Goal: Task Accomplishment & Management: Manage account settings

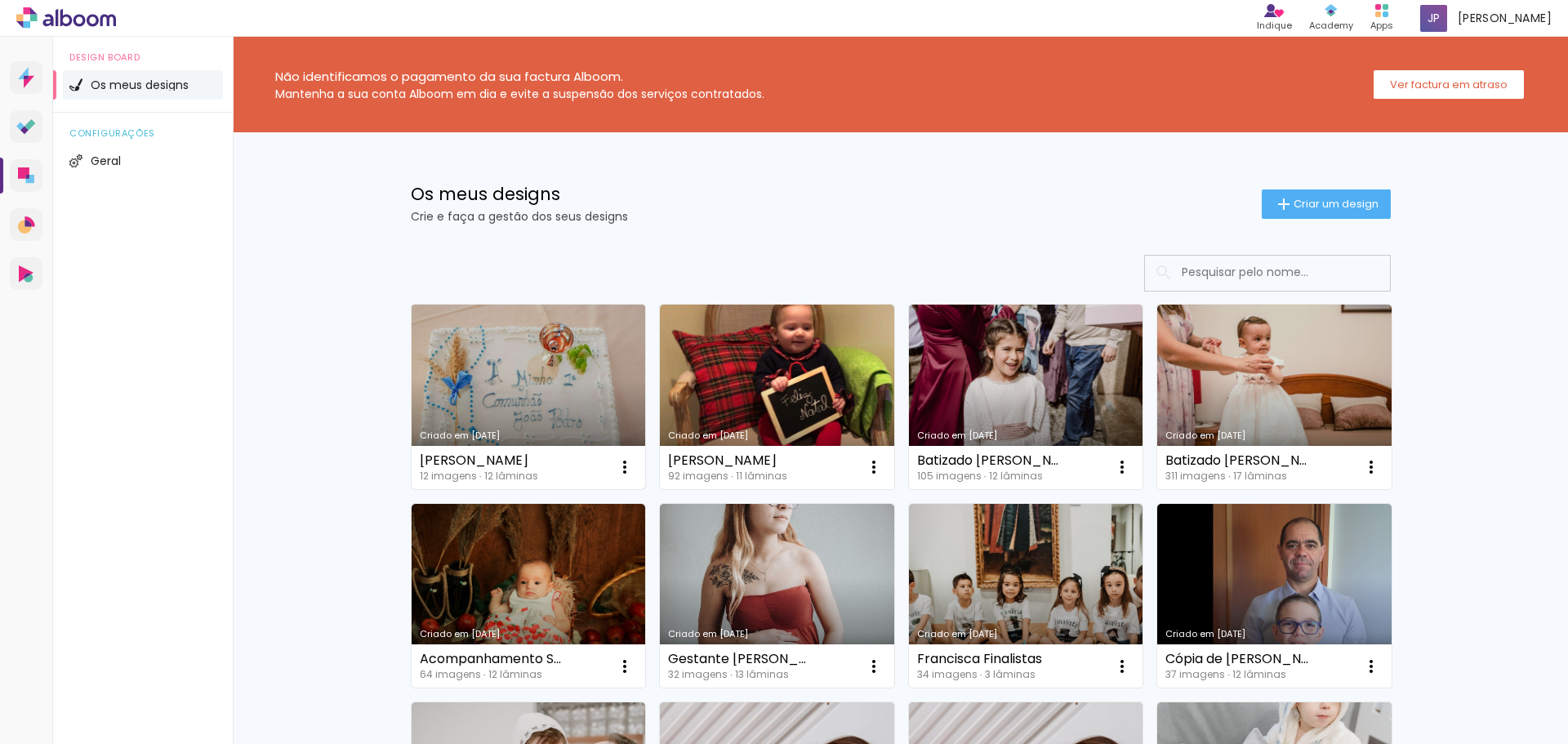
click at [531, 416] on link "Criado em [DATE]" at bounding box center [528, 397] width 235 height 185
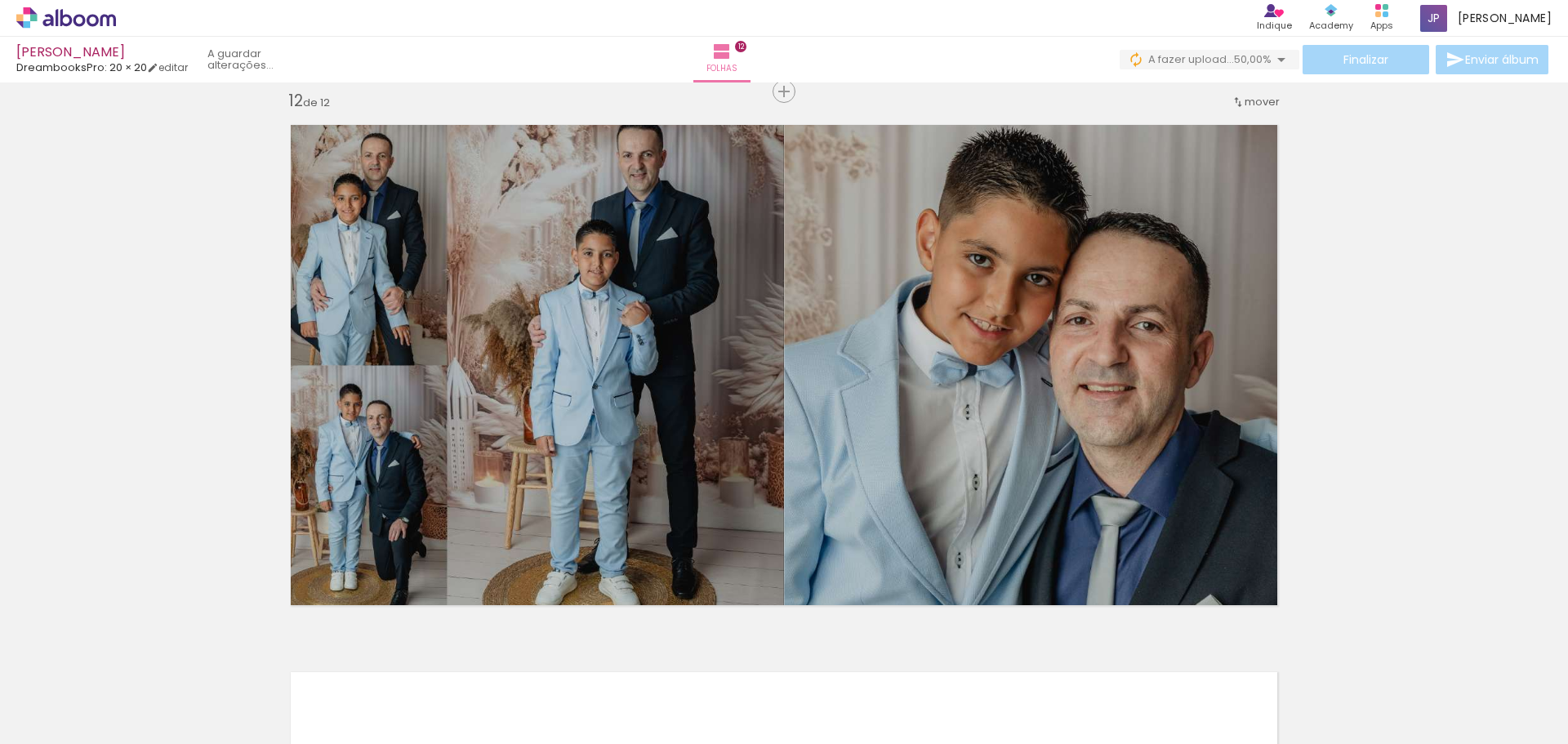
scroll to position [5966, 0]
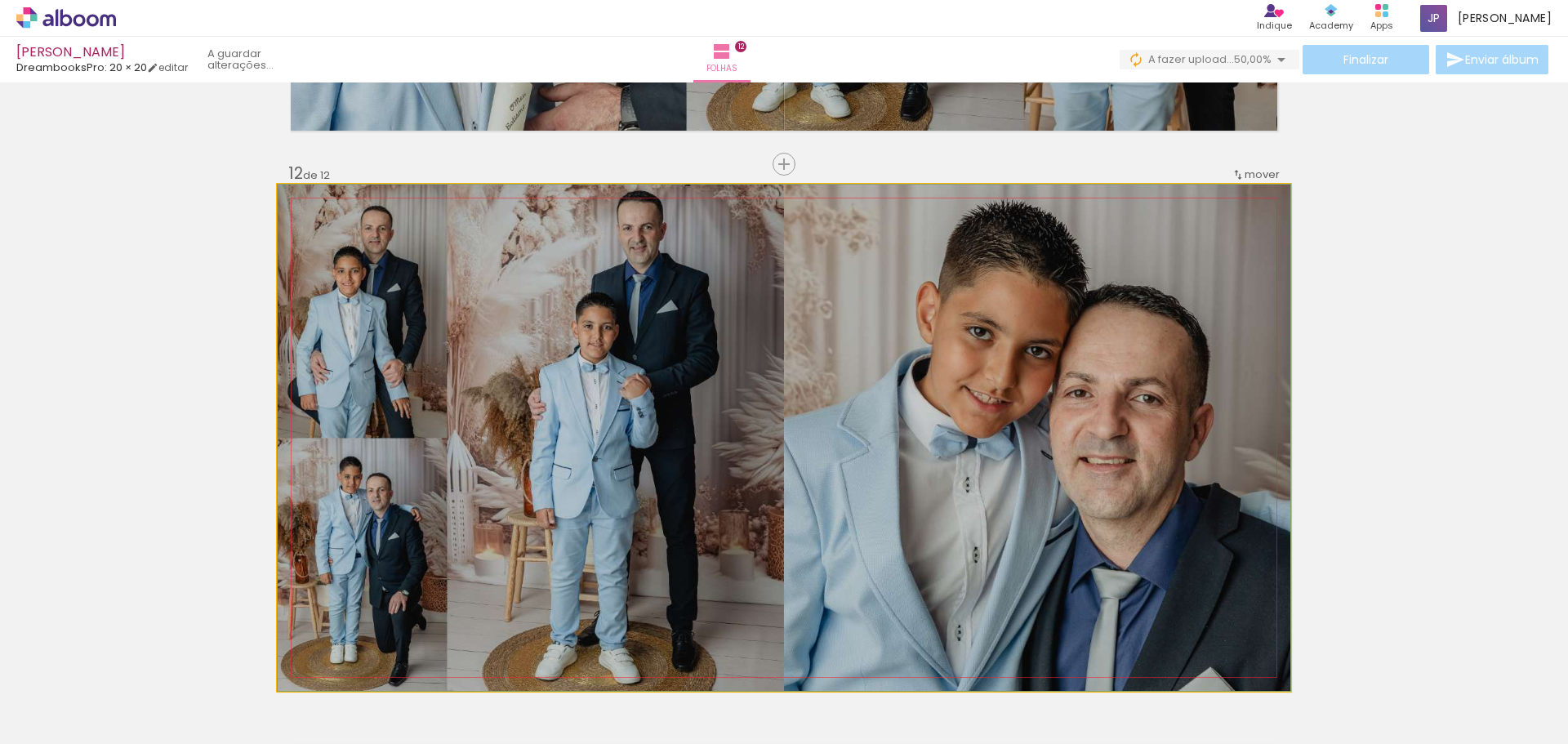
click at [959, 373] on quentale-photo at bounding box center [784, 438] width 1013 height 506
click at [960, 373] on quentale-photo at bounding box center [784, 438] width 1013 height 506
drag, startPoint x: 960, startPoint y: 373, endPoint x: 1025, endPoint y: 431, distance: 87.1
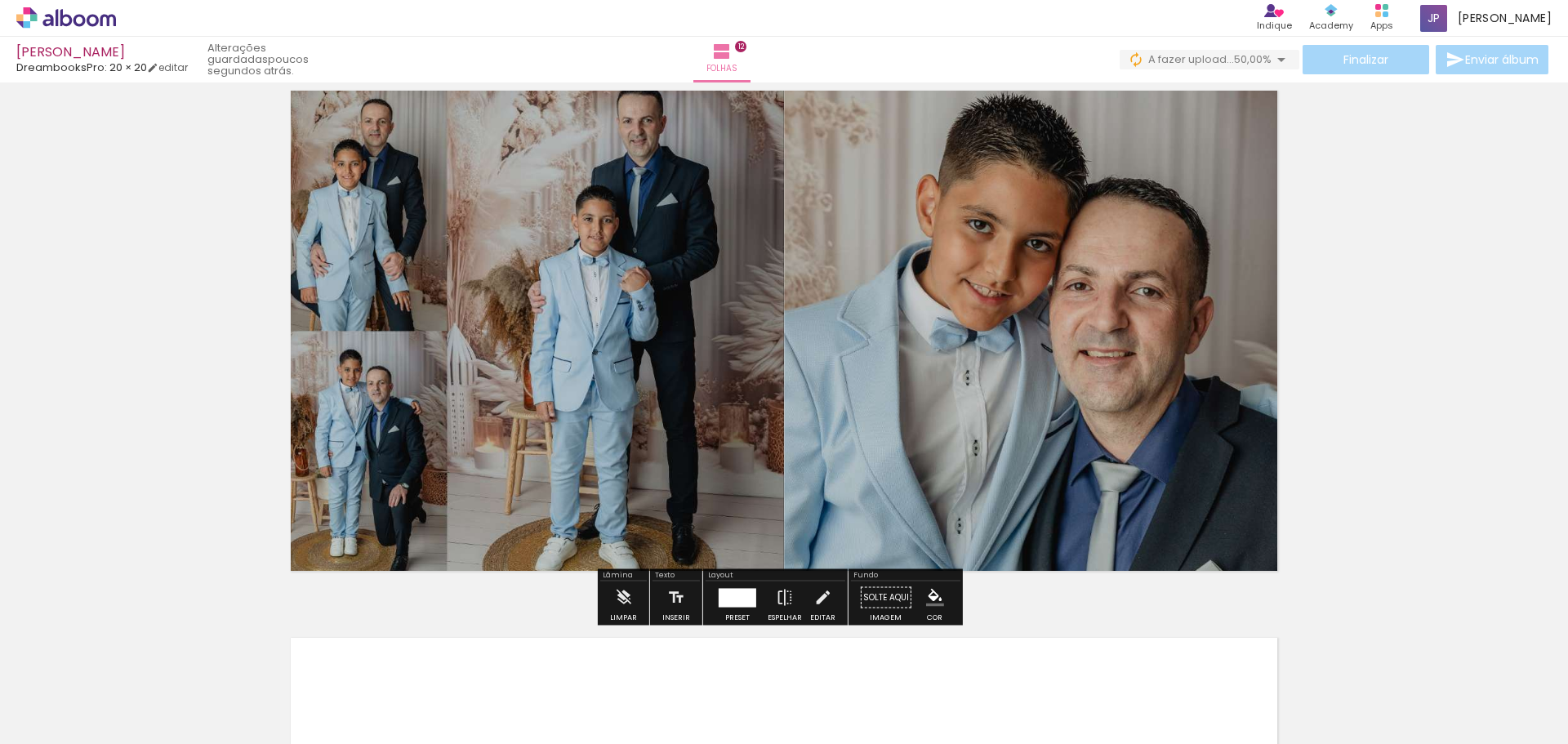
scroll to position [6292, 0]
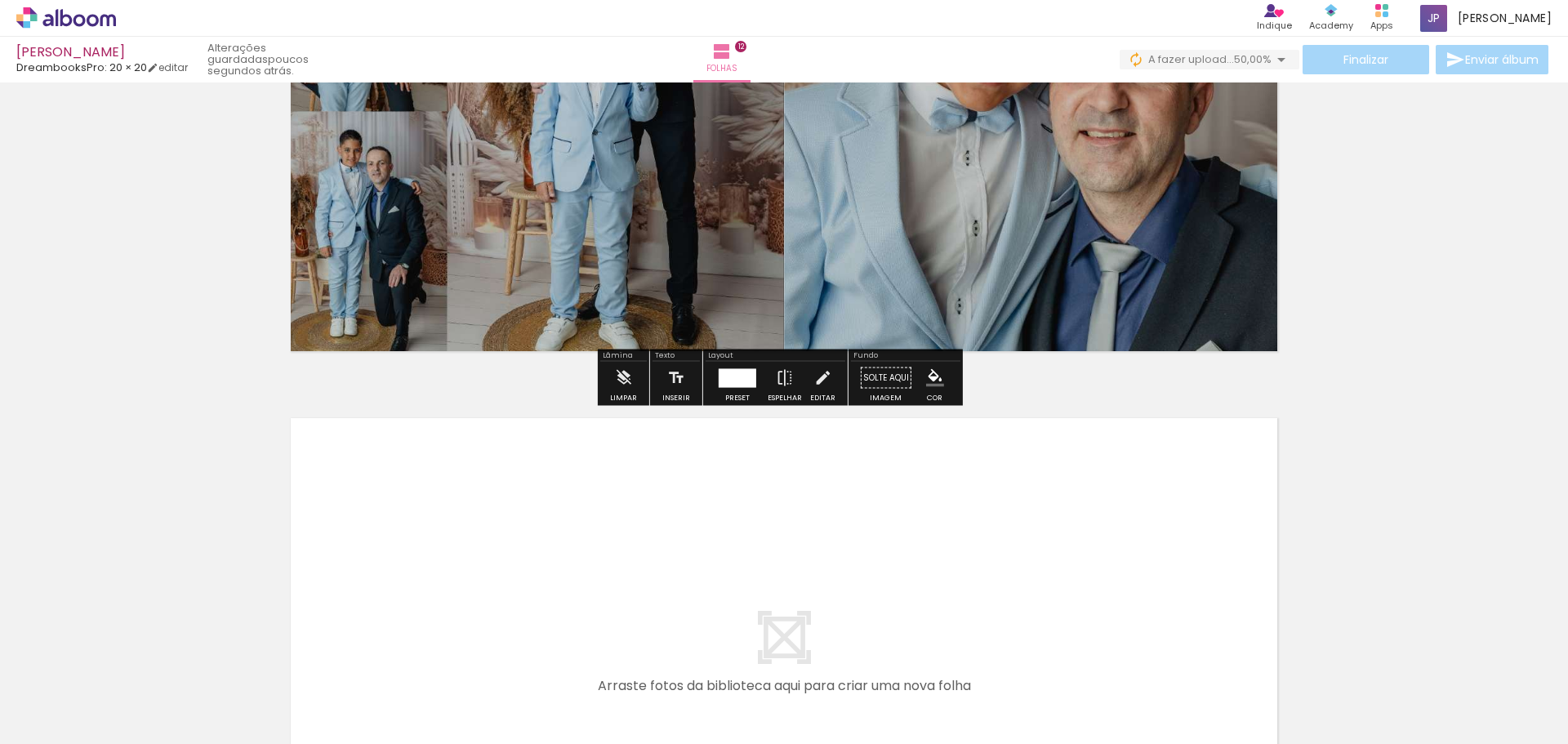
click at [735, 380] on div at bounding box center [737, 377] width 37 height 19
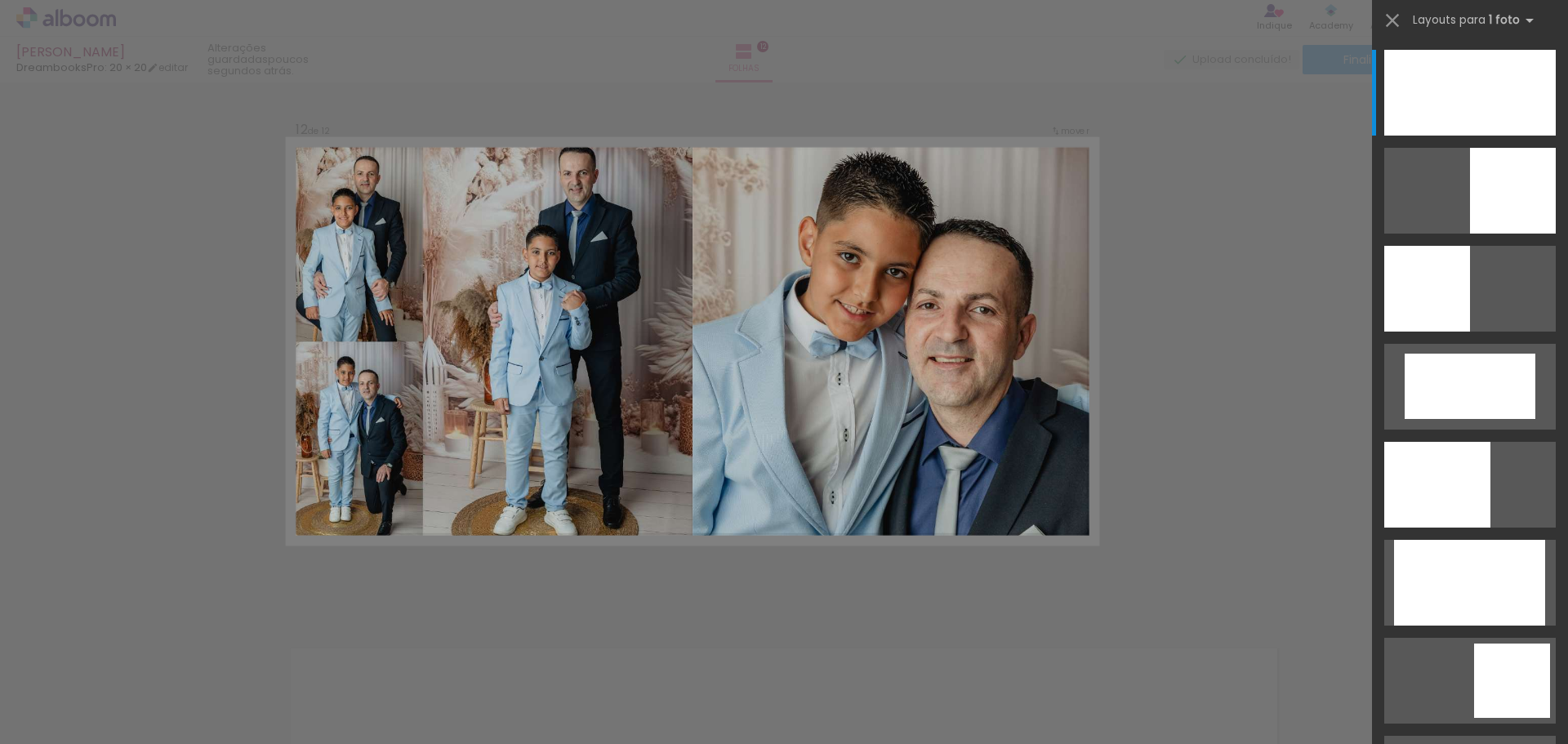
scroll to position [6041, 0]
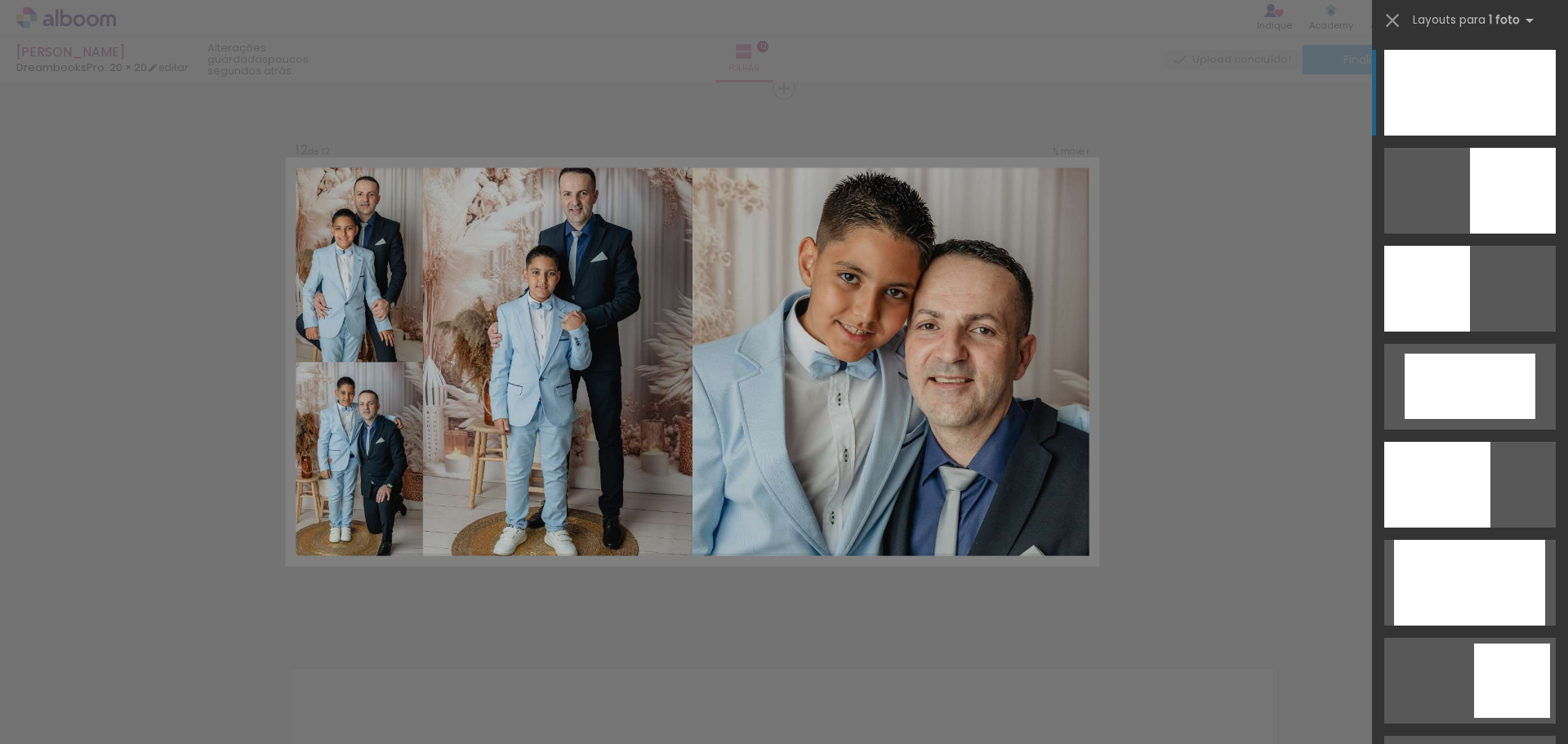
click at [1438, 96] on div at bounding box center [1470, 92] width 172 height 85
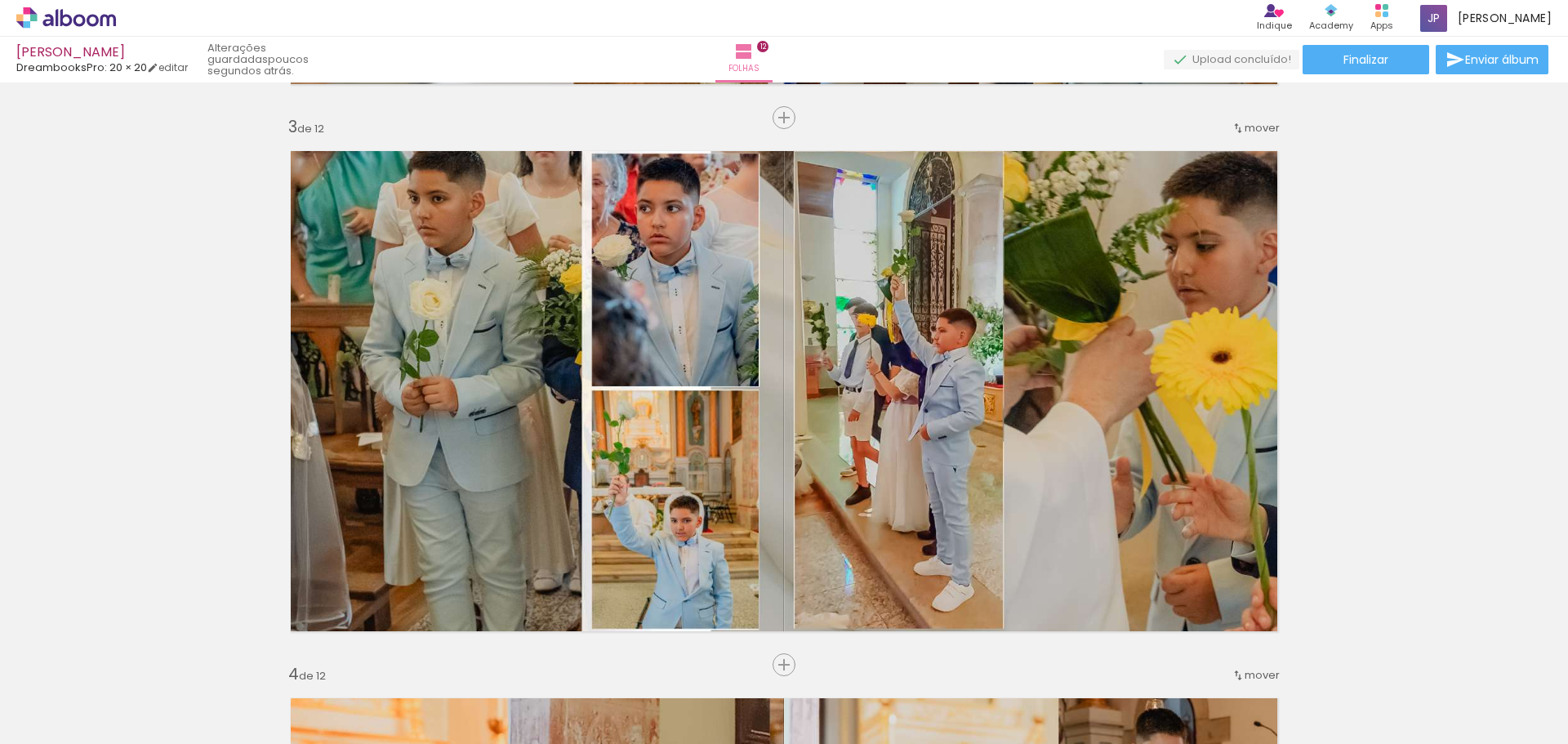
scroll to position [1143, 0]
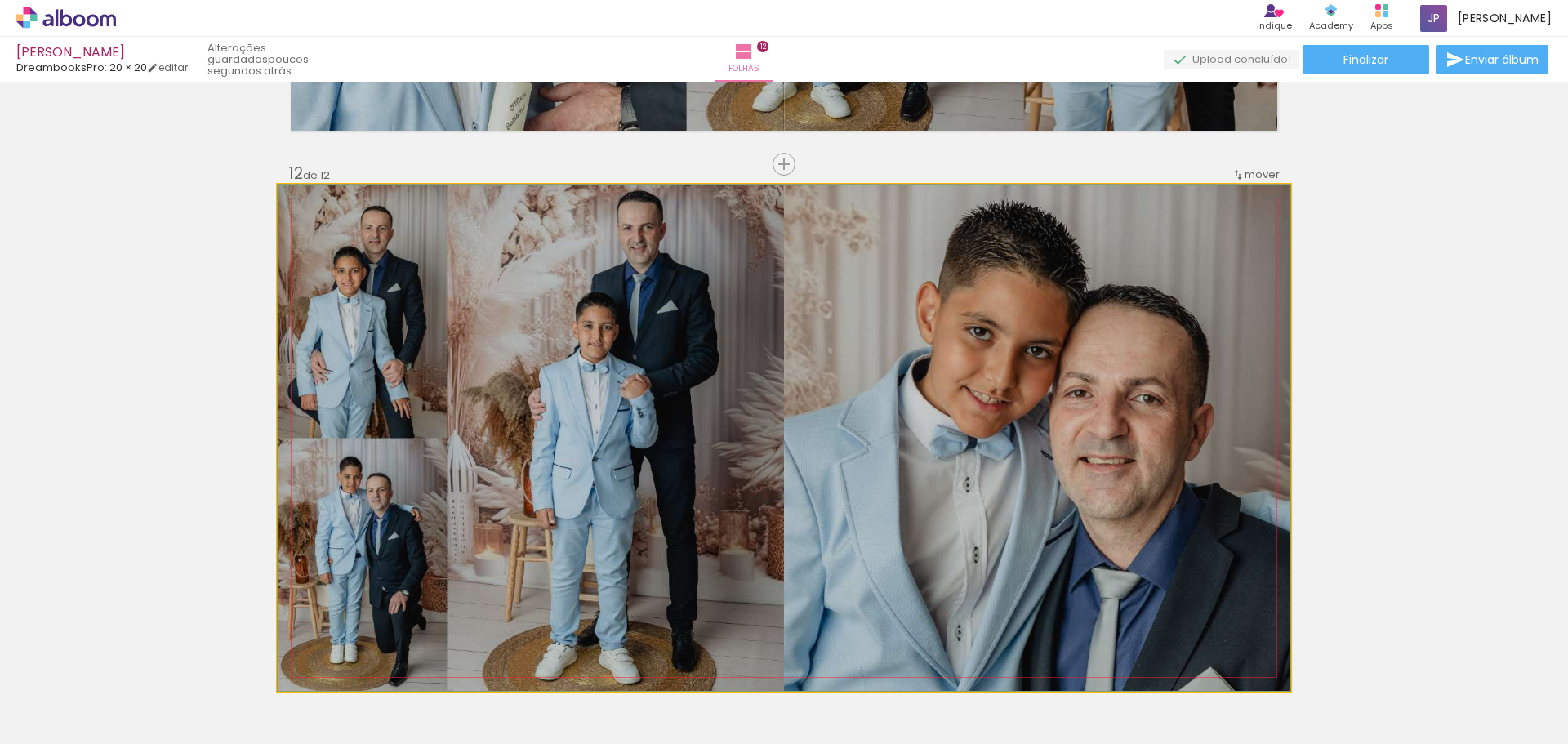
click at [988, 458] on quentale-photo at bounding box center [784, 438] width 1013 height 506
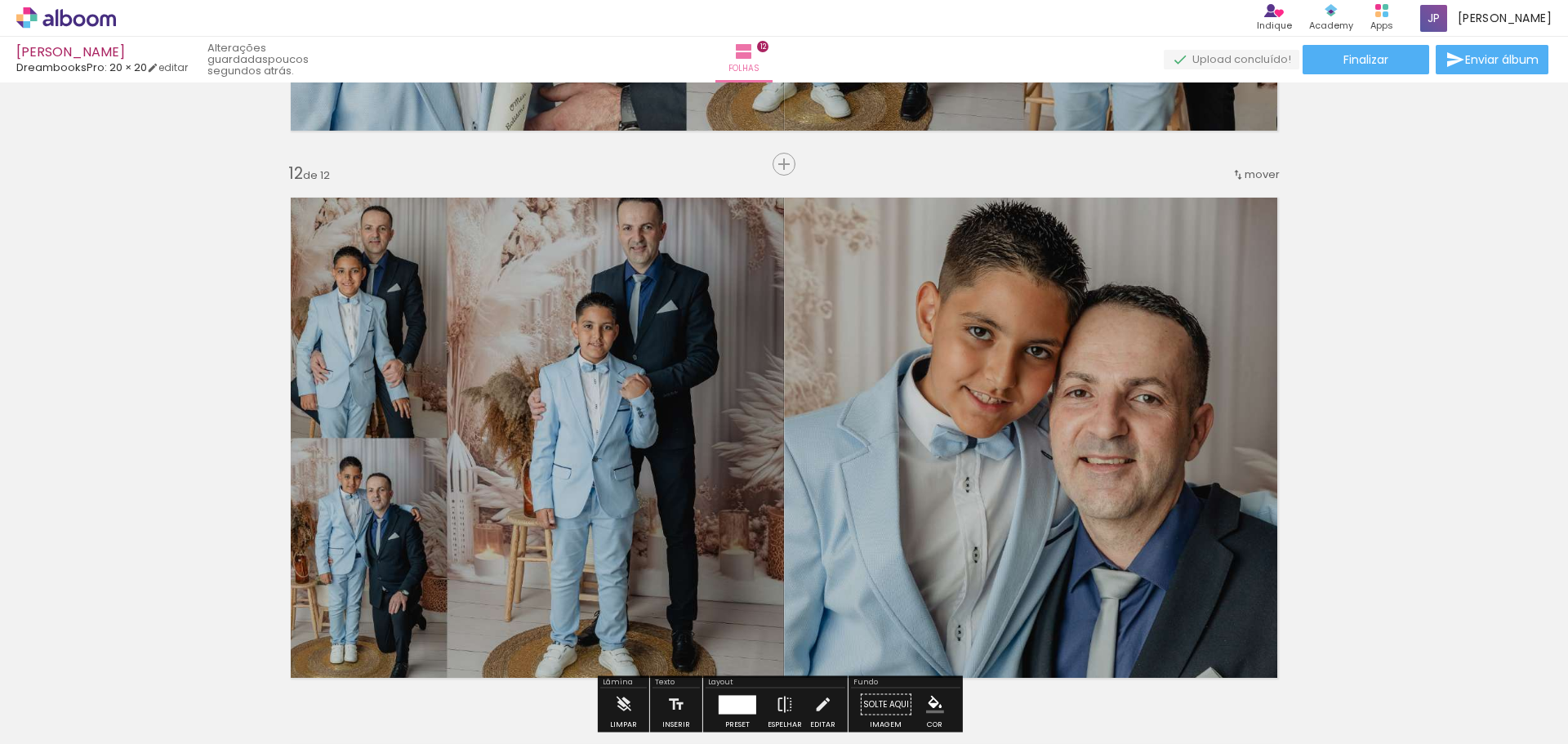
scroll to position [6374, 0]
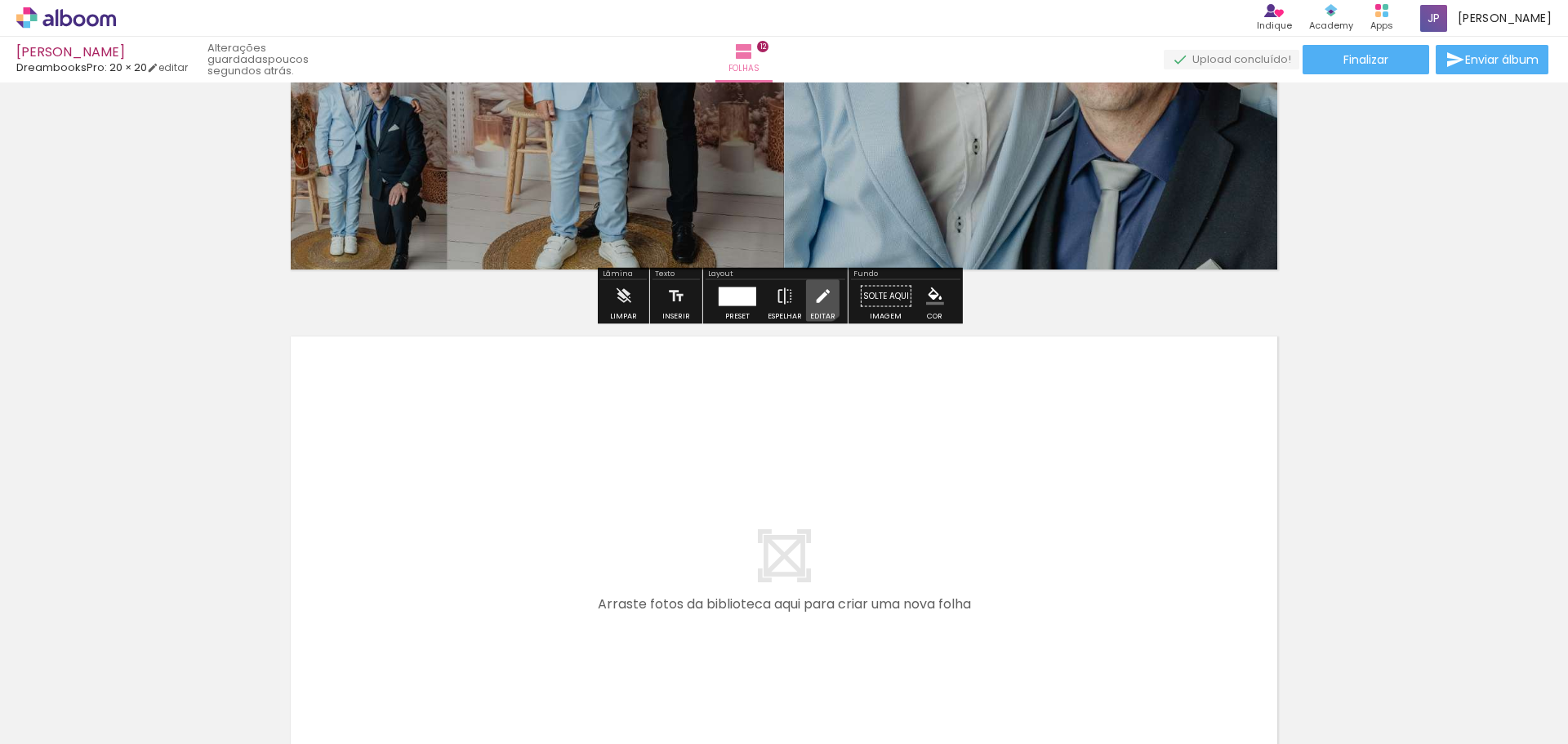
click at [813, 295] on iron-icon at bounding box center [822, 295] width 18 height 32
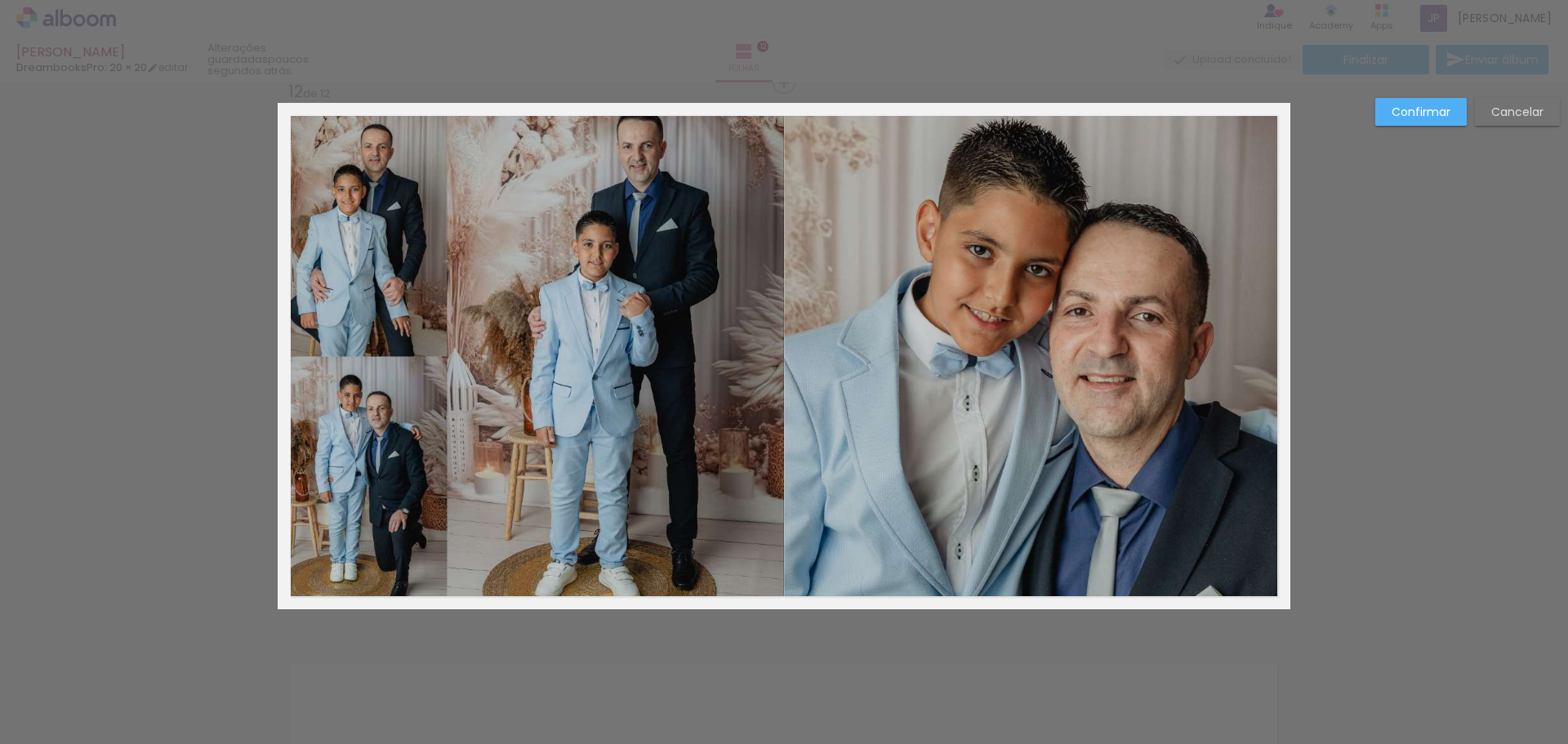
scroll to position [6041, 0]
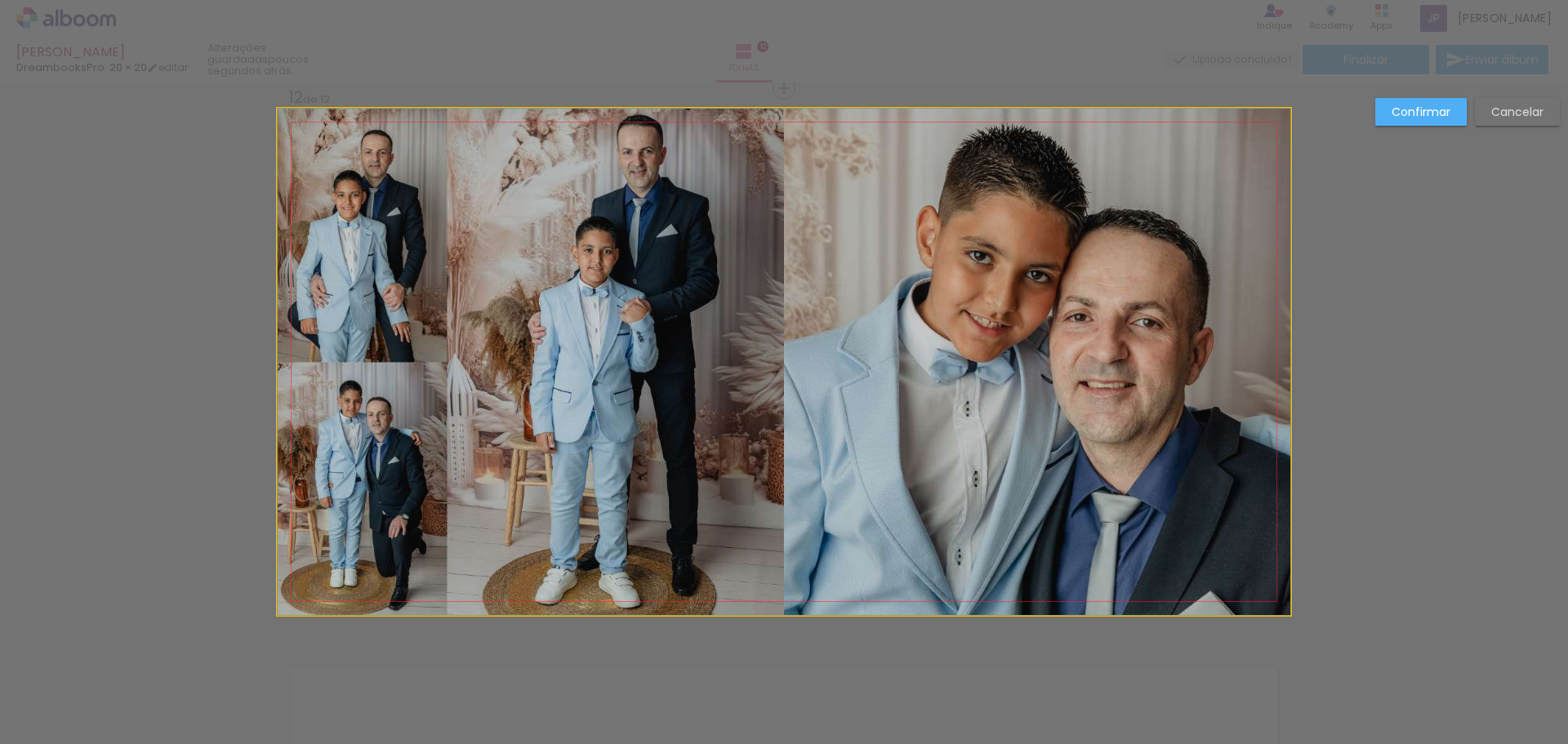
drag, startPoint x: 922, startPoint y: 314, endPoint x: 947, endPoint y: 482, distance: 169.8
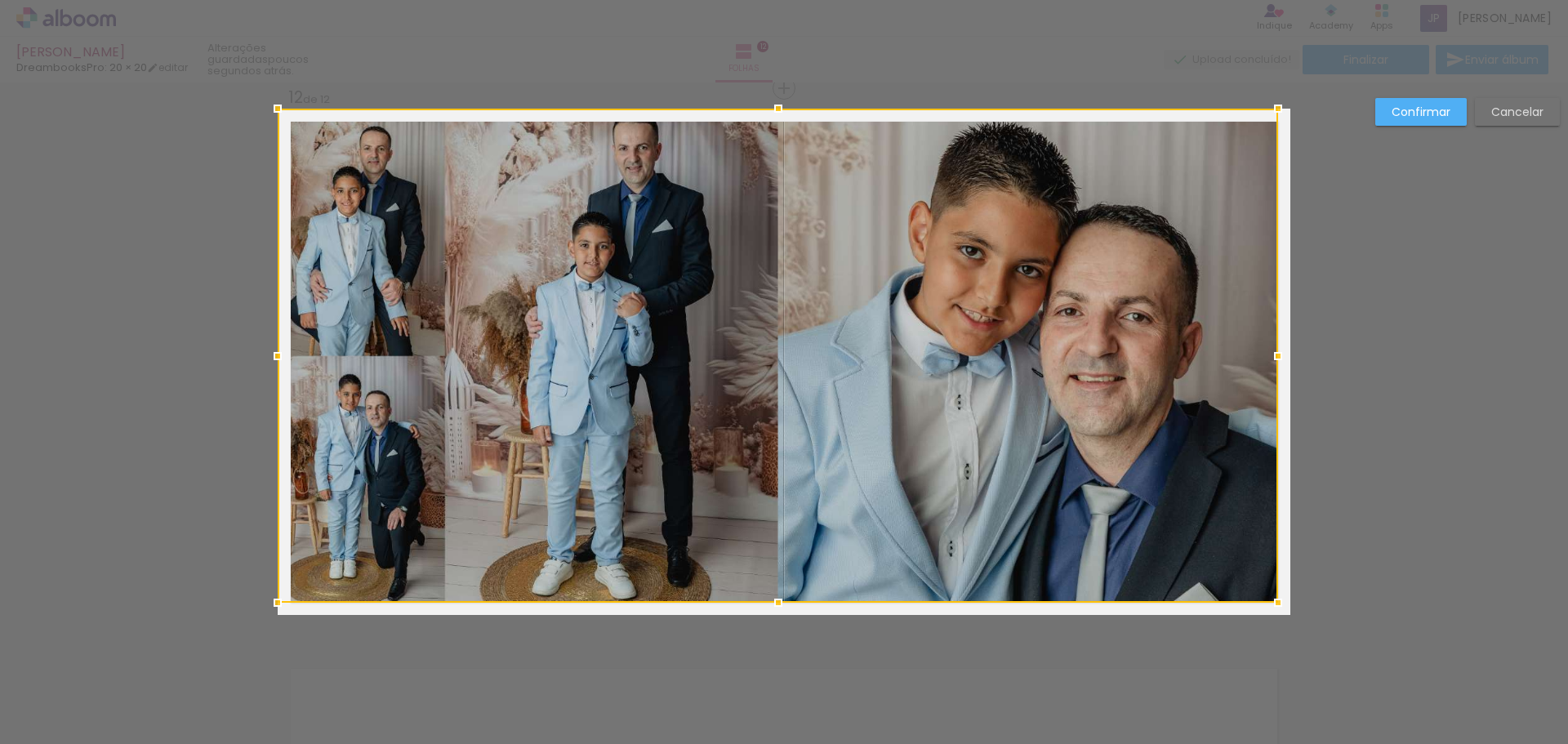
drag, startPoint x: 1281, startPoint y: 613, endPoint x: 1269, endPoint y: 601, distance: 17.0
click at [1269, 601] on div at bounding box center [1278, 603] width 32 height 32
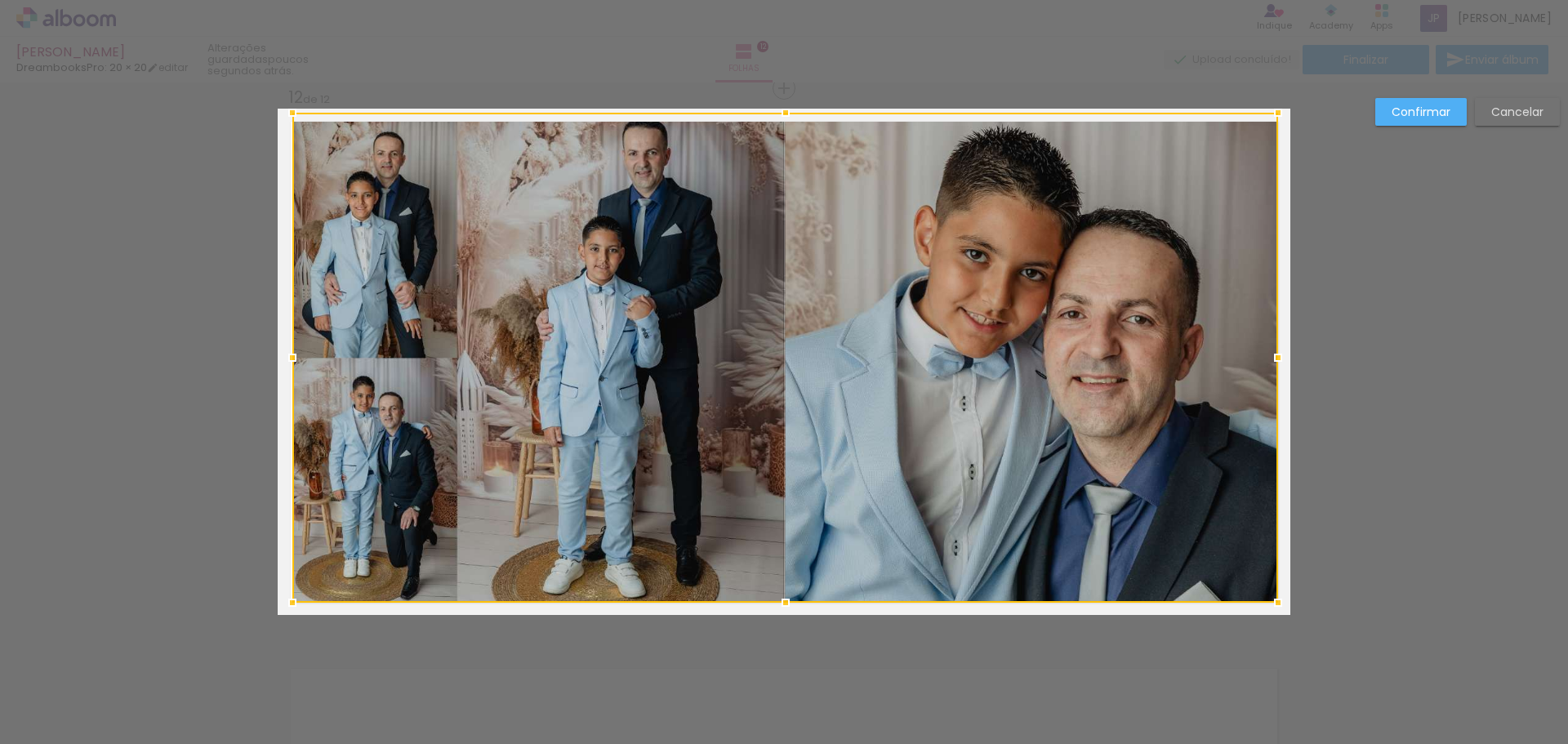
drag, startPoint x: 269, startPoint y: 105, endPoint x: 284, endPoint y: 120, distance: 21.2
click at [284, 120] on div at bounding box center [291, 112] width 32 height 32
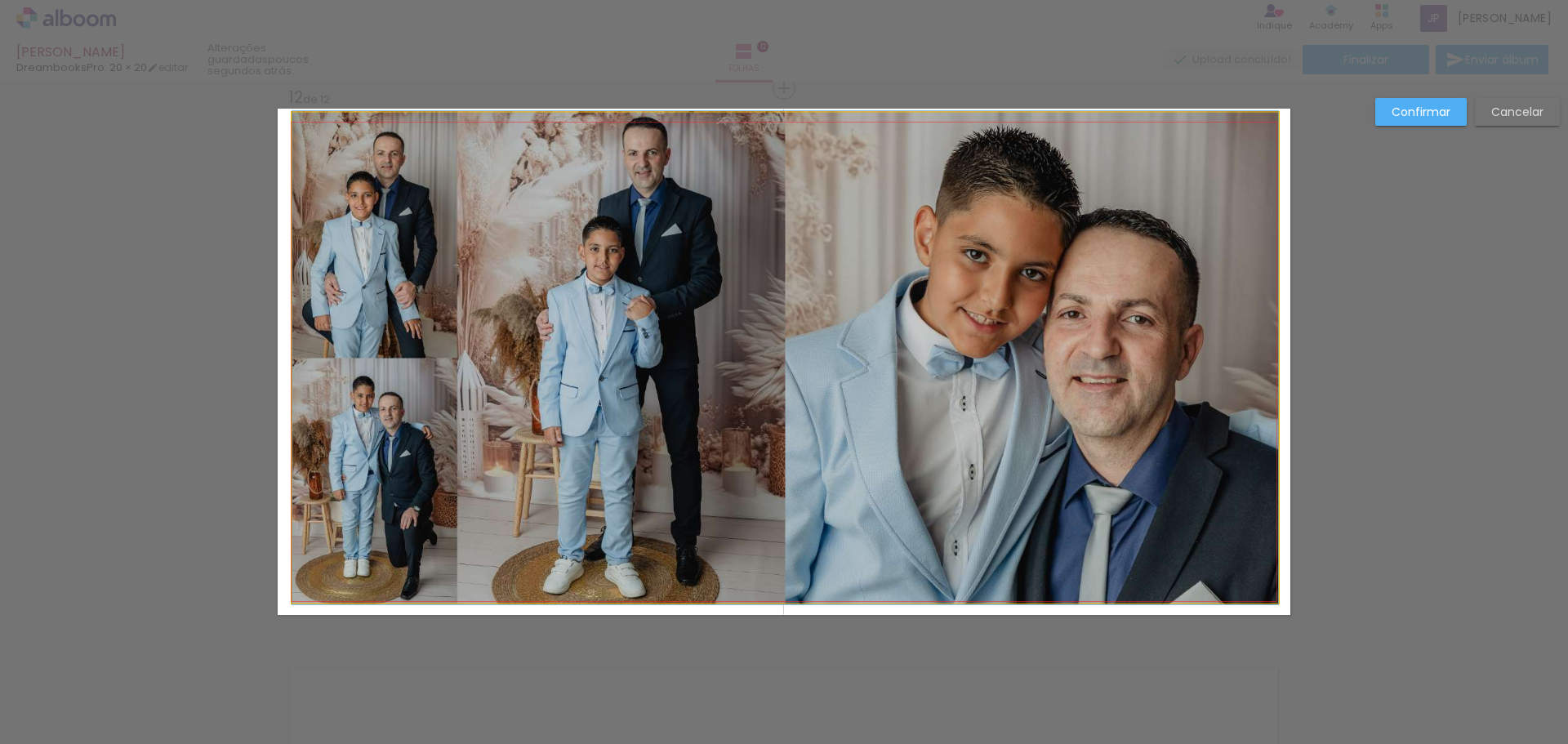
click at [747, 143] on quentale-photo at bounding box center [785, 357] width 985 height 490
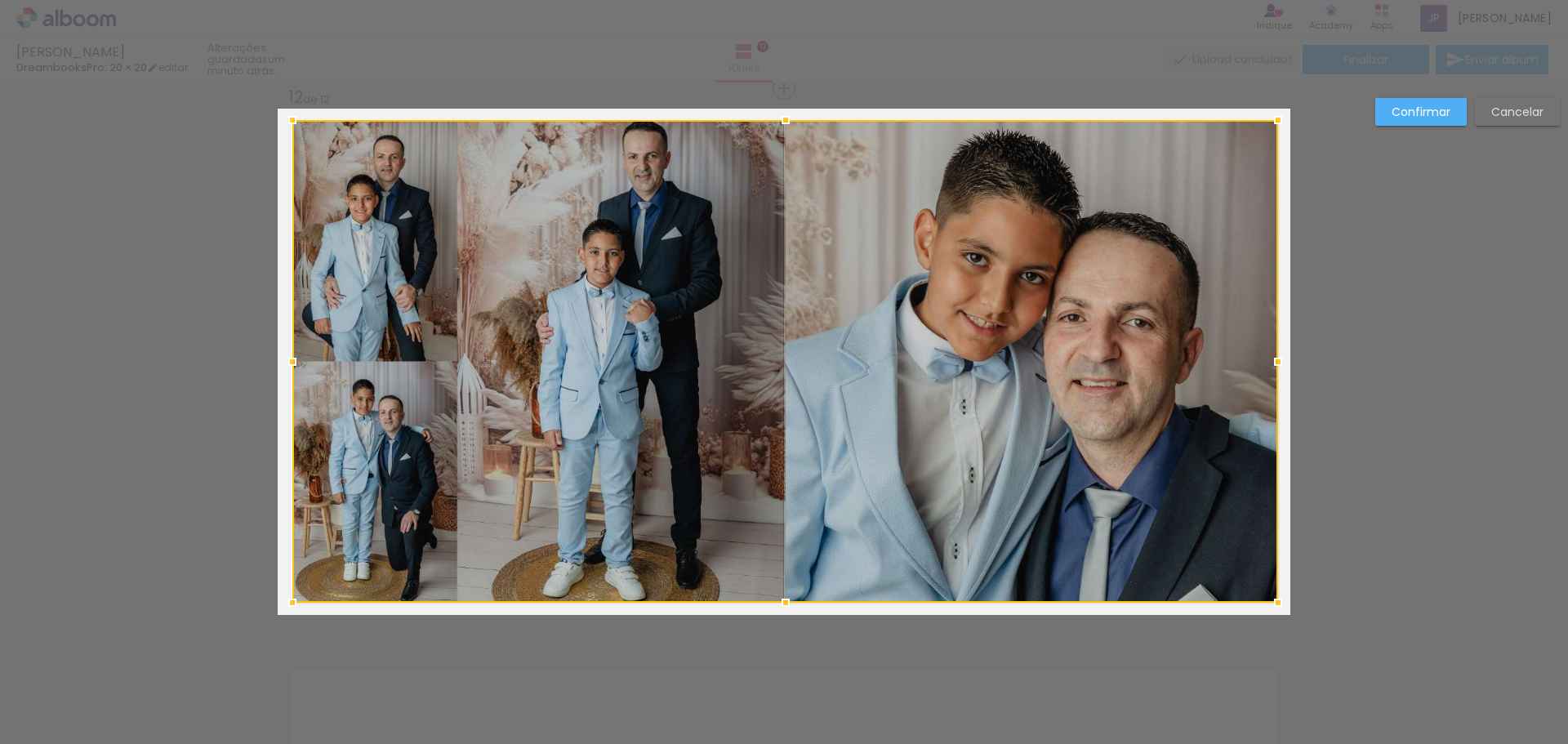
click at [783, 120] on div at bounding box center [785, 120] width 32 height 32
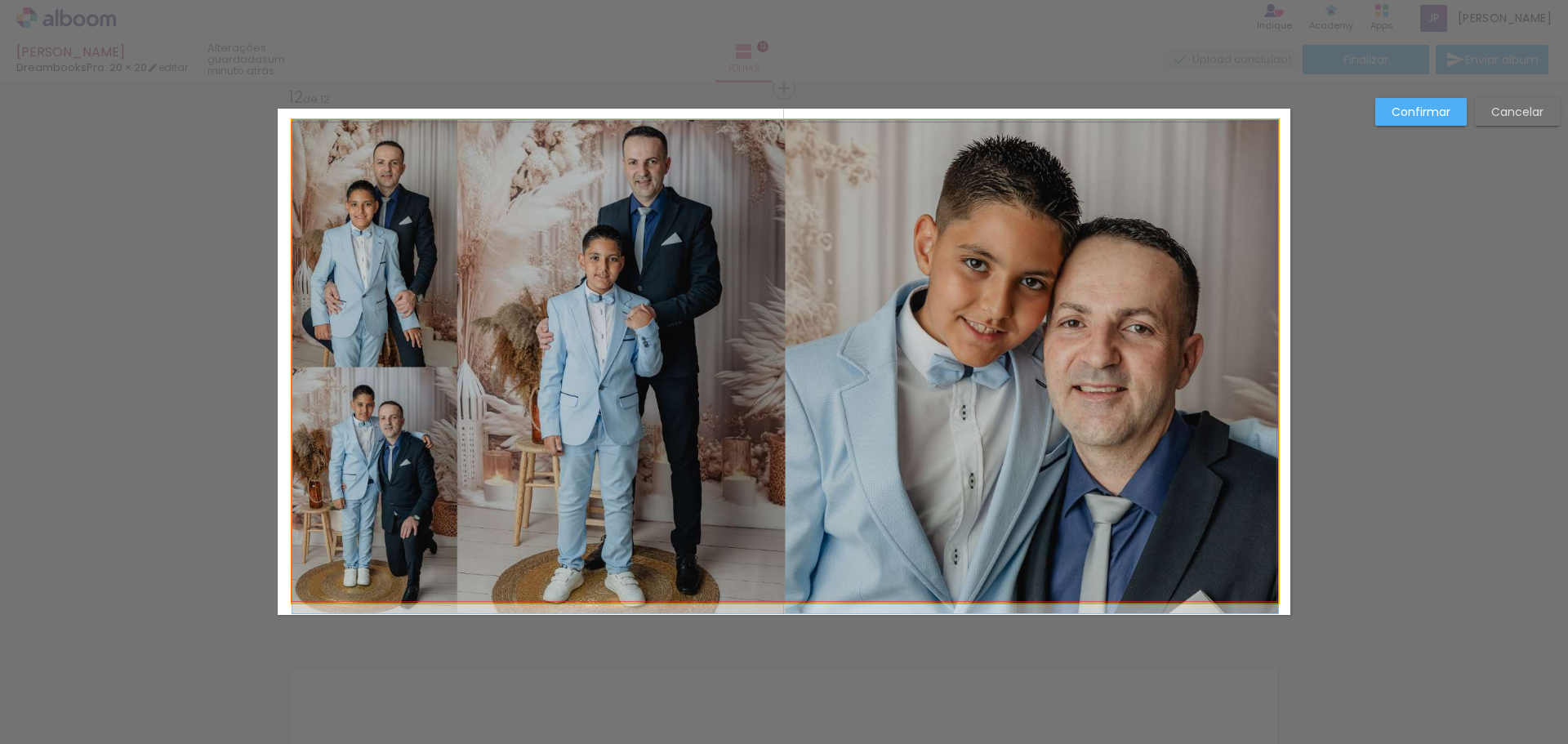
drag, startPoint x: 680, startPoint y: 353, endPoint x: 680, endPoint y: 398, distance: 45.0
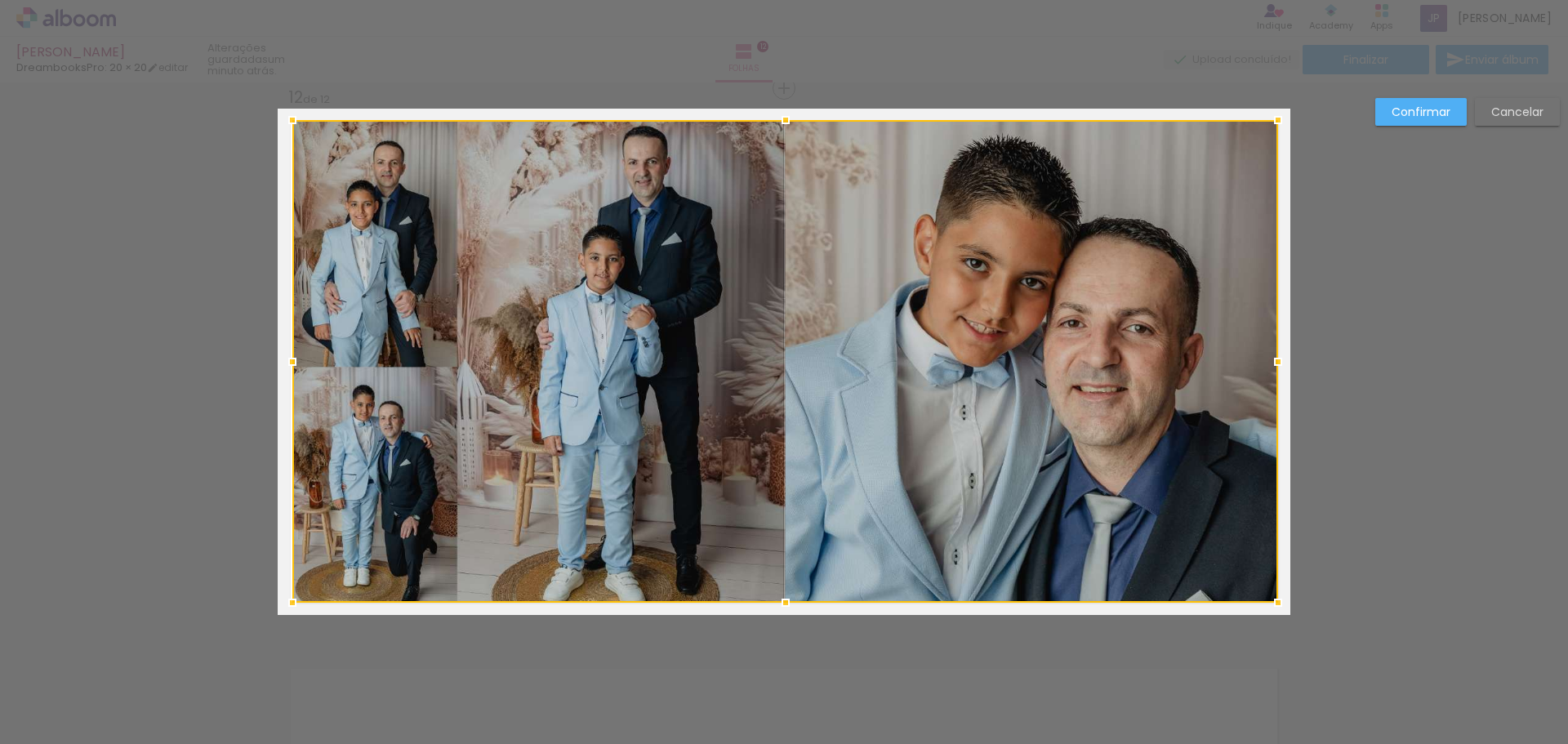
click at [1429, 100] on paper-button "Confirmar" at bounding box center [1420, 112] width 91 height 27
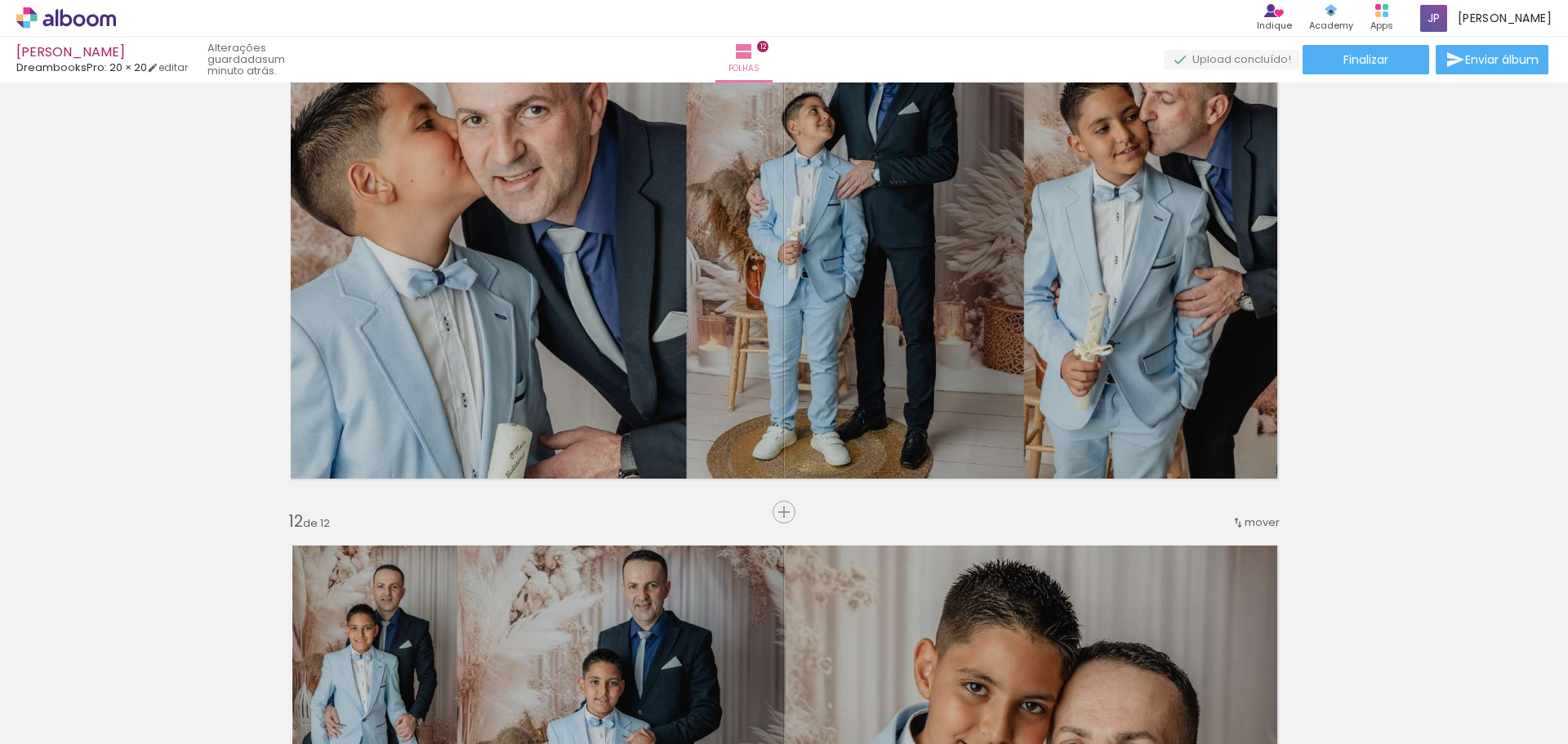
scroll to position [5552, 0]
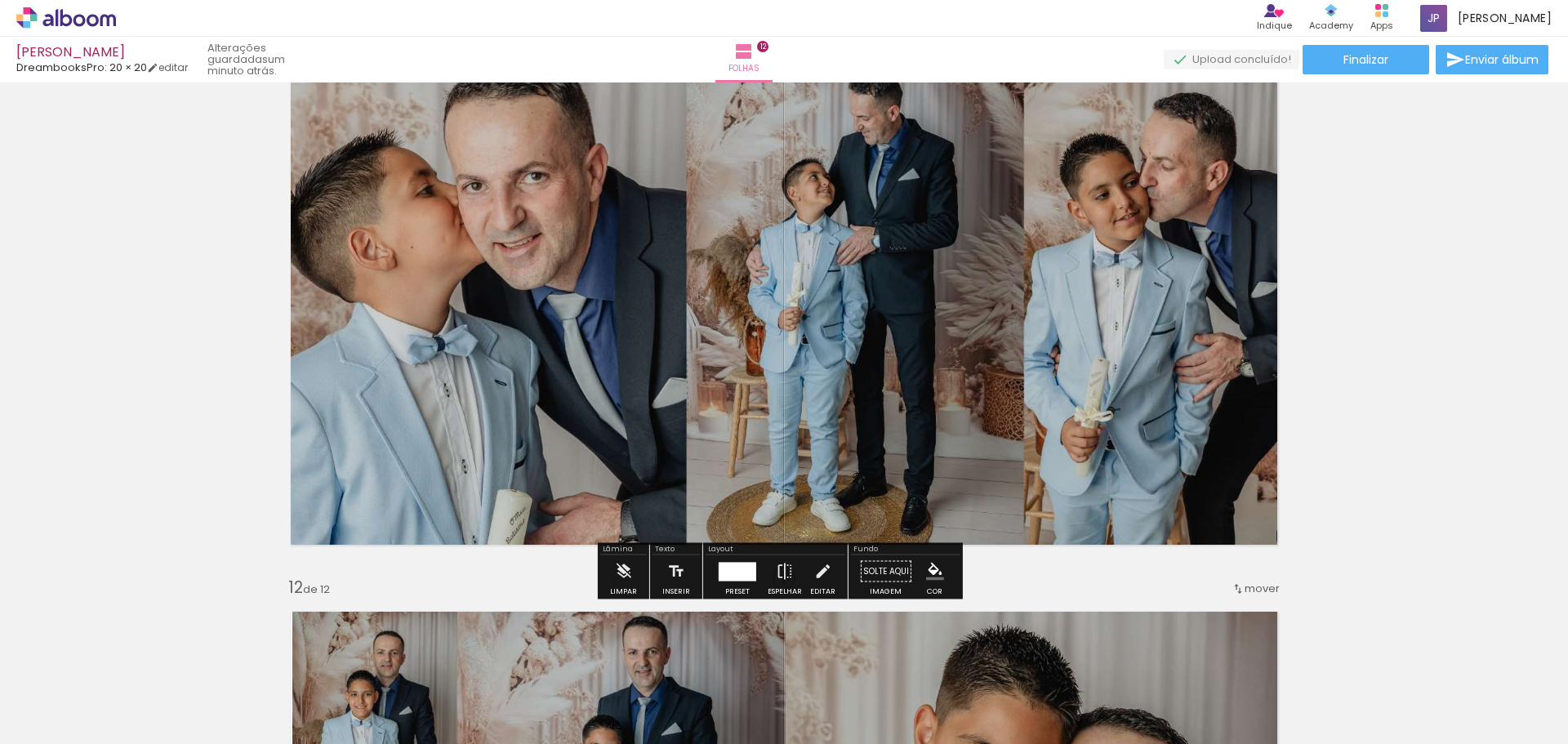
click at [919, 313] on quentale-photo at bounding box center [784, 304] width 1013 height 506
click at [821, 576] on iron-icon at bounding box center [822, 571] width 18 height 32
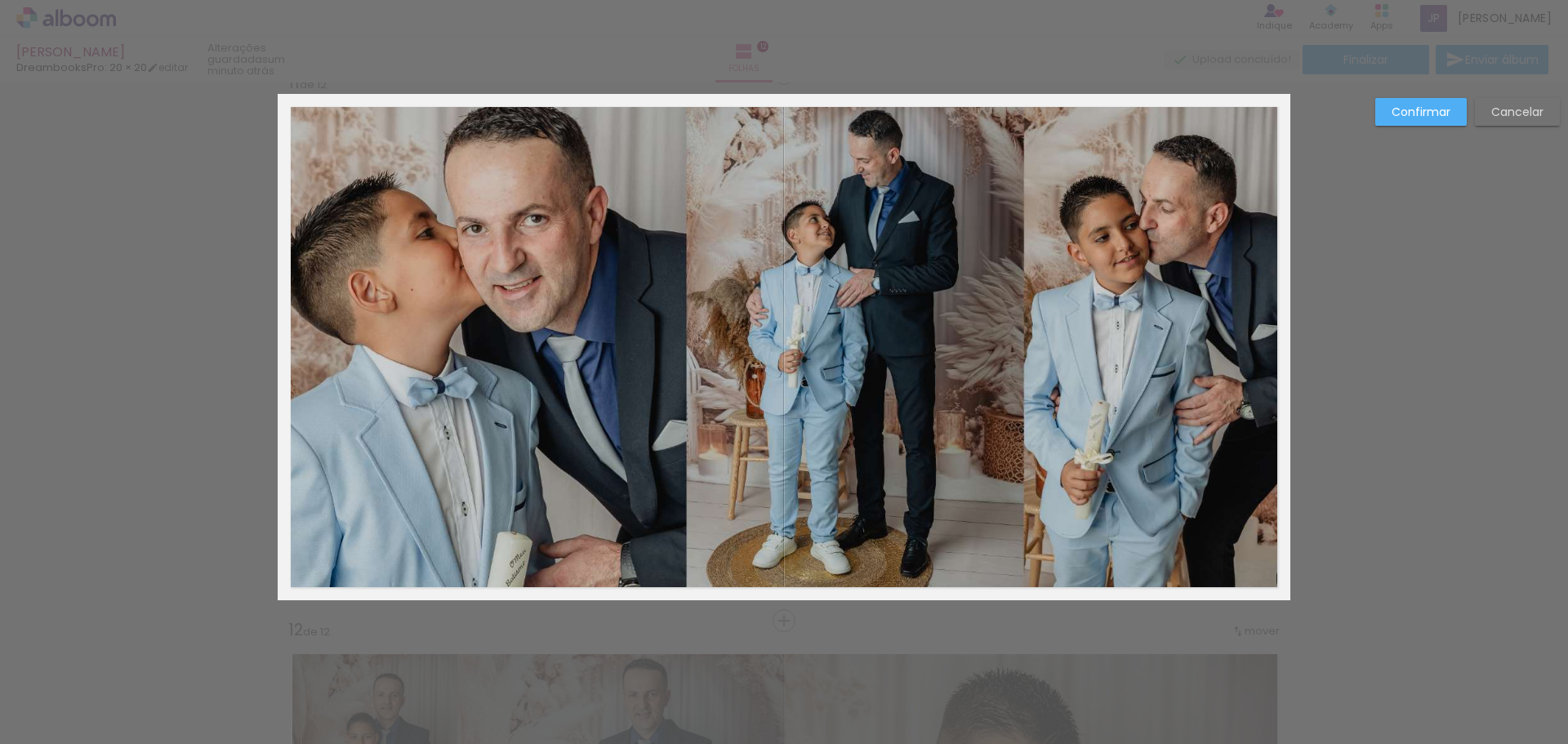
scroll to position [5494, 0]
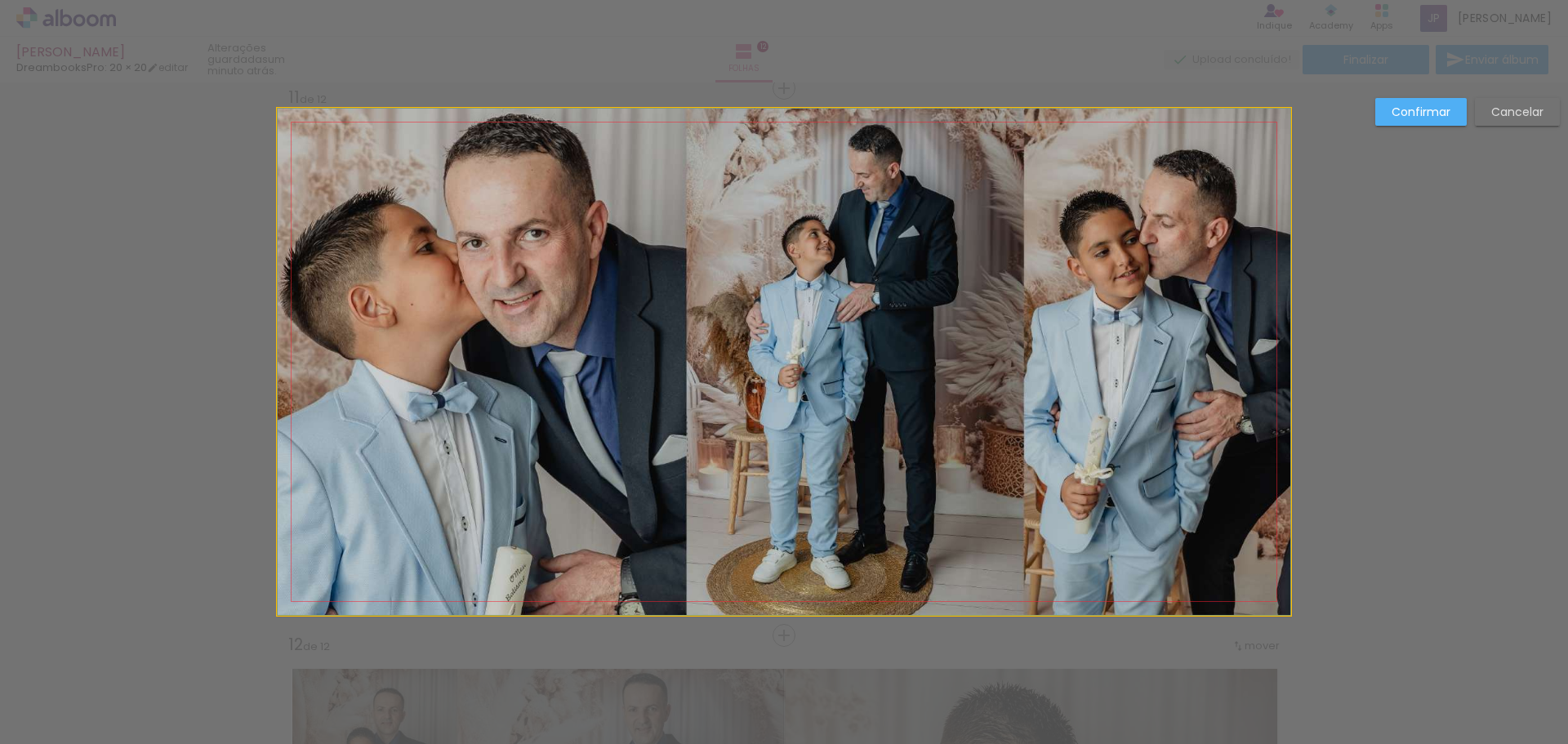
drag, startPoint x: 920, startPoint y: 212, endPoint x: 918, endPoint y: 257, distance: 45.0
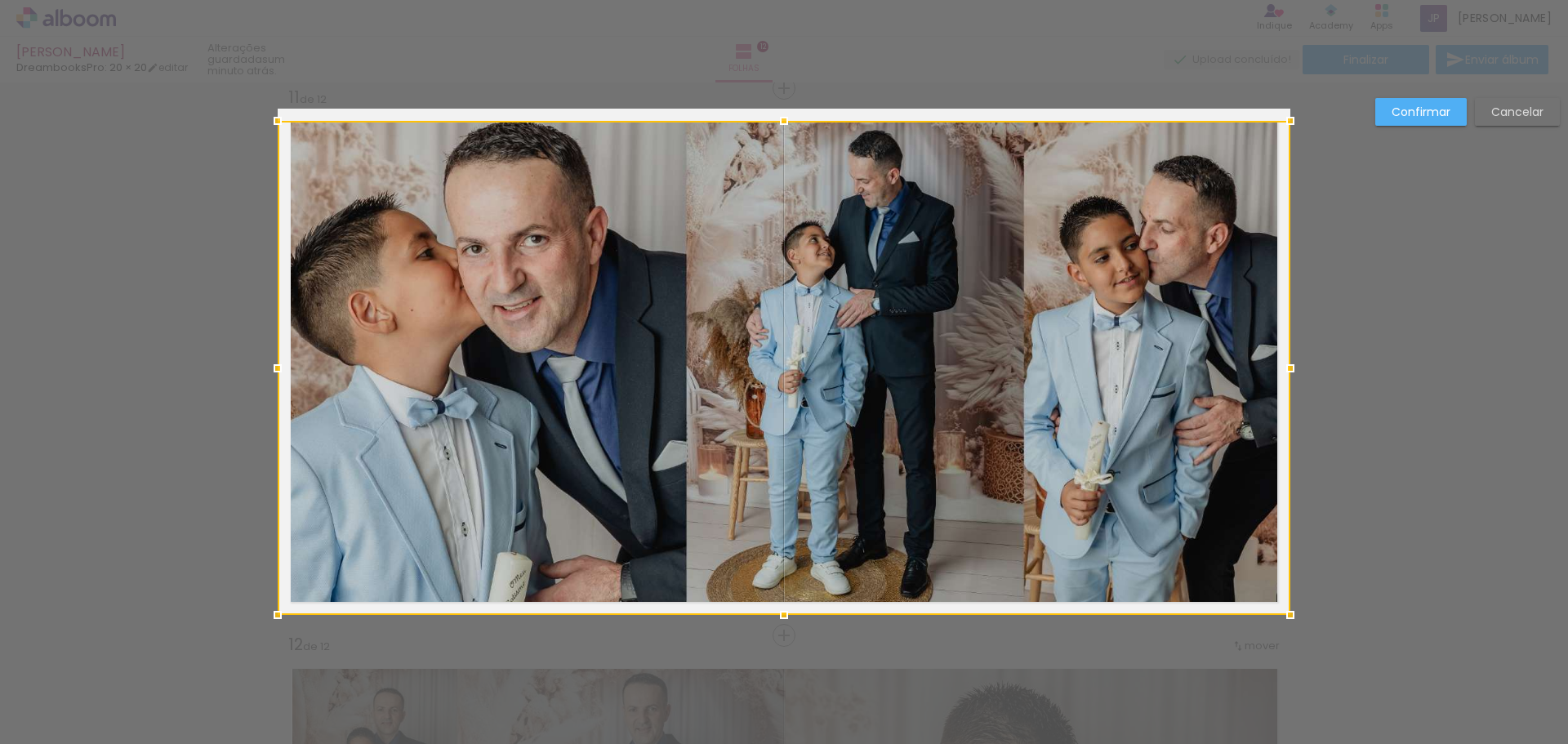
click at [776, 112] on div at bounding box center [783, 121] width 32 height 32
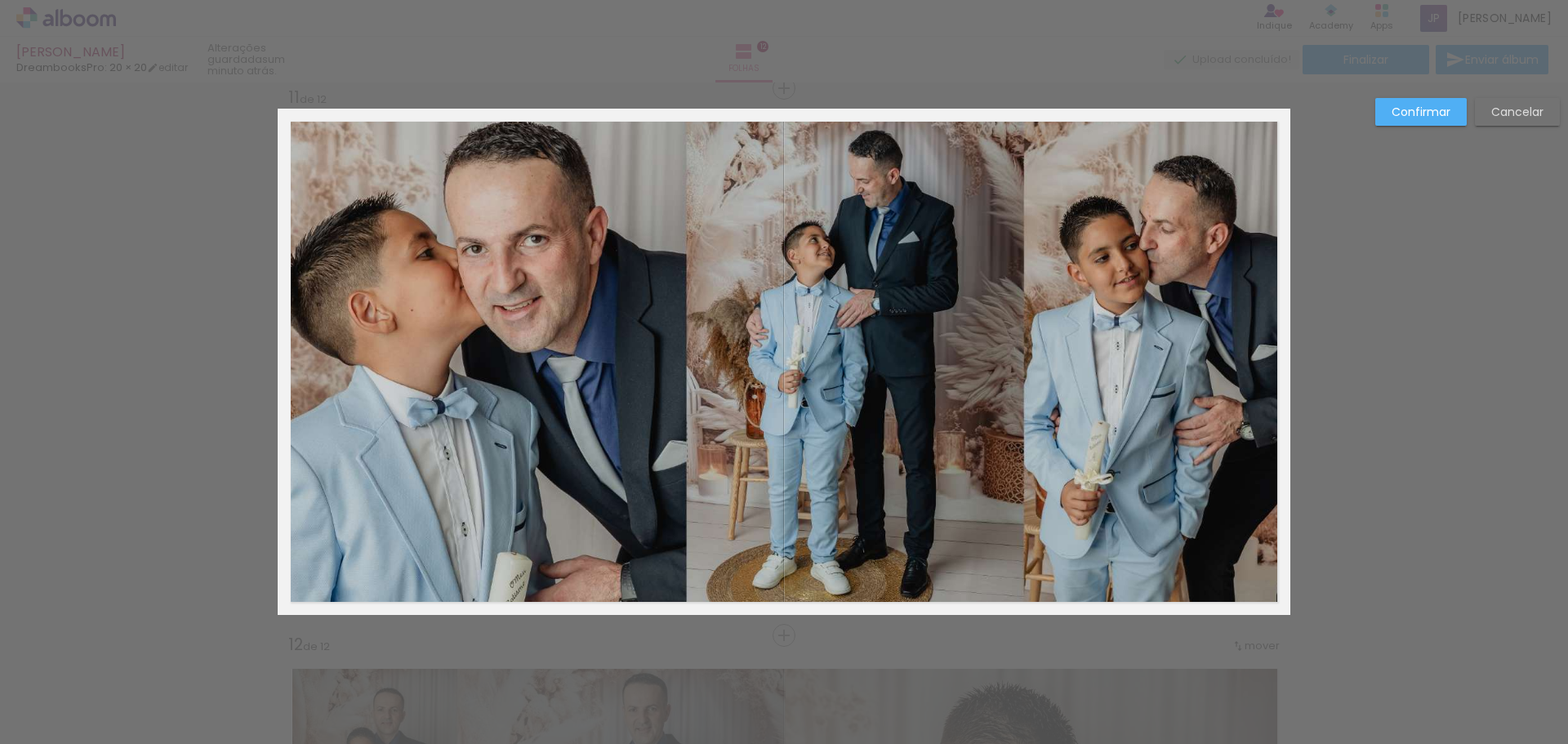
click at [798, 586] on quentale-photo at bounding box center [784, 367] width 1013 height 494
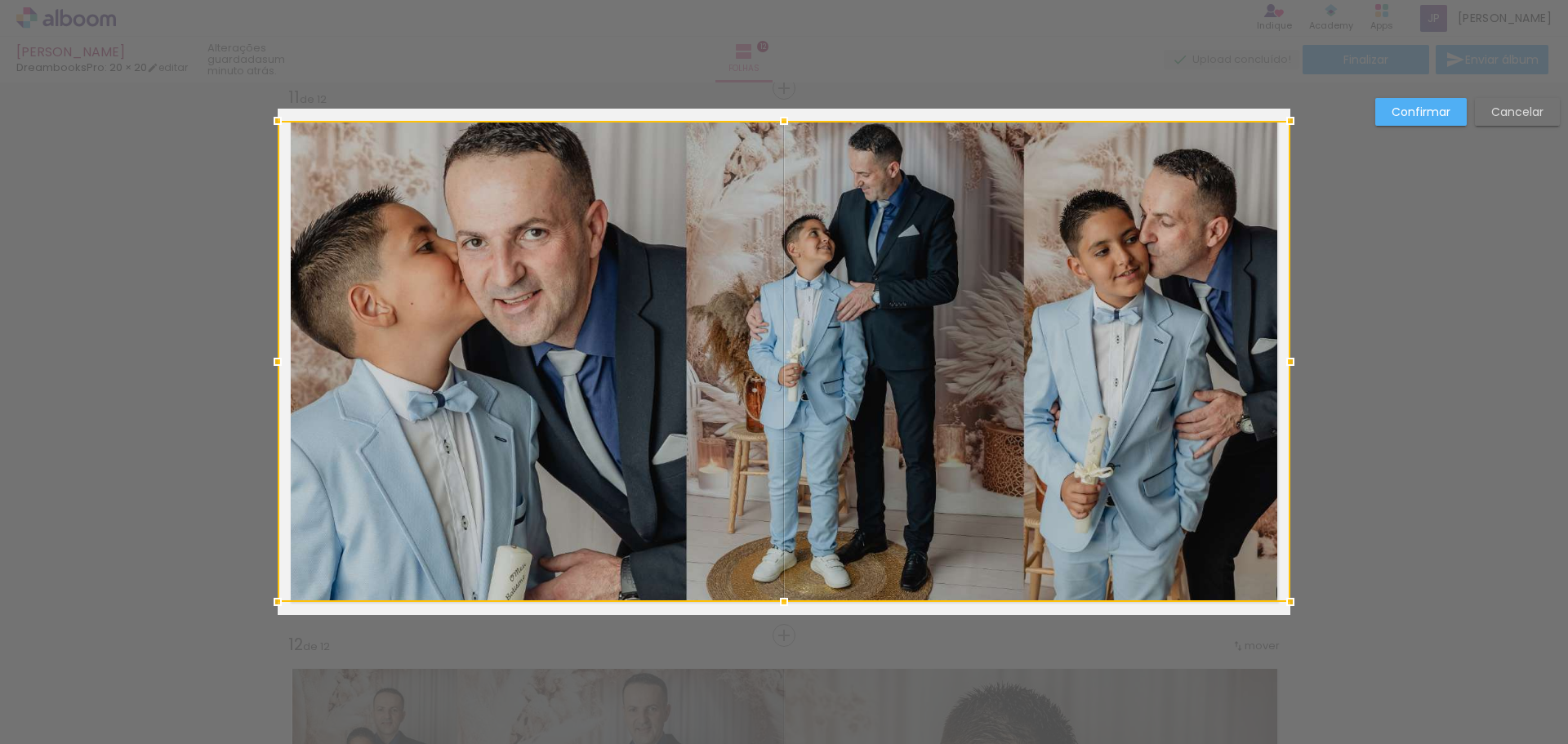
drag, startPoint x: 776, startPoint y: 615, endPoint x: 781, endPoint y: 600, distance: 15.8
click at [781, 600] on div at bounding box center [783, 602] width 32 height 32
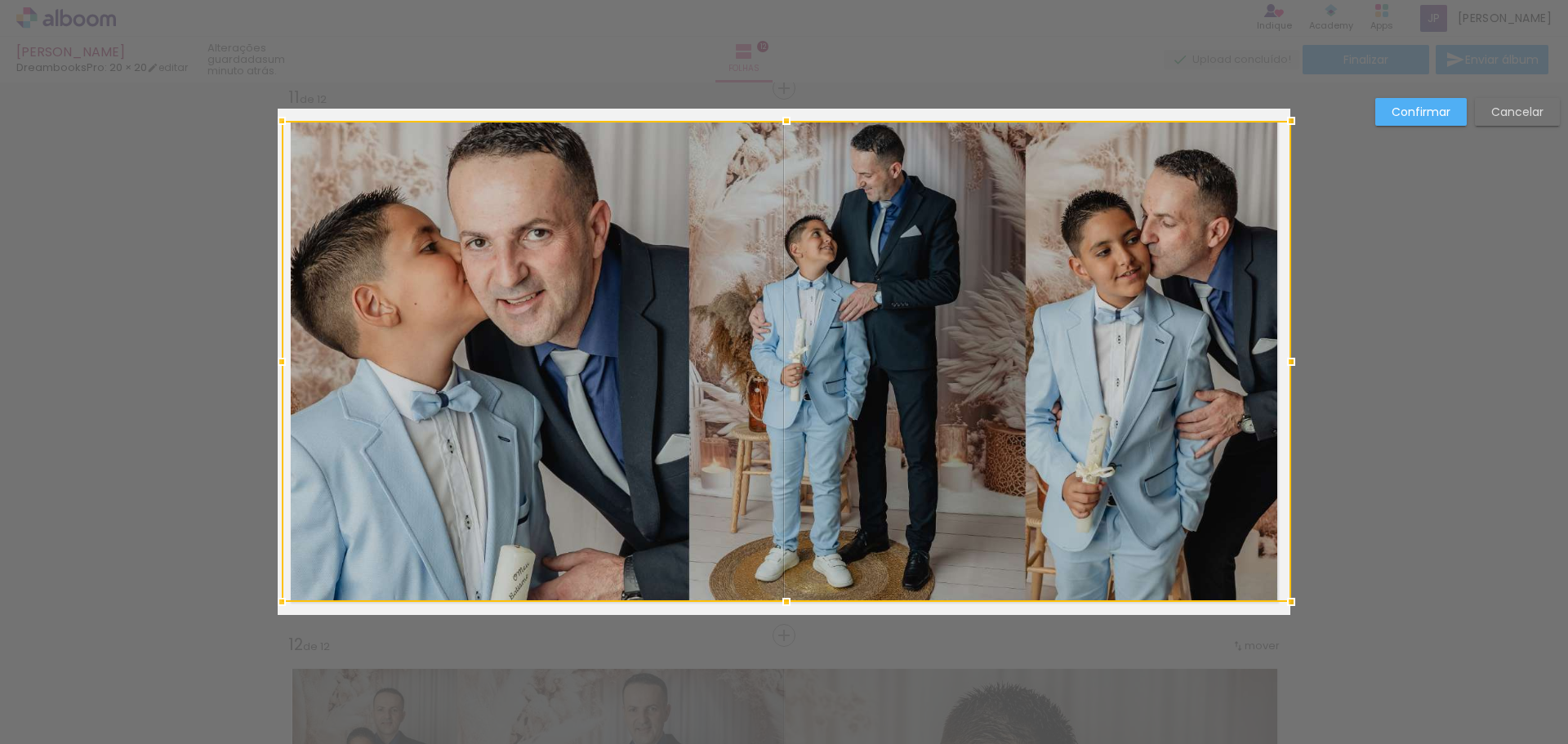
drag, startPoint x: 268, startPoint y: 358, endPoint x: 284, endPoint y: 357, distance: 16.0
click at [284, 357] on div at bounding box center [281, 361] width 32 height 32
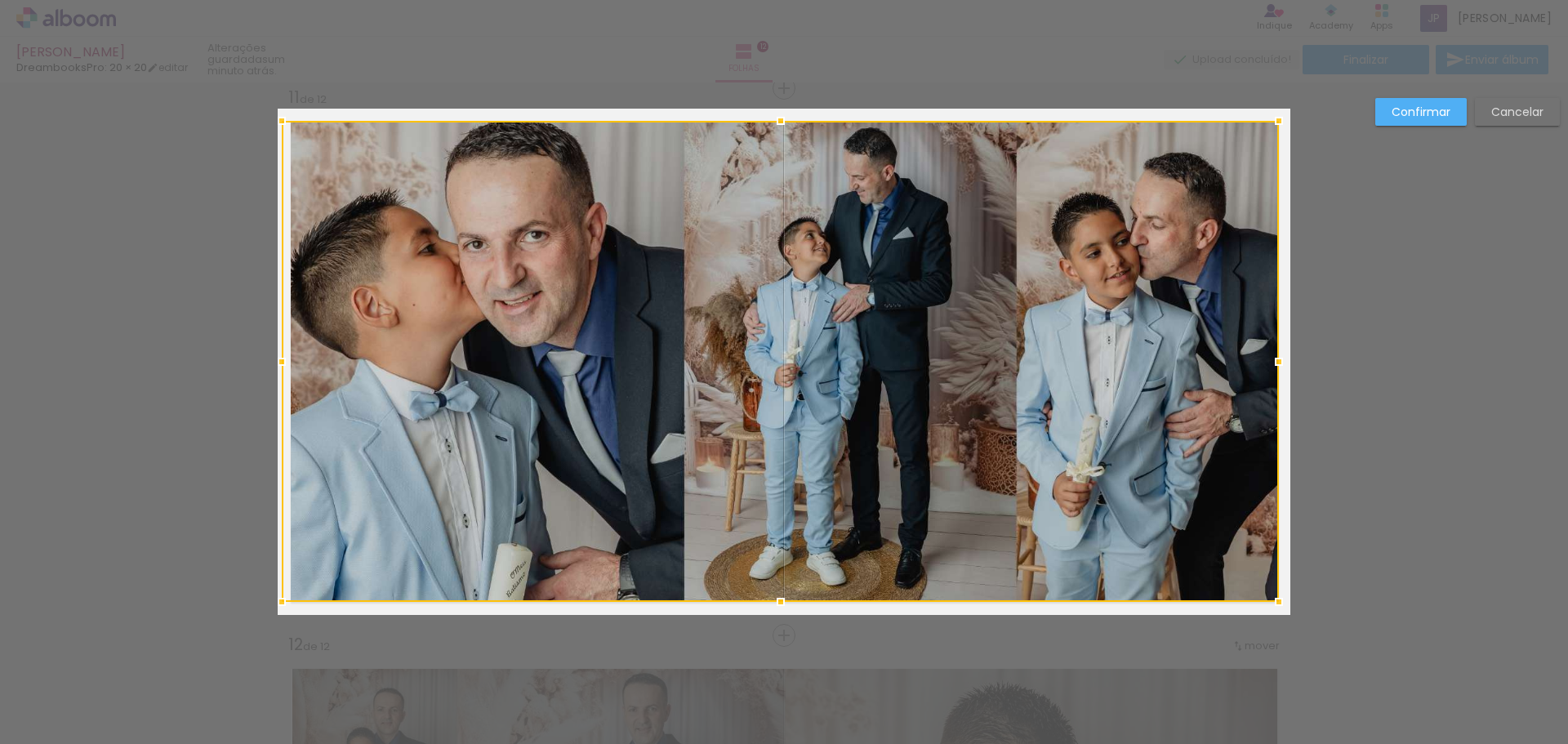
drag, startPoint x: 1283, startPoint y: 358, endPoint x: 1260, endPoint y: 359, distance: 23.0
click at [1263, 359] on div at bounding box center [1279, 361] width 32 height 32
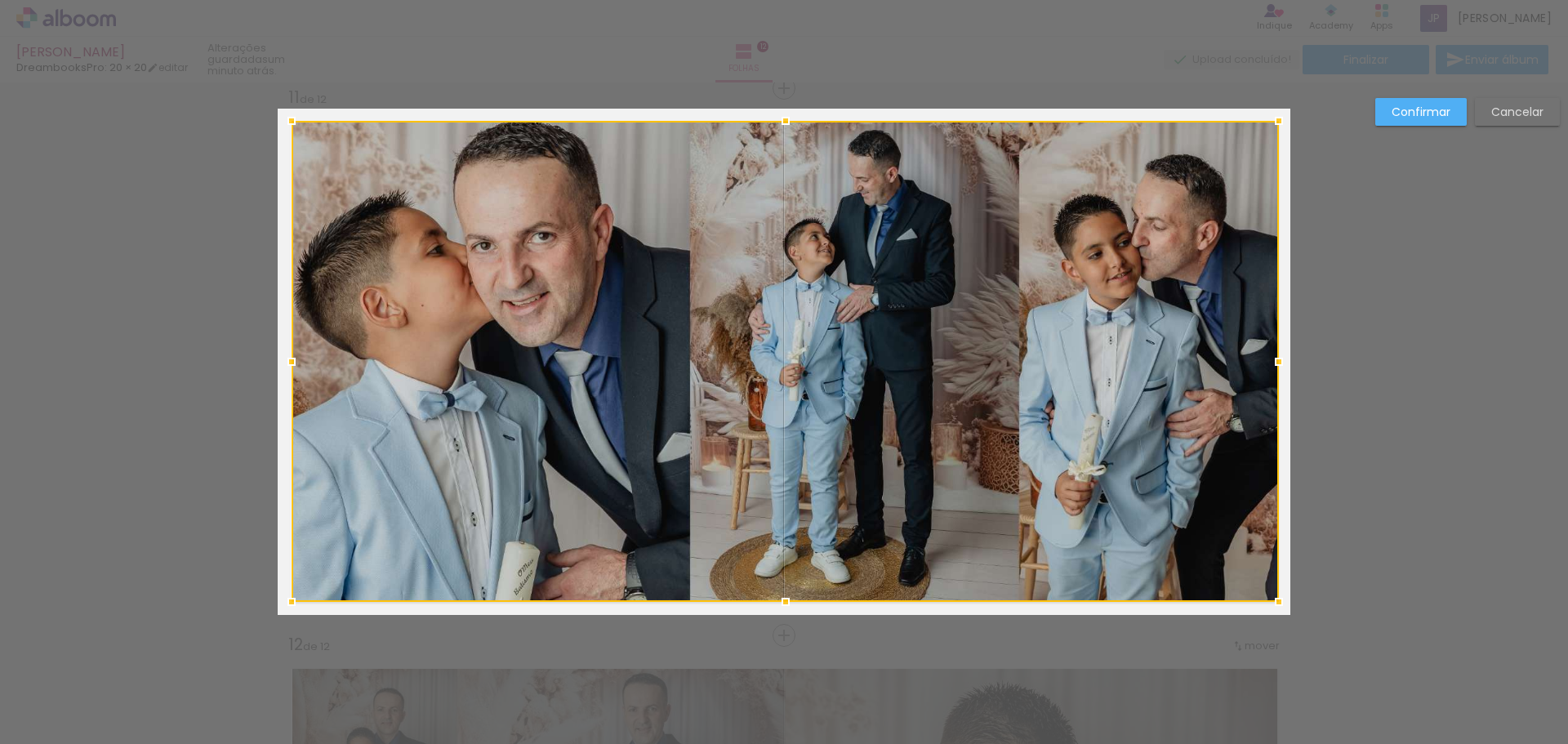
drag, startPoint x: 278, startPoint y: 361, endPoint x: 287, endPoint y: 360, distance: 9.1
click at [287, 360] on div at bounding box center [290, 361] width 32 height 32
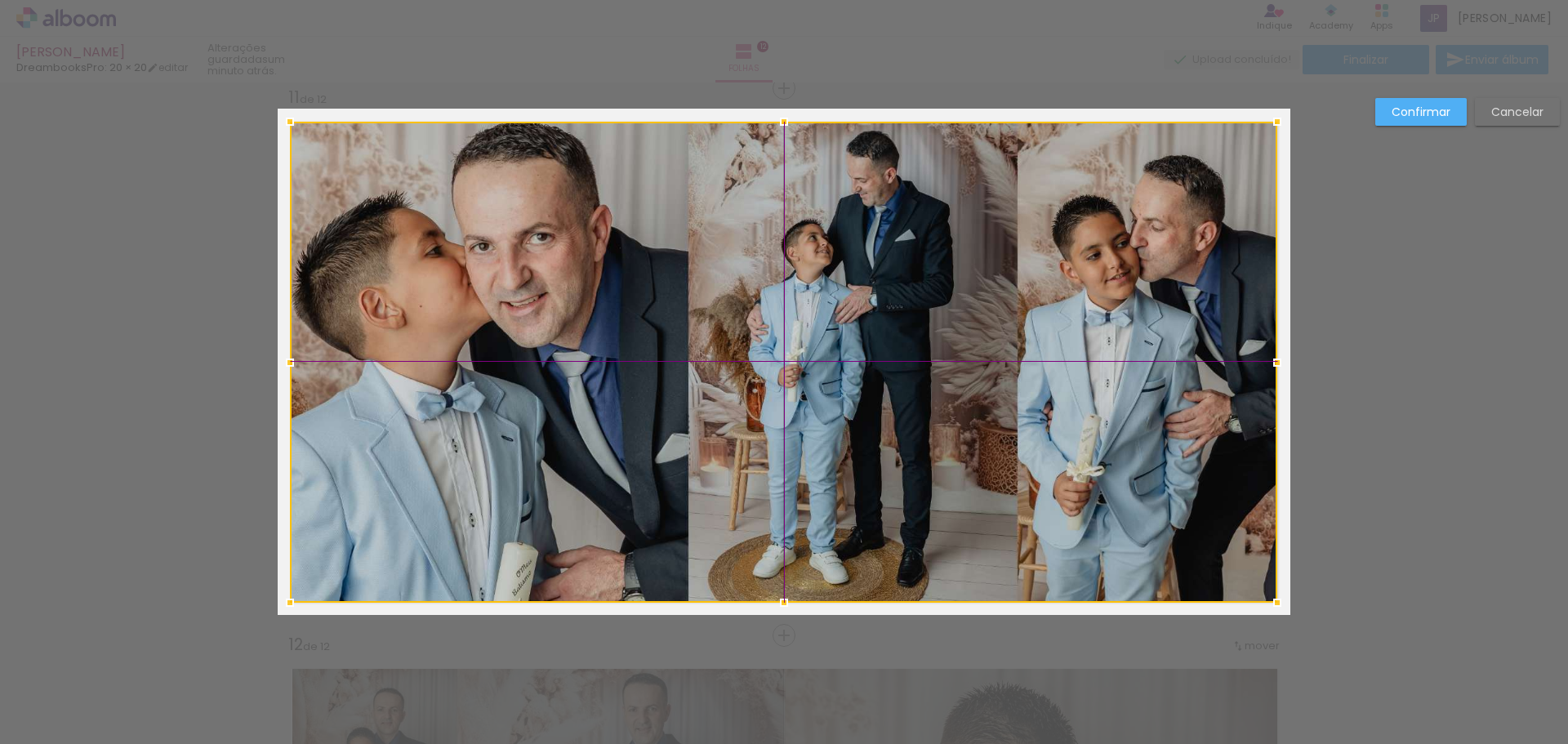
click at [868, 232] on div at bounding box center [783, 362] width 987 height 481
click at [1457, 111] on paper-button "Confirmar" at bounding box center [1420, 112] width 91 height 27
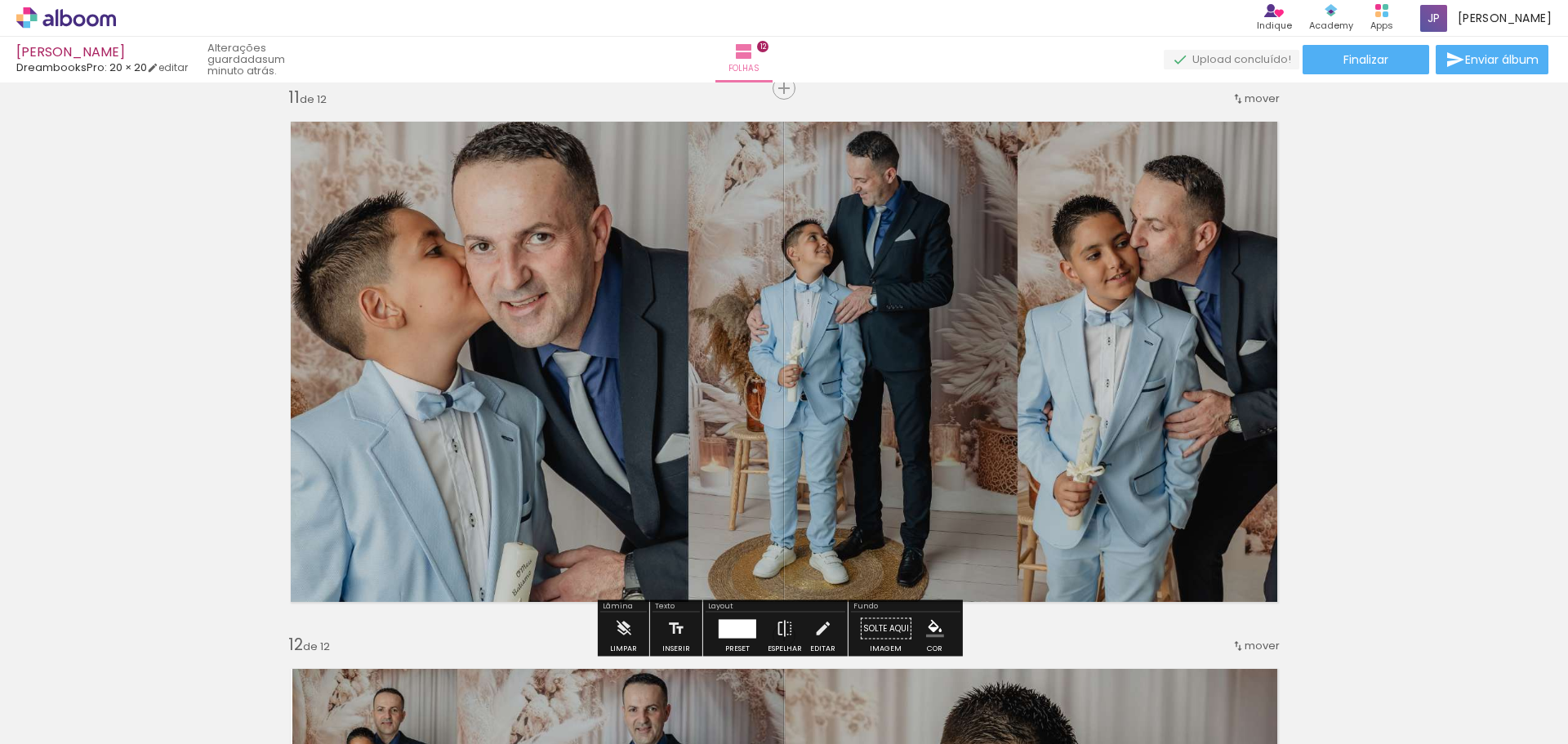
click at [851, 238] on quentale-photo at bounding box center [783, 362] width 987 height 481
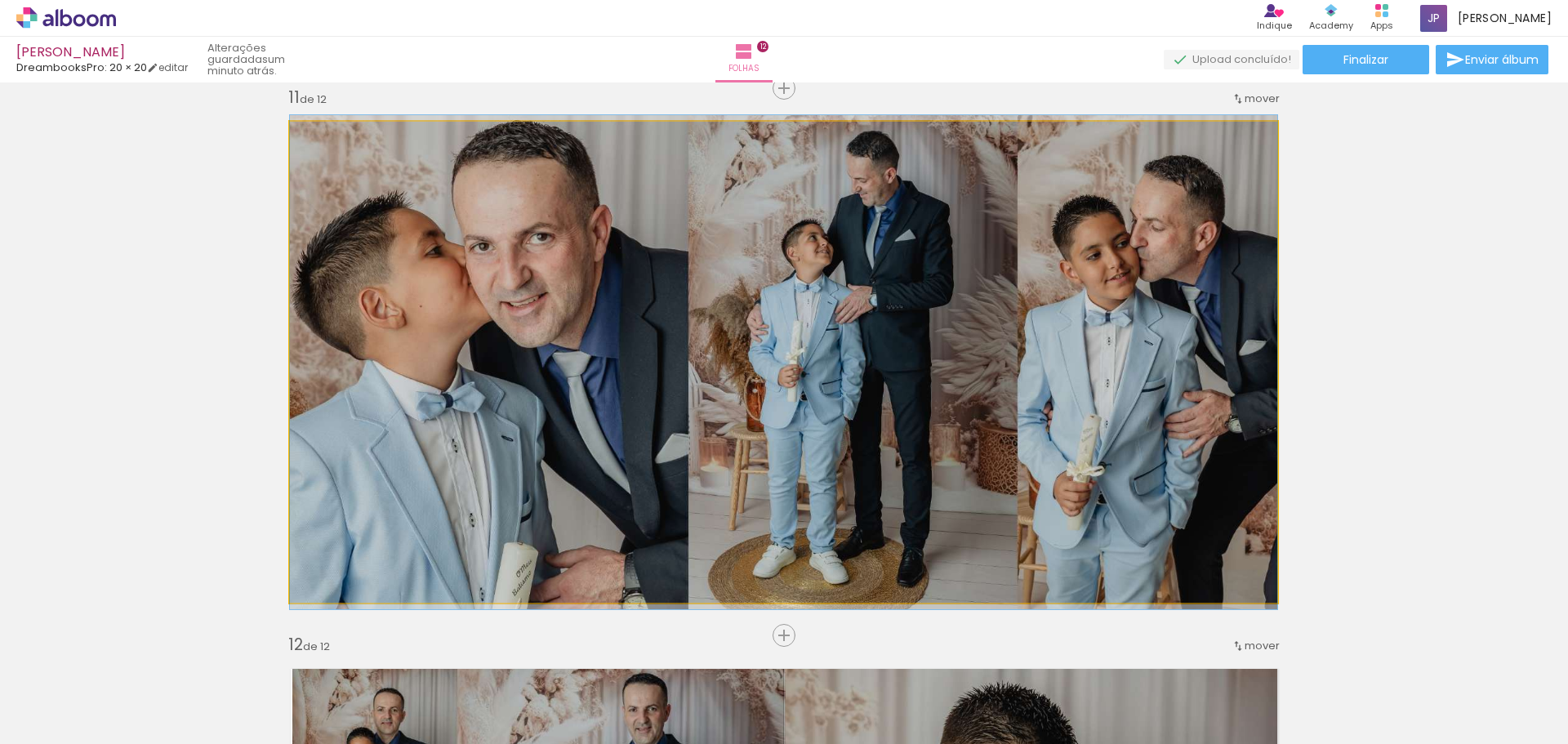
click at [849, 252] on quentale-photo at bounding box center [783, 362] width 987 height 481
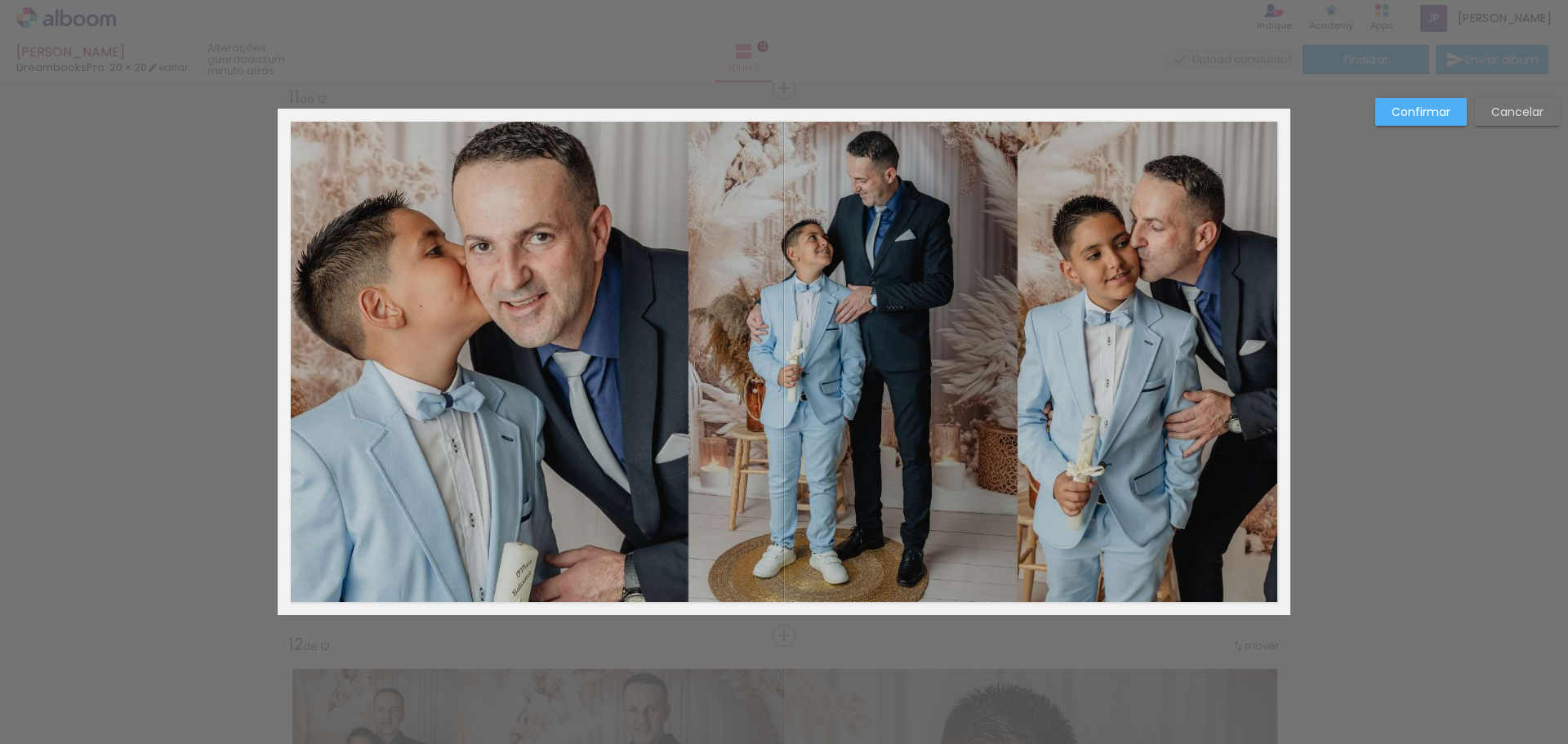
click at [851, 251] on quentale-photo at bounding box center [783, 362] width 987 height 481
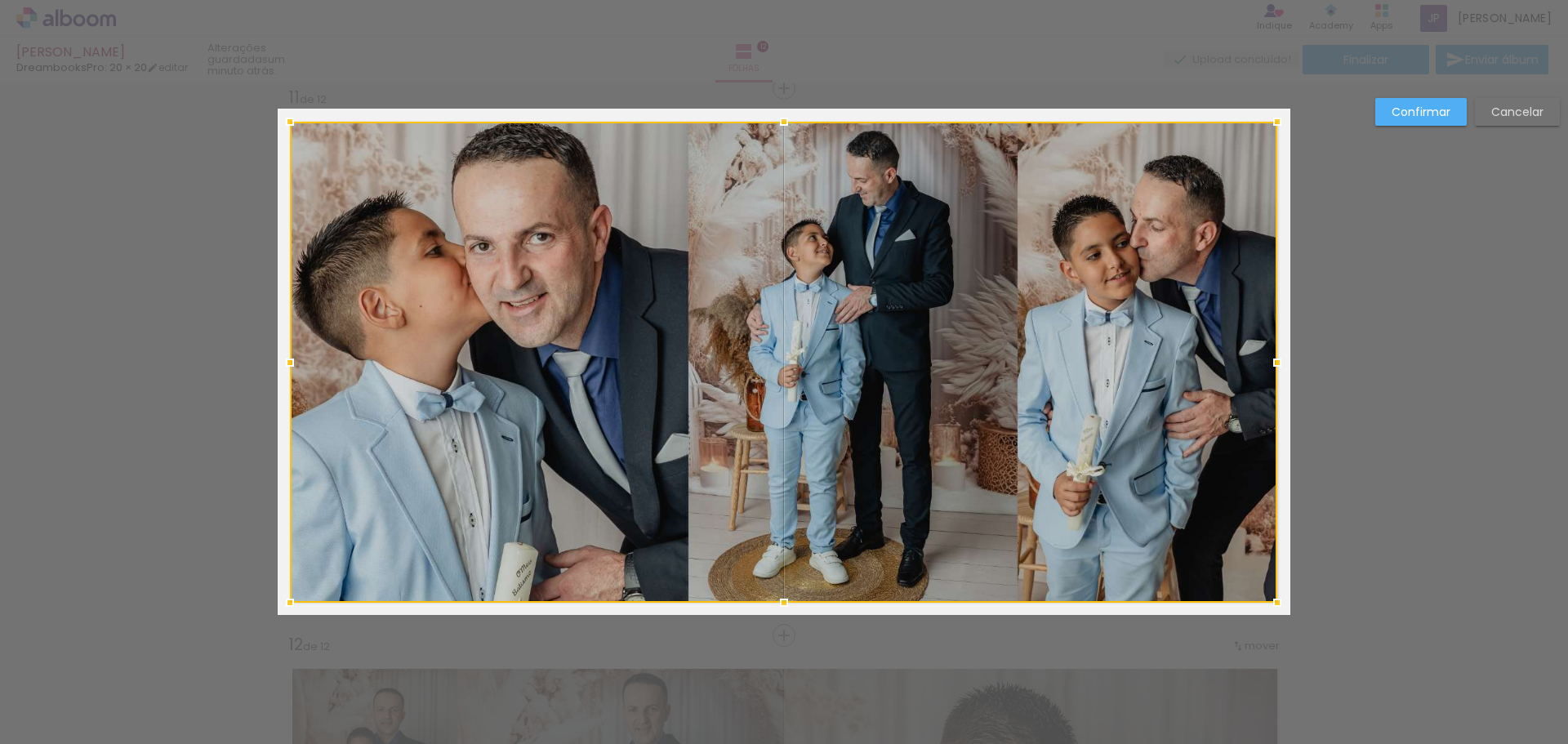
click at [851, 251] on div at bounding box center [783, 362] width 987 height 481
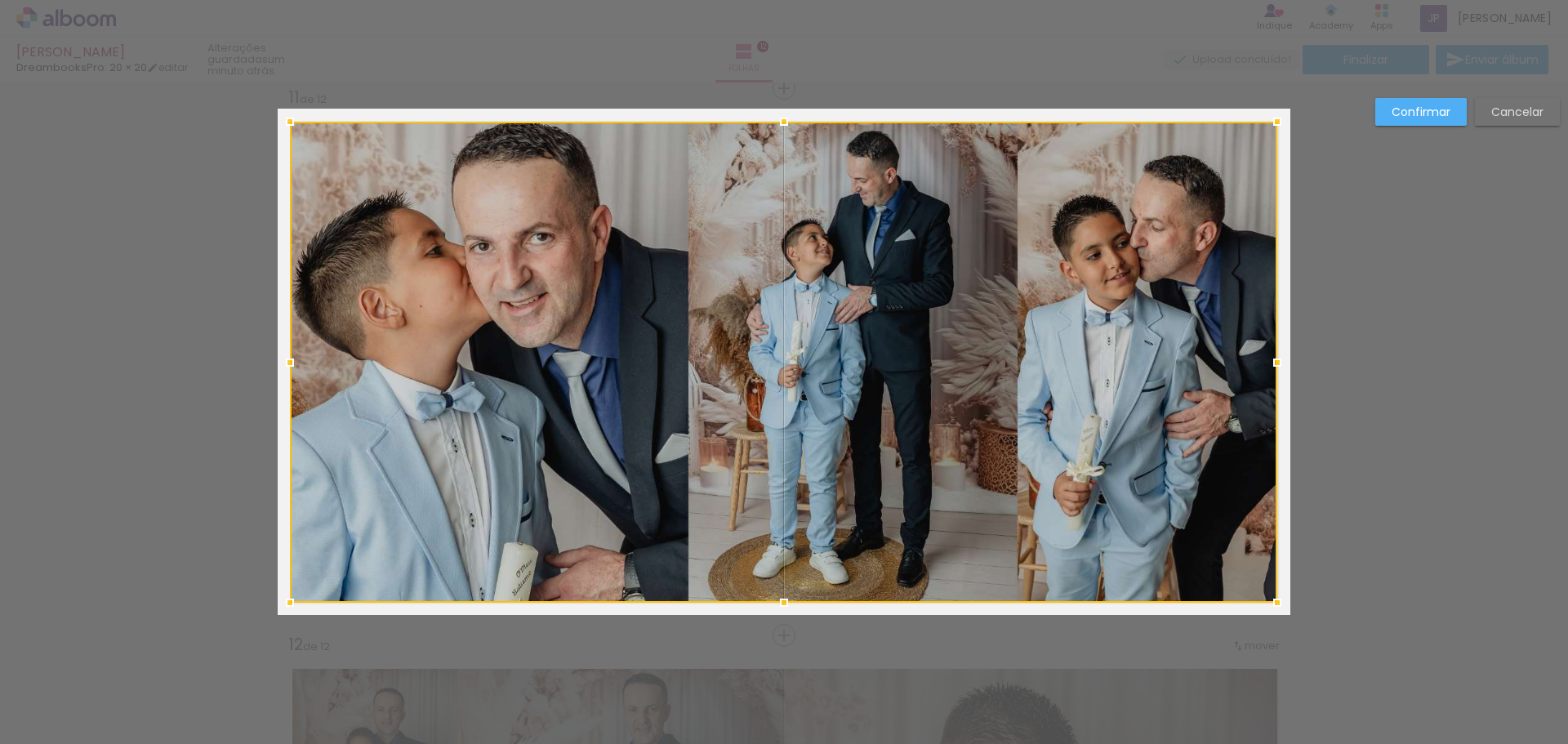
click at [851, 251] on div at bounding box center [783, 362] width 987 height 481
click at [1040, 238] on div at bounding box center [783, 362] width 987 height 481
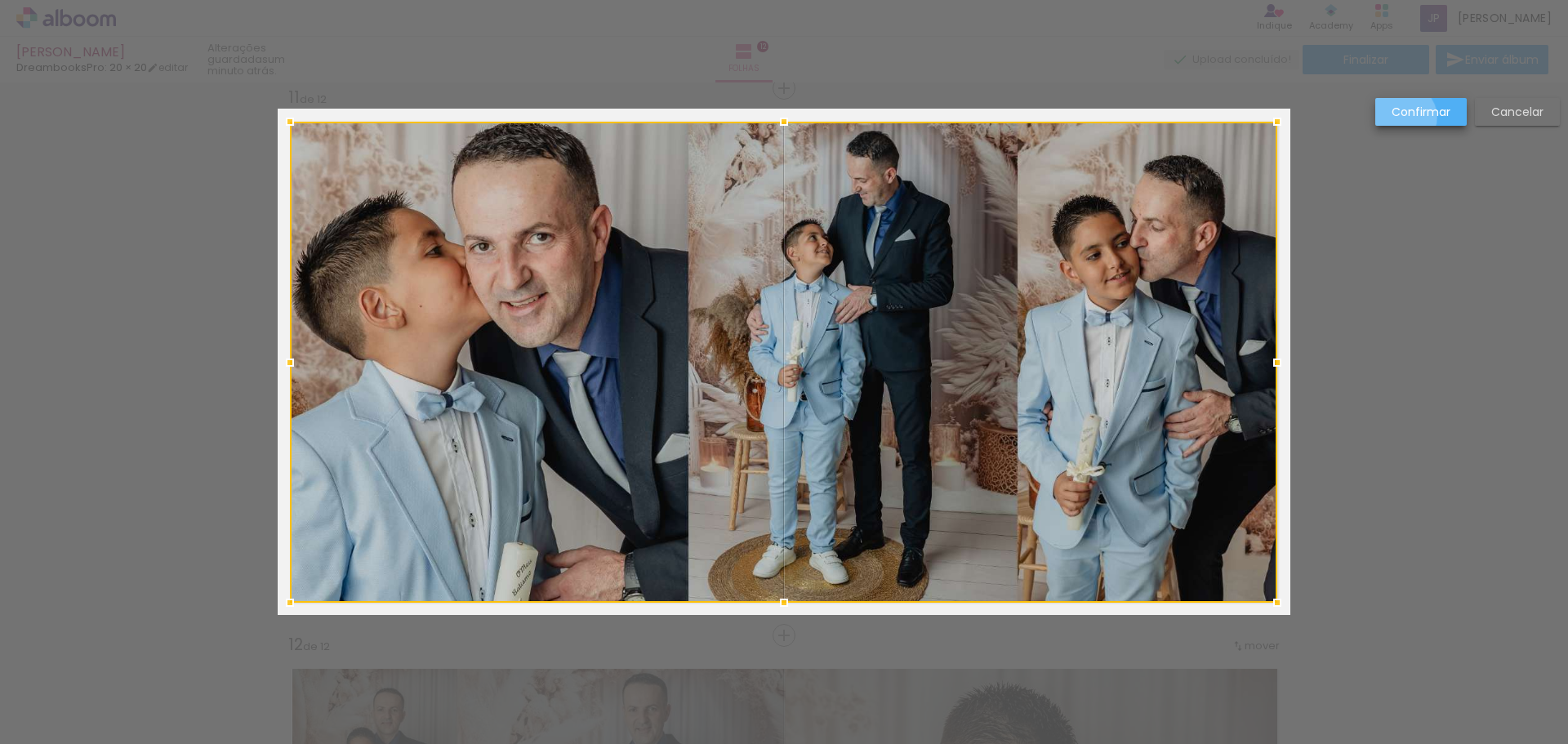
click at [0, 0] on slot "Confirmar" at bounding box center [0, 0] width 0 height 0
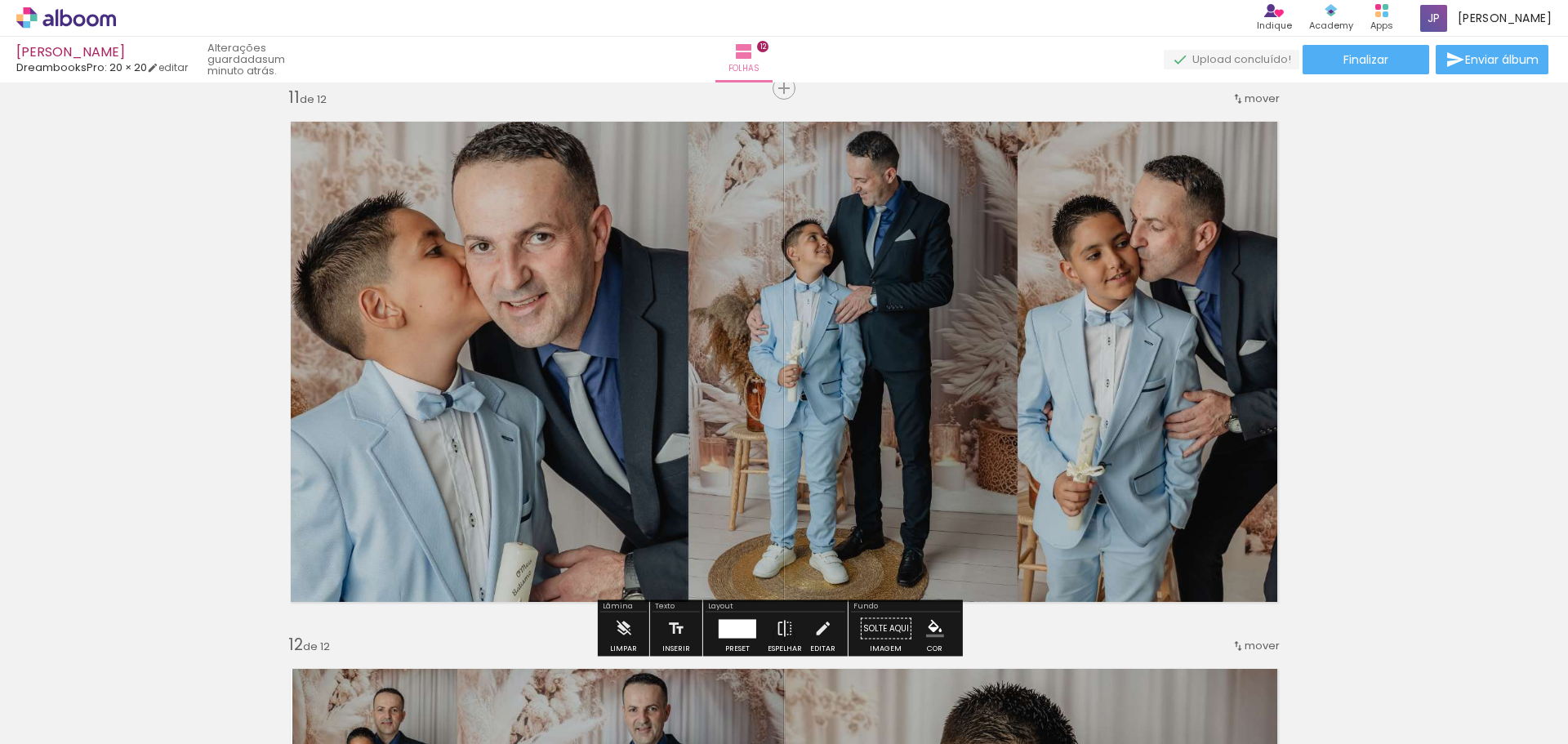
click at [1047, 133] on quentale-photo at bounding box center [783, 362] width 987 height 481
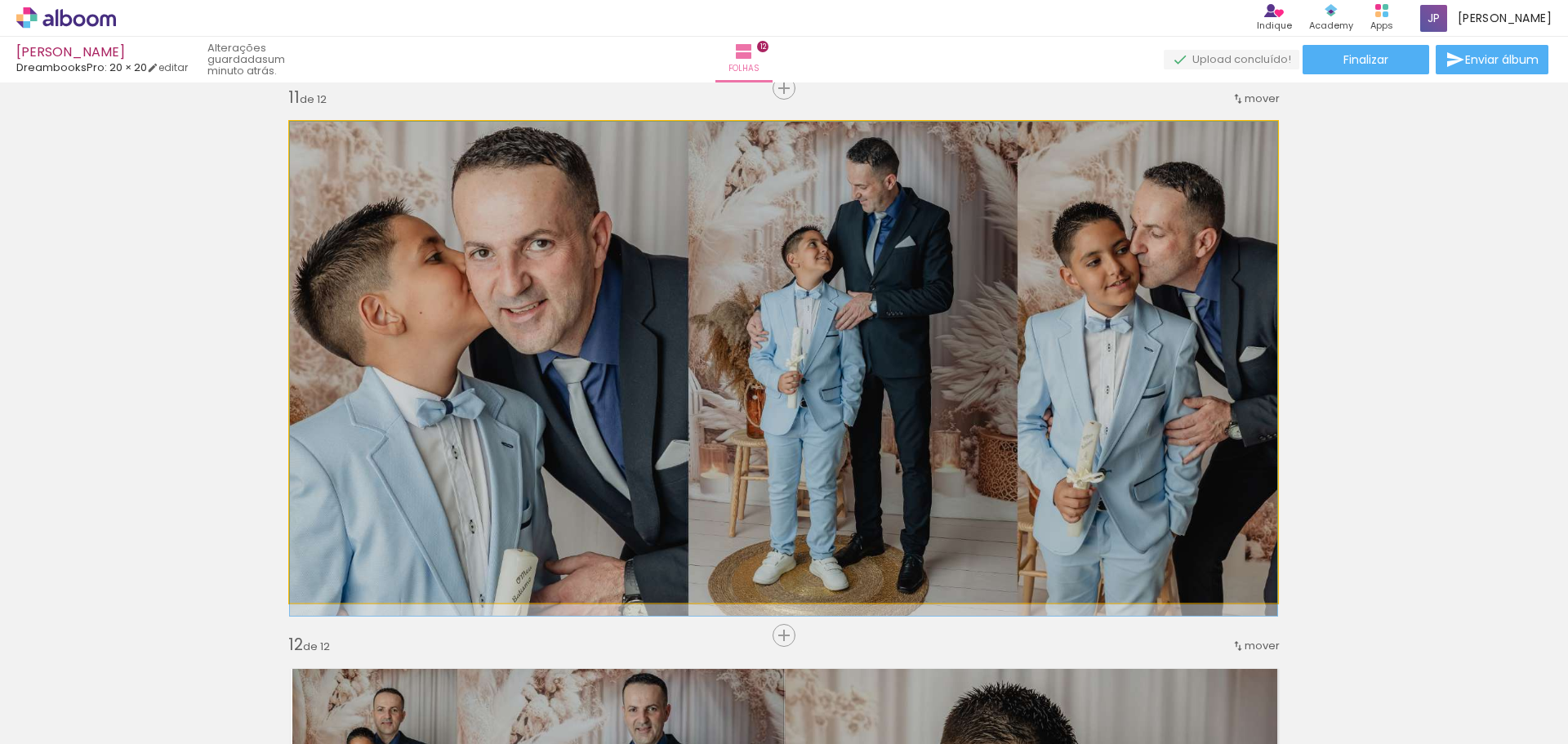
drag, startPoint x: 1030, startPoint y: 146, endPoint x: 1030, endPoint y: 166, distance: 20.0
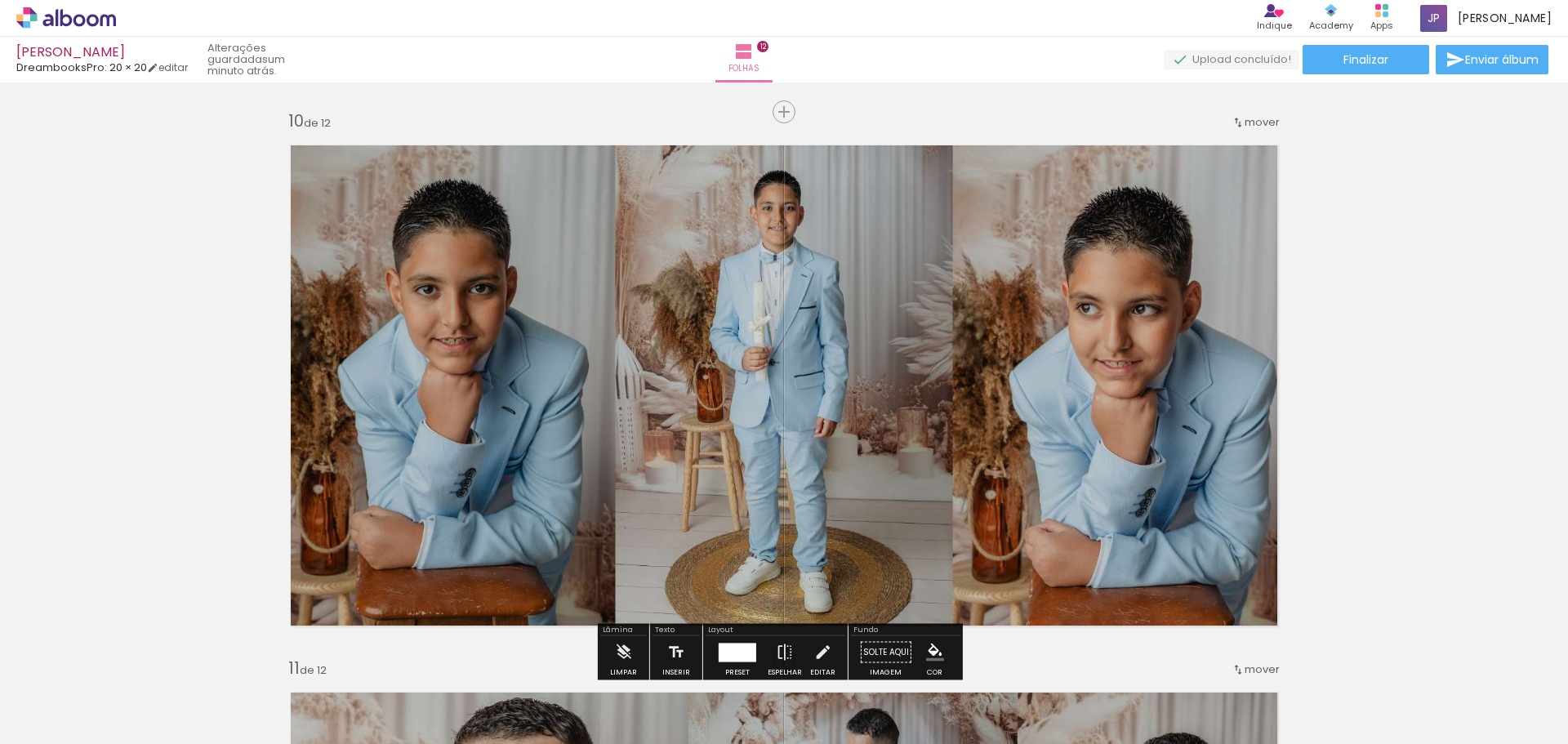
scroll to position [4922, 0]
click at [1102, 314] on quentale-photo at bounding box center [784, 387] width 1013 height 506
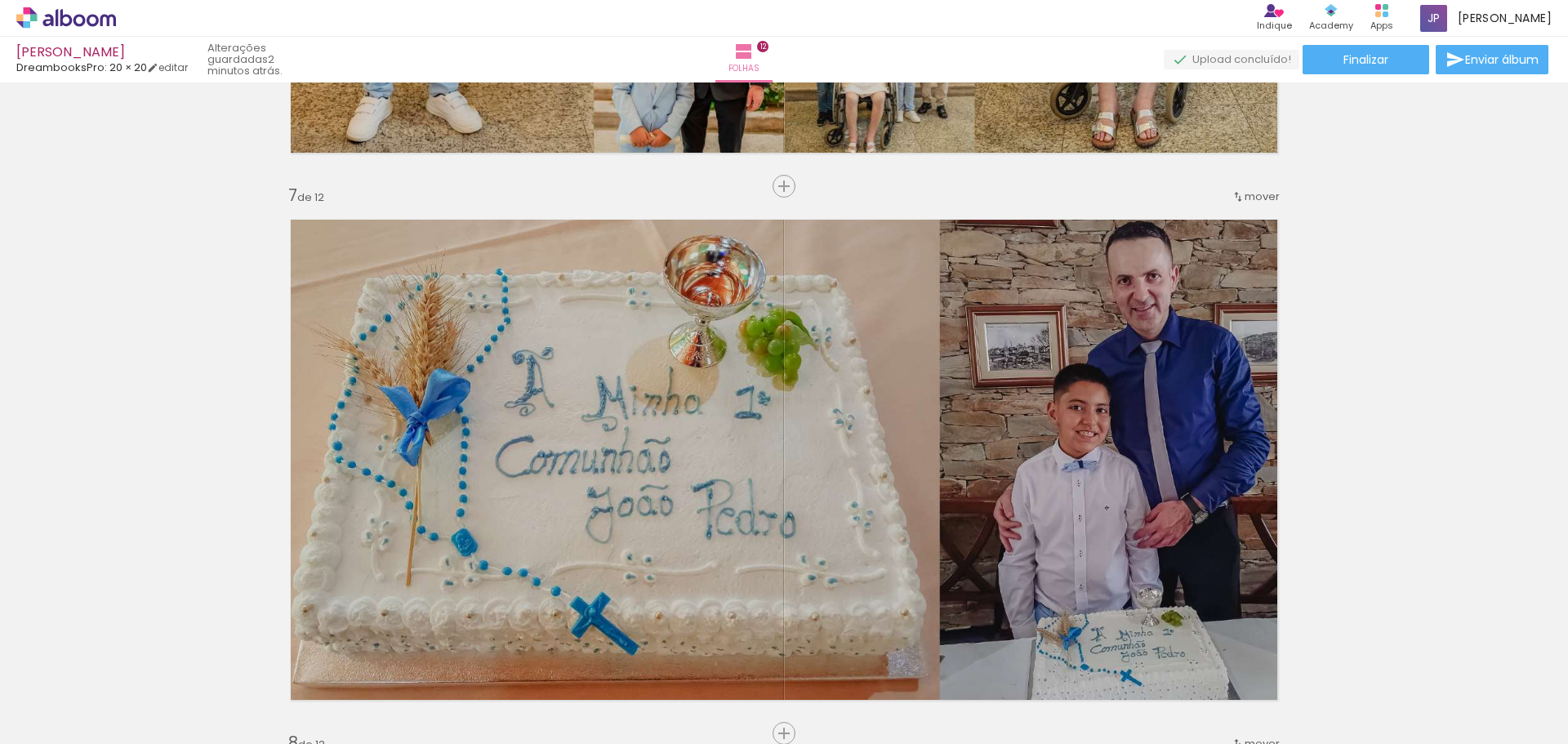
scroll to position [3288, 0]
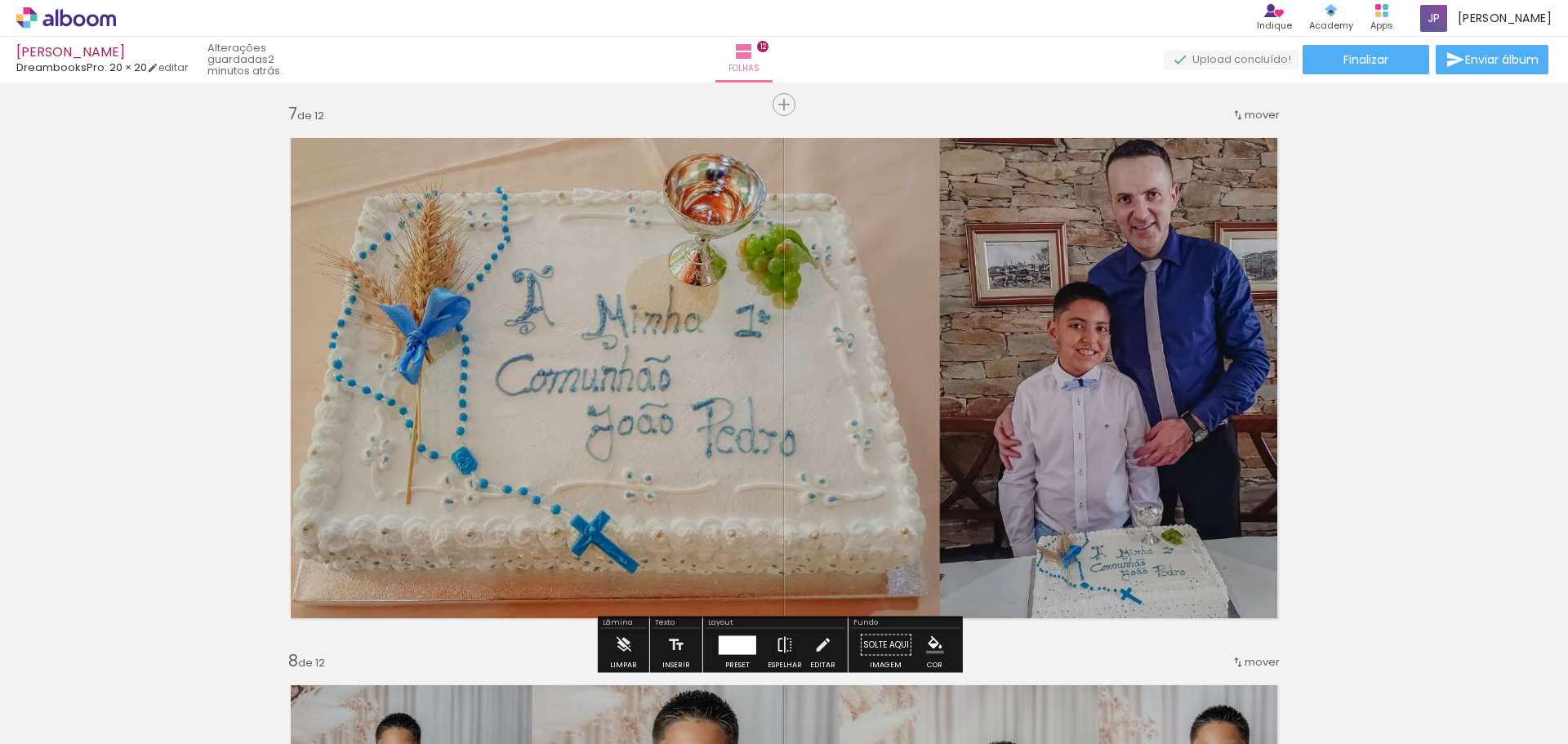
click at [1067, 334] on quentale-photo at bounding box center [784, 378] width 1013 height 506
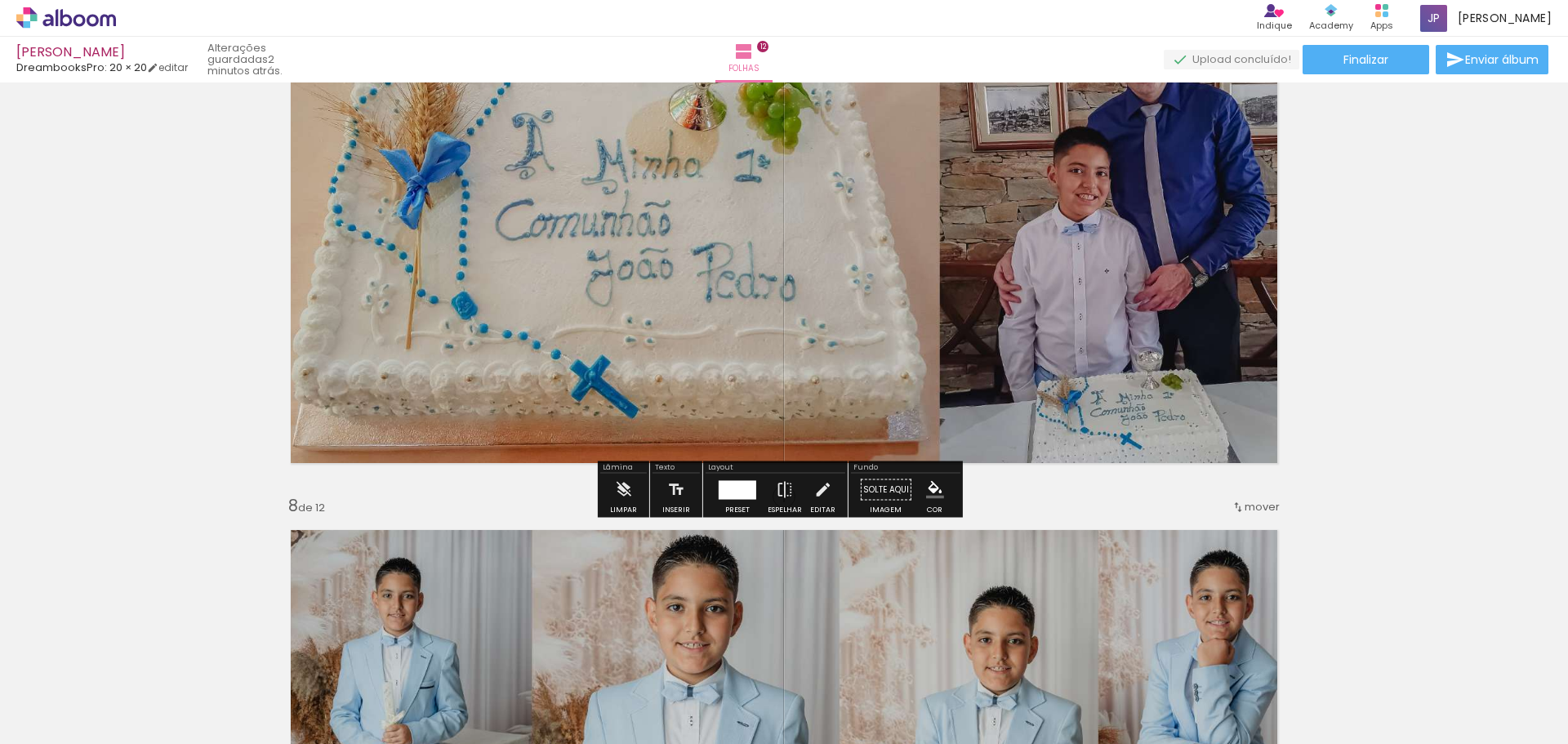
scroll to position [3452, 0]
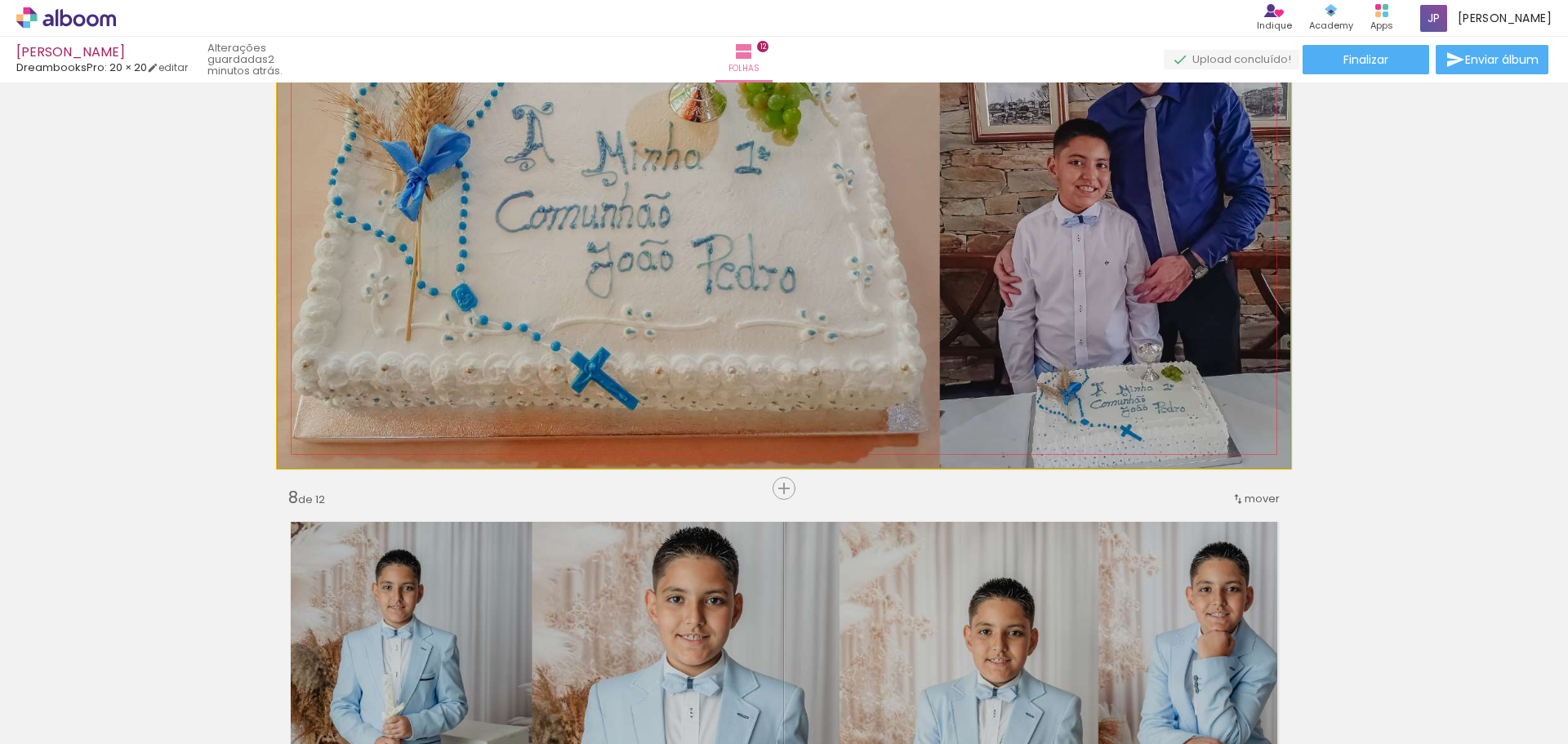
click at [776, 377] on quentale-photo at bounding box center [784, 215] width 1013 height 506
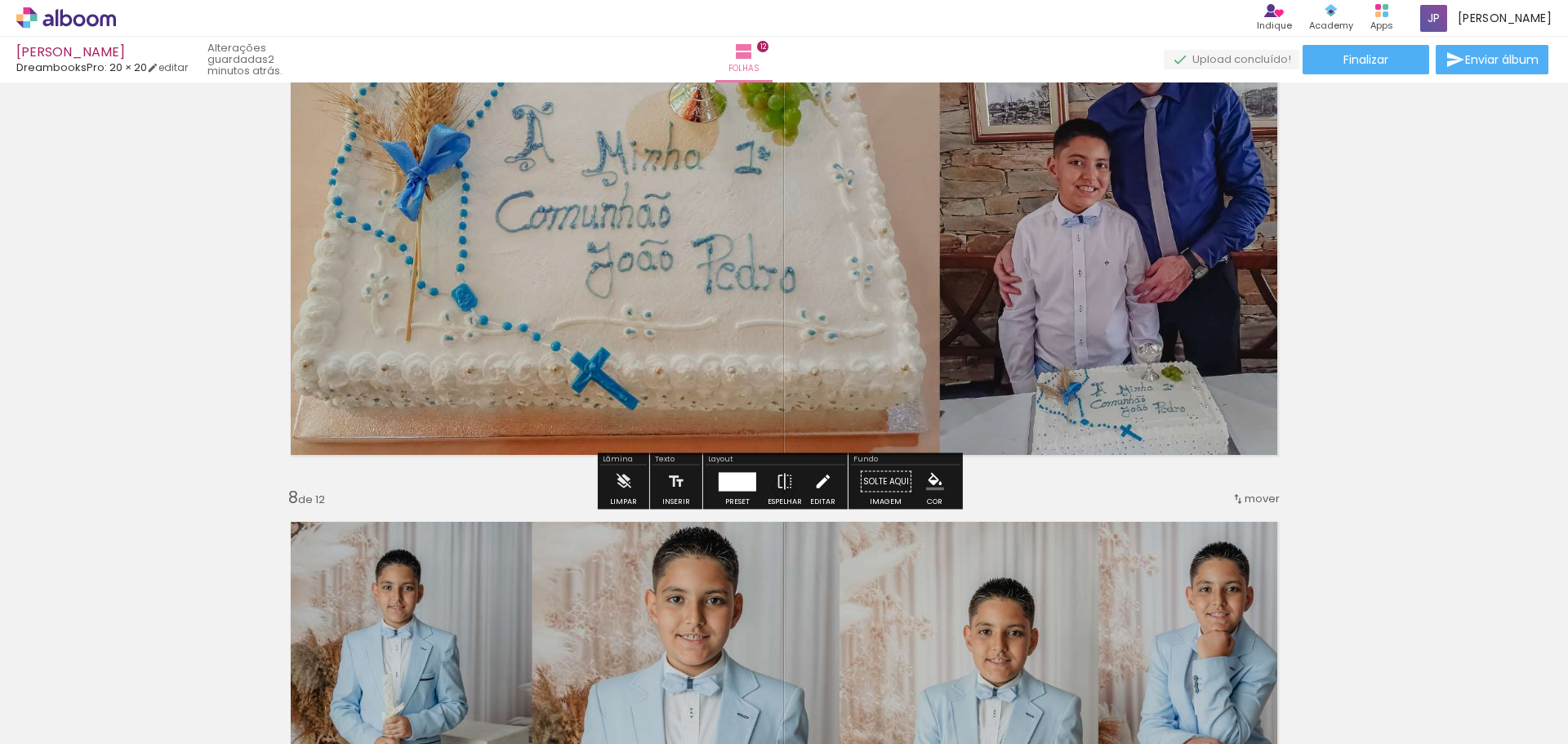
click at [815, 475] on iron-icon at bounding box center [822, 481] width 18 height 32
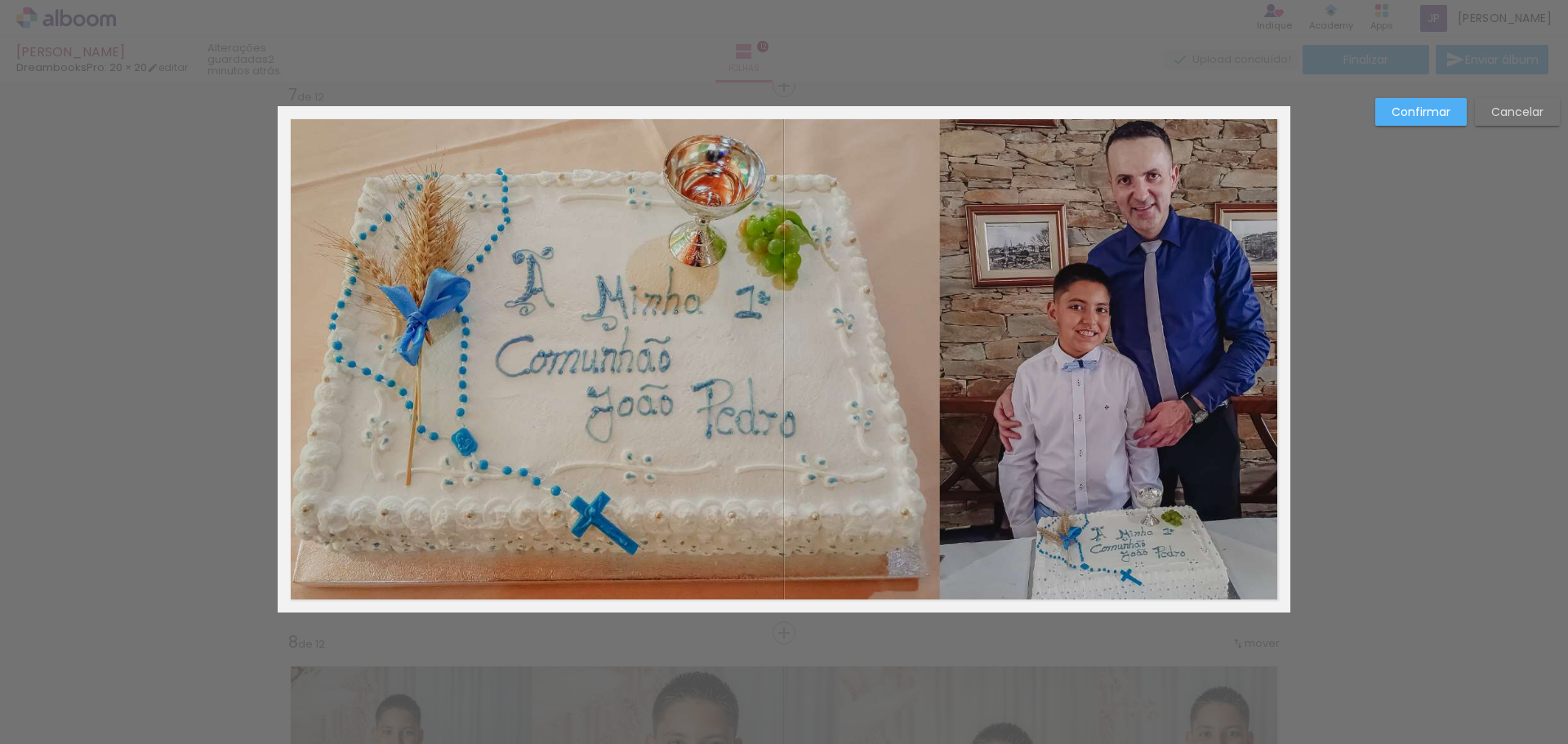
scroll to position [3305, 0]
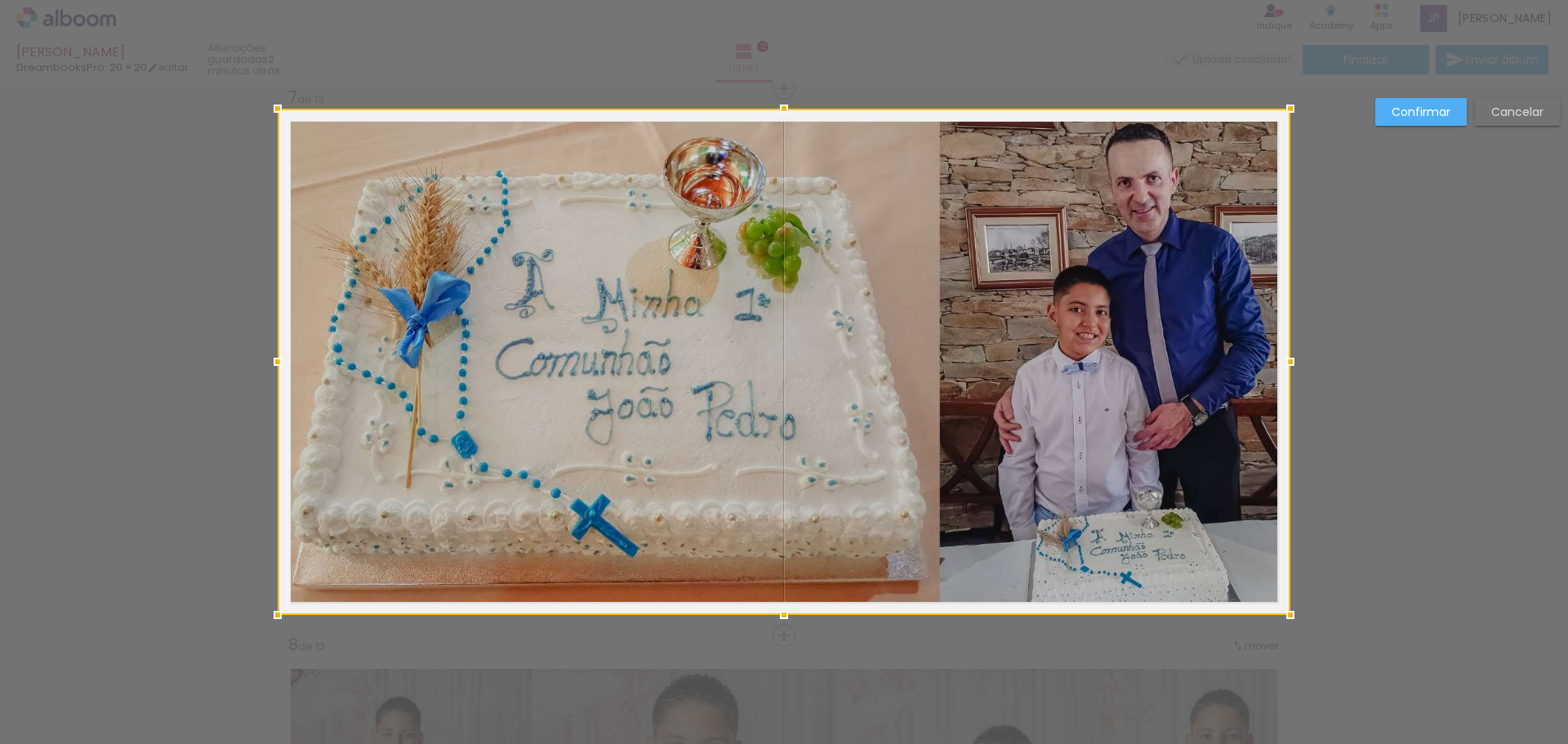
click at [895, 296] on div at bounding box center [784, 362] width 1013 height 506
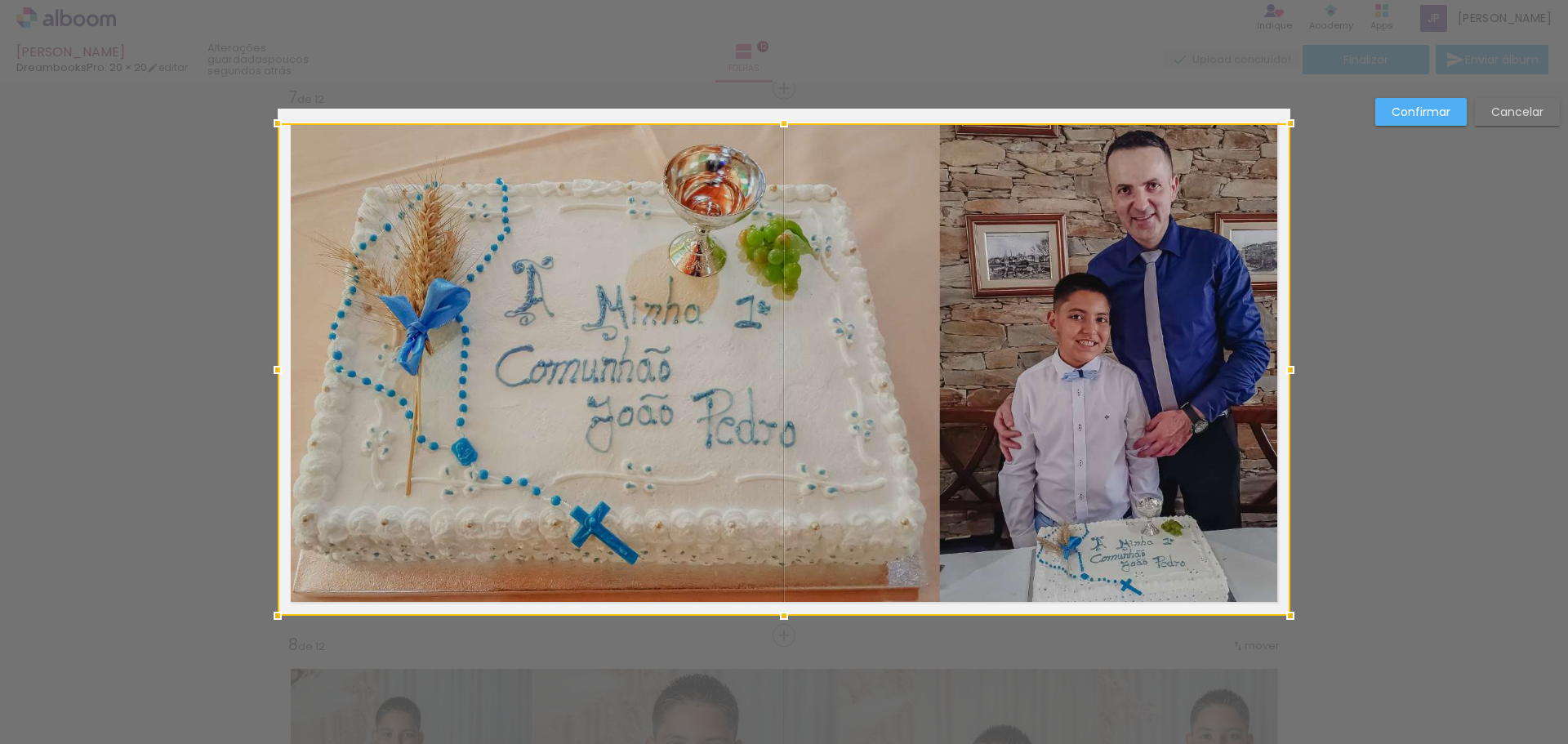
drag, startPoint x: 776, startPoint y: 111, endPoint x: 776, endPoint y: 124, distance: 13.0
click at [776, 124] on div at bounding box center [783, 123] width 32 height 32
click at [781, 124] on div at bounding box center [783, 123] width 32 height 32
drag, startPoint x: 776, startPoint y: 617, endPoint x: 782, endPoint y: 603, distance: 15.2
click at [782, 603] on div at bounding box center [783, 612] width 32 height 32
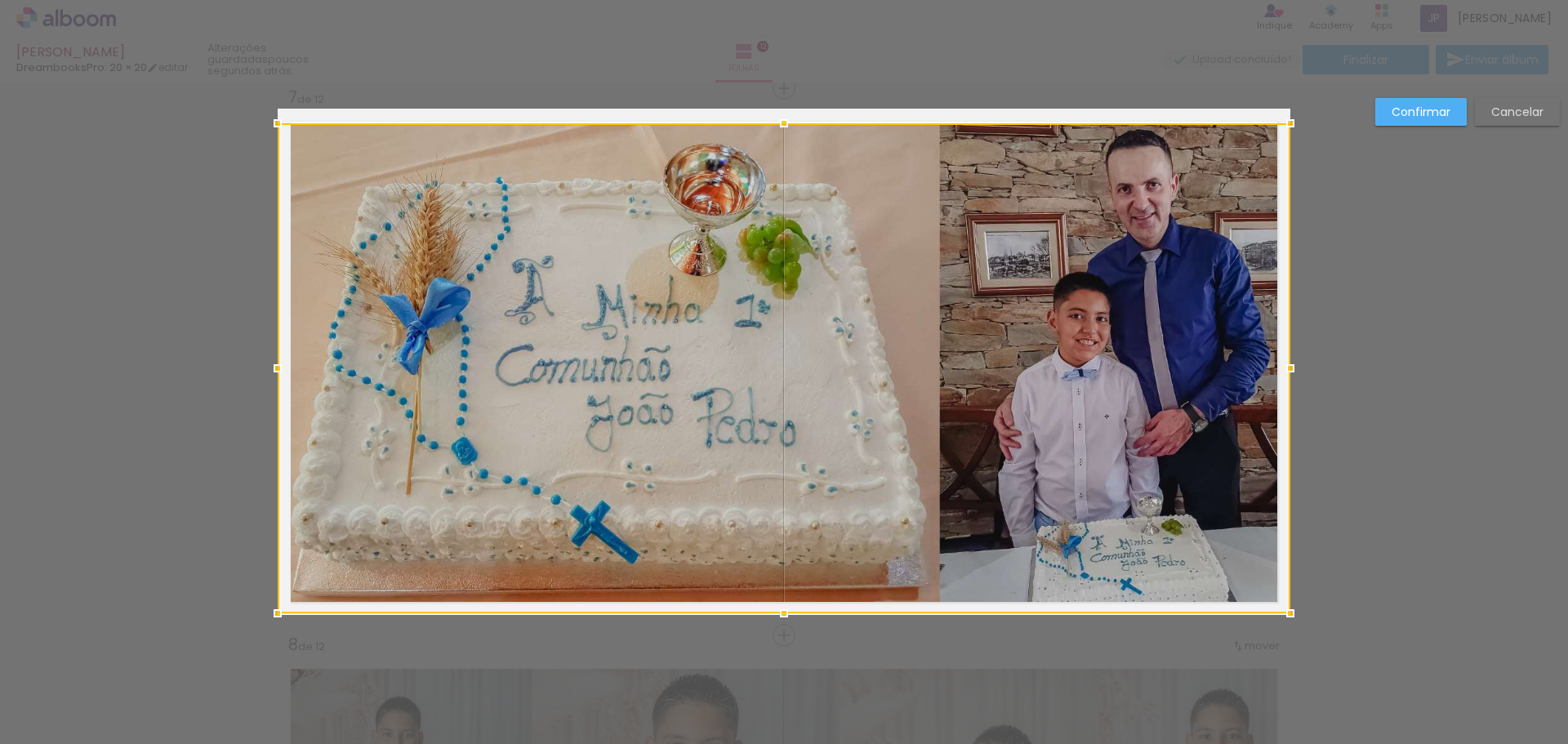
click at [1482, 378] on div "Confirmar Cancelar" at bounding box center [784, 354] width 1568 height 7153
click at [0, 0] on slot "Confirmar" at bounding box center [0, 0] width 0 height 0
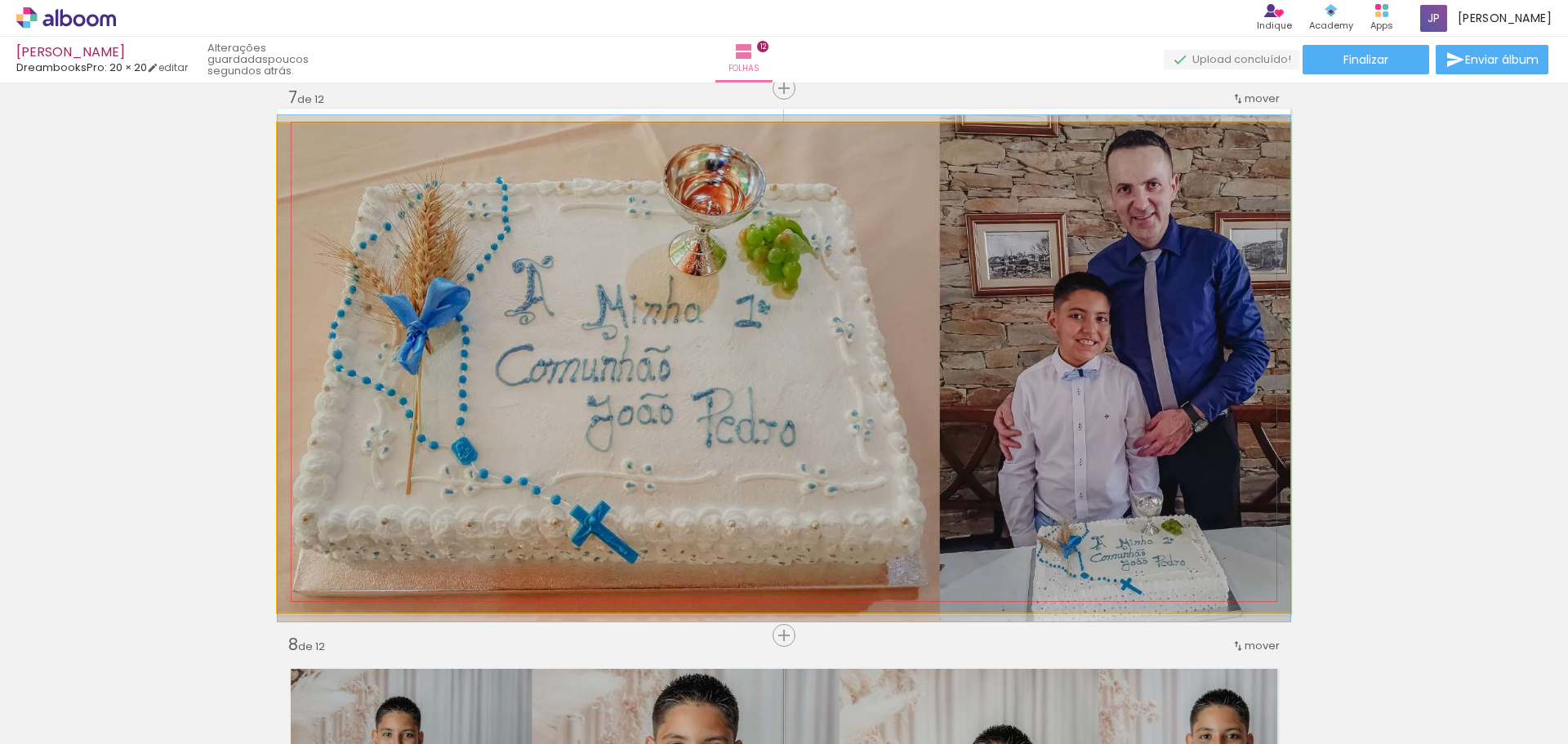
click at [1023, 358] on quentale-photo at bounding box center [784, 368] width 1013 height 490
click at [1143, 380] on quentale-photo at bounding box center [784, 368] width 1013 height 490
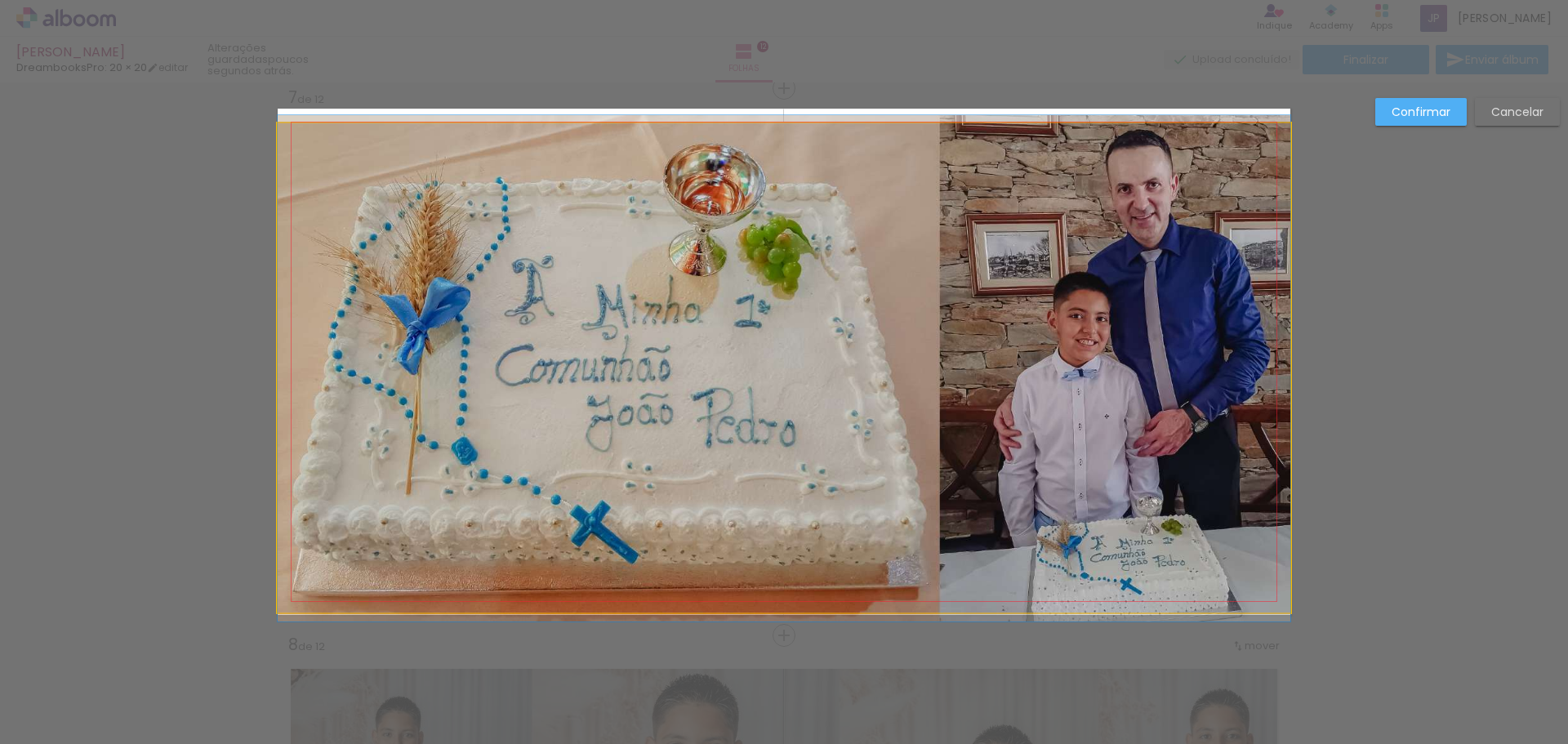
click at [752, 586] on quentale-photo at bounding box center [784, 368] width 1013 height 490
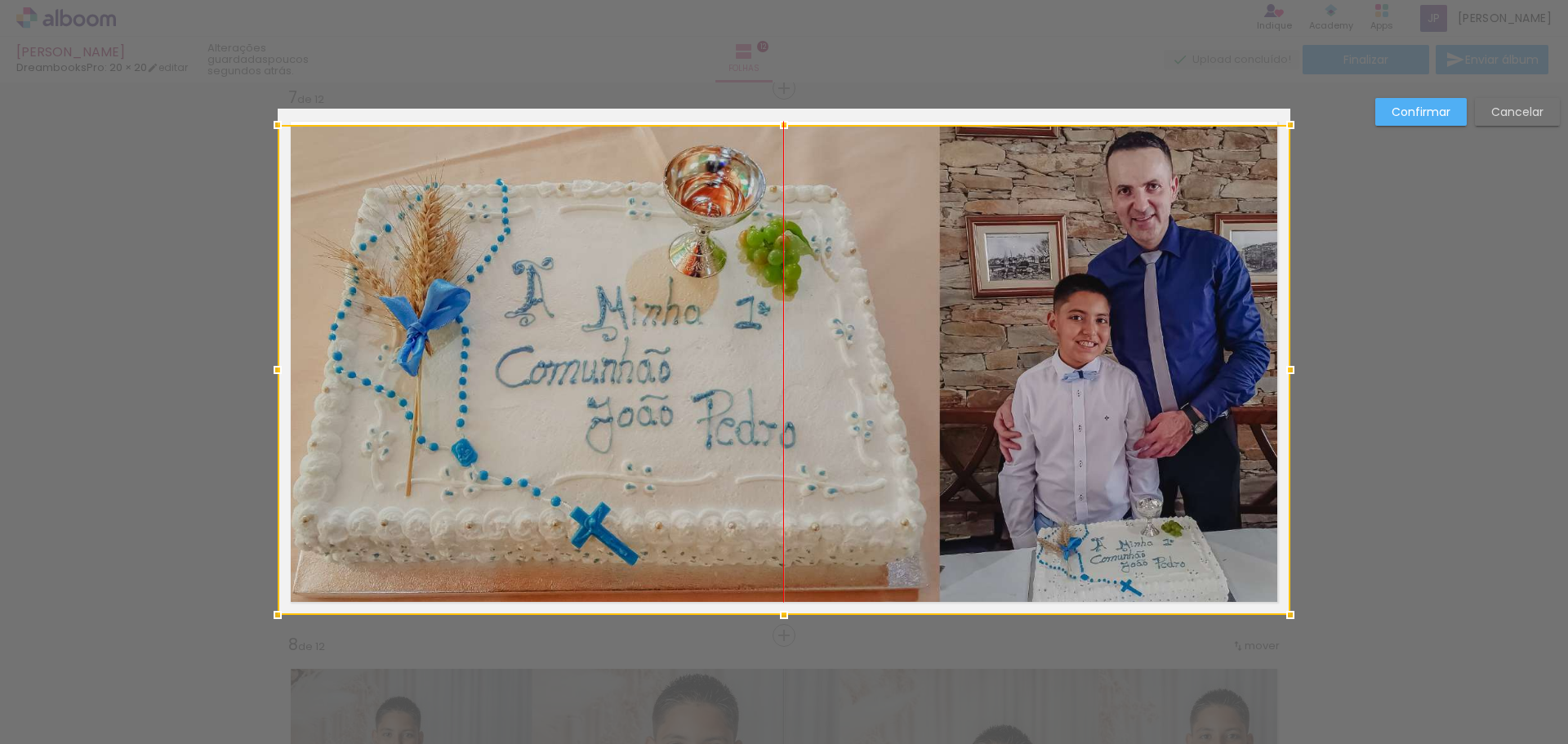
drag, startPoint x: 796, startPoint y: 499, endPoint x: 805, endPoint y: 545, distance: 46.9
click at [805, 545] on div at bounding box center [784, 369] width 1013 height 490
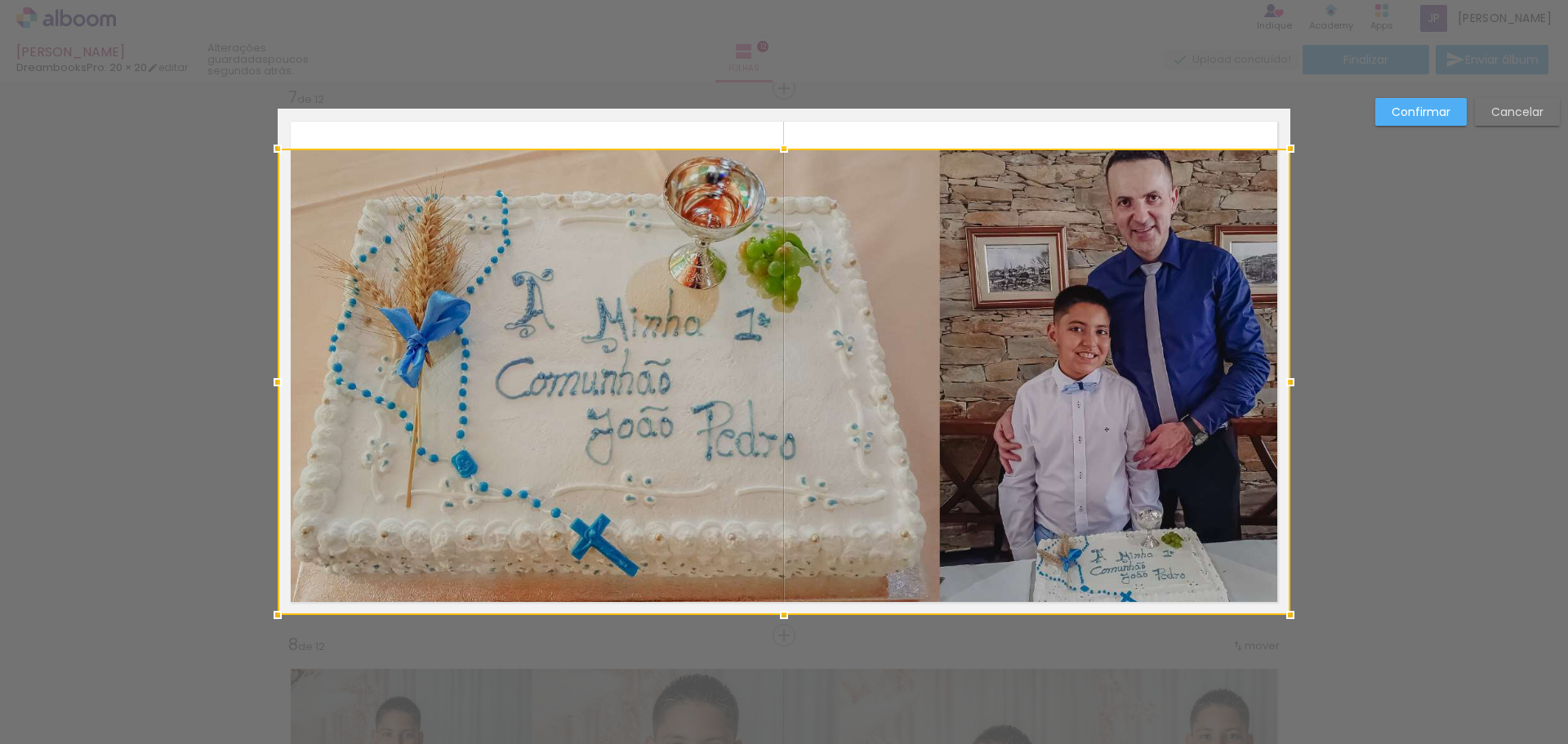
drag, startPoint x: 777, startPoint y: 130, endPoint x: 785, endPoint y: 98, distance: 33.0
click at [785, 98] on div "Inserir folha 1 de 12 Inserir folha 2 de 12 Inserir folha 3 de 12 Inserir folha…" at bounding box center [784, 354] width 1568 height 7153
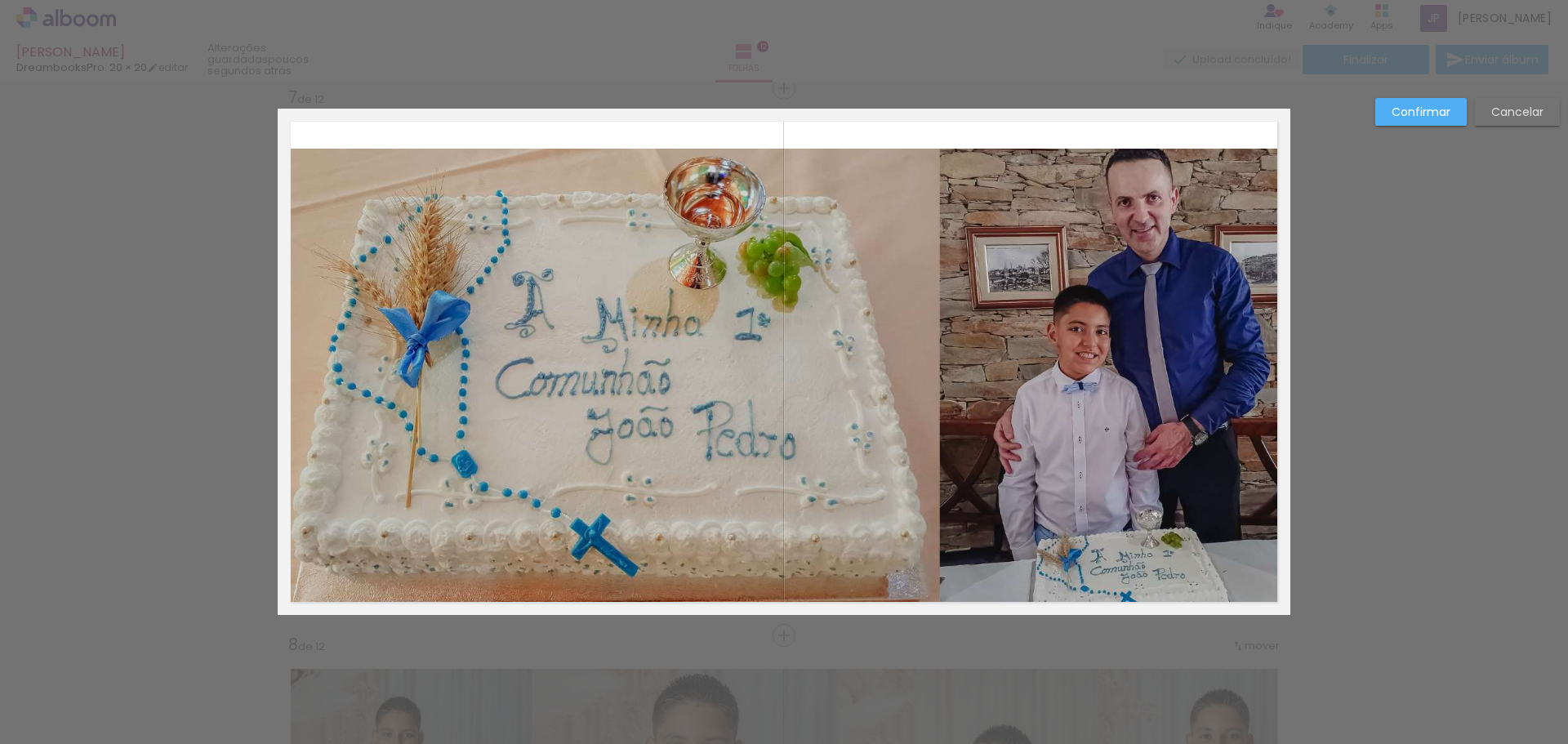
click at [781, 152] on quentale-photo at bounding box center [784, 381] width 1013 height 466
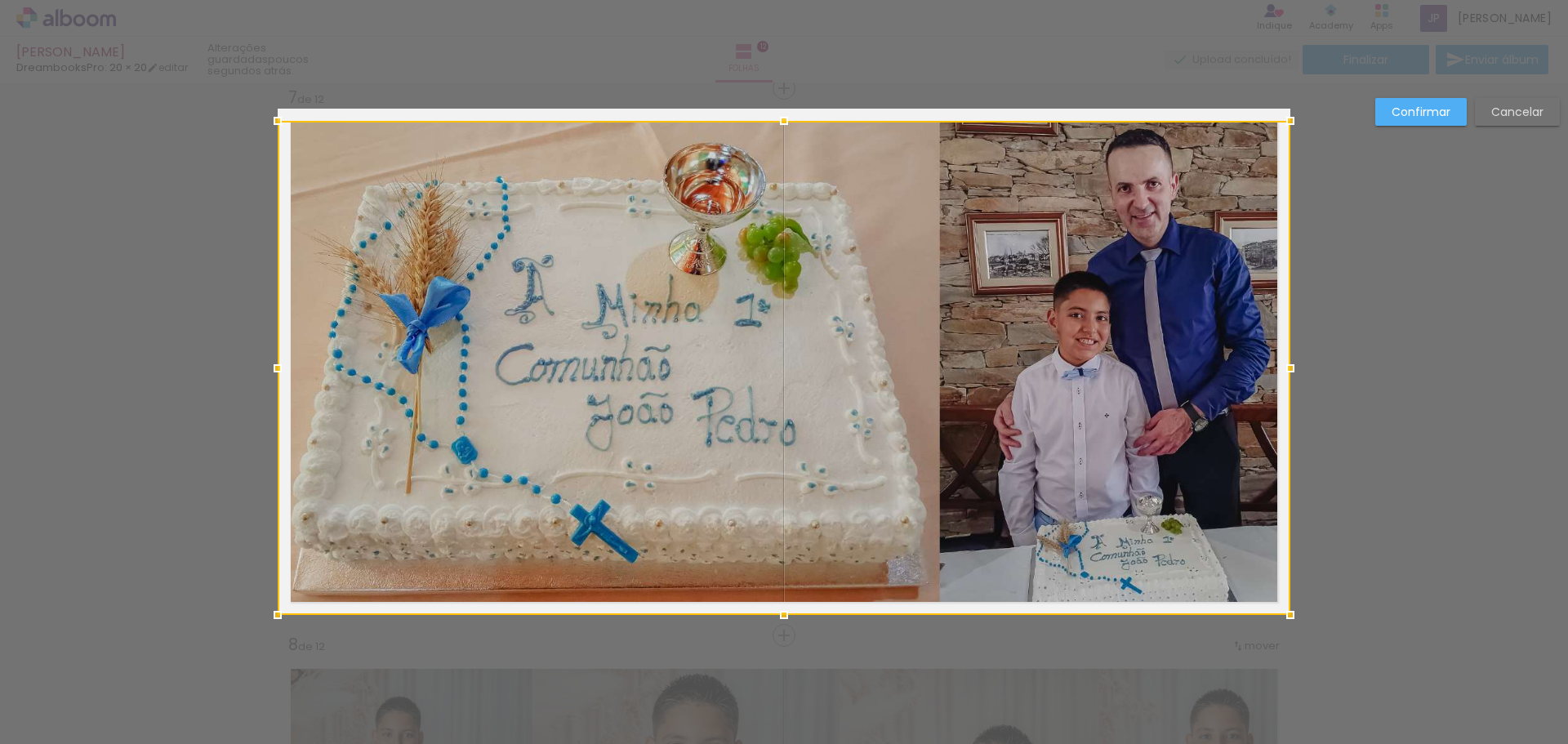
drag, startPoint x: 779, startPoint y: 148, endPoint x: 785, endPoint y: 132, distance: 17.1
click at [785, 132] on div at bounding box center [783, 121] width 32 height 32
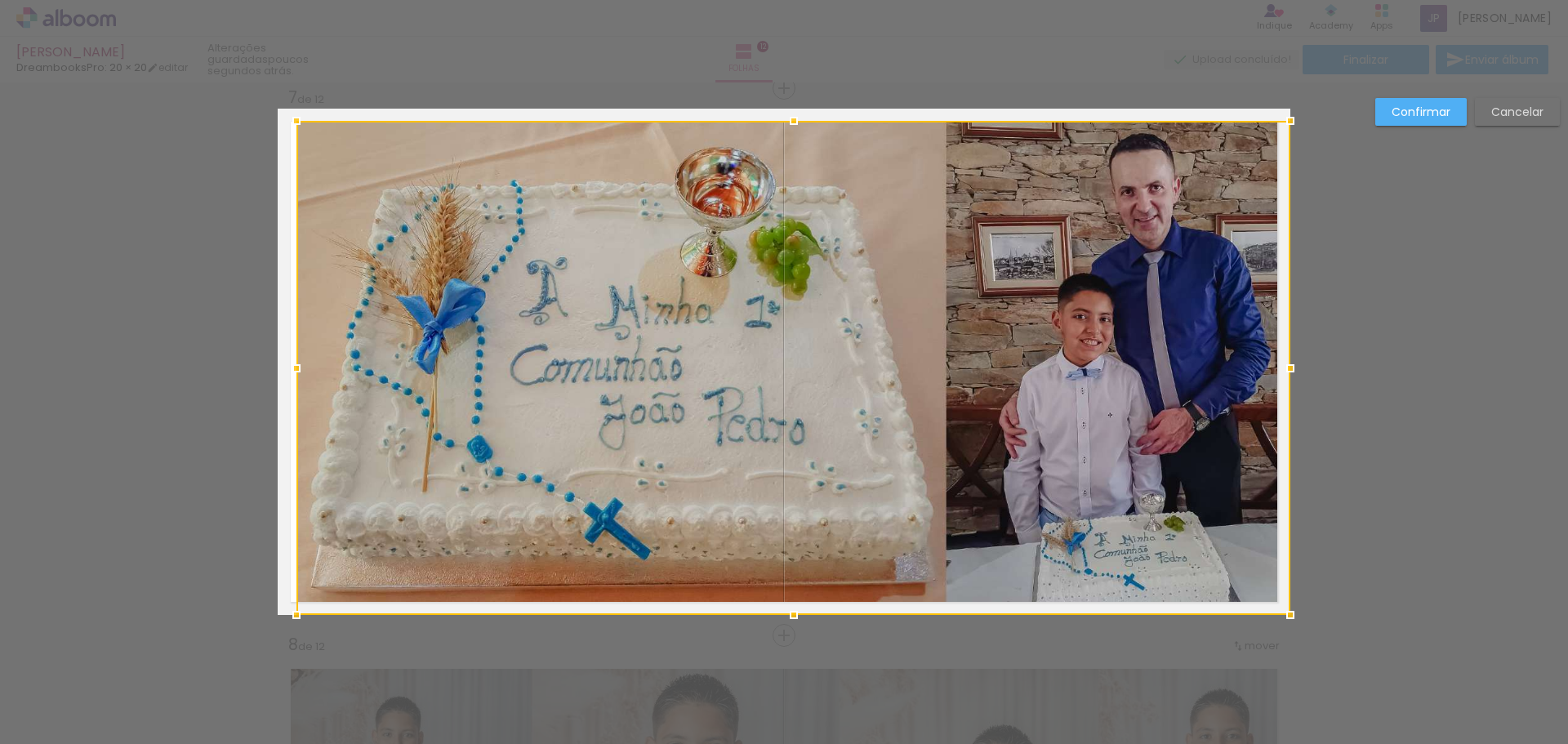
drag, startPoint x: 270, startPoint y: 373, endPoint x: 287, endPoint y: 374, distance: 17.0
click at [287, 374] on div at bounding box center [295, 368] width 32 height 32
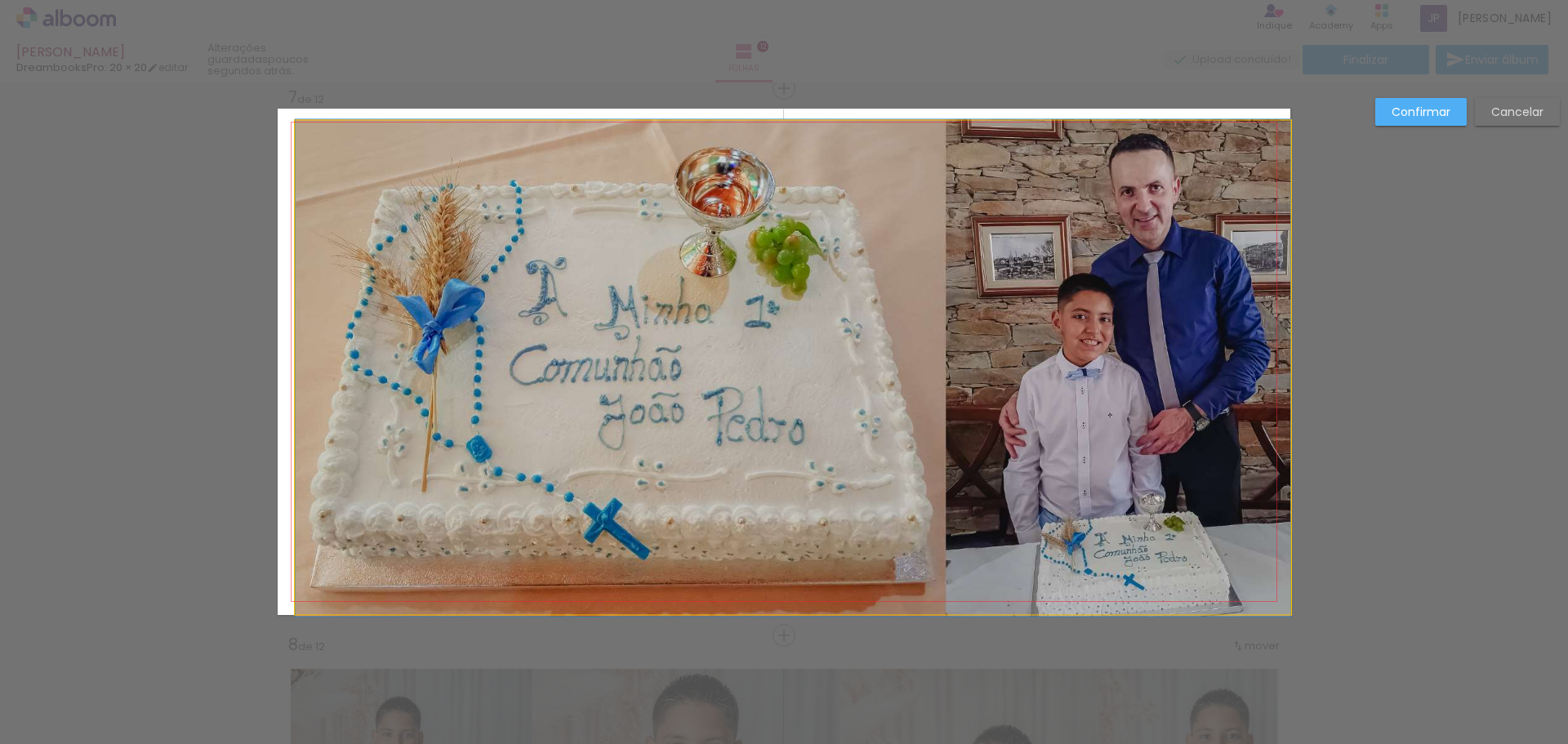
click at [1257, 346] on quentale-photo at bounding box center [793, 367] width 995 height 494
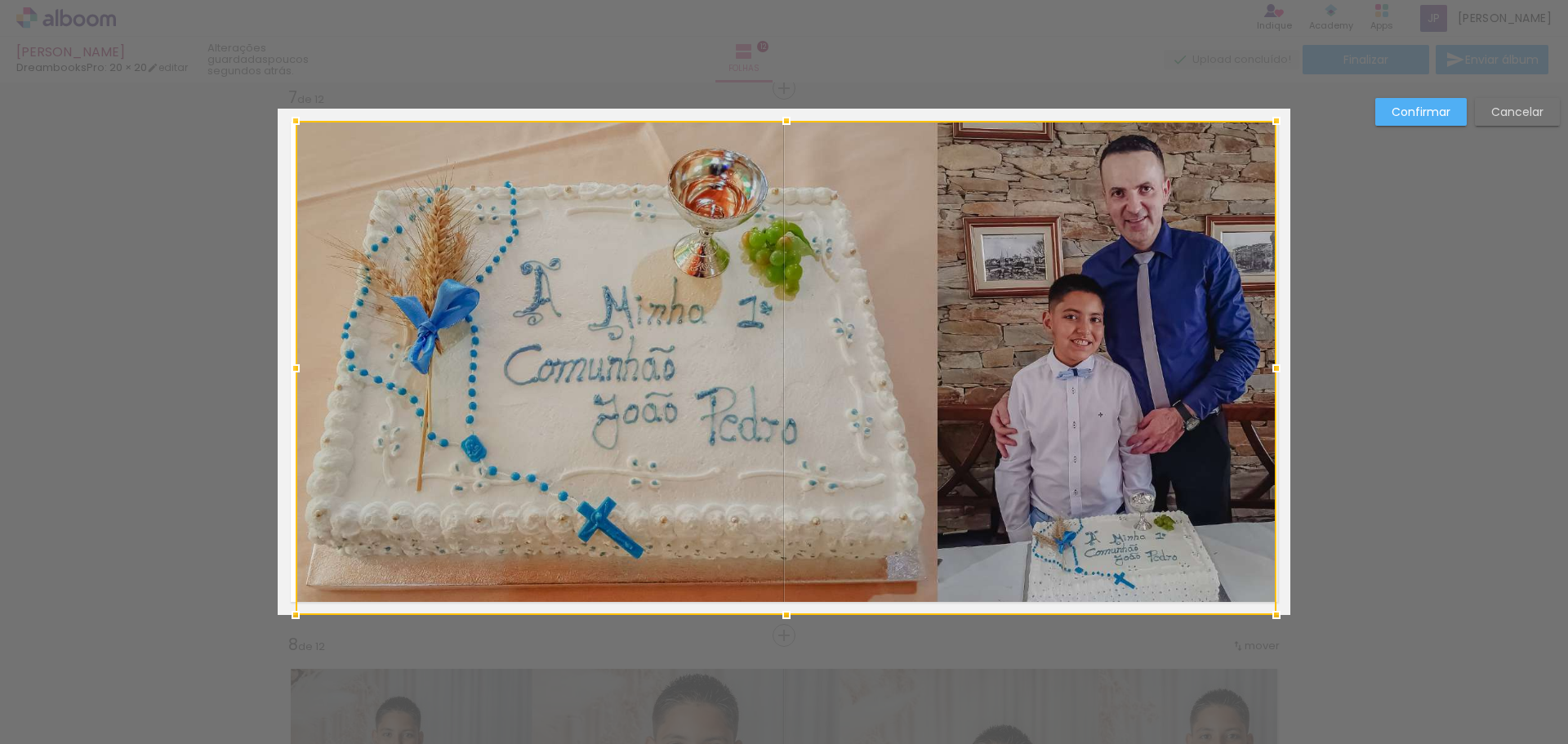
drag, startPoint x: 1284, startPoint y: 366, endPoint x: 1271, endPoint y: 368, distance: 13.2
click at [1271, 368] on div at bounding box center [1276, 368] width 32 height 32
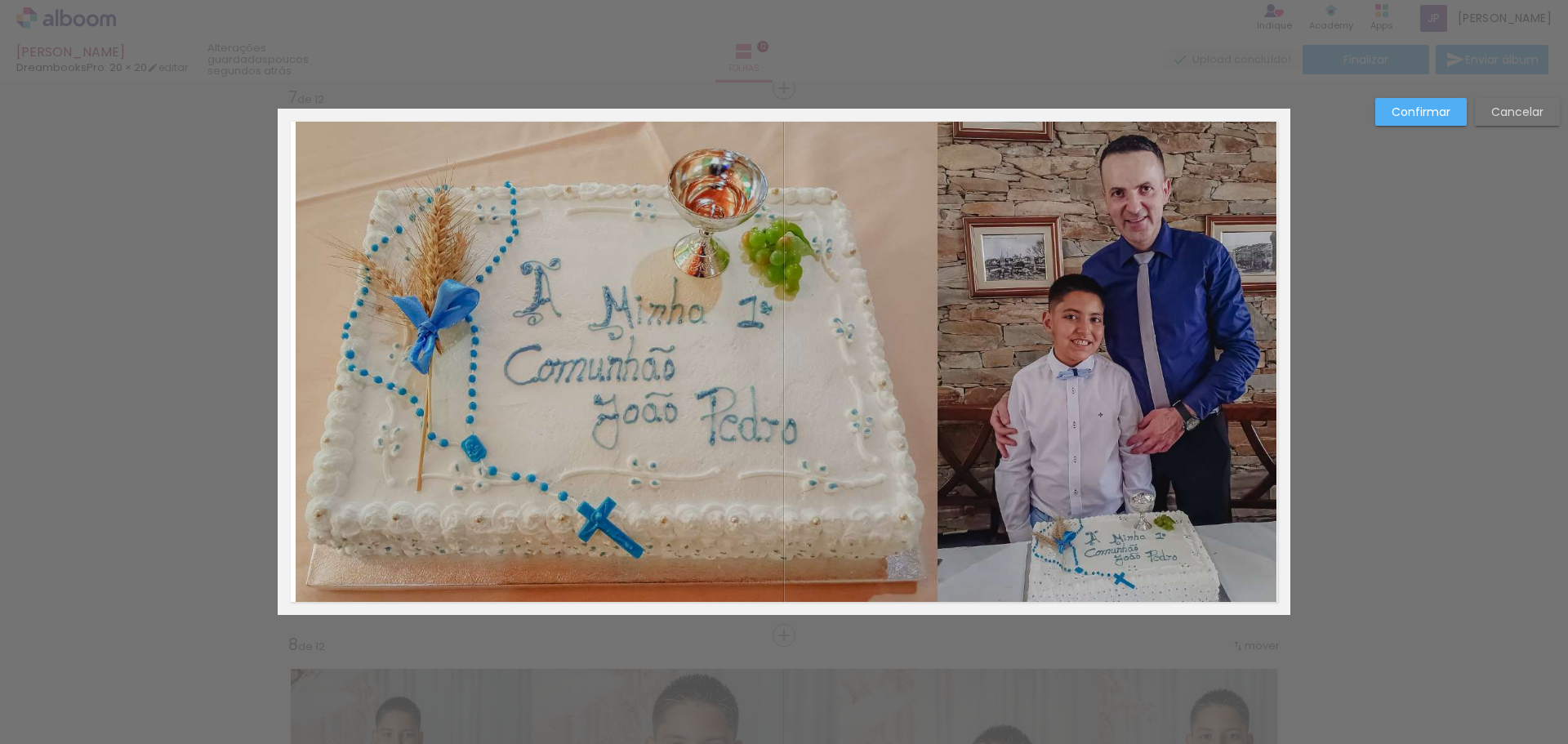
click at [295, 339] on quentale-photo at bounding box center [785, 367] width 980 height 494
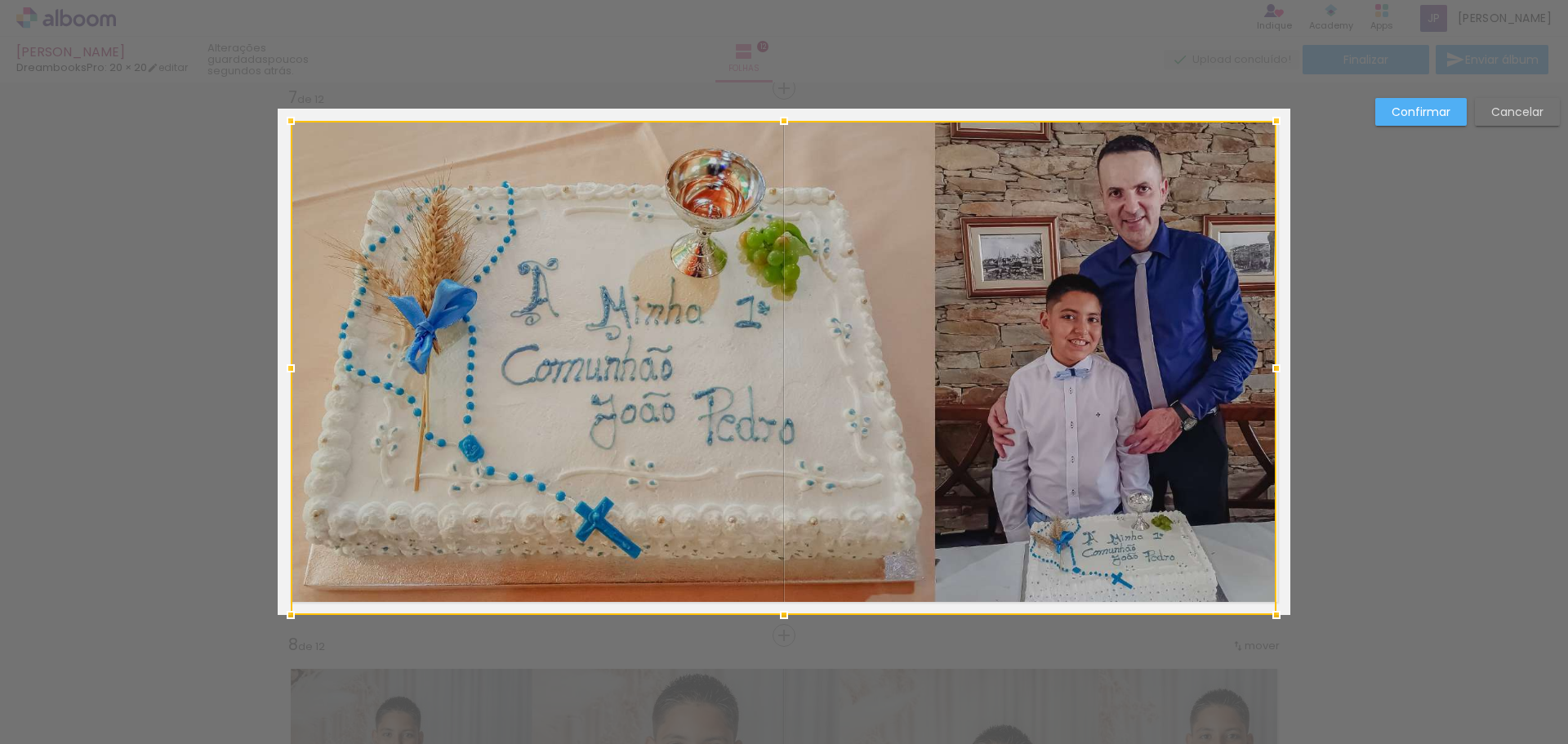
click at [285, 368] on div at bounding box center [290, 368] width 32 height 32
click at [1416, 323] on div "Confirmar Cancelar" at bounding box center [784, 354] width 1568 height 7153
click at [0, 0] on slot "Confirmar" at bounding box center [0, 0] width 0 height 0
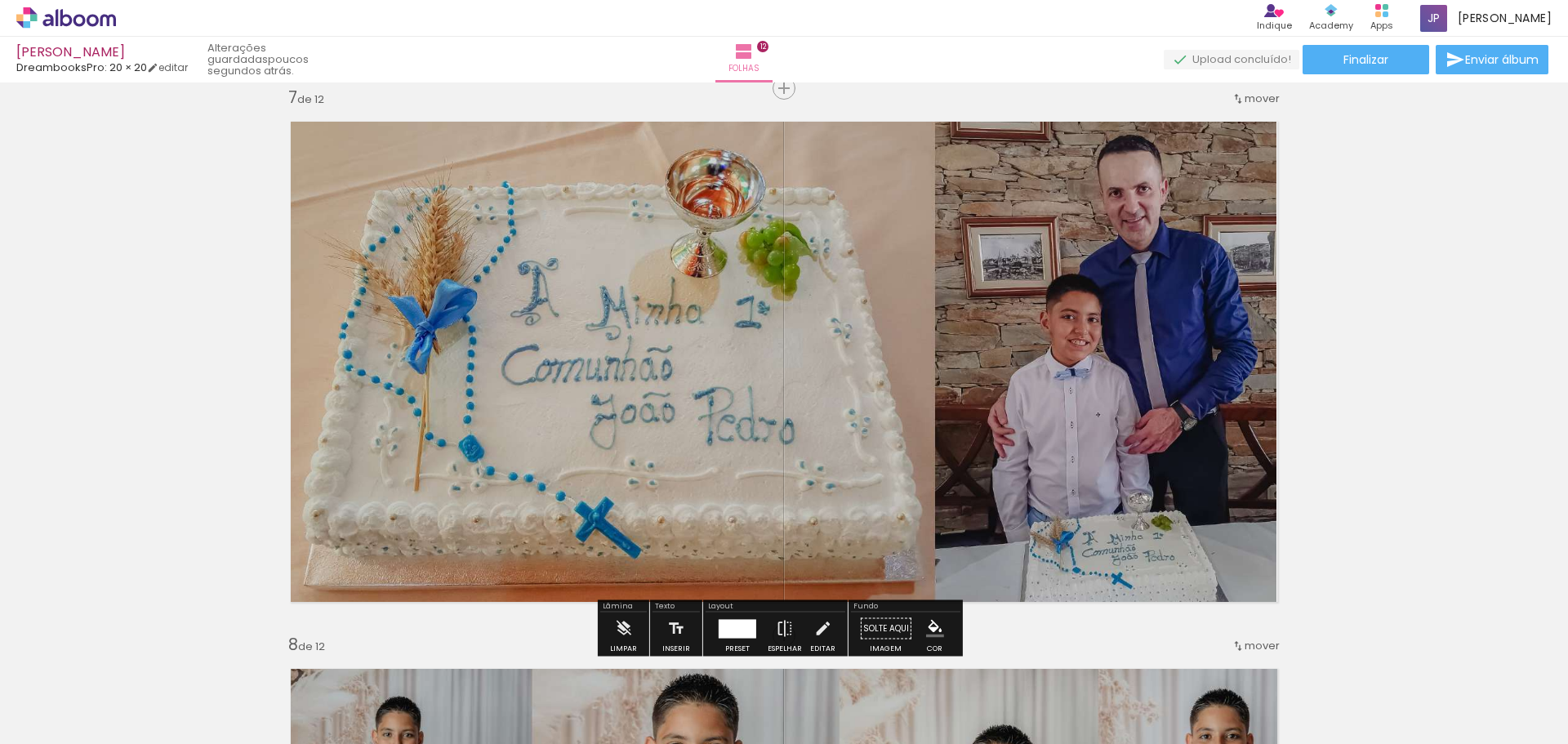
click at [1345, 396] on div "Inserir folha 1 de 12 Inserir folha 2 de 12 Inserir folha 3 de 12 Inserir folha…" at bounding box center [784, 341] width 1568 height 7115
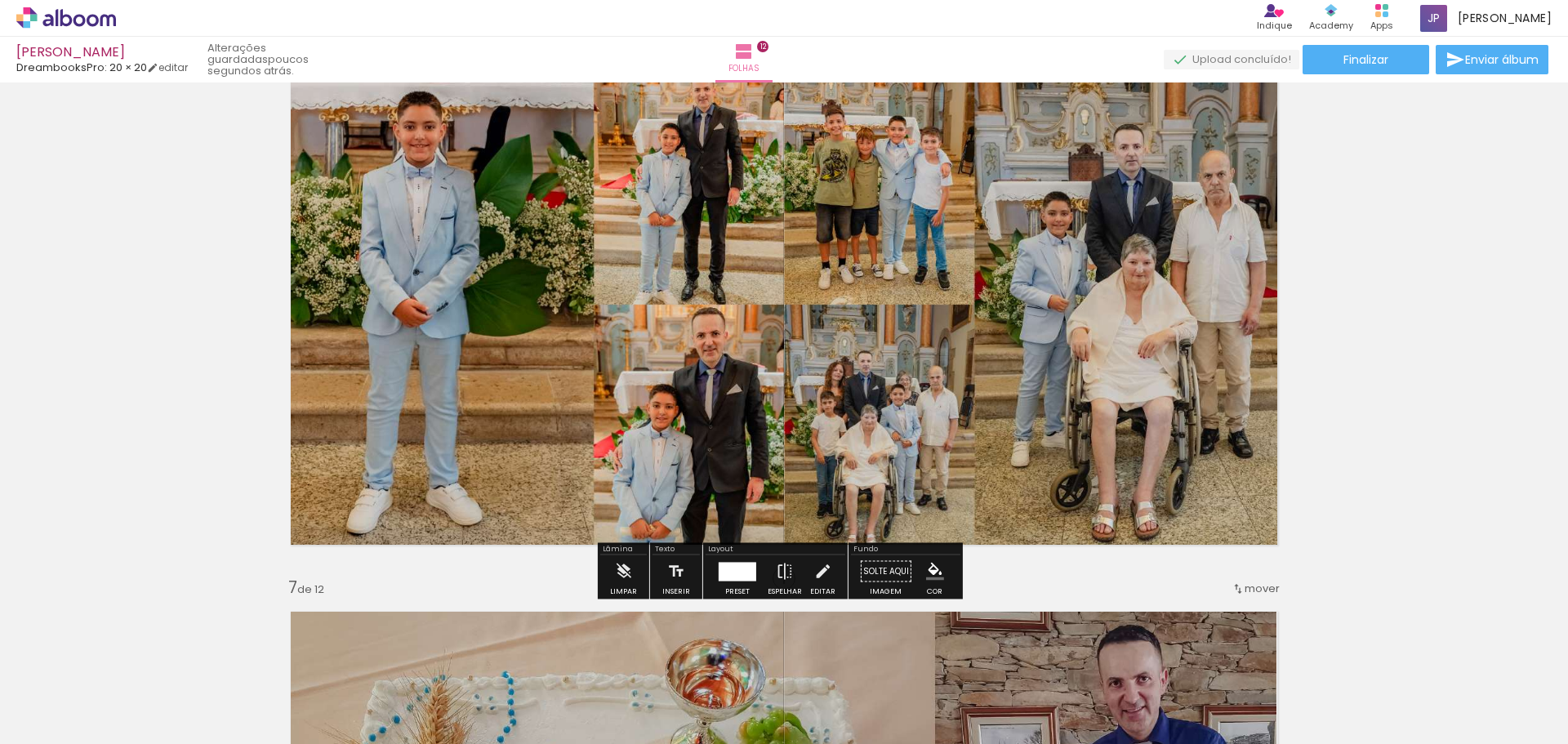
click at [1122, 379] on quentale-photo at bounding box center [784, 304] width 1013 height 506
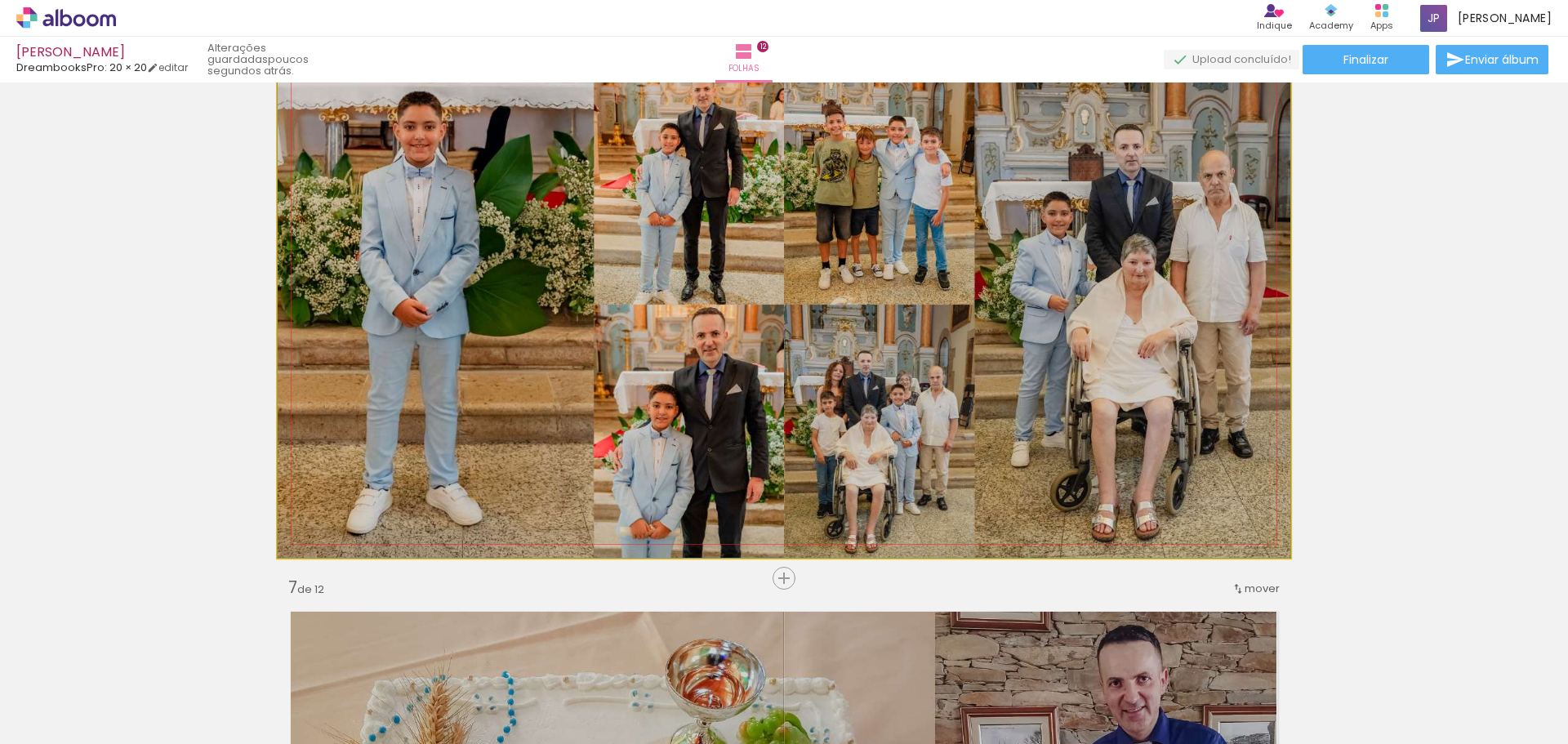
click at [1122, 379] on quentale-photo at bounding box center [784, 304] width 1013 height 506
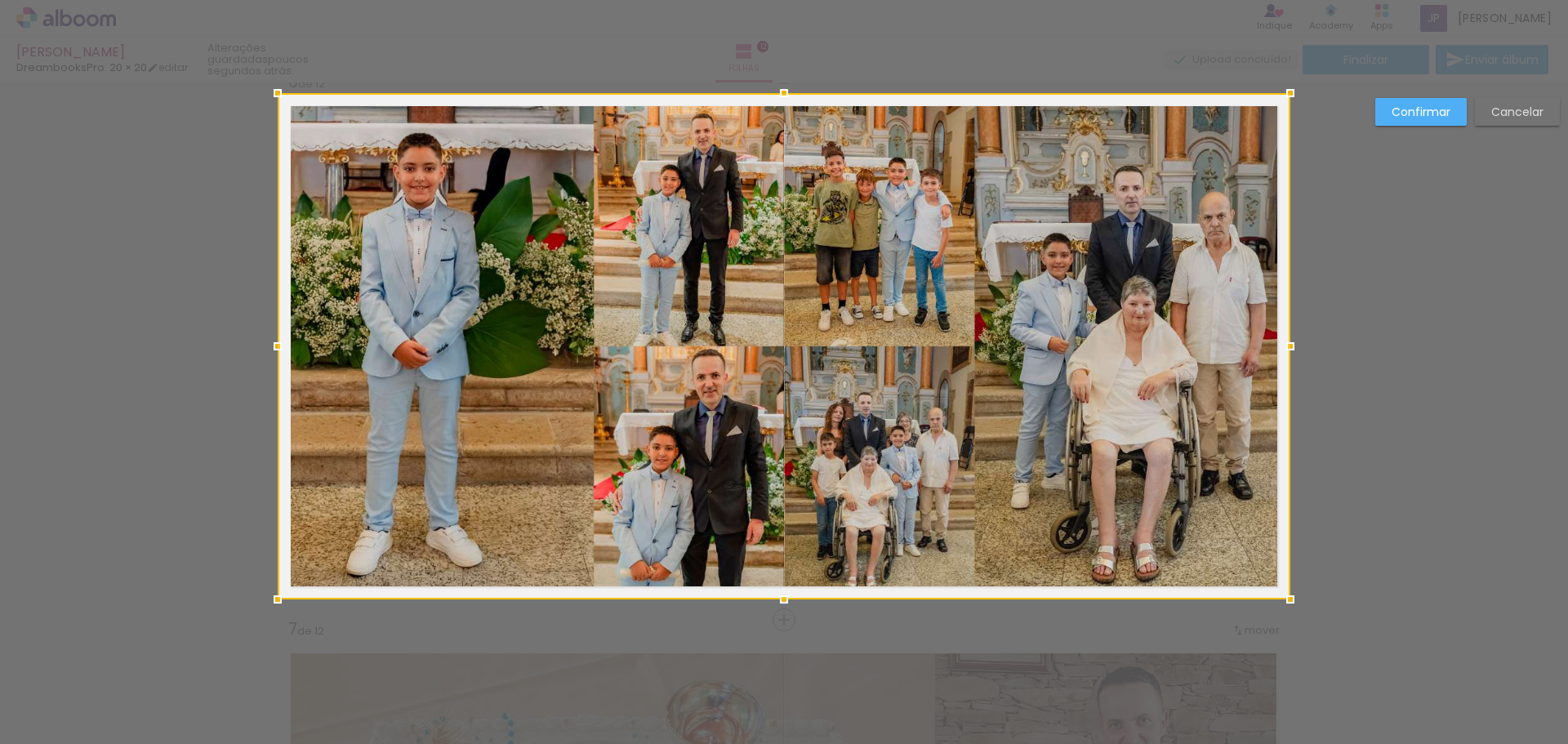
scroll to position [2758, 0]
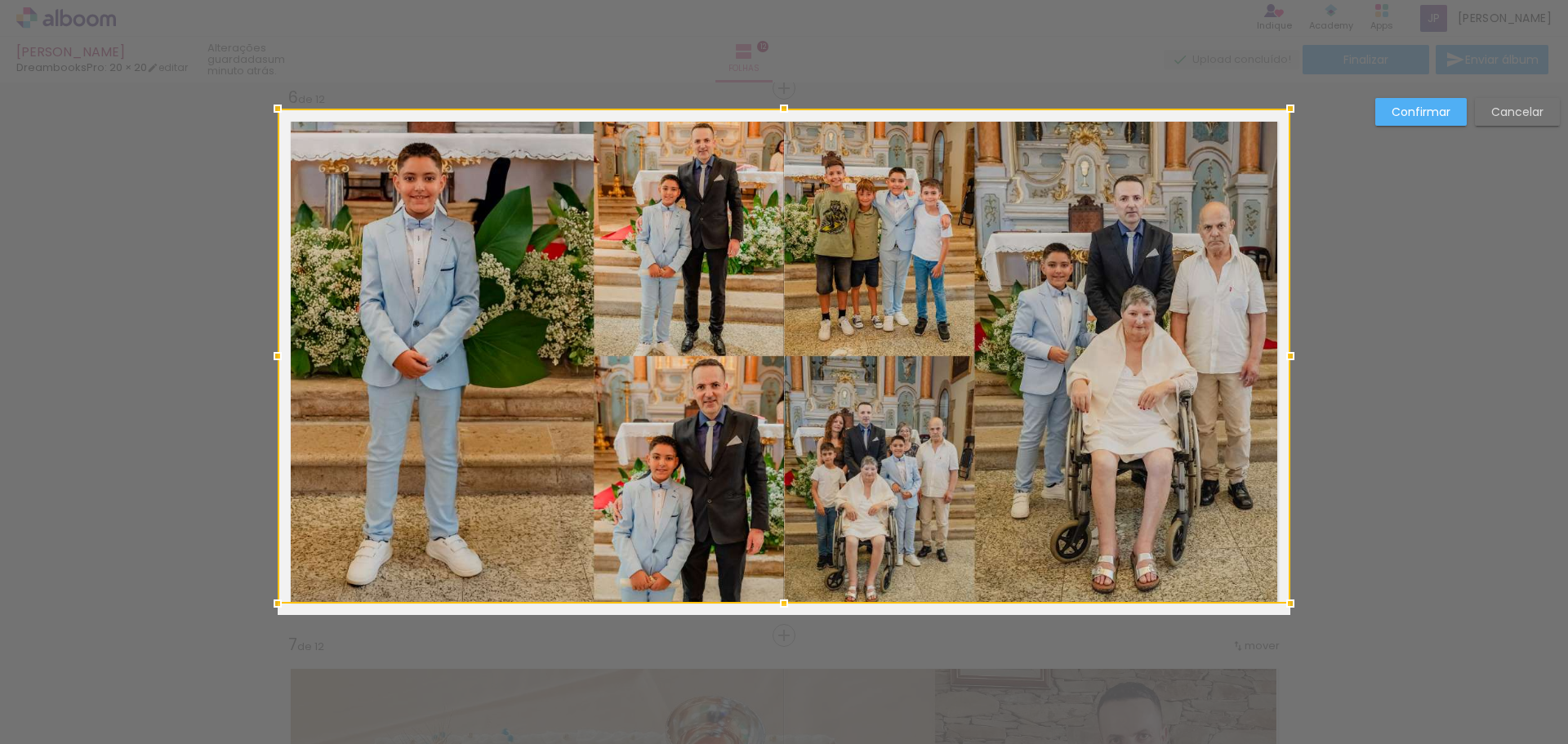
drag, startPoint x: 776, startPoint y: 615, endPoint x: 777, endPoint y: 604, distance: 11.0
click at [777, 604] on div at bounding box center [783, 603] width 32 height 32
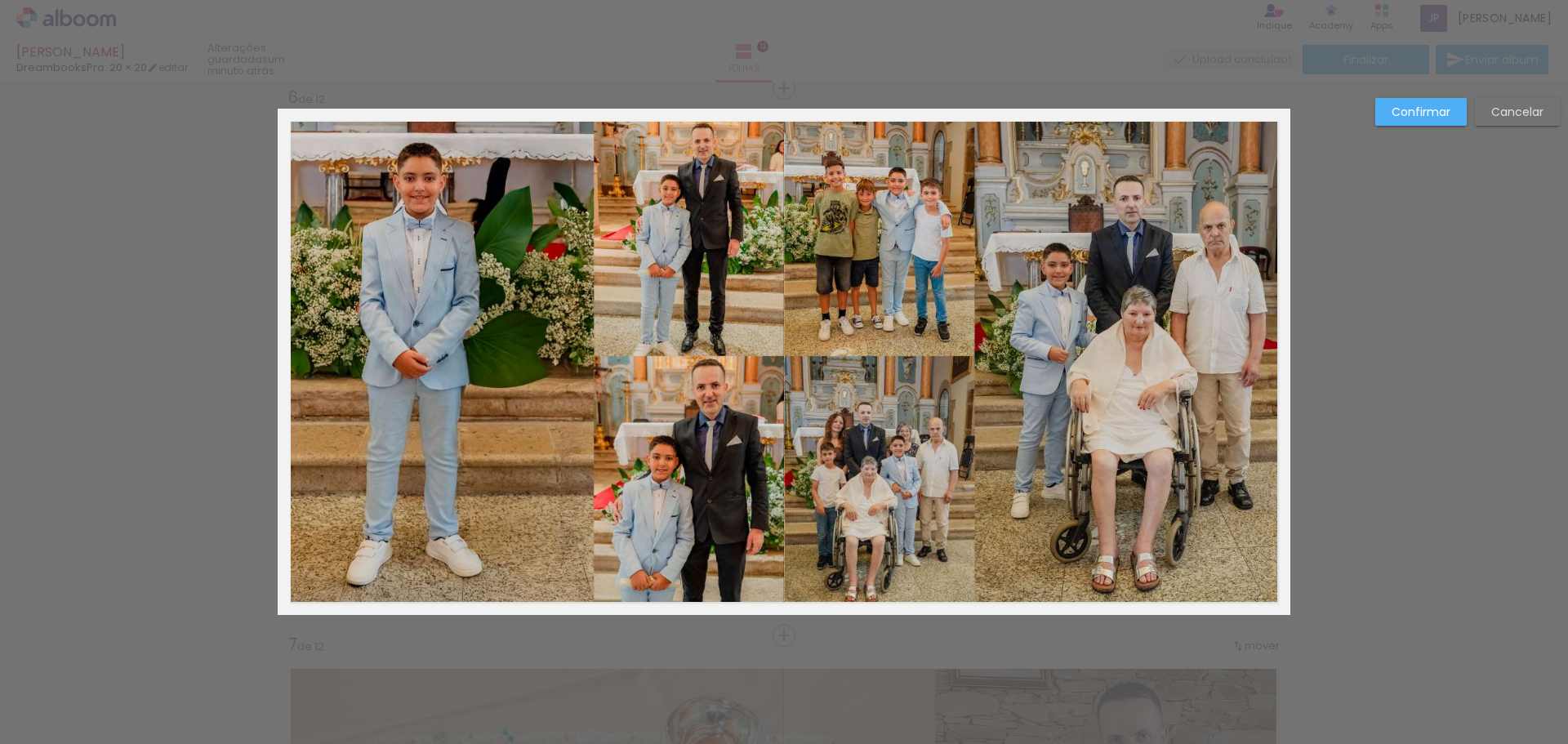
click at [774, 133] on quentale-photo at bounding box center [784, 356] width 1013 height 495
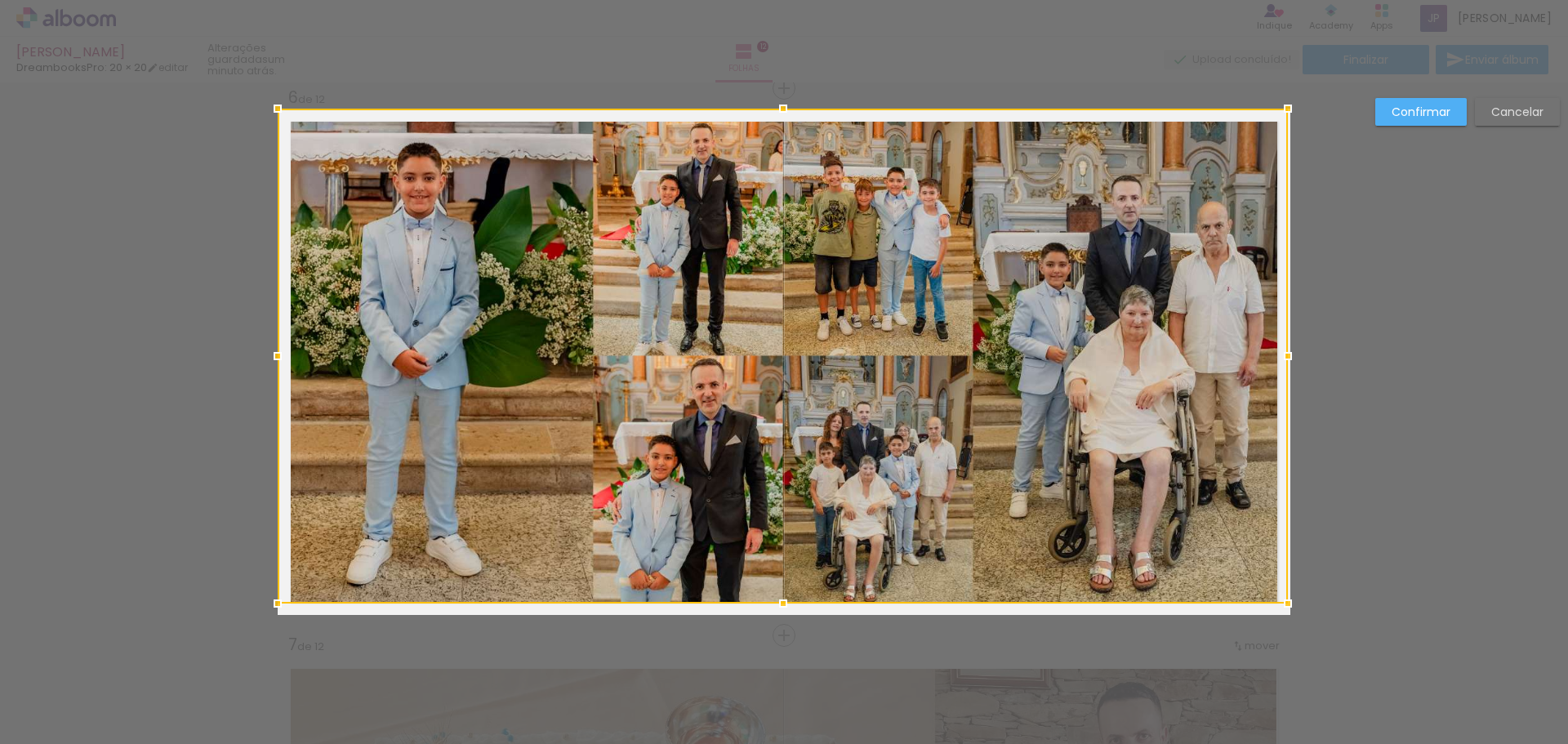
drag, startPoint x: 1287, startPoint y: 352, endPoint x: 1273, endPoint y: 353, distance: 14.0
click at [1273, 353] on div at bounding box center [1287, 355] width 32 height 32
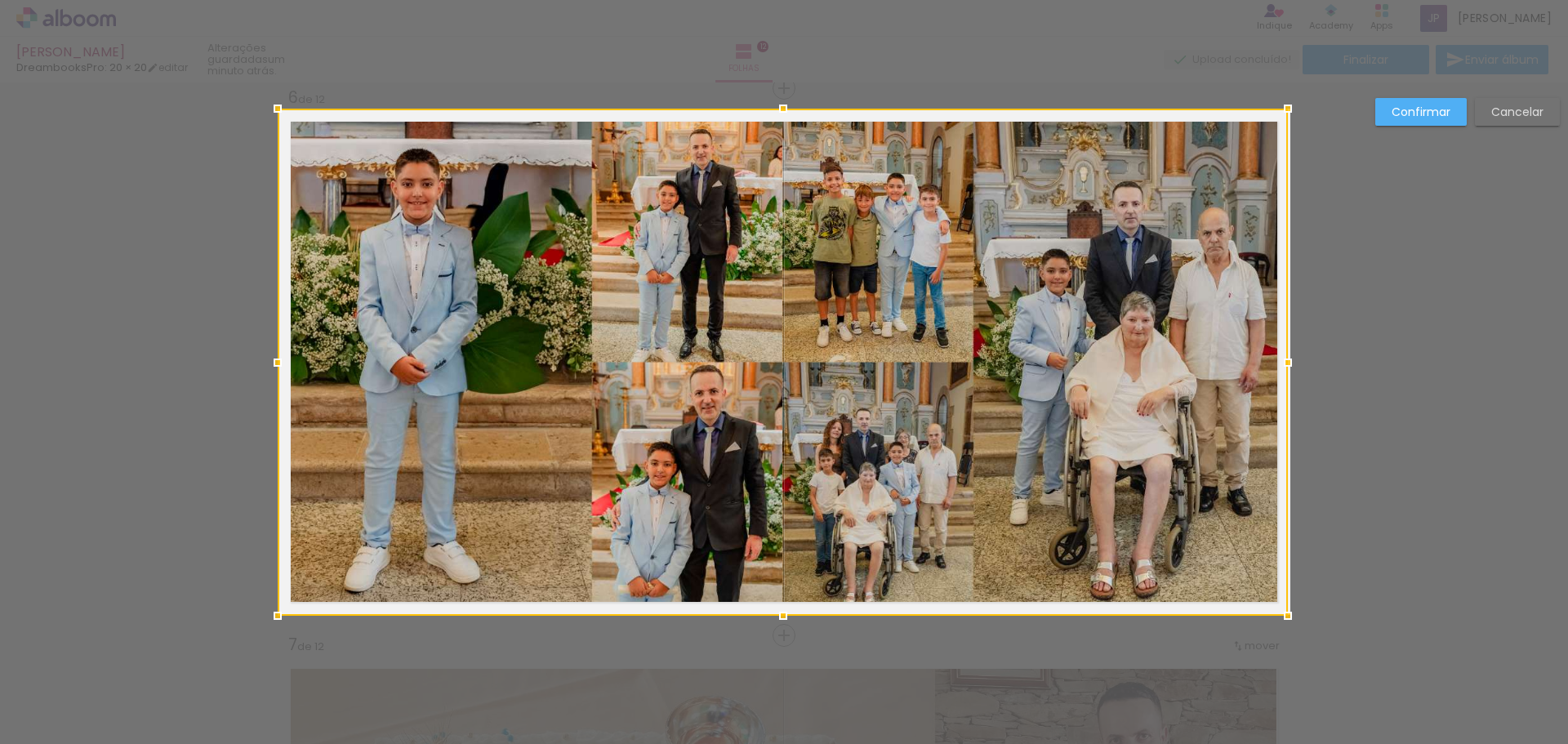
drag, startPoint x: 775, startPoint y: 603, endPoint x: 776, endPoint y: 611, distance: 8.1
click at [776, 611] on div at bounding box center [782, 615] width 32 height 32
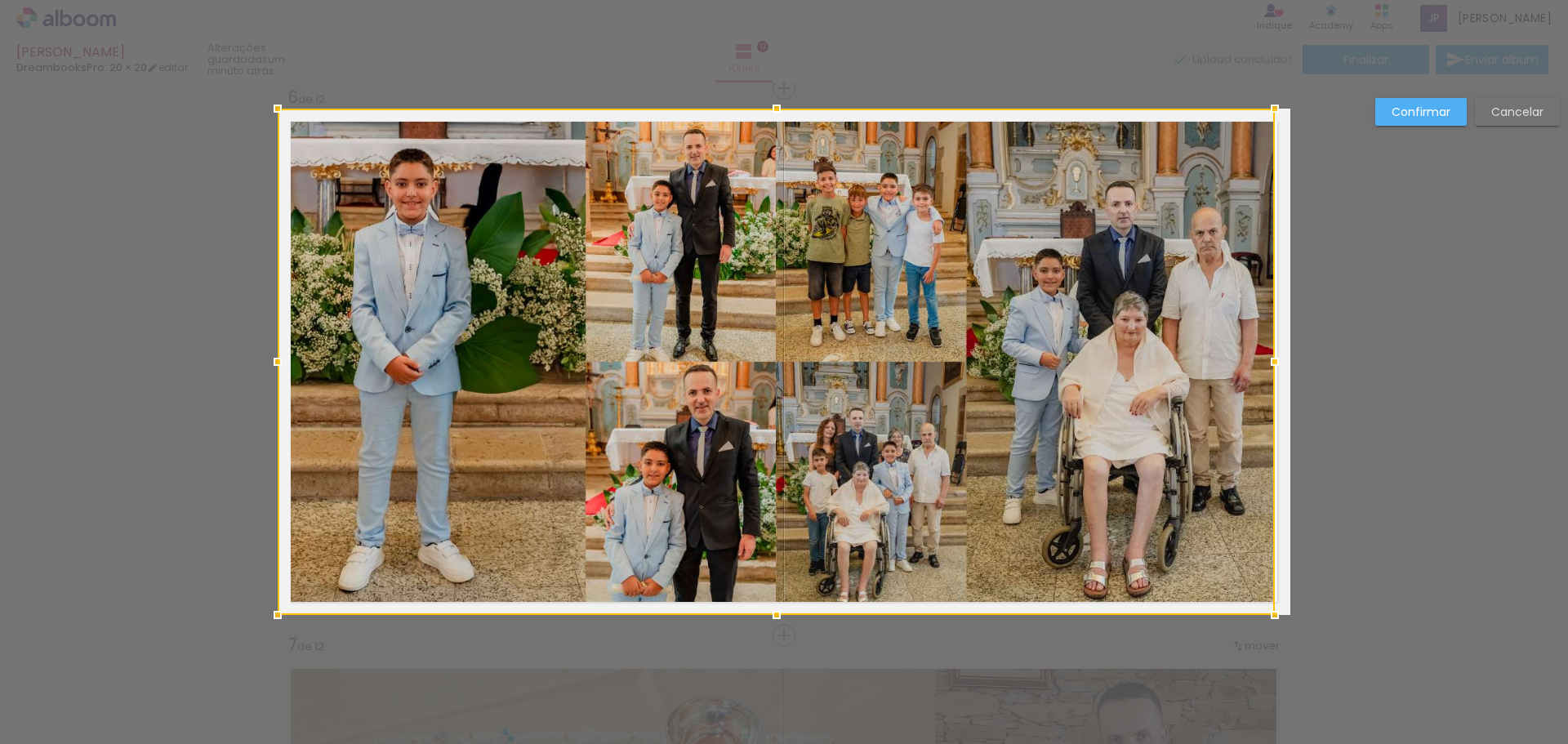
drag, startPoint x: 1283, startPoint y: 363, endPoint x: 1274, endPoint y: 365, distance: 9.2
click at [1272, 367] on div at bounding box center [1274, 361] width 32 height 32
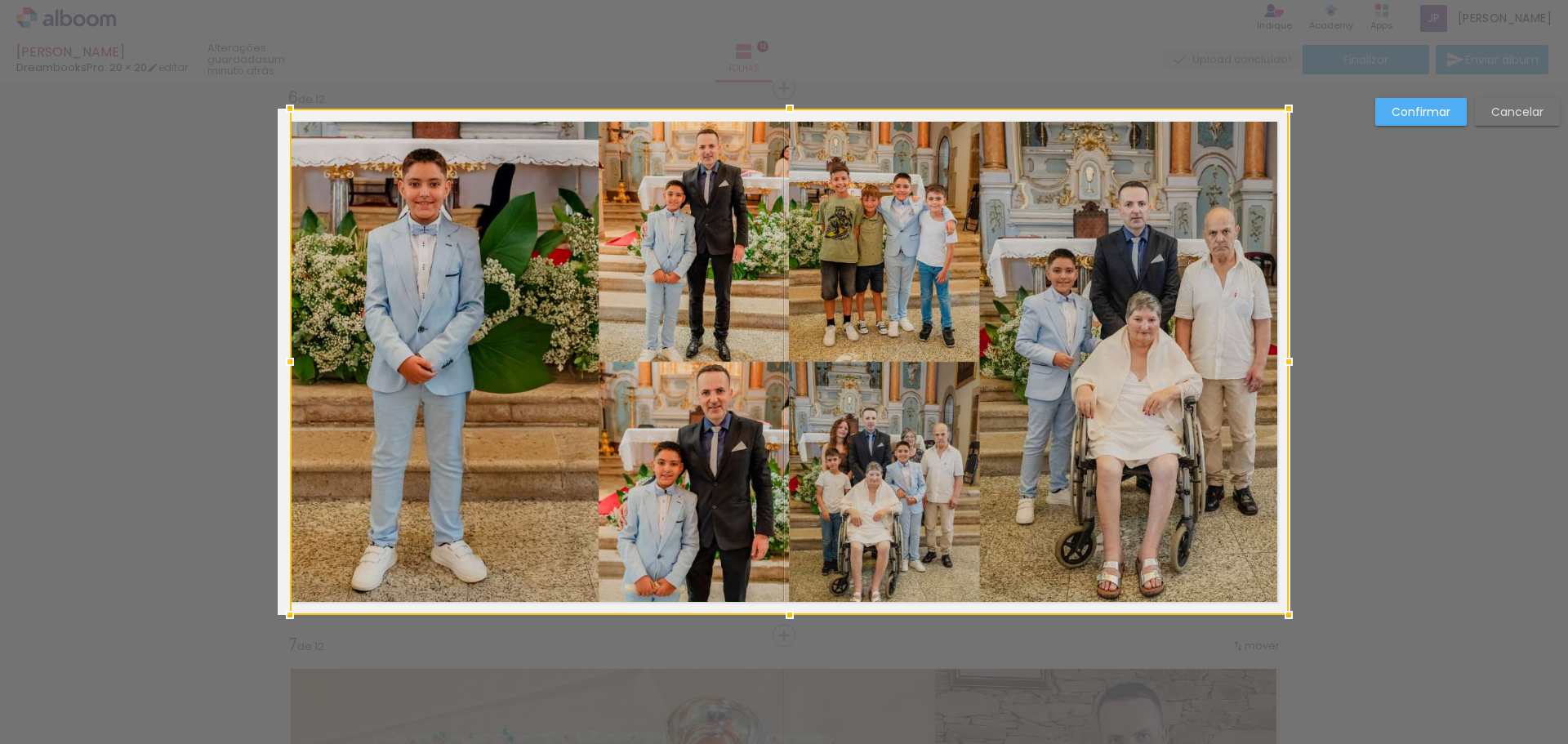
drag, startPoint x: 270, startPoint y: 361, endPoint x: 294, endPoint y: 364, distance: 24.2
click at [294, 364] on div at bounding box center [289, 361] width 32 height 32
click at [1273, 367] on div at bounding box center [1288, 361] width 32 height 32
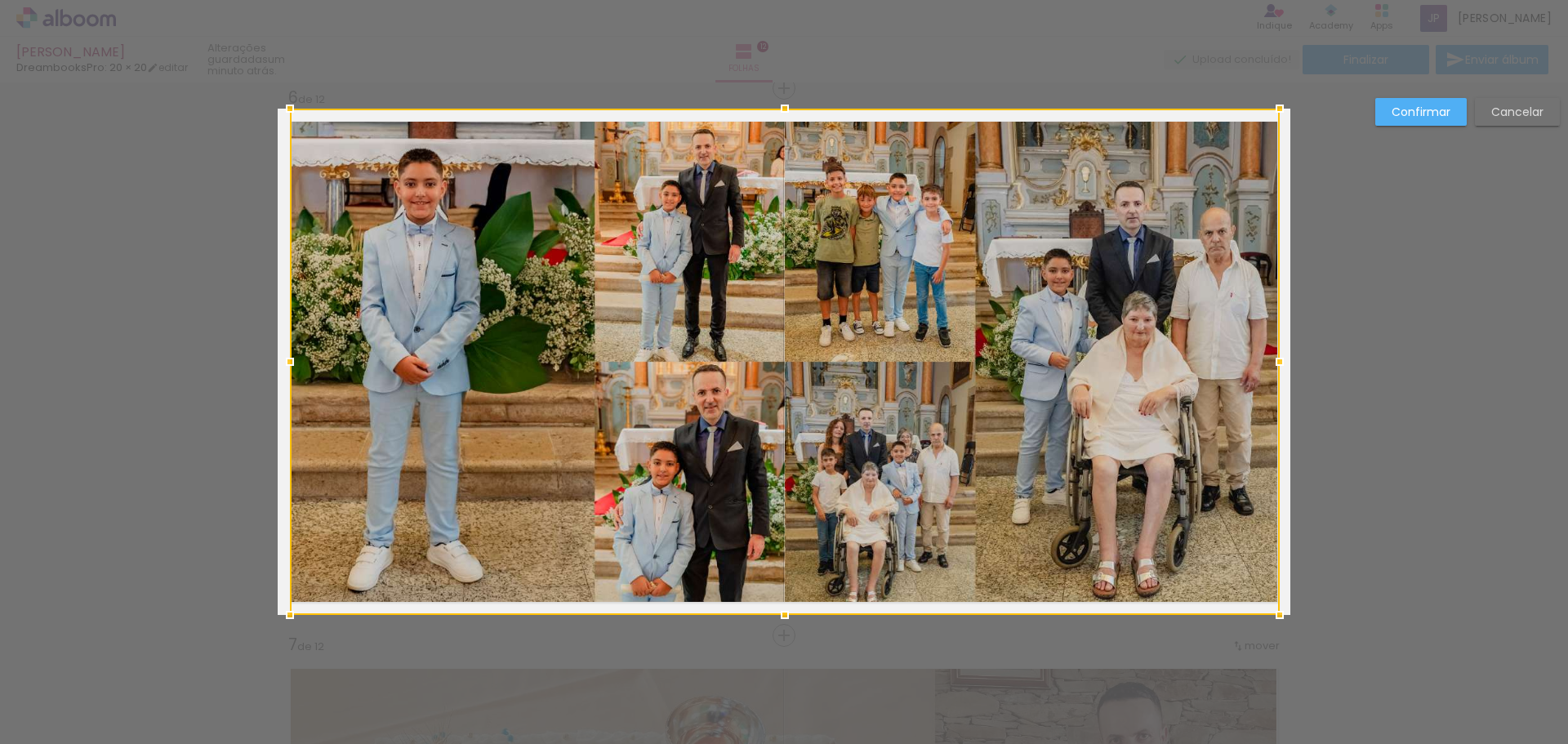
click at [1278, 360] on div at bounding box center [1279, 361] width 32 height 32
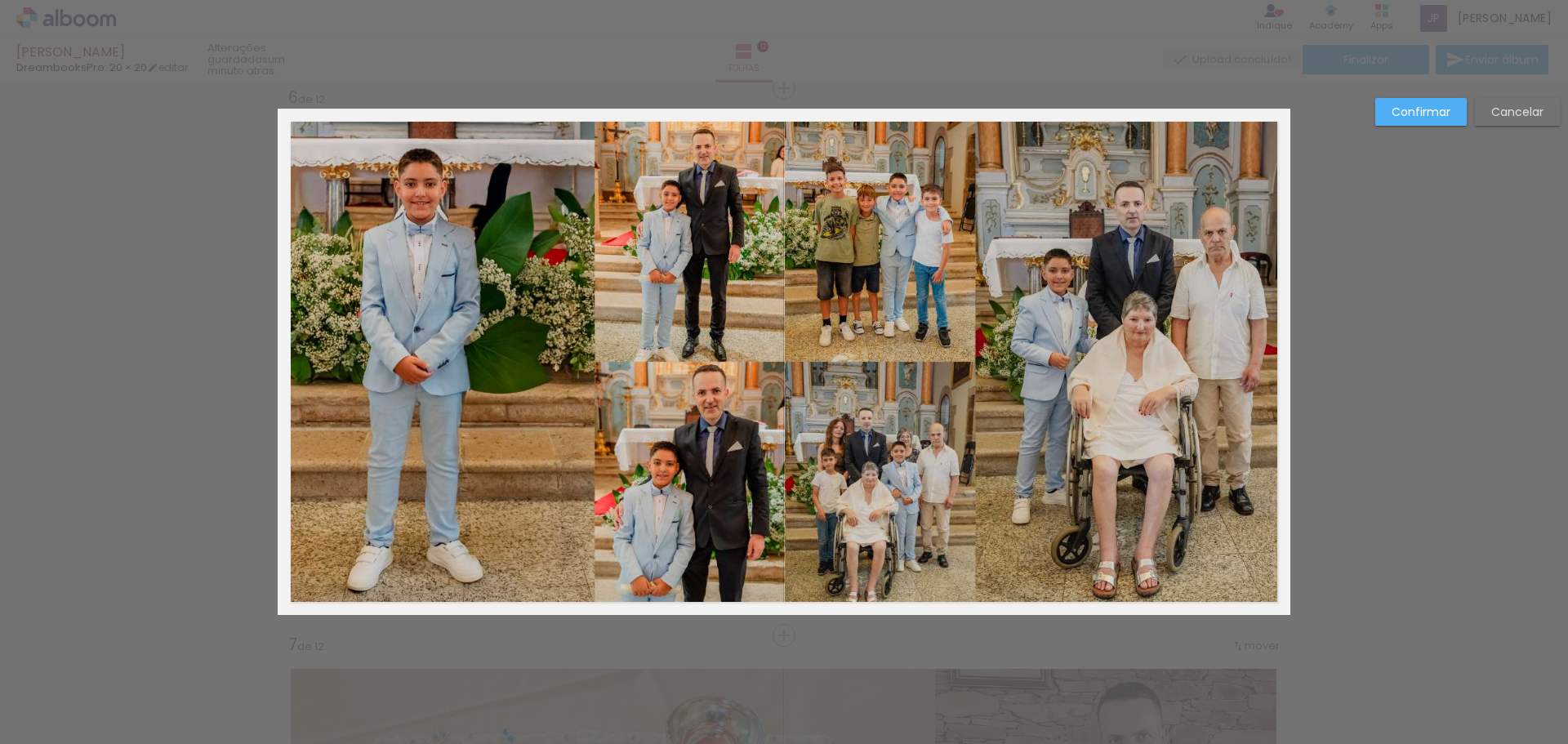
click at [791, 490] on quentale-photo at bounding box center [784, 362] width 990 height 506
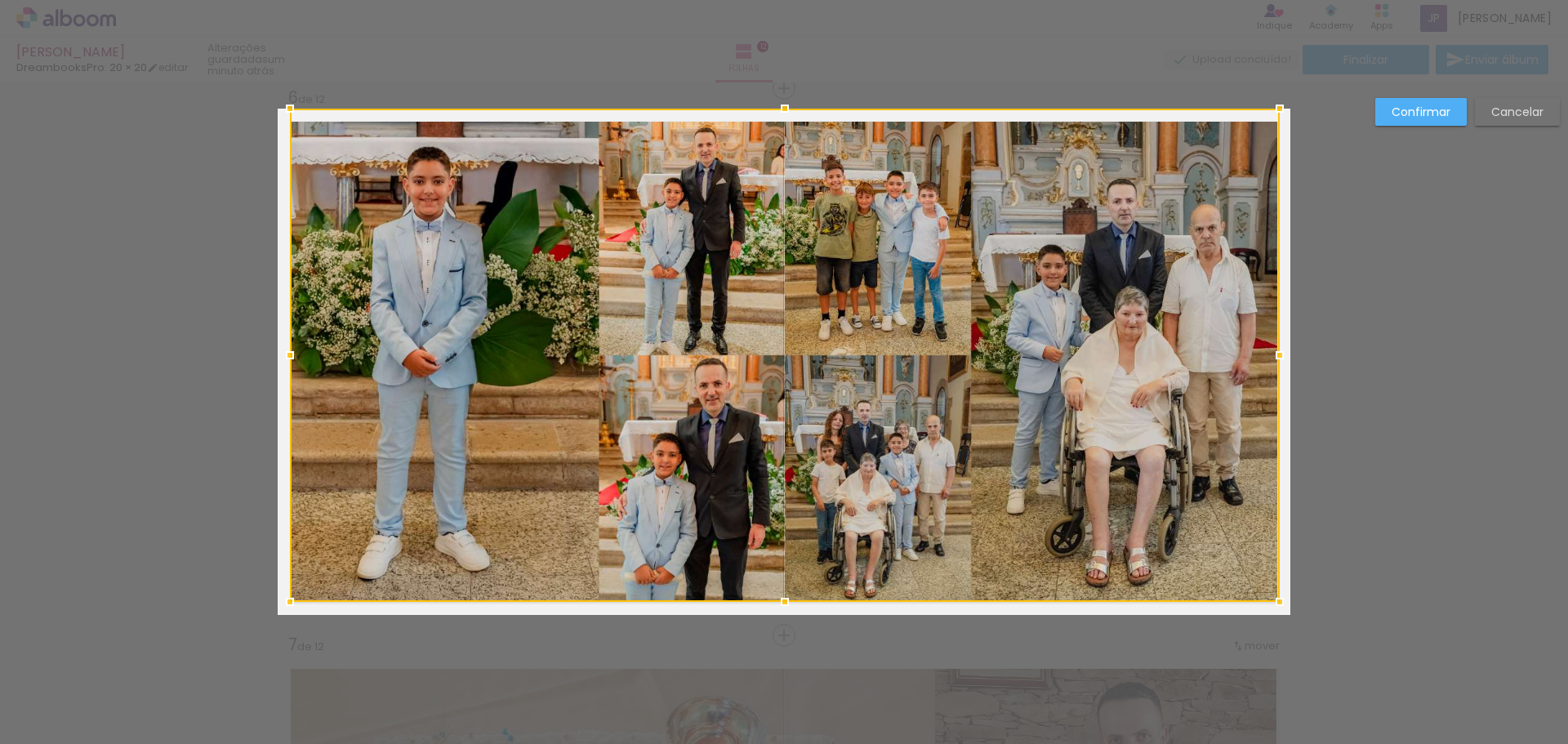
drag, startPoint x: 780, startPoint y: 613, endPoint x: 780, endPoint y: 601, distance: 12.0
click at [780, 601] on div at bounding box center [784, 602] width 32 height 32
click at [822, 400] on div at bounding box center [784, 355] width 990 height 494
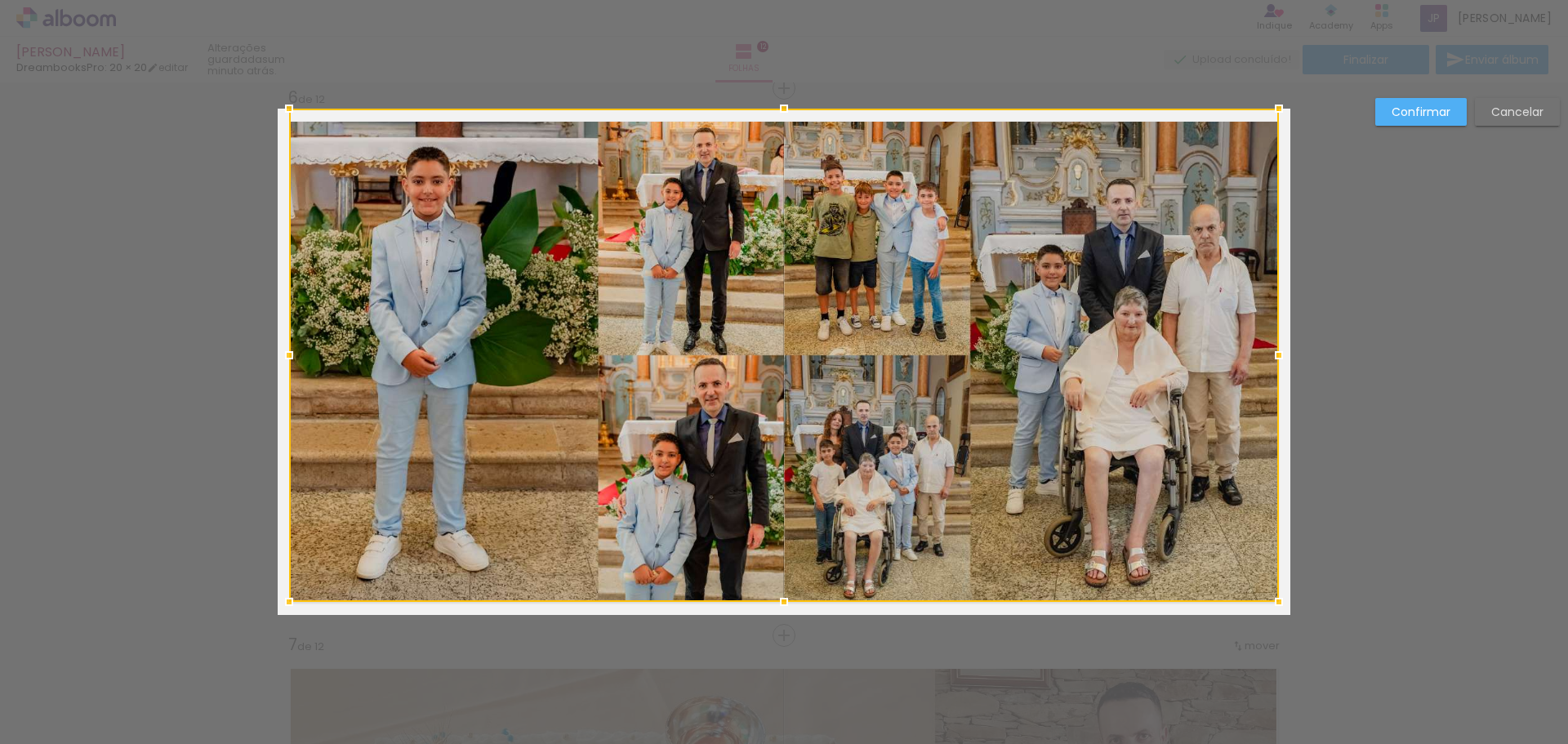
click at [1280, 197] on quentale-layouter at bounding box center [784, 362] width 1013 height 506
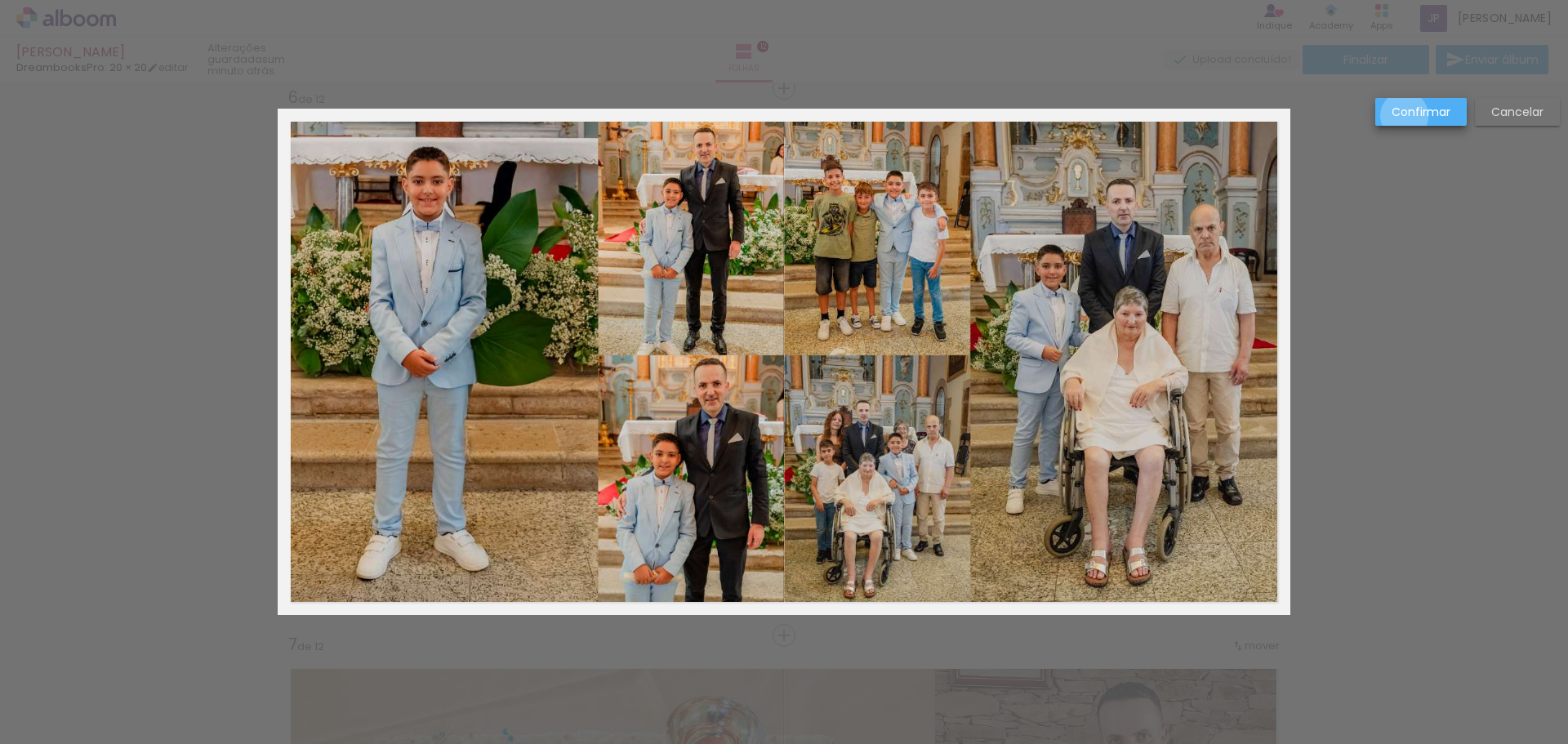
click at [0, 0] on slot "Confirmar" at bounding box center [0, 0] width 0 height 0
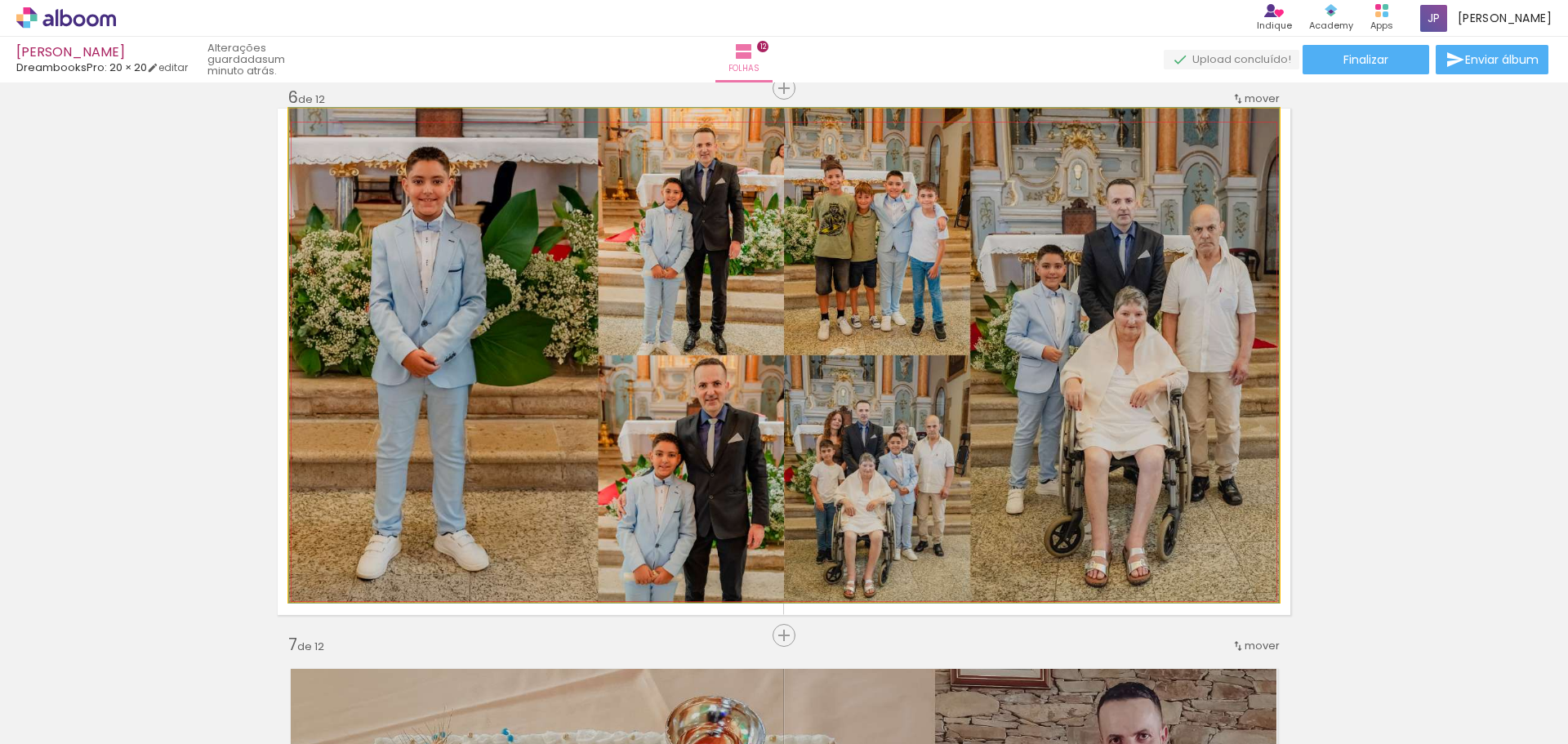
click at [980, 314] on quentale-photo at bounding box center [784, 355] width 990 height 494
drag, startPoint x: 978, startPoint y: 329, endPoint x: 980, endPoint y: 295, distance: 34.1
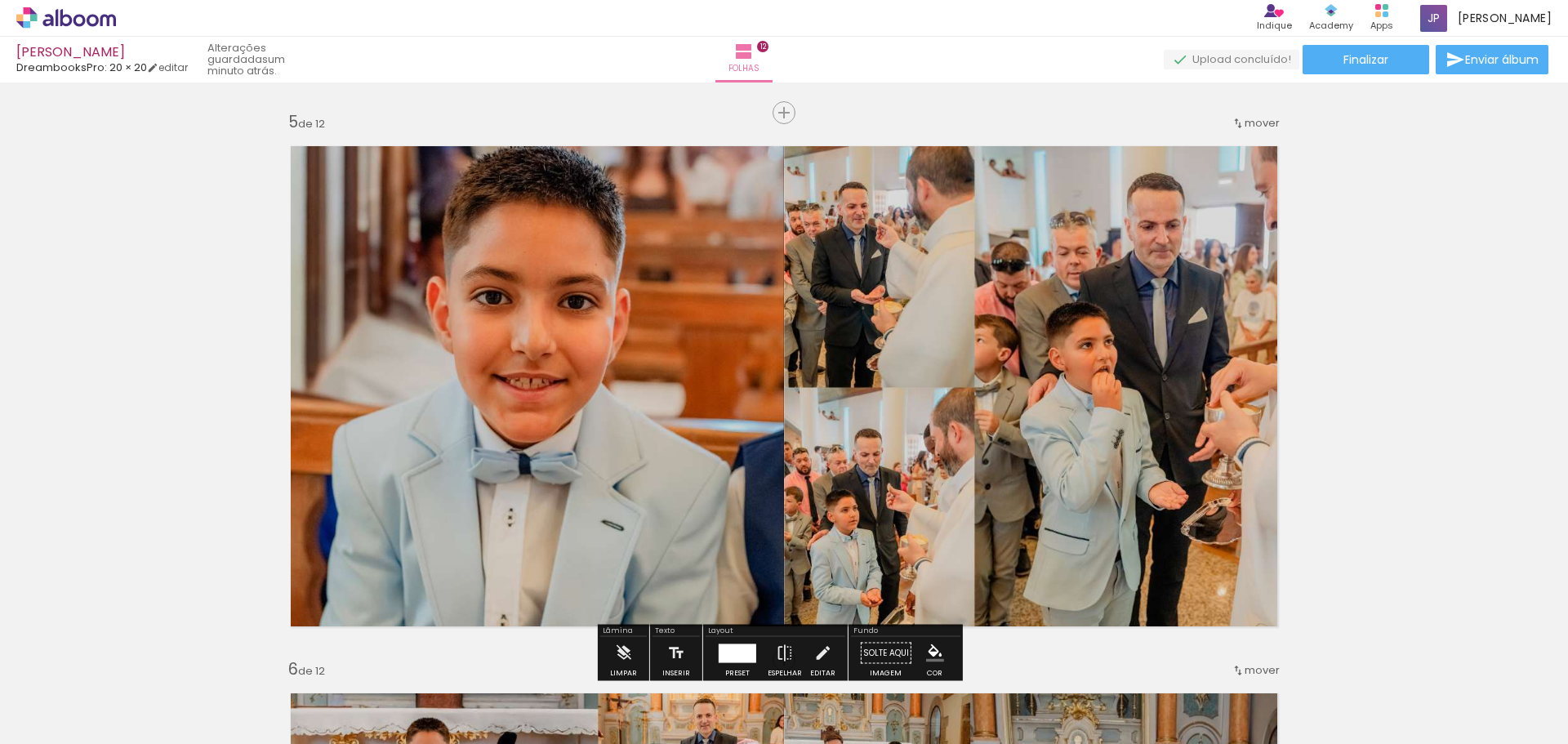
click at [990, 319] on quentale-photo at bounding box center [784, 387] width 1013 height 506
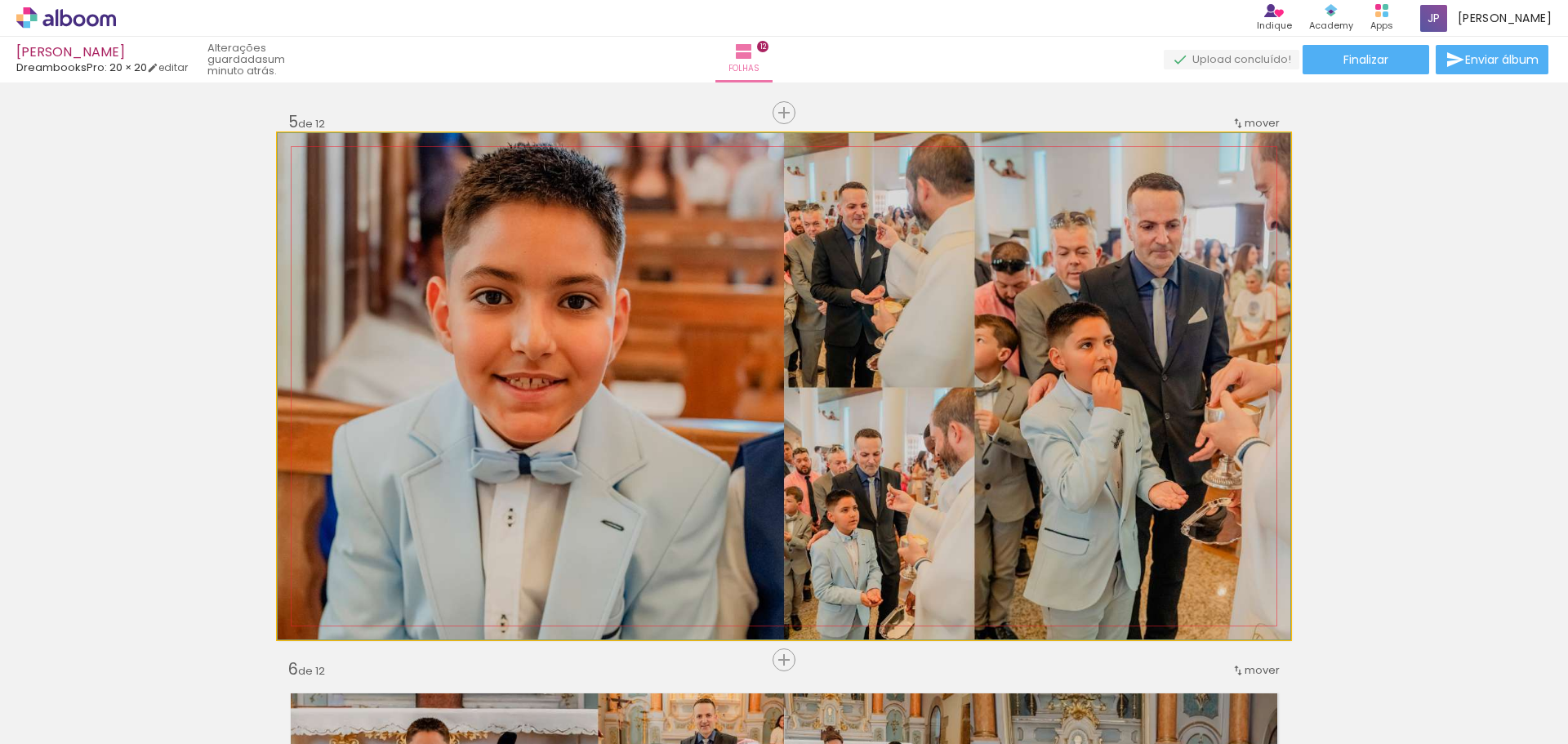
click at [990, 319] on quentale-photo at bounding box center [784, 387] width 1013 height 506
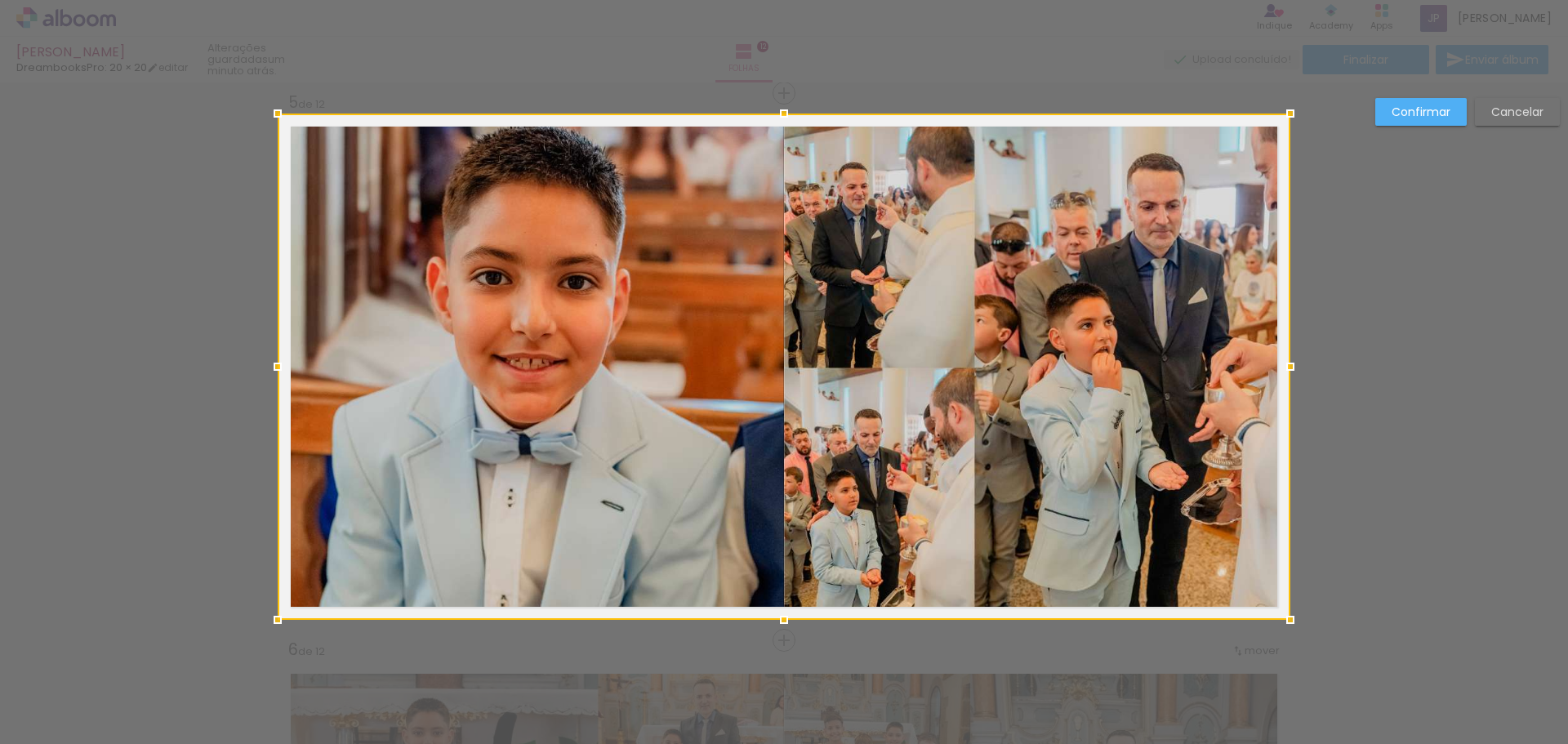
scroll to position [2210, 0]
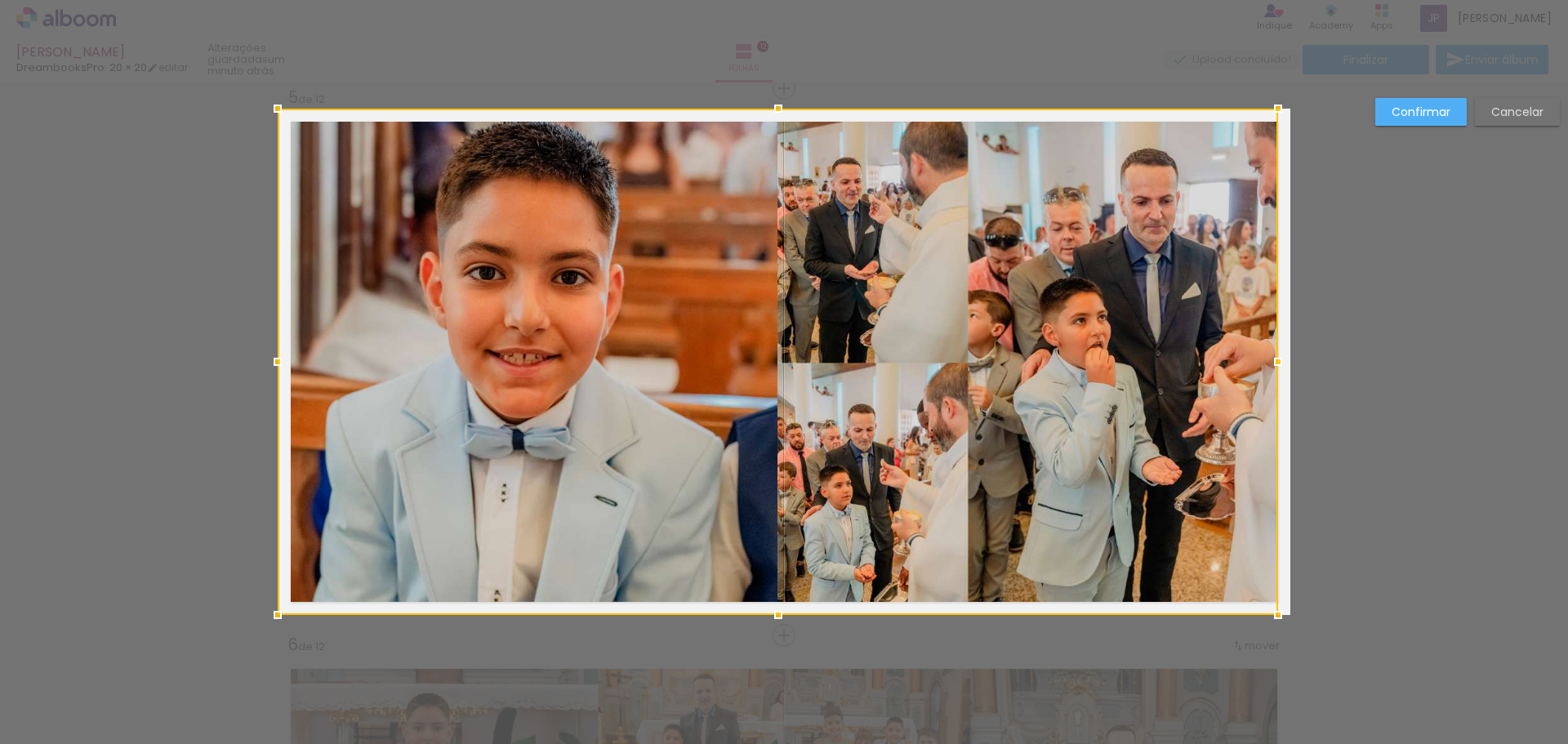
drag, startPoint x: 1283, startPoint y: 358, endPoint x: 1271, endPoint y: 362, distance: 12.6
click at [1271, 362] on div at bounding box center [1278, 361] width 32 height 32
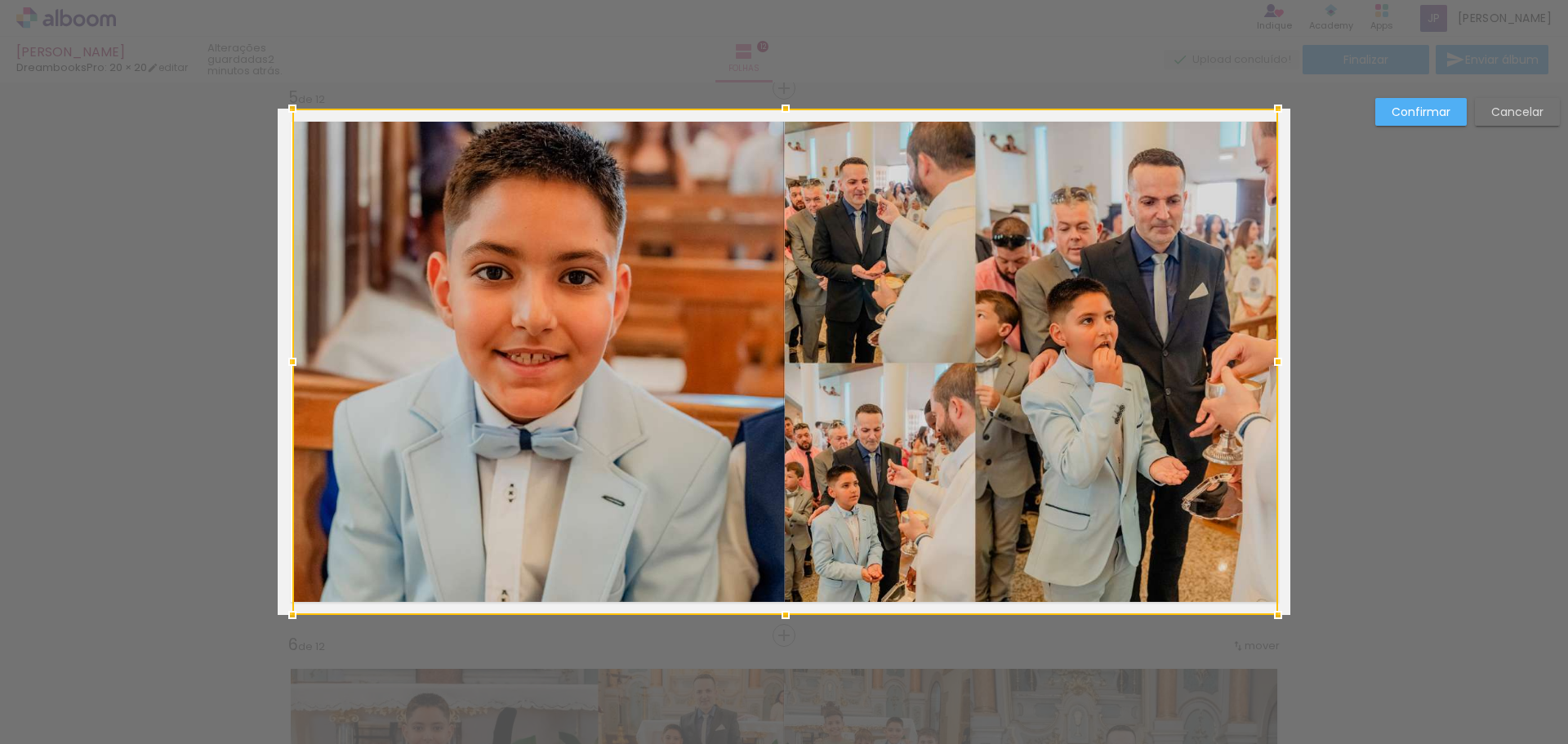
drag, startPoint x: 270, startPoint y: 362, endPoint x: 285, endPoint y: 362, distance: 15.0
click at [285, 362] on div at bounding box center [291, 361] width 32 height 32
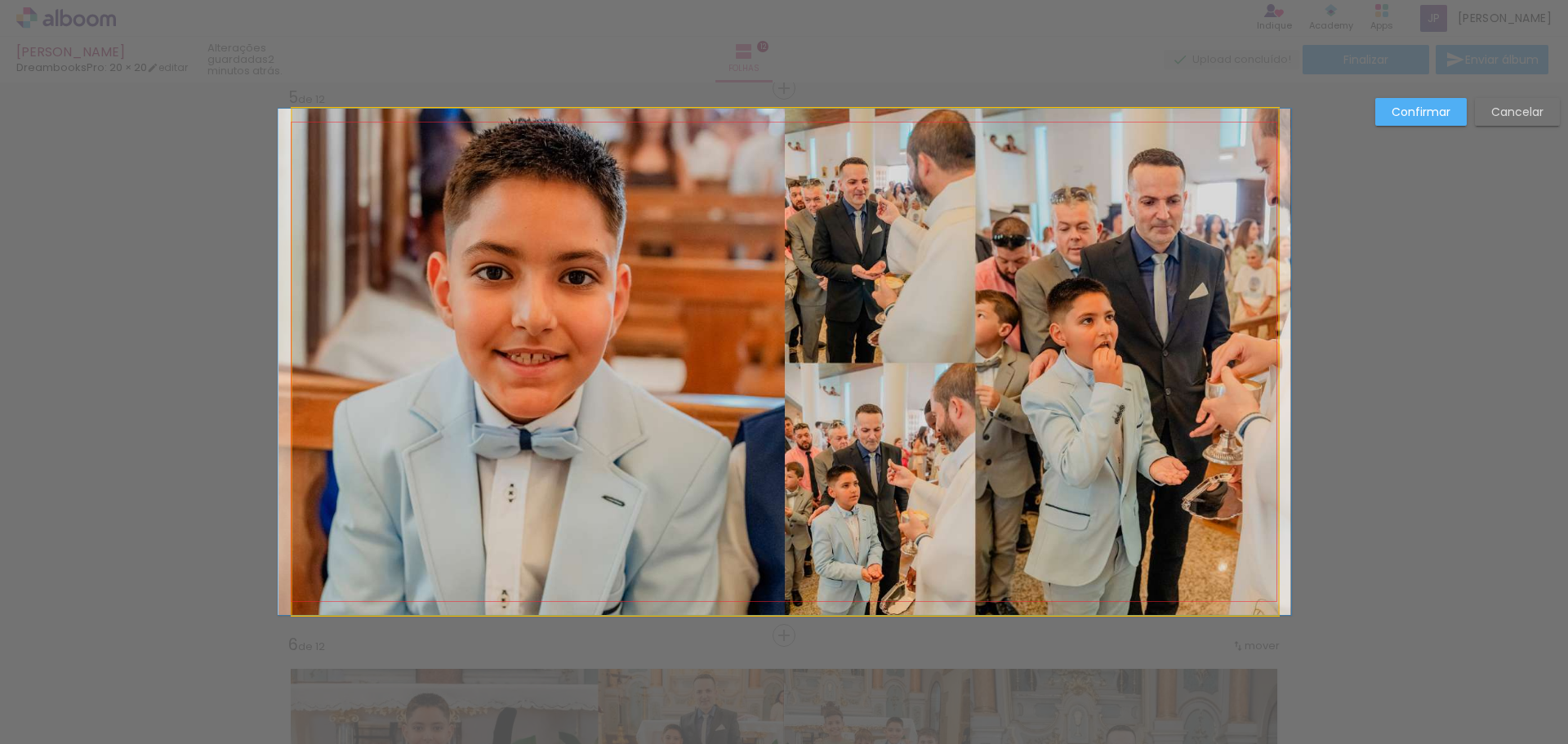
click at [319, 343] on quentale-photo at bounding box center [785, 362] width 985 height 506
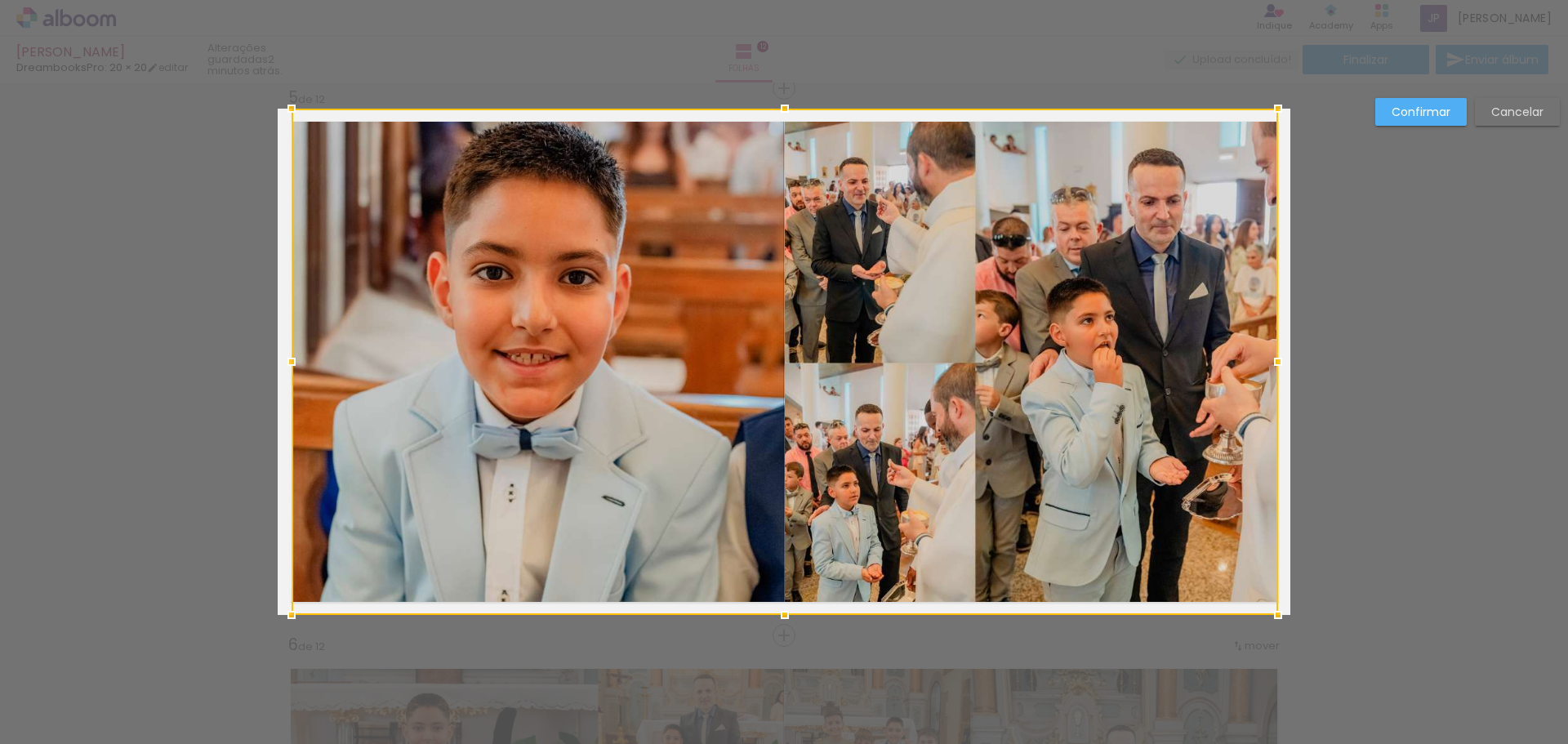
click at [289, 362] on div at bounding box center [290, 361] width 32 height 32
click at [851, 452] on div at bounding box center [784, 362] width 986 height 506
click at [0, 0] on slot "Confirmar" at bounding box center [0, 0] width 0 height 0
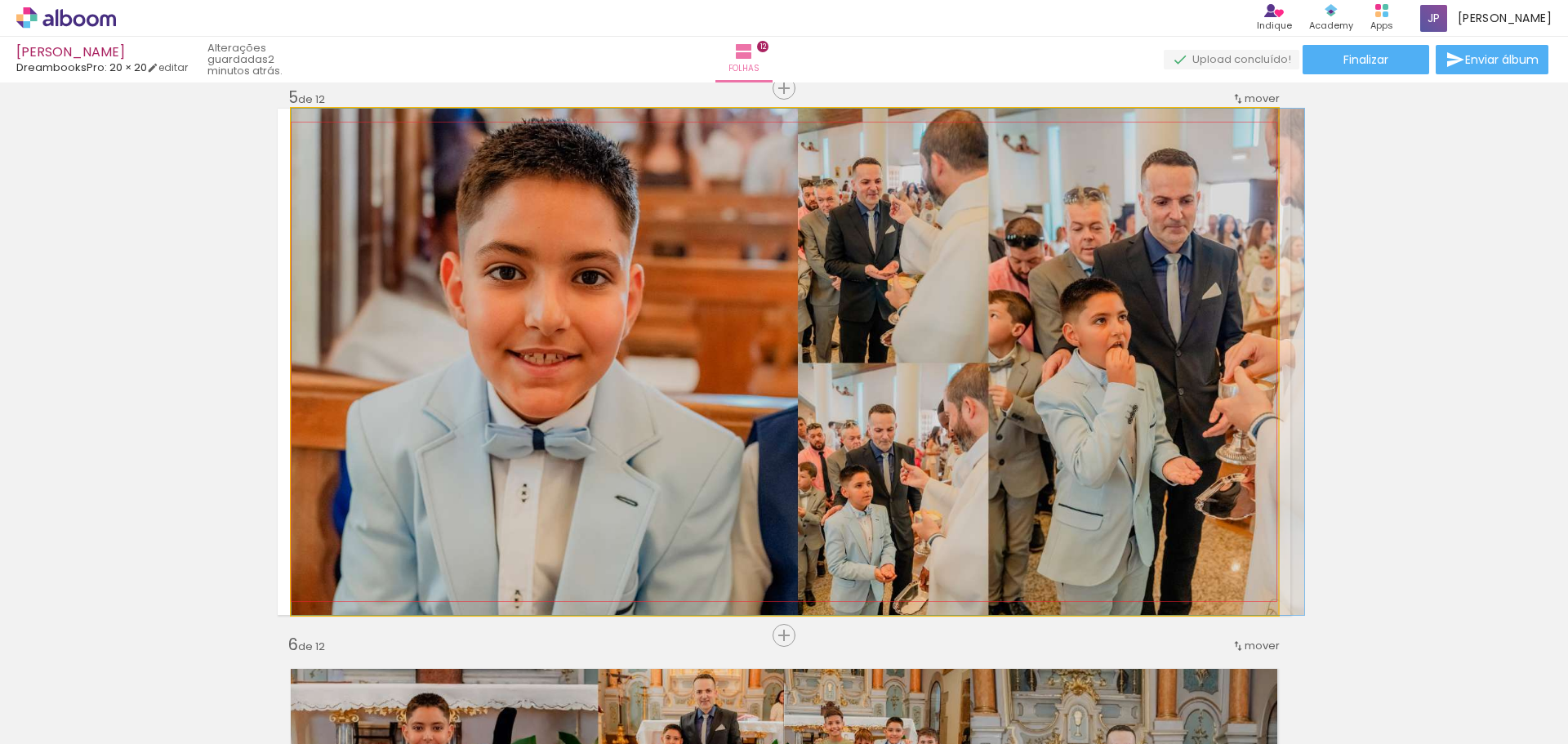
drag, startPoint x: 1031, startPoint y: 269, endPoint x: 1044, endPoint y: 318, distance: 50.7
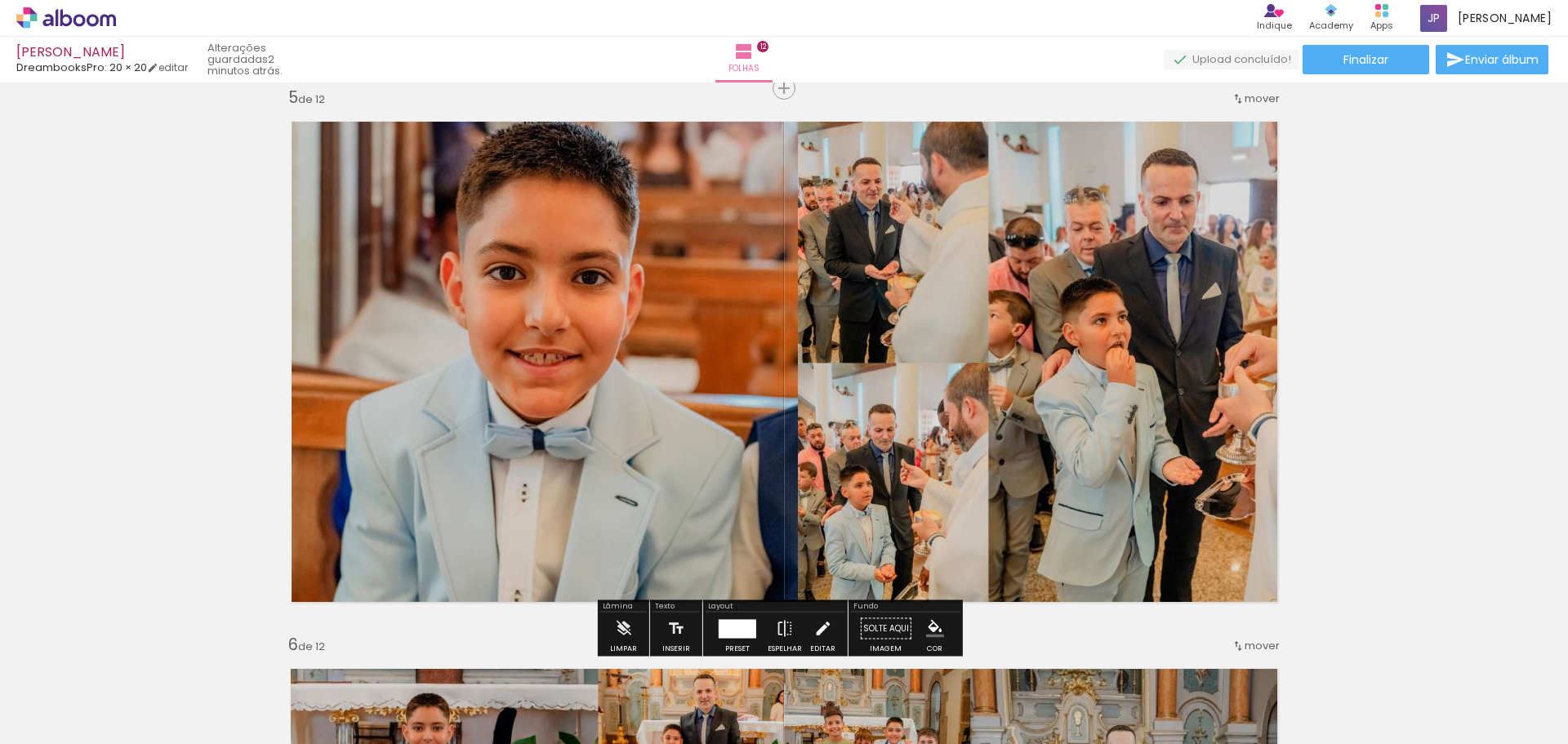
click at [815, 635] on iron-icon at bounding box center [822, 628] width 18 height 32
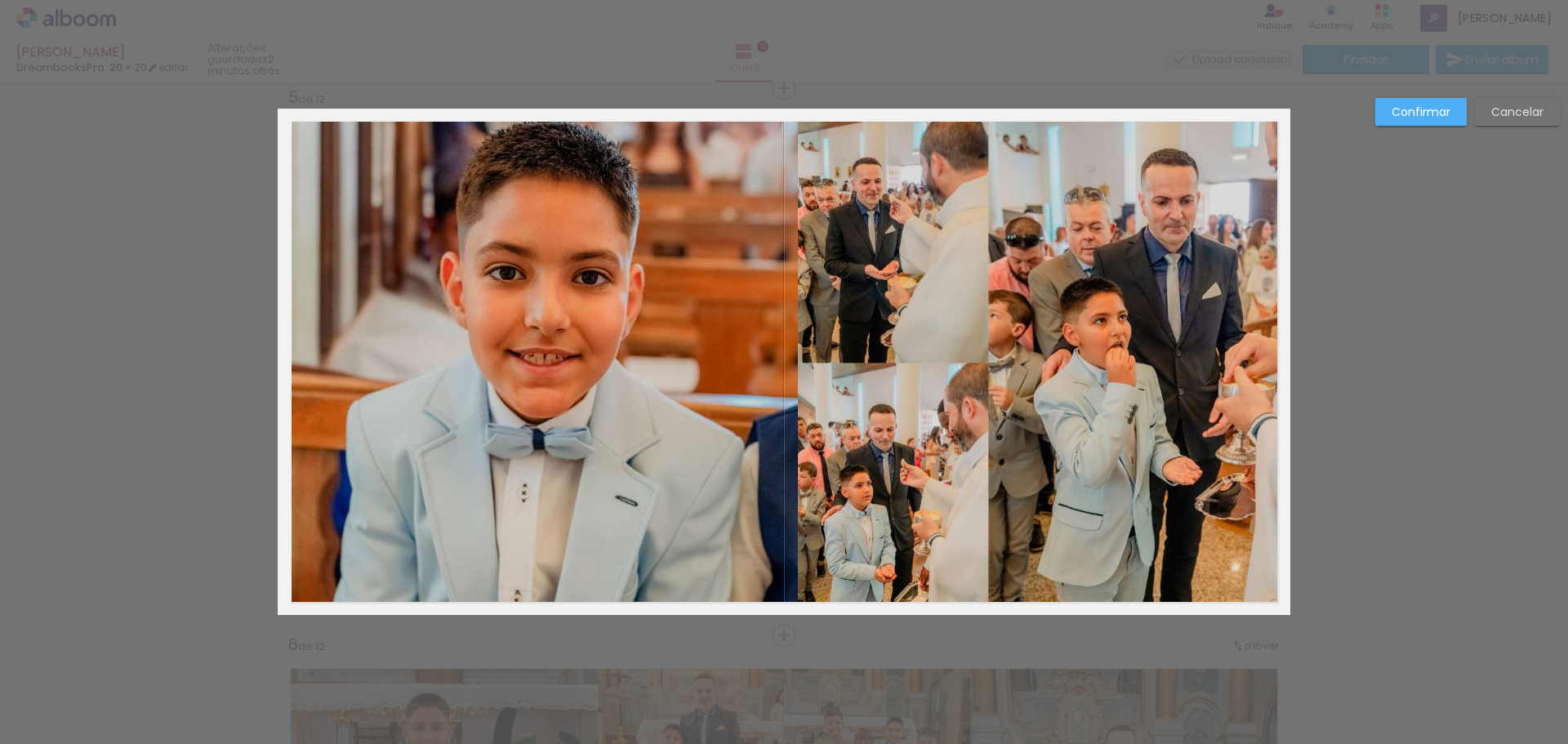
click at [833, 212] on quentale-photo at bounding box center [784, 362] width 986 height 506
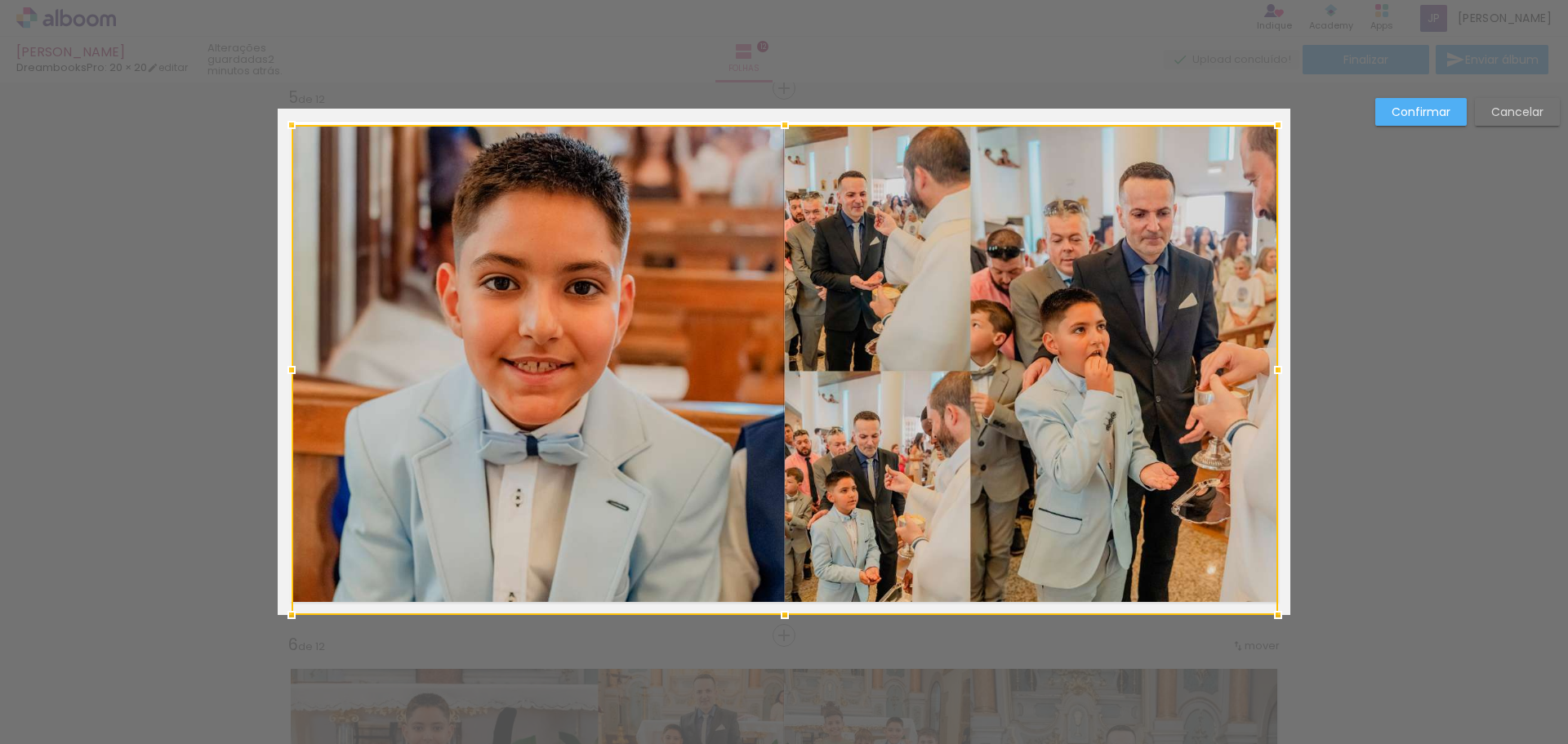
drag, startPoint x: 781, startPoint y: 107, endPoint x: 780, endPoint y: 124, distance: 17.0
click at [780, 124] on div at bounding box center [784, 125] width 32 height 32
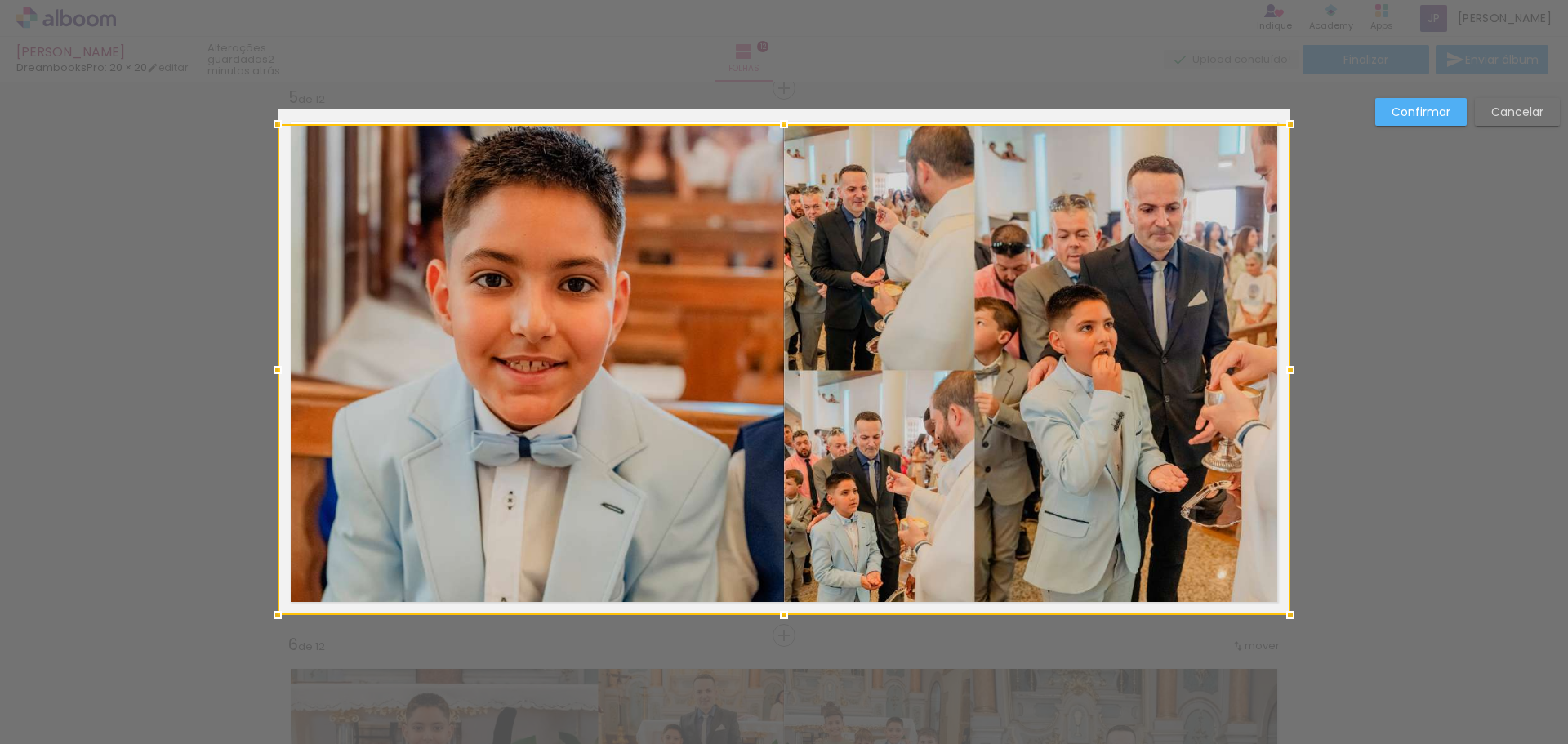
drag, startPoint x: 776, startPoint y: 107, endPoint x: 777, endPoint y: 123, distance: 16.0
click at [777, 123] on div at bounding box center [783, 124] width 32 height 32
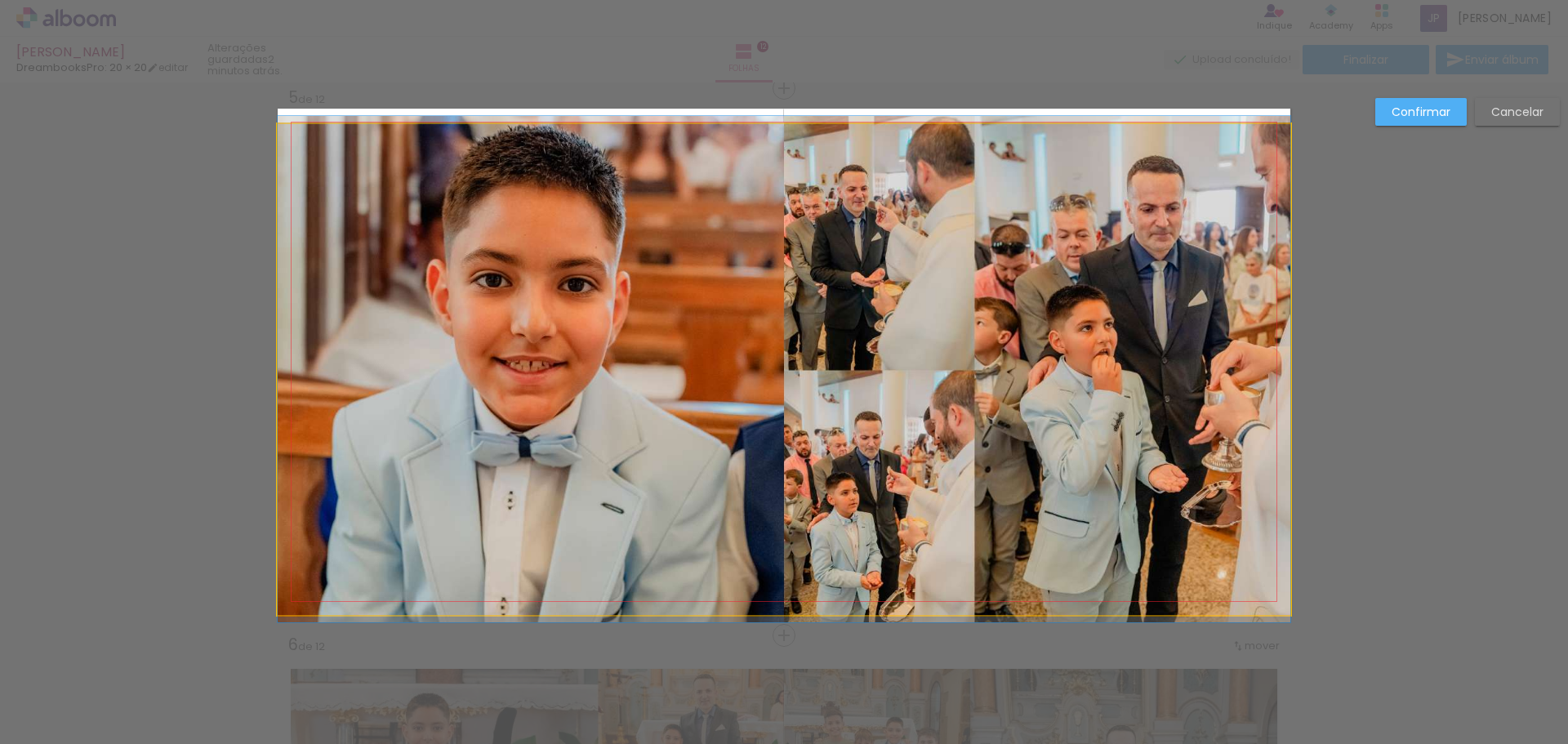
click at [775, 150] on quentale-photo at bounding box center [784, 369] width 1013 height 491
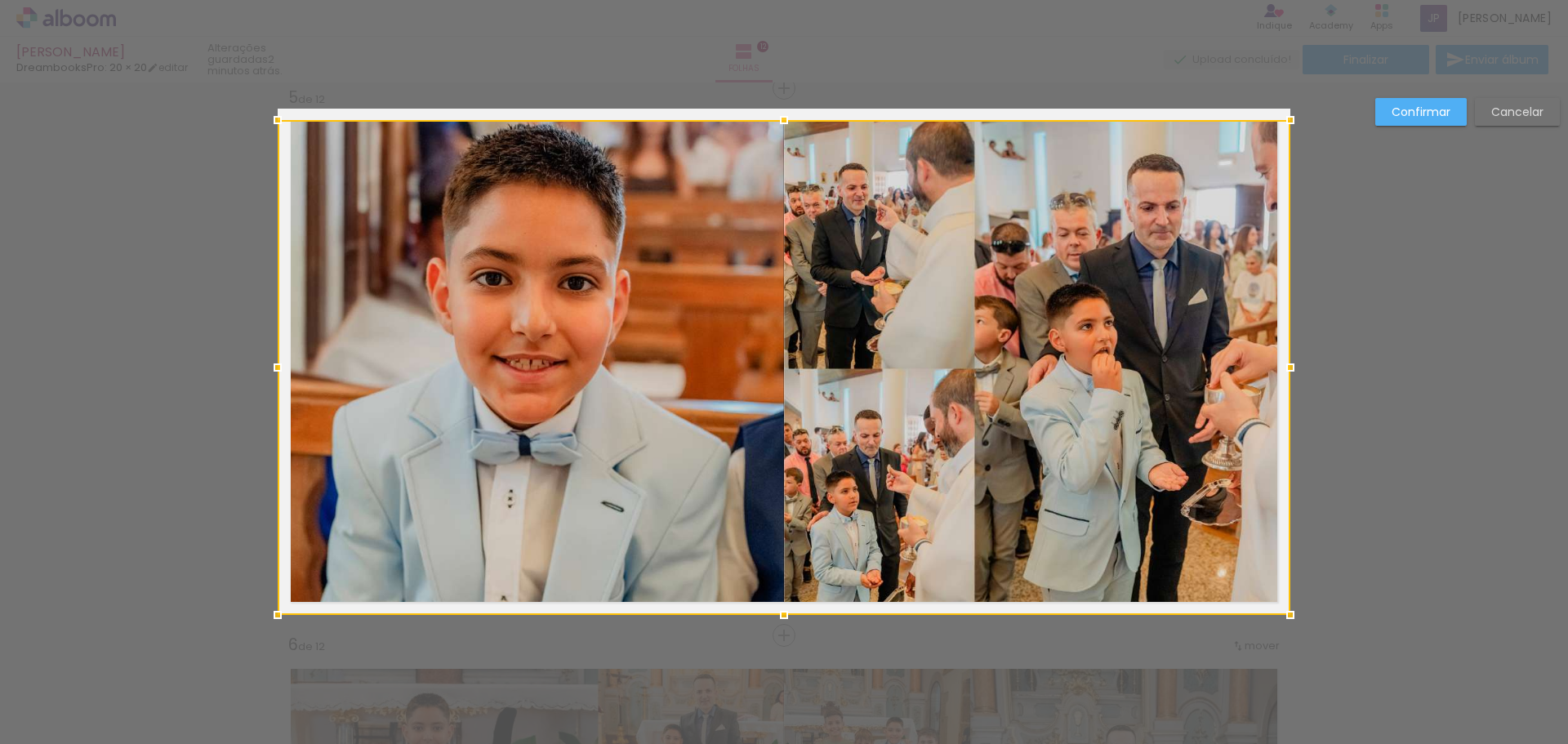
click at [790, 124] on div at bounding box center [783, 120] width 32 height 32
click at [0, 0] on slot "Confirmar" at bounding box center [0, 0] width 0 height 0
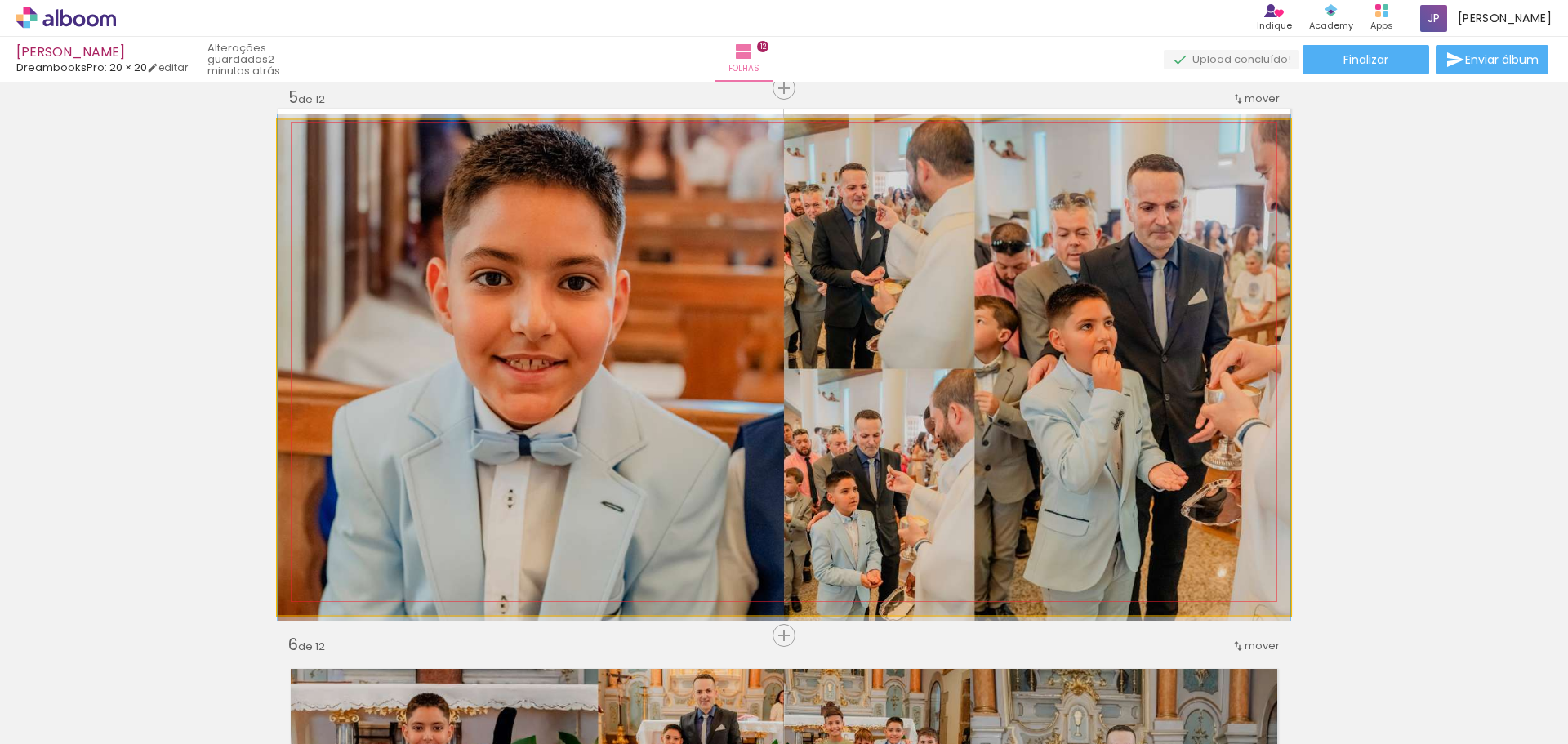
click at [922, 293] on quentale-photo at bounding box center [784, 367] width 1013 height 495
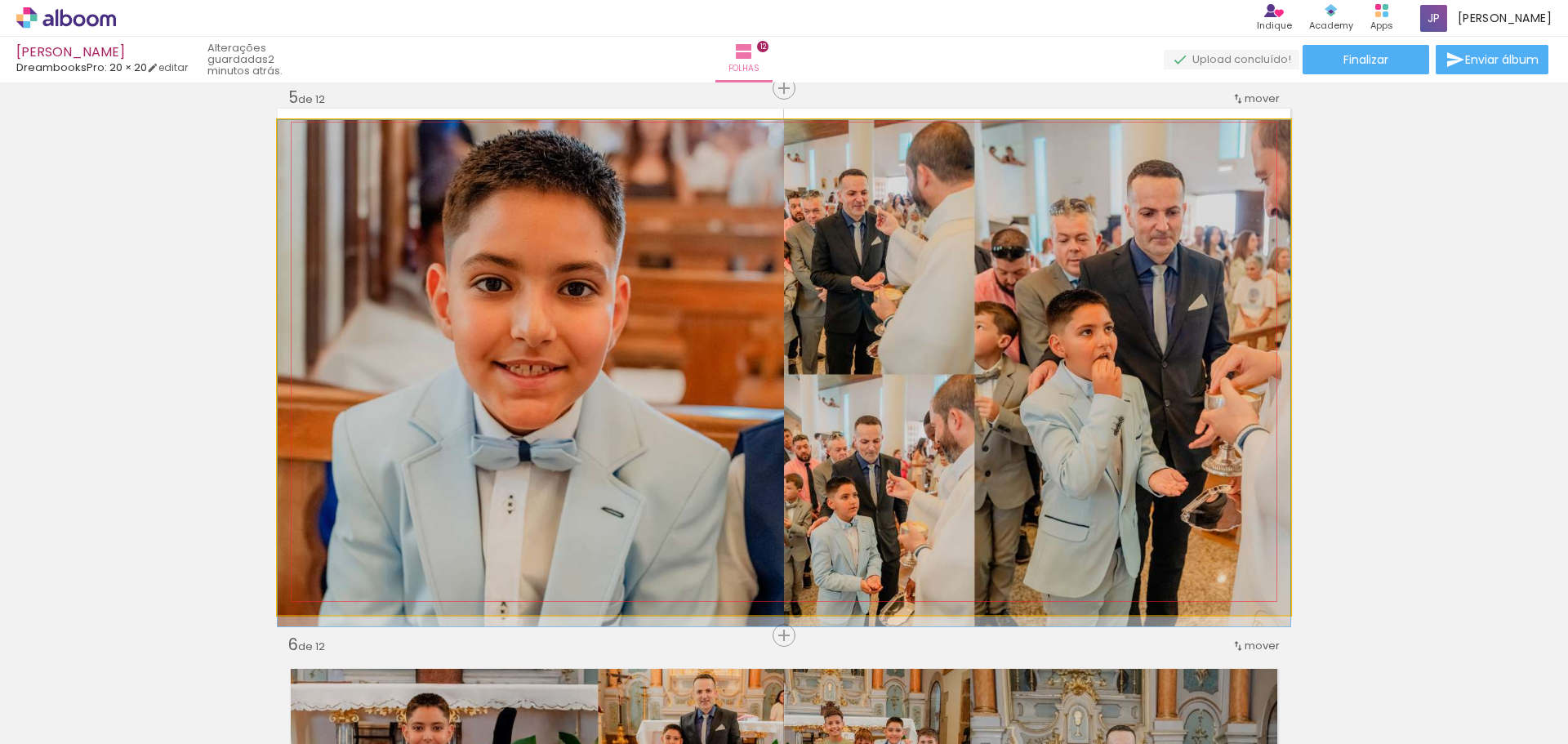
drag, startPoint x: 929, startPoint y: 267, endPoint x: 925, endPoint y: 304, distance: 37.2
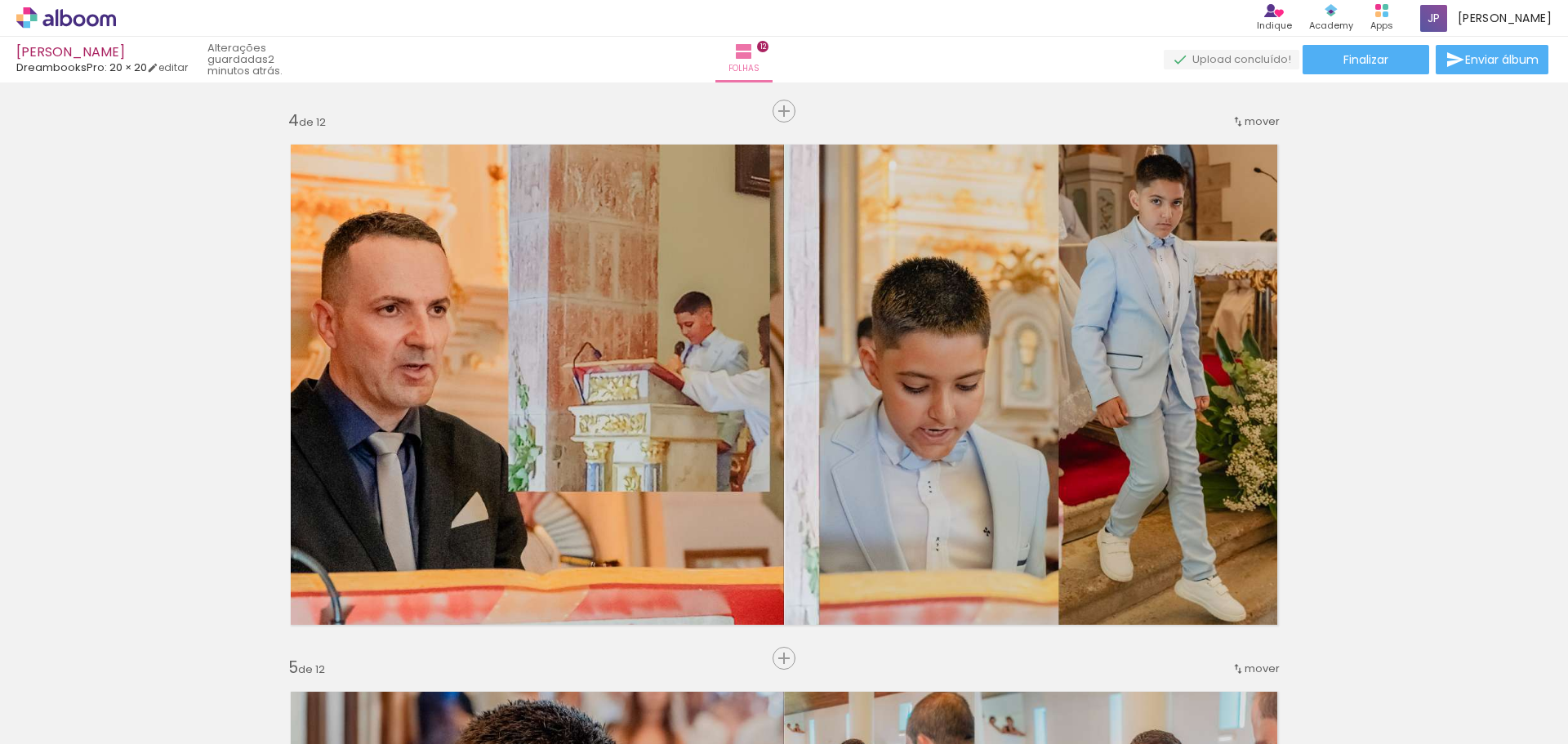
scroll to position [1638, 0]
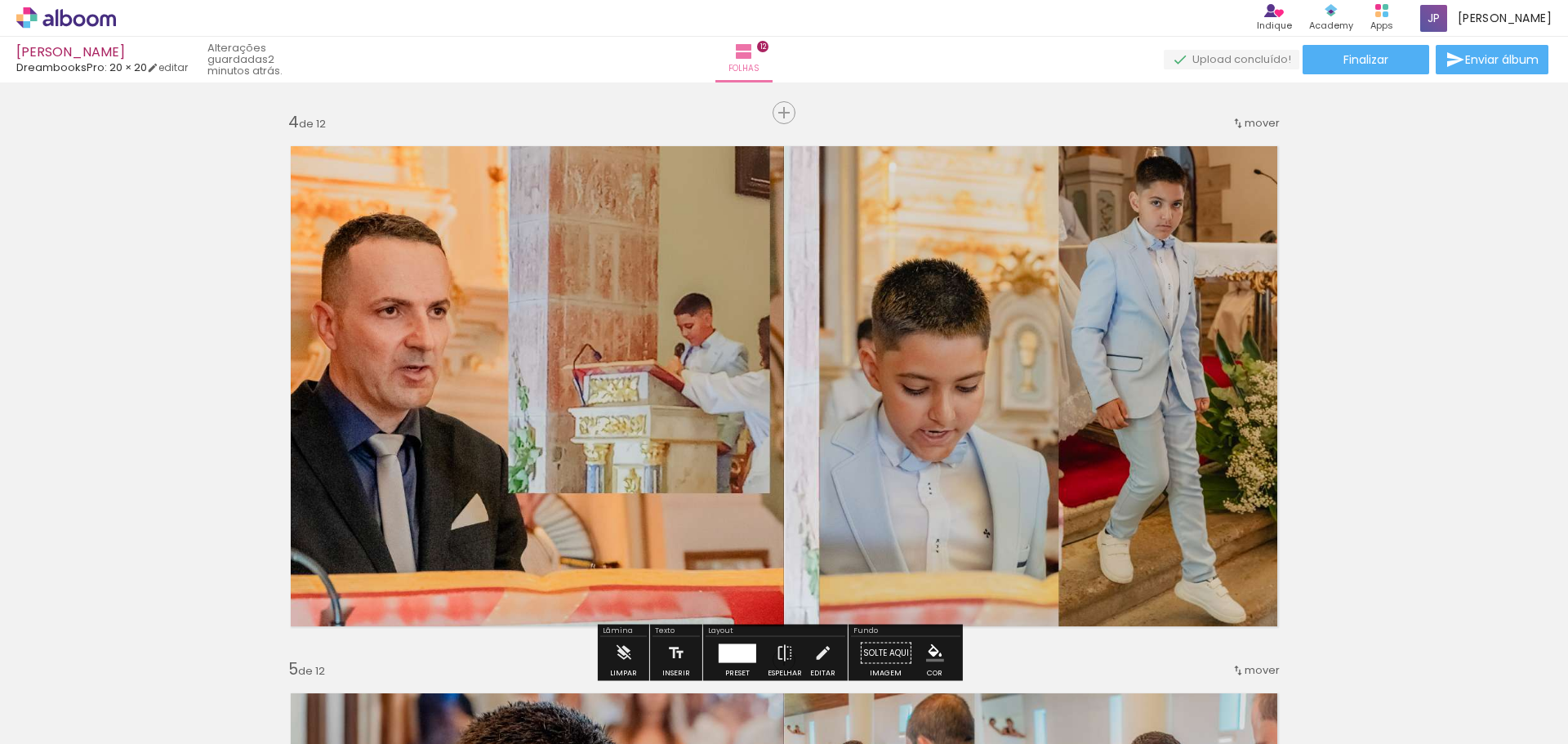
click at [999, 416] on quentale-photo at bounding box center [784, 387] width 1013 height 506
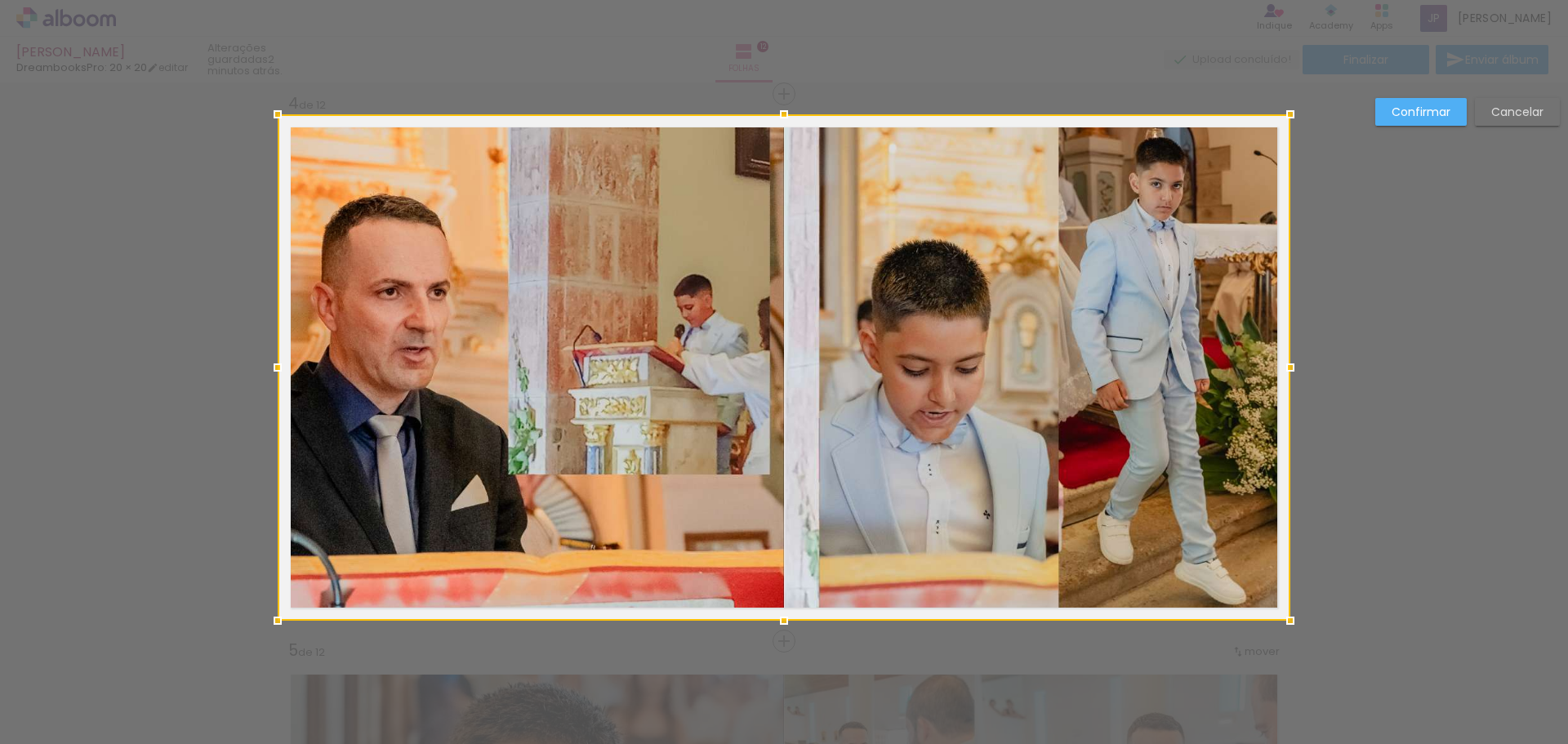
scroll to position [1663, 0]
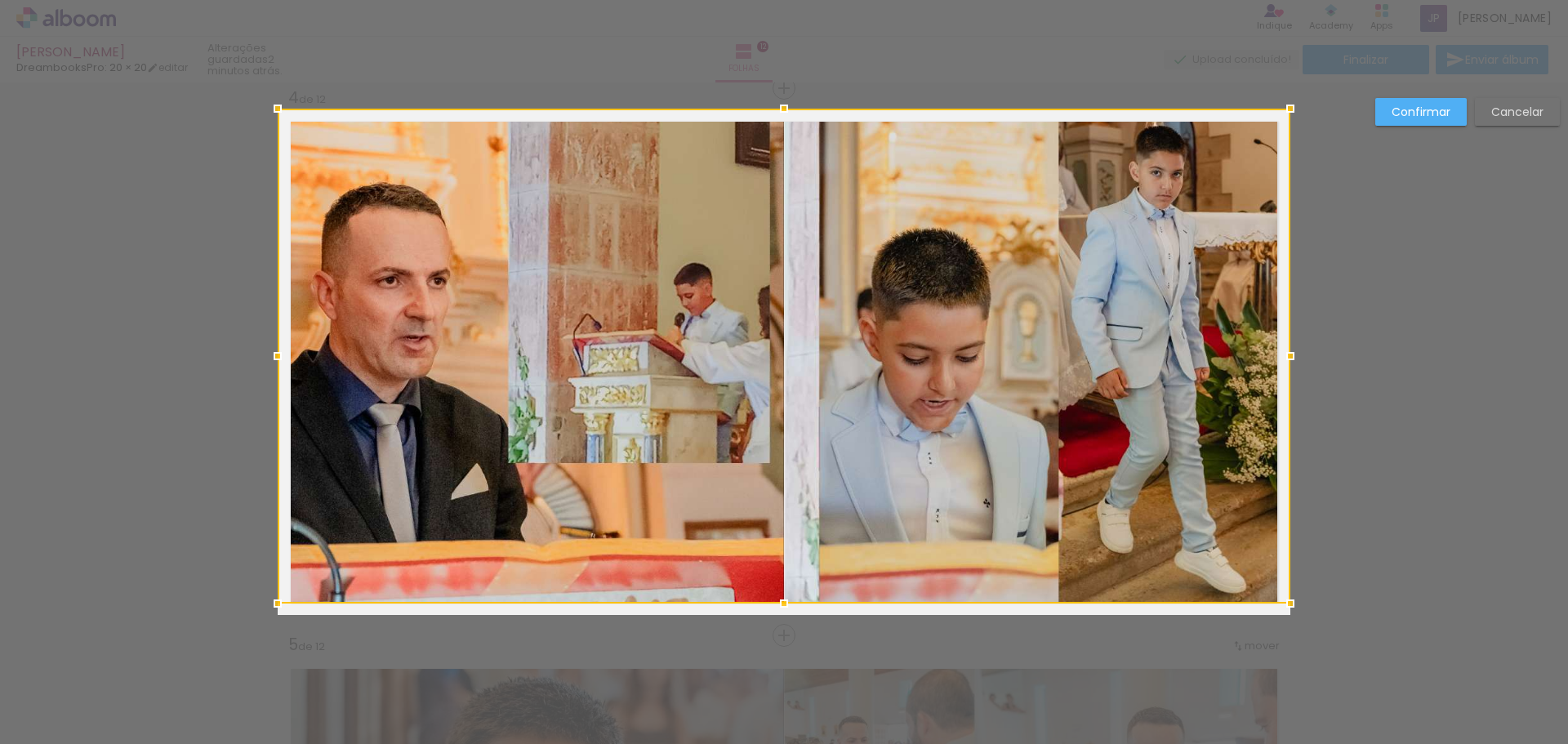
drag, startPoint x: 781, startPoint y: 615, endPoint x: 781, endPoint y: 604, distance: 11.0
click at [781, 604] on div at bounding box center [783, 603] width 32 height 32
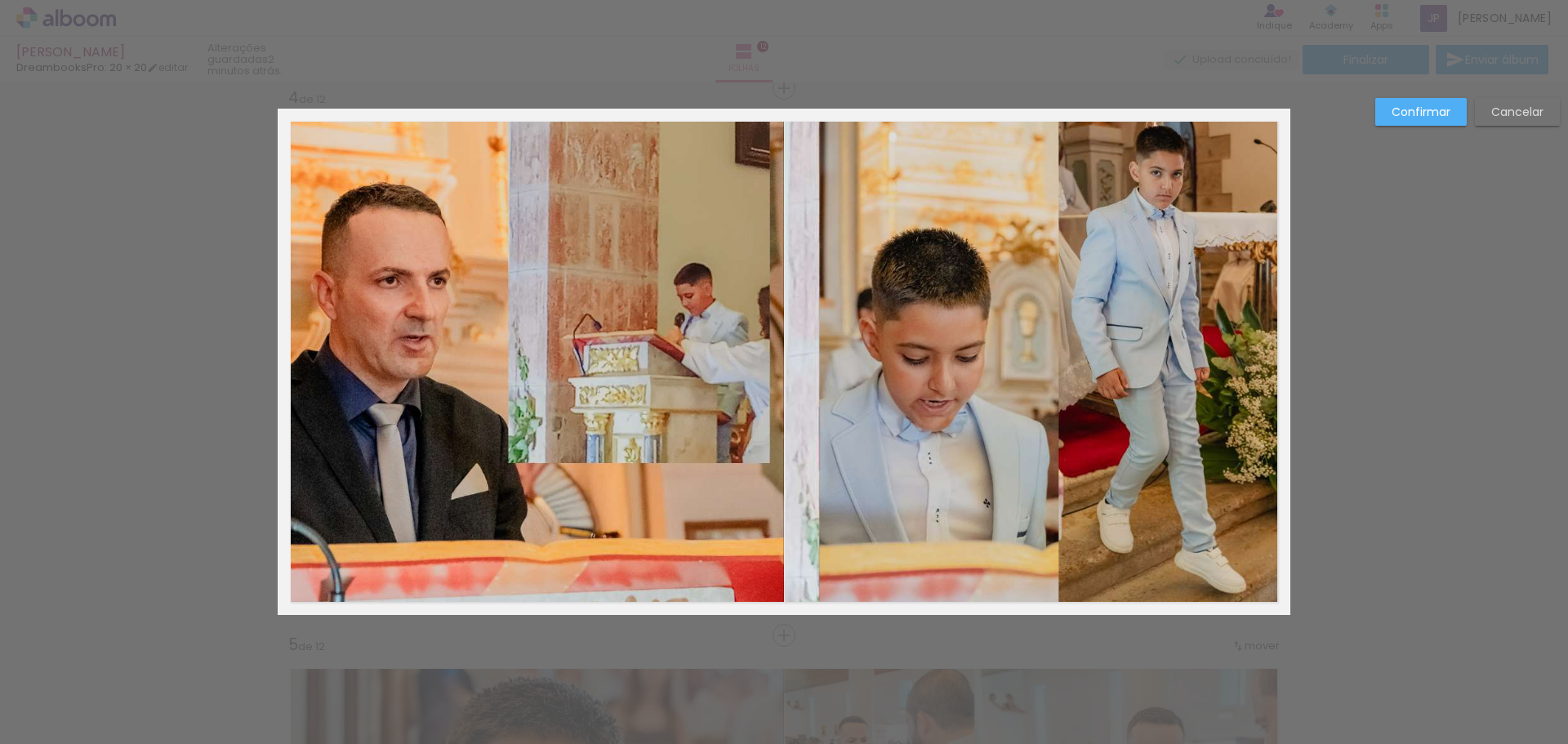
click at [788, 149] on quentale-photo at bounding box center [784, 356] width 1013 height 495
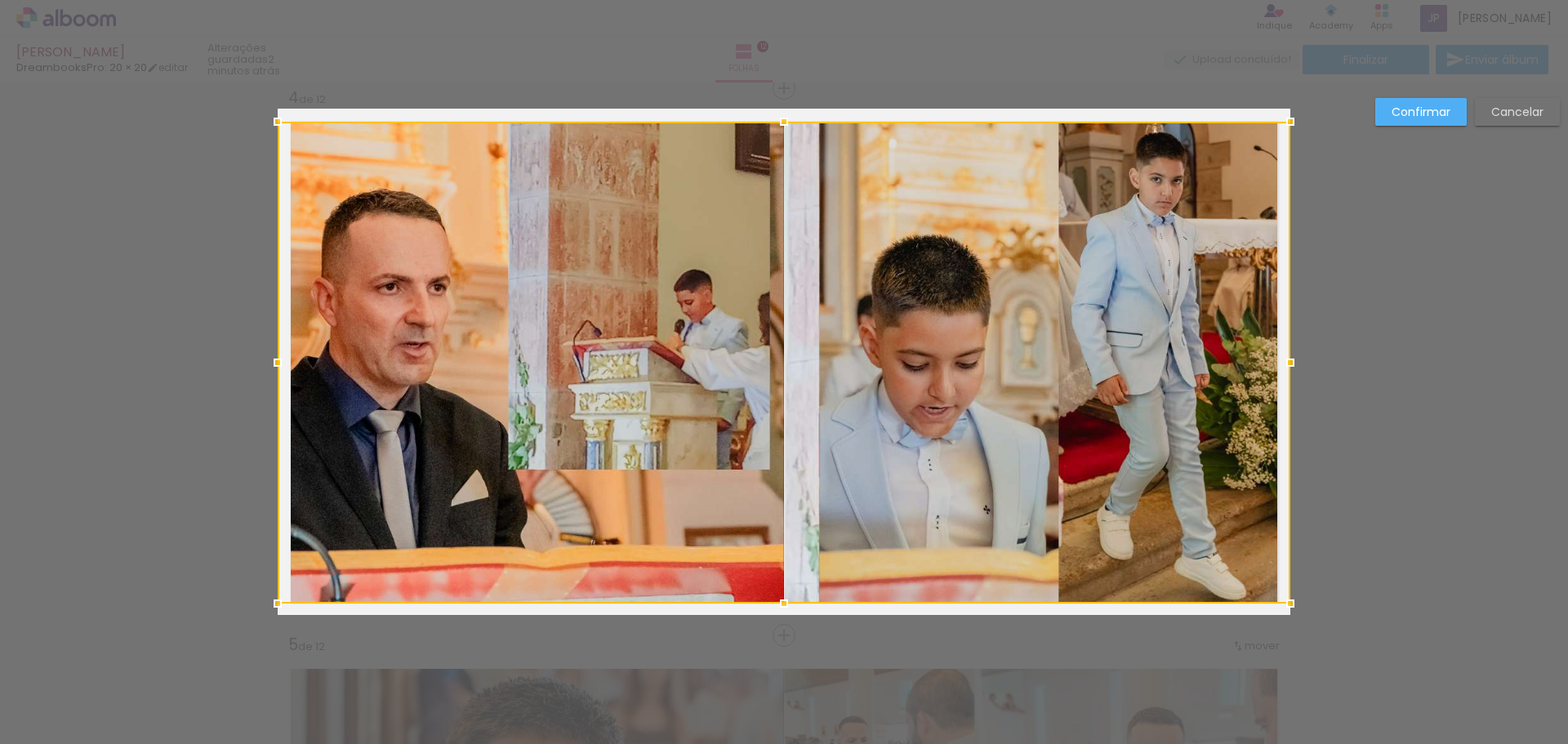
drag, startPoint x: 778, startPoint y: 110, endPoint x: 778, endPoint y: 123, distance: 13.0
click at [778, 123] on div at bounding box center [783, 121] width 32 height 32
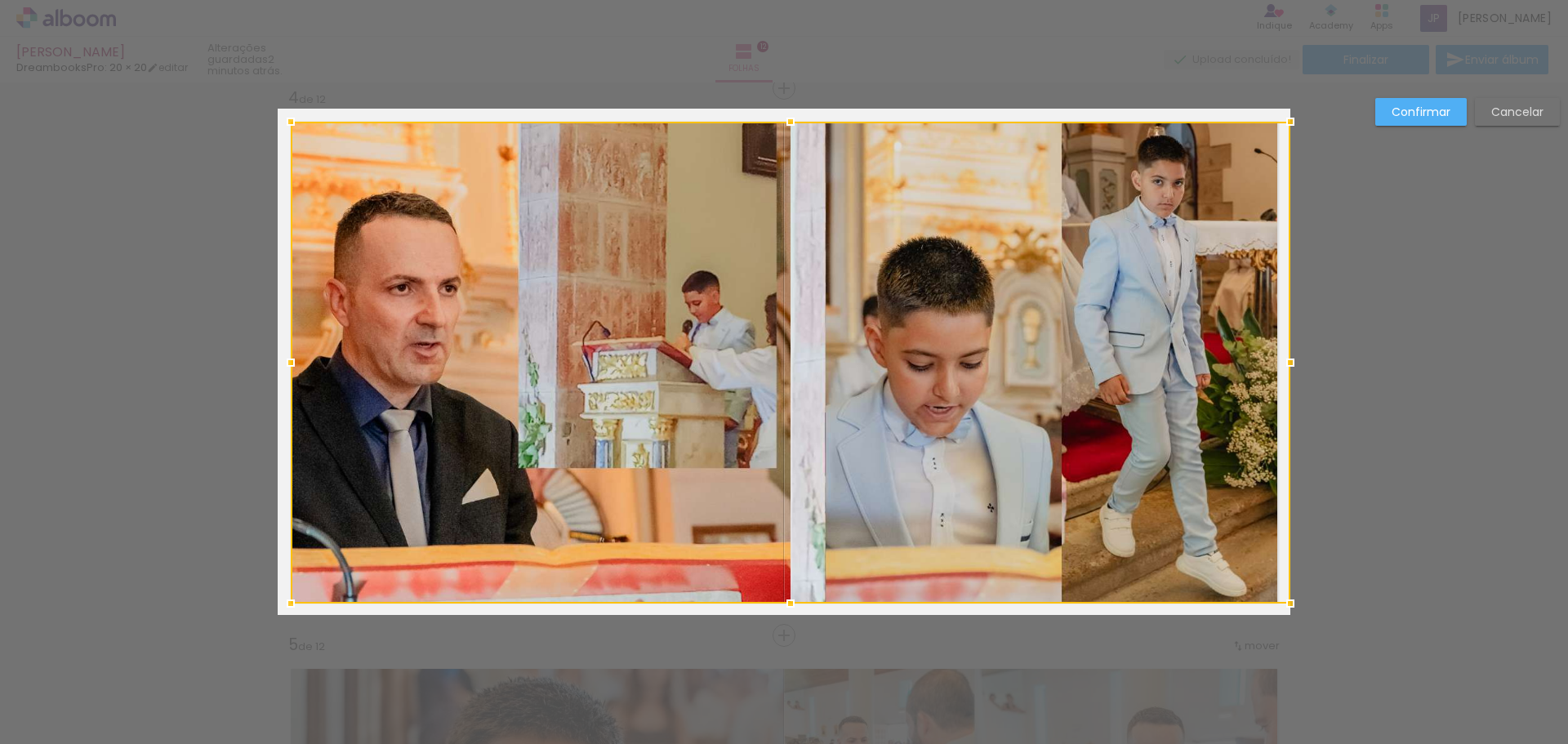
drag, startPoint x: 273, startPoint y: 362, endPoint x: 286, endPoint y: 363, distance: 13.0
click at [286, 363] on div at bounding box center [290, 362] width 32 height 32
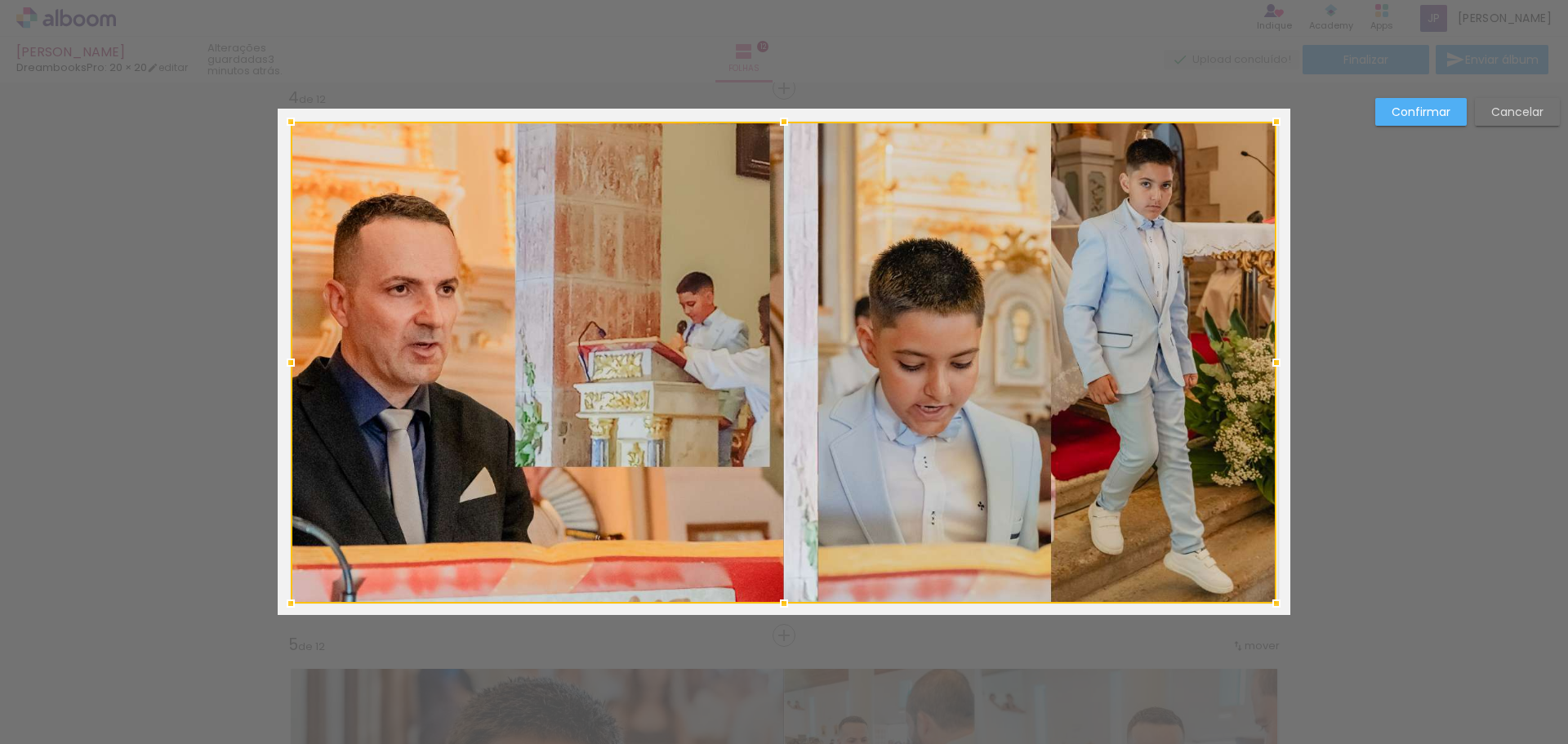
drag, startPoint x: 1284, startPoint y: 360, endPoint x: 1271, endPoint y: 364, distance: 13.6
click at [1271, 364] on div at bounding box center [1276, 362] width 32 height 32
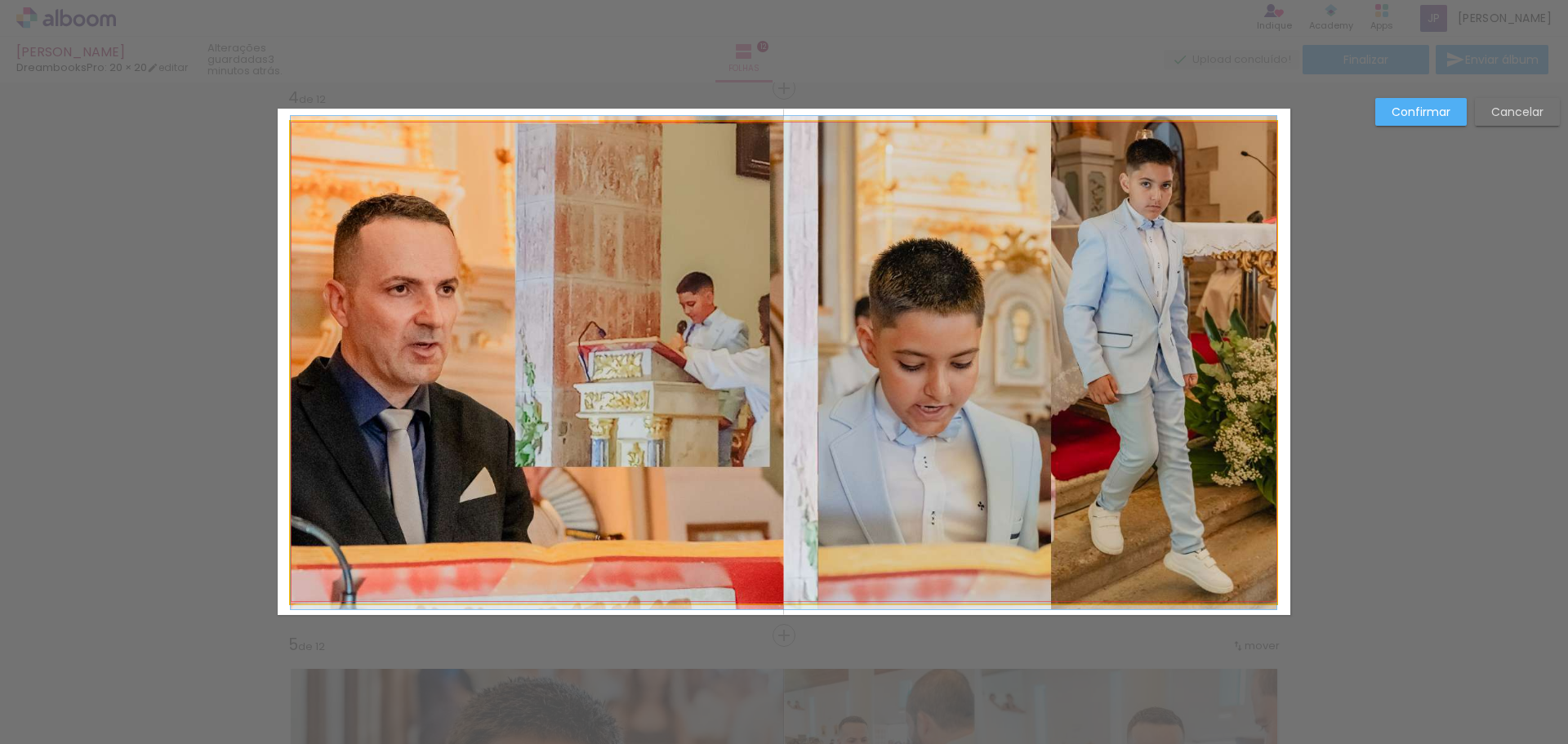
click at [898, 410] on quentale-photo at bounding box center [783, 362] width 985 height 482
click at [898, 409] on div at bounding box center [783, 362] width 985 height 482
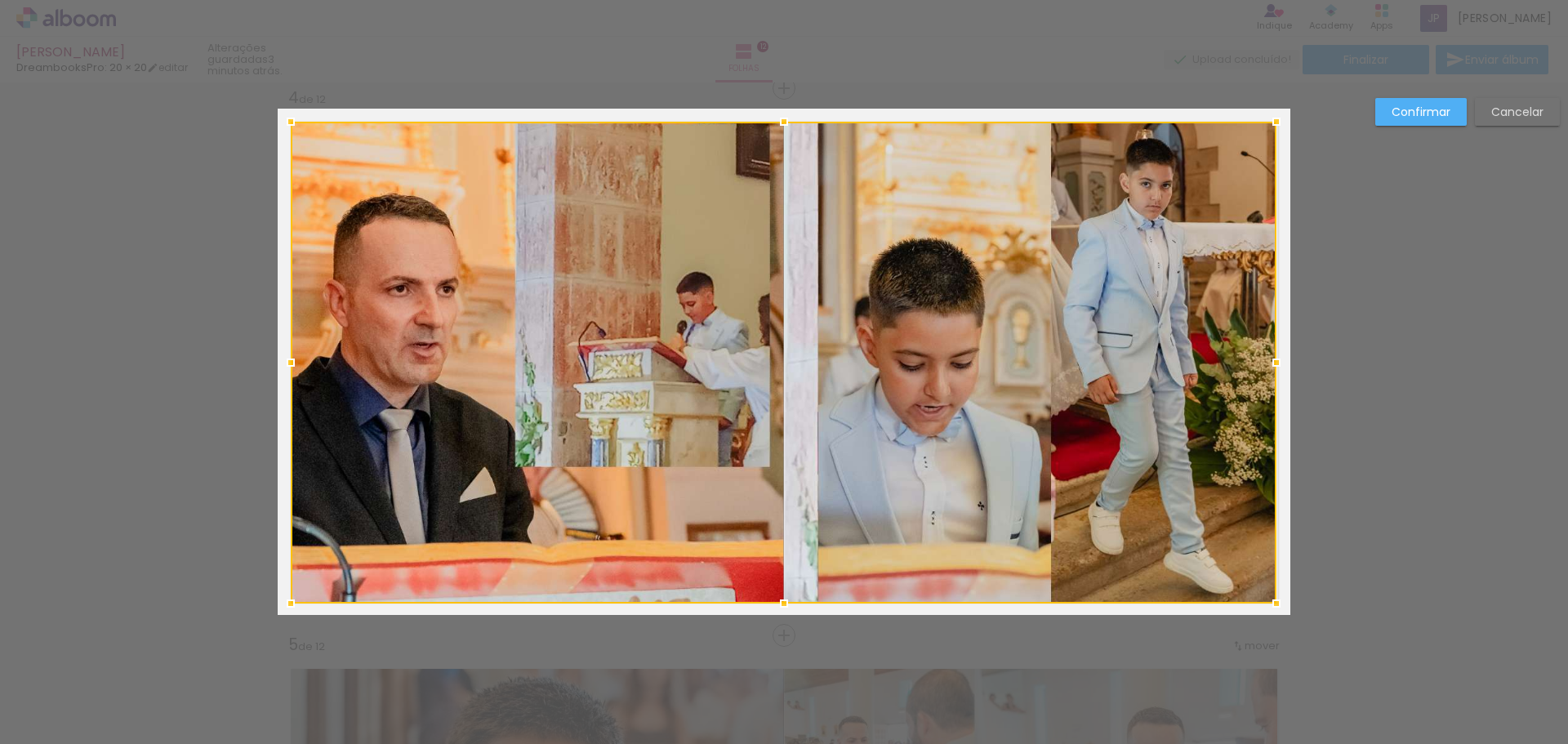
click at [0, 0] on slot "Confirmar" at bounding box center [0, 0] width 0 height 0
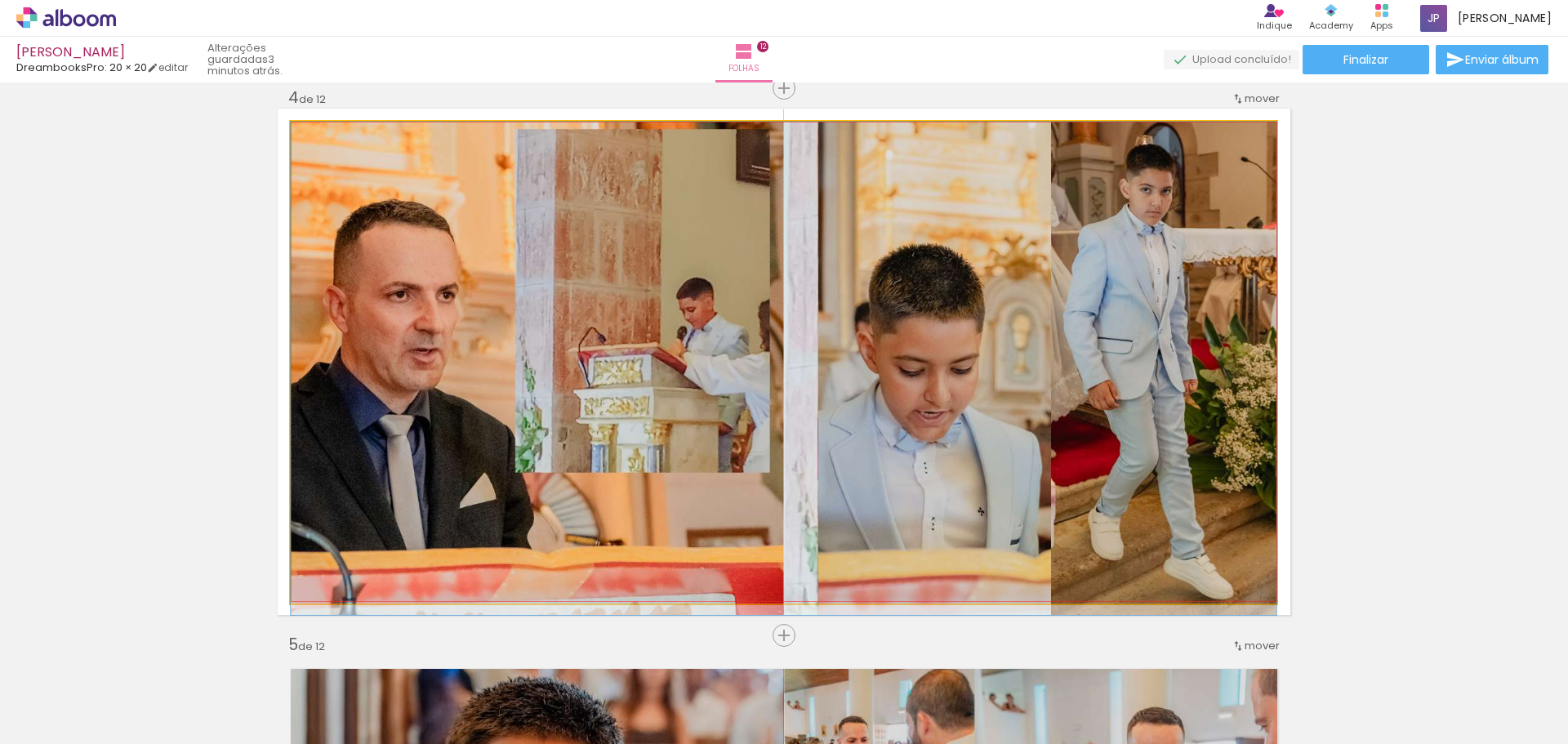
drag, startPoint x: 873, startPoint y: 250, endPoint x: 875, endPoint y: 269, distance: 19.1
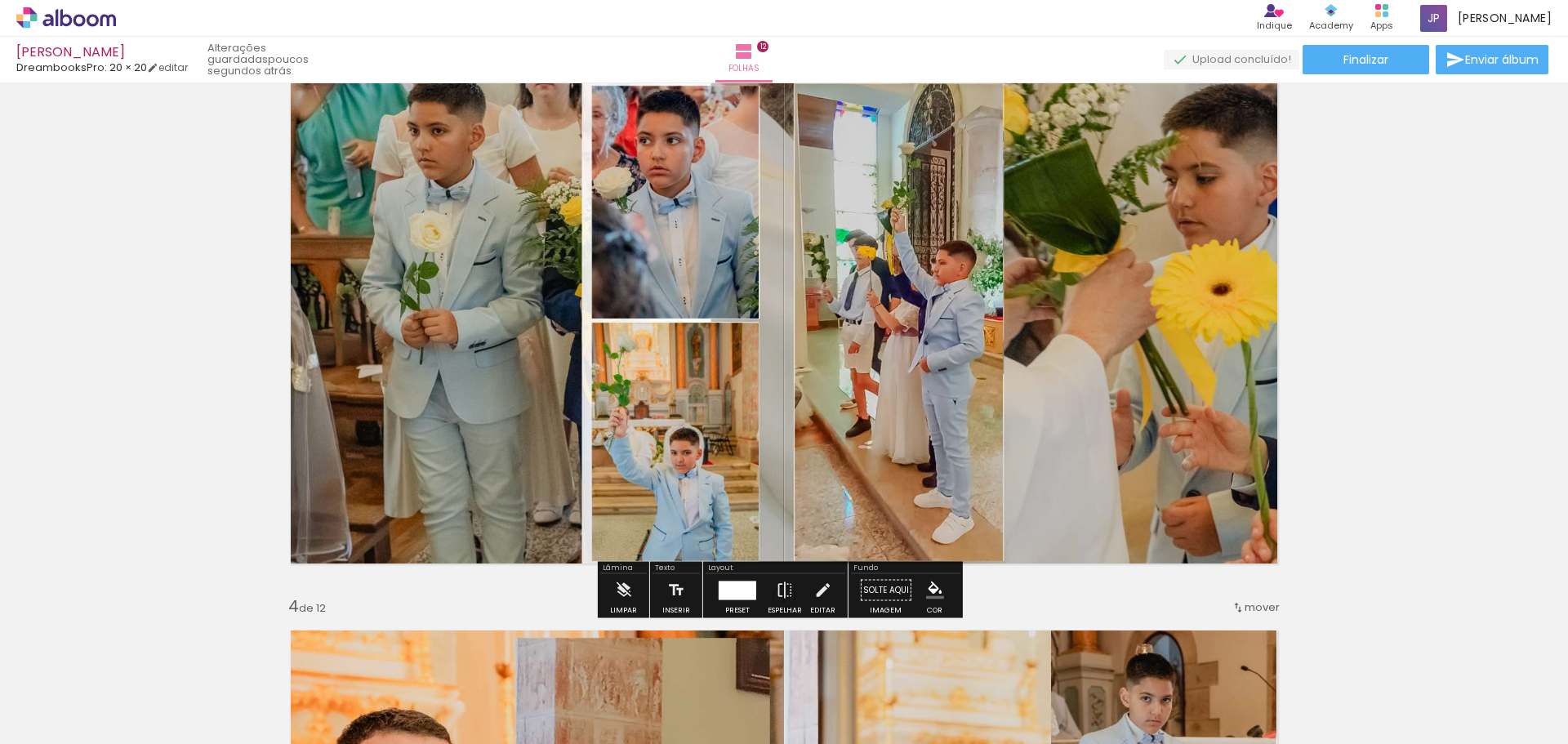
scroll to position [1173, 0]
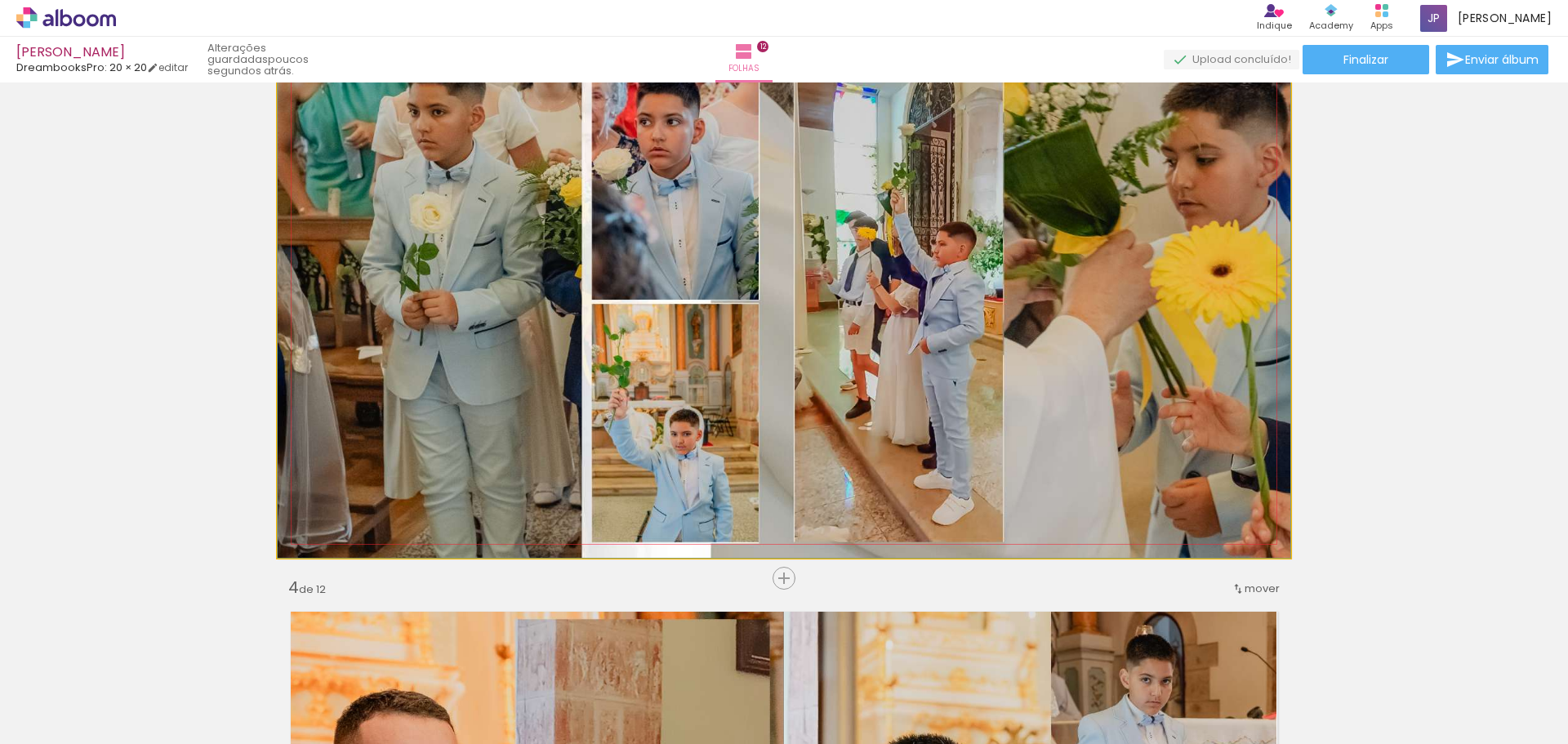
click at [861, 329] on quentale-photo at bounding box center [784, 304] width 1013 height 506
click at [958, 363] on quentale-photo at bounding box center [784, 304] width 1013 height 506
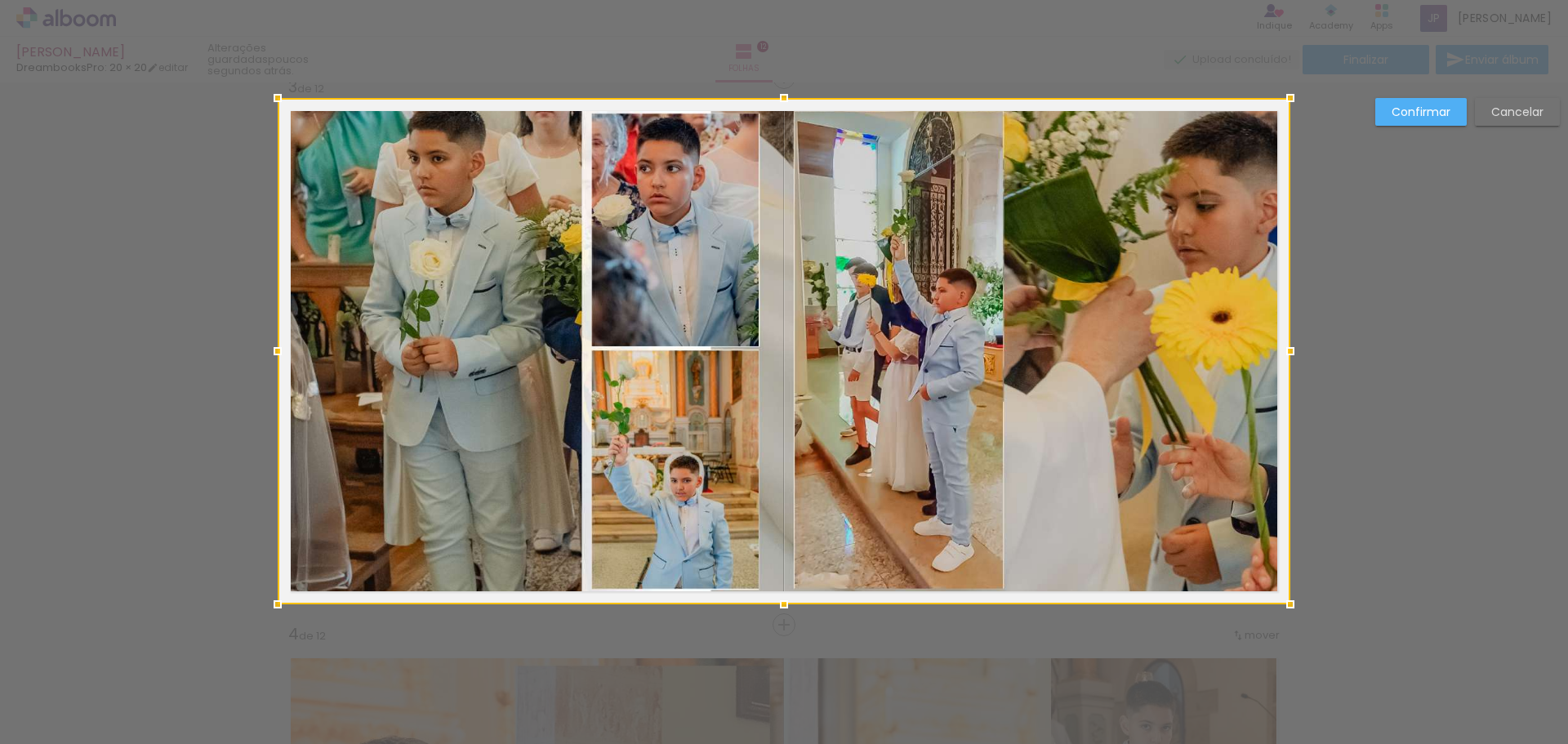
scroll to position [1116, 0]
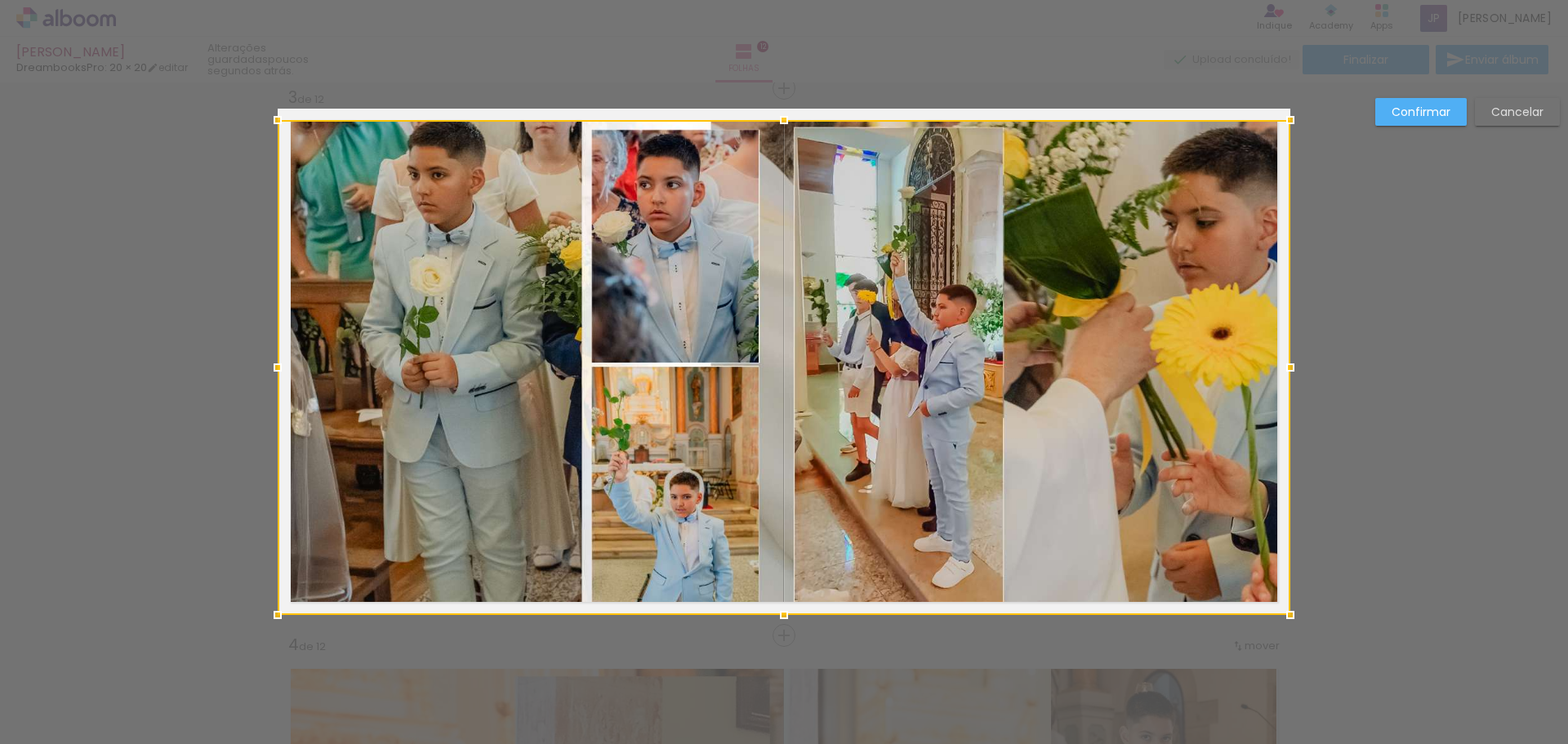
drag, startPoint x: 776, startPoint y: 110, endPoint x: 777, endPoint y: 122, distance: 12.0
click at [777, 122] on div at bounding box center [783, 120] width 32 height 32
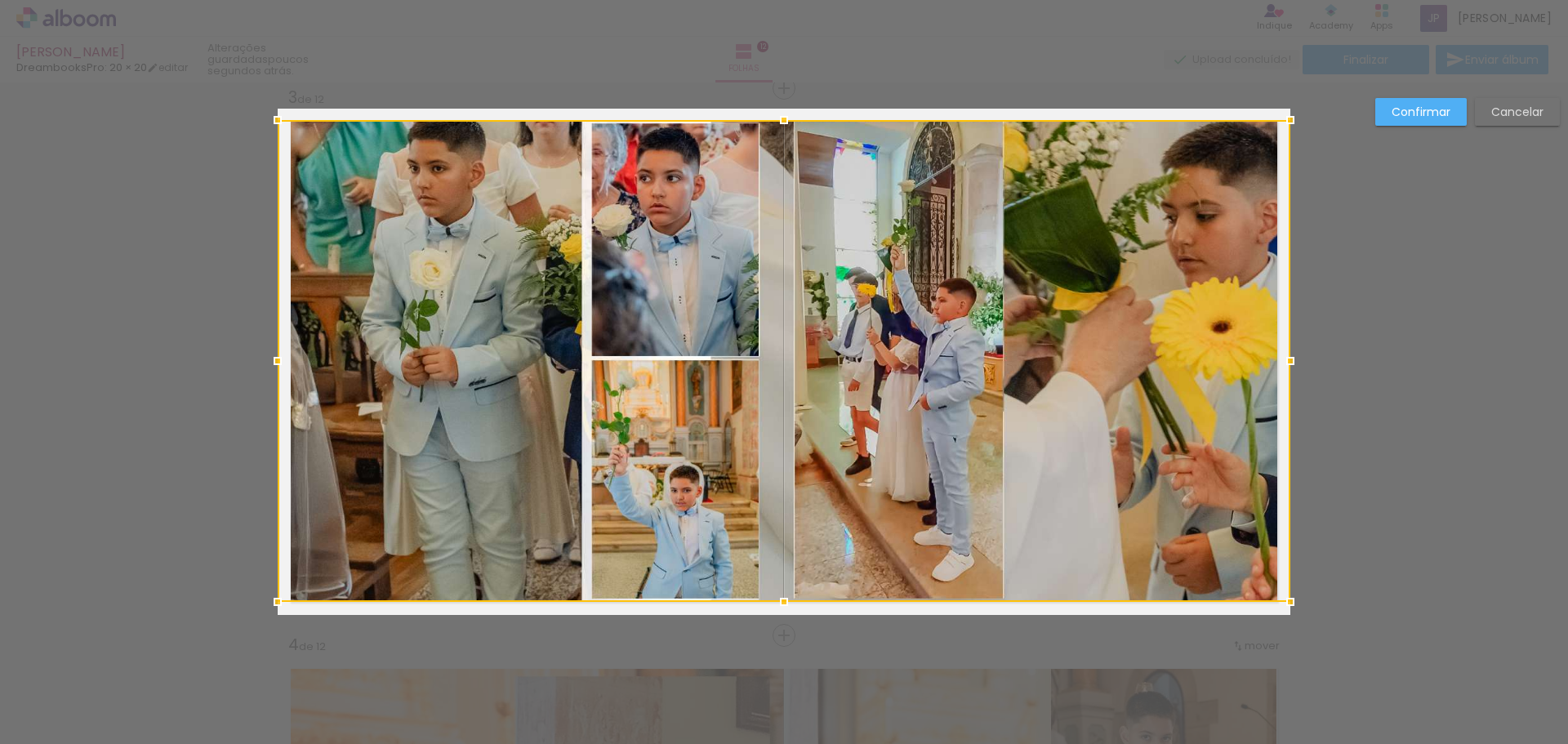
drag, startPoint x: 776, startPoint y: 614, endPoint x: 776, endPoint y: 601, distance: 13.0
click at [776, 601] on div at bounding box center [783, 602] width 32 height 32
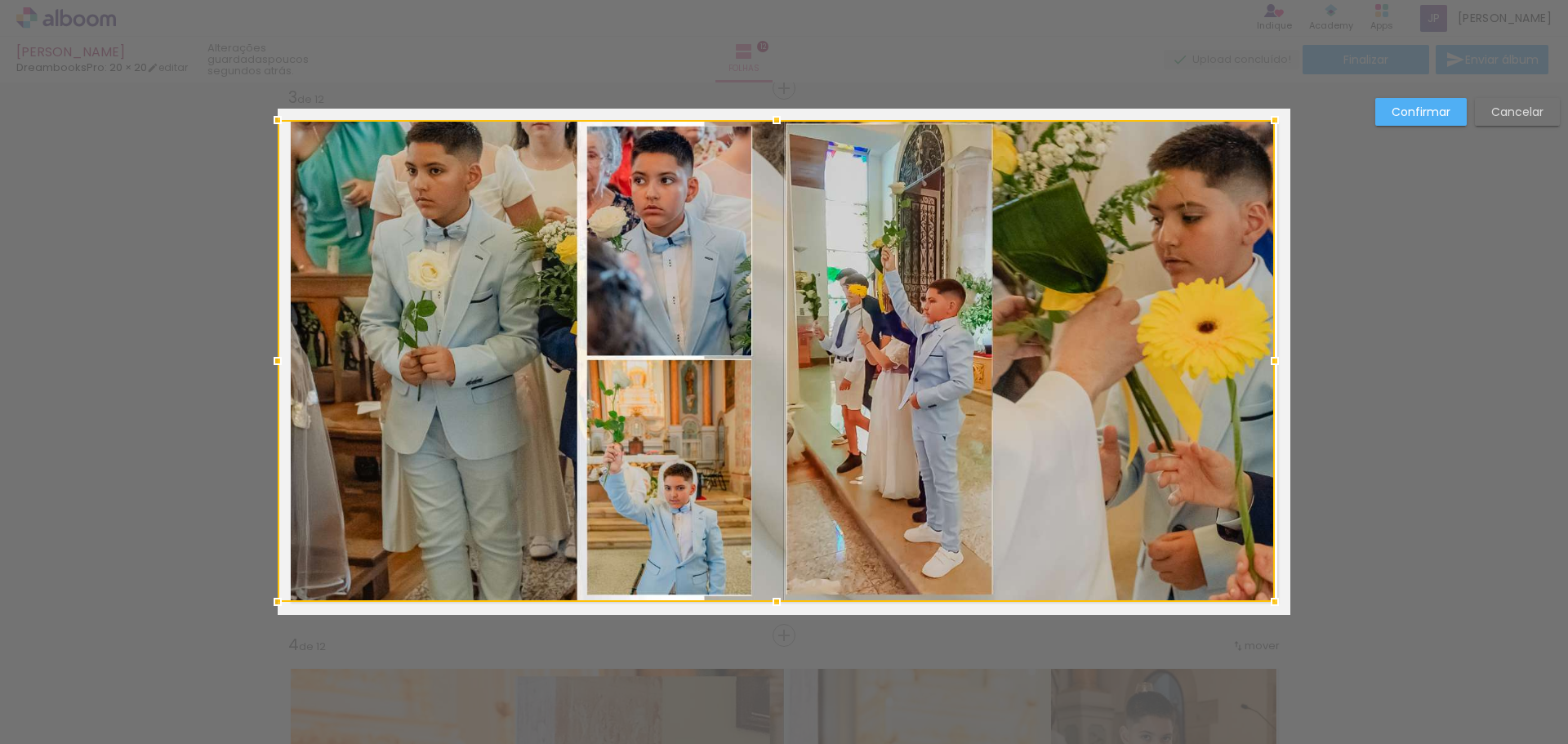
drag, startPoint x: 1286, startPoint y: 360, endPoint x: 1271, endPoint y: 365, distance: 15.8
click at [1271, 365] on div at bounding box center [1274, 360] width 32 height 32
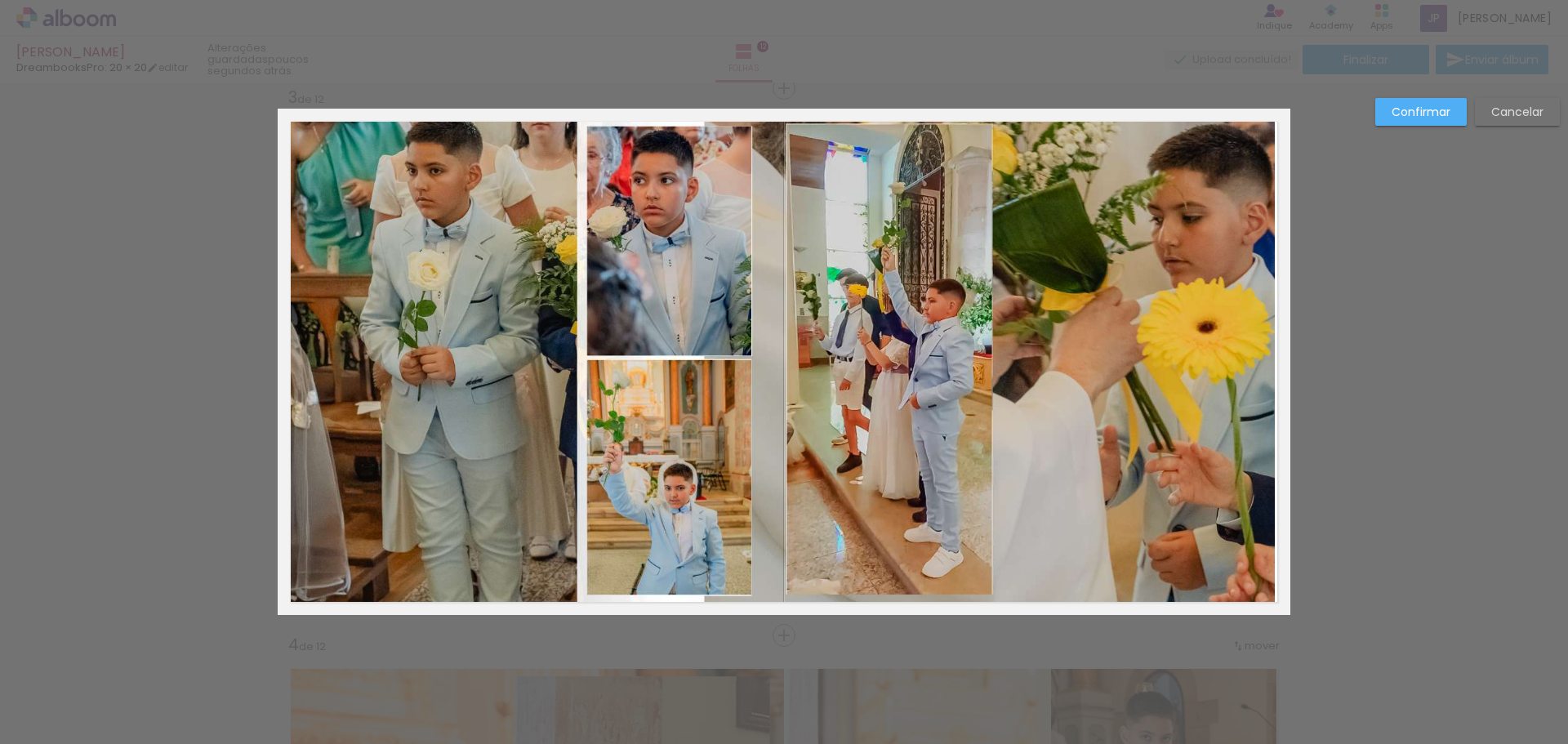
click at [324, 340] on quentale-photo at bounding box center [776, 360] width 997 height 482
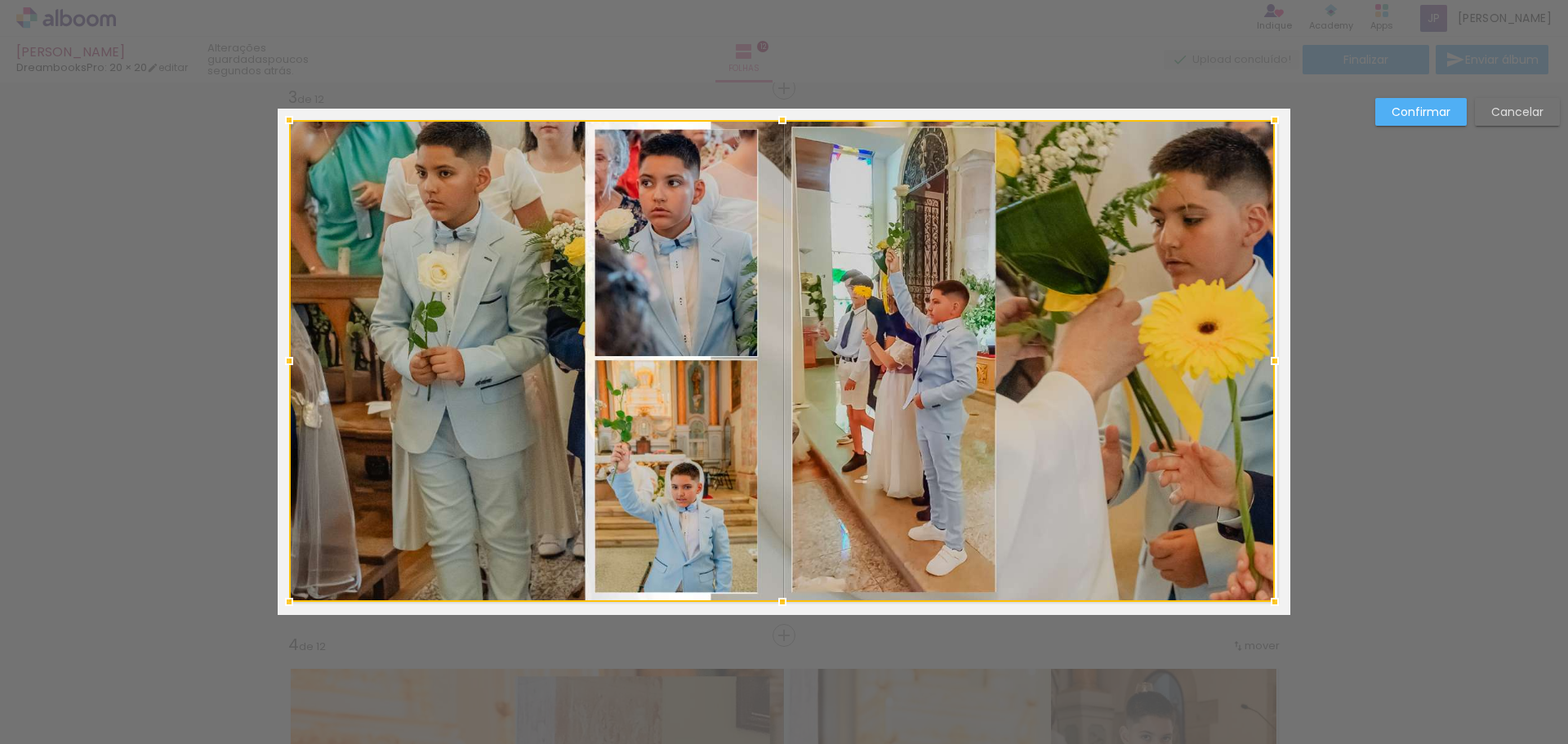
drag, startPoint x: 275, startPoint y: 361, endPoint x: 287, endPoint y: 361, distance: 12.0
click at [287, 361] on div at bounding box center [288, 360] width 32 height 32
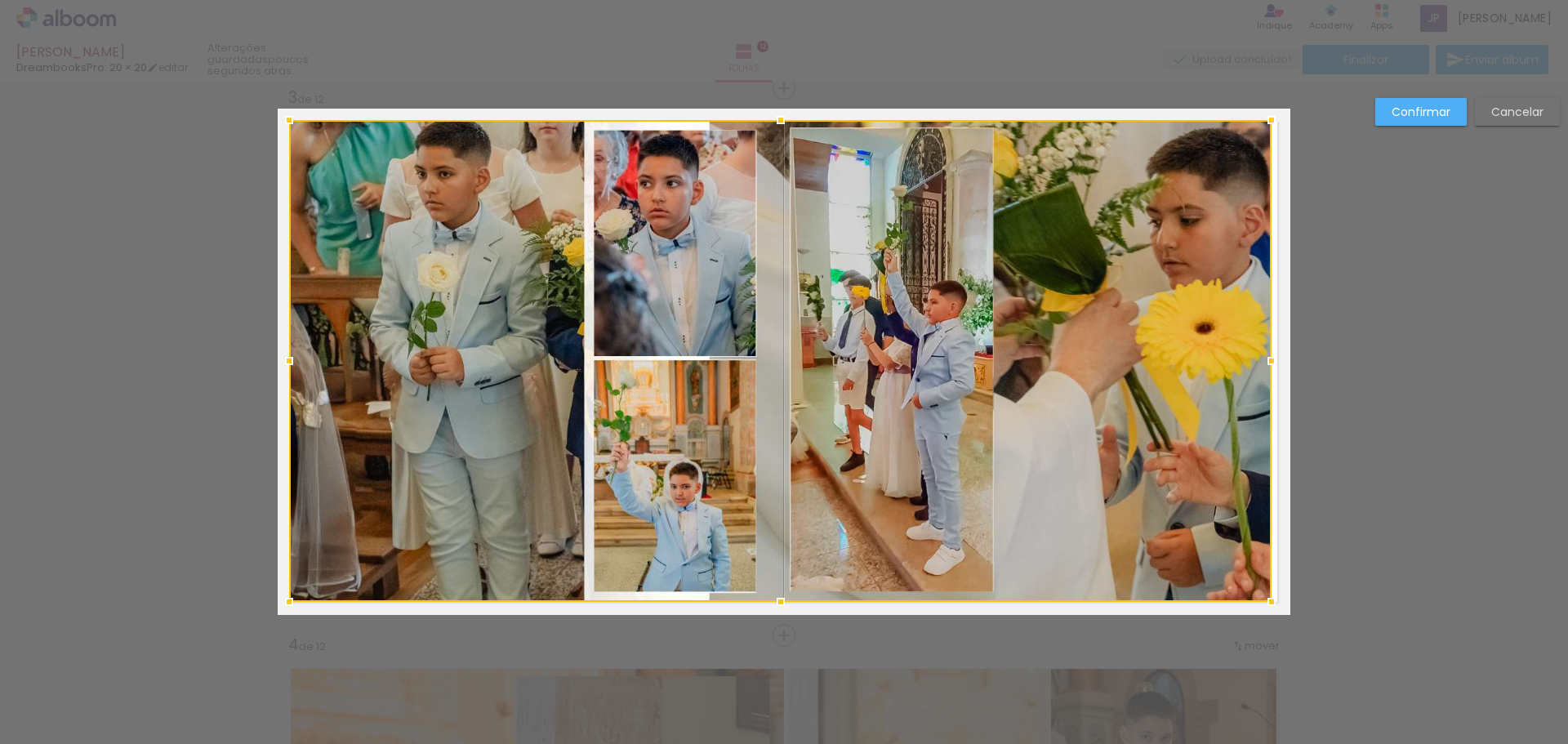
click at [1269, 363] on div at bounding box center [1271, 360] width 32 height 32
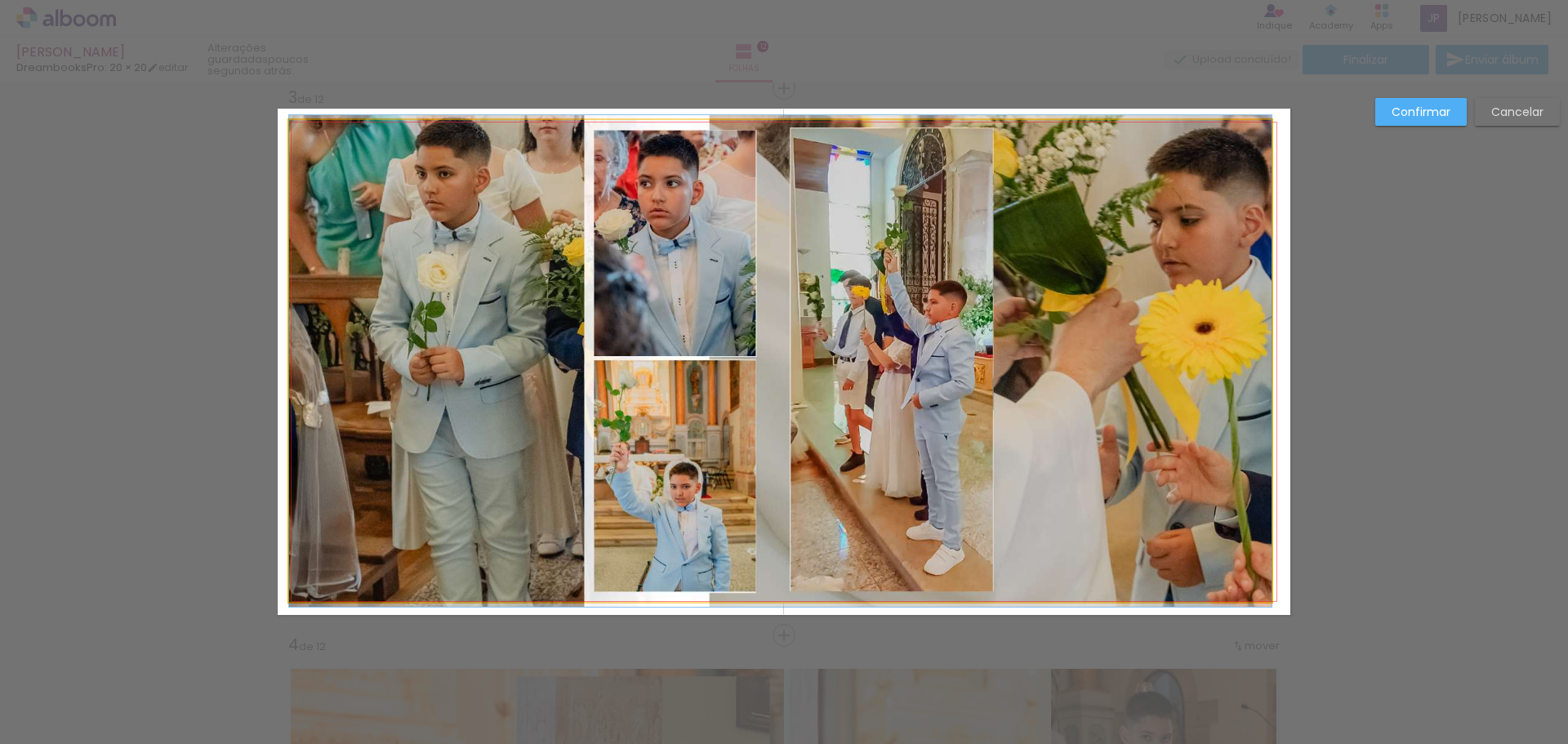
click at [1257, 361] on quentale-photo at bounding box center [780, 360] width 982 height 482
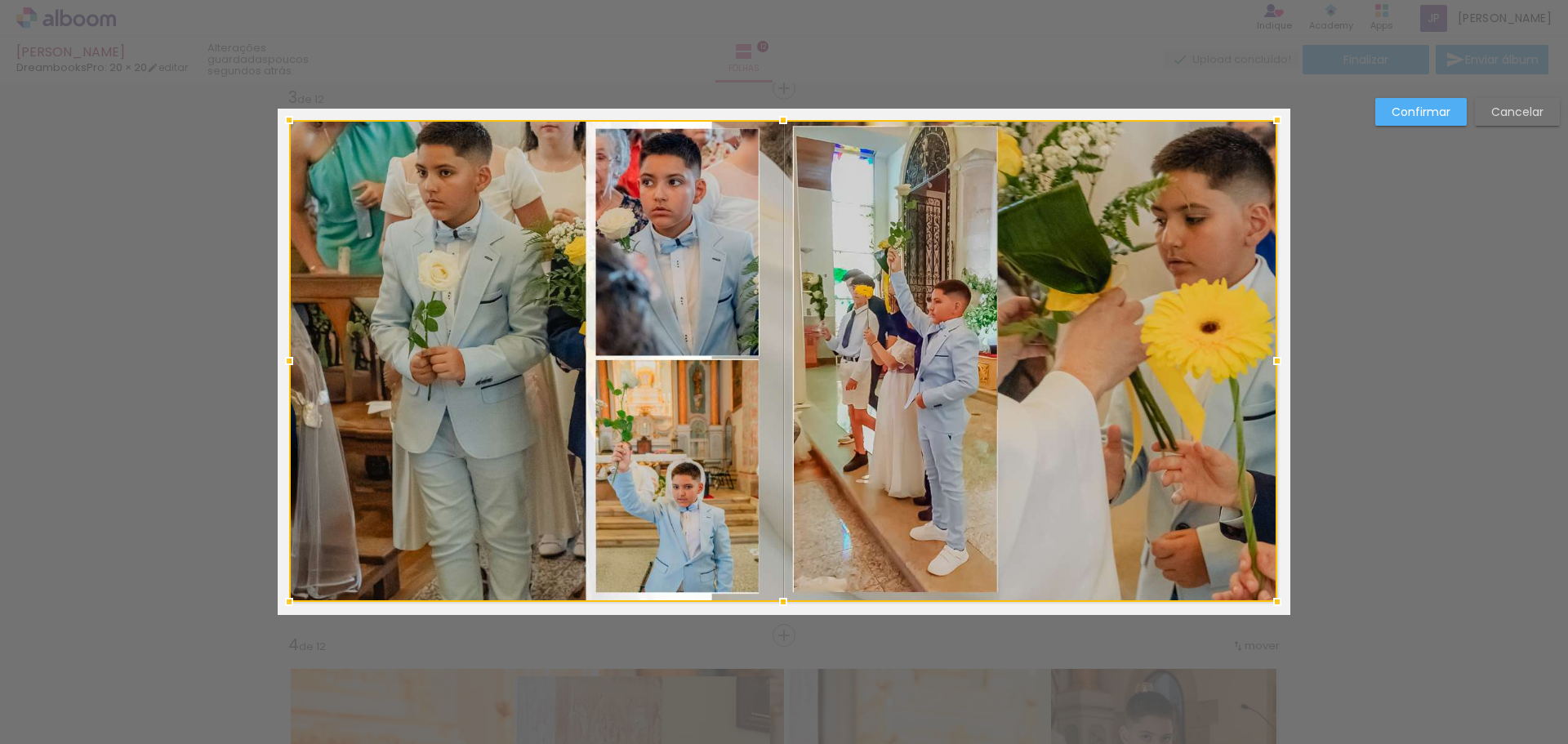
click at [1266, 361] on div at bounding box center [1277, 360] width 32 height 32
click at [0, 0] on slot "Confirmar" at bounding box center [0, 0] width 0 height 0
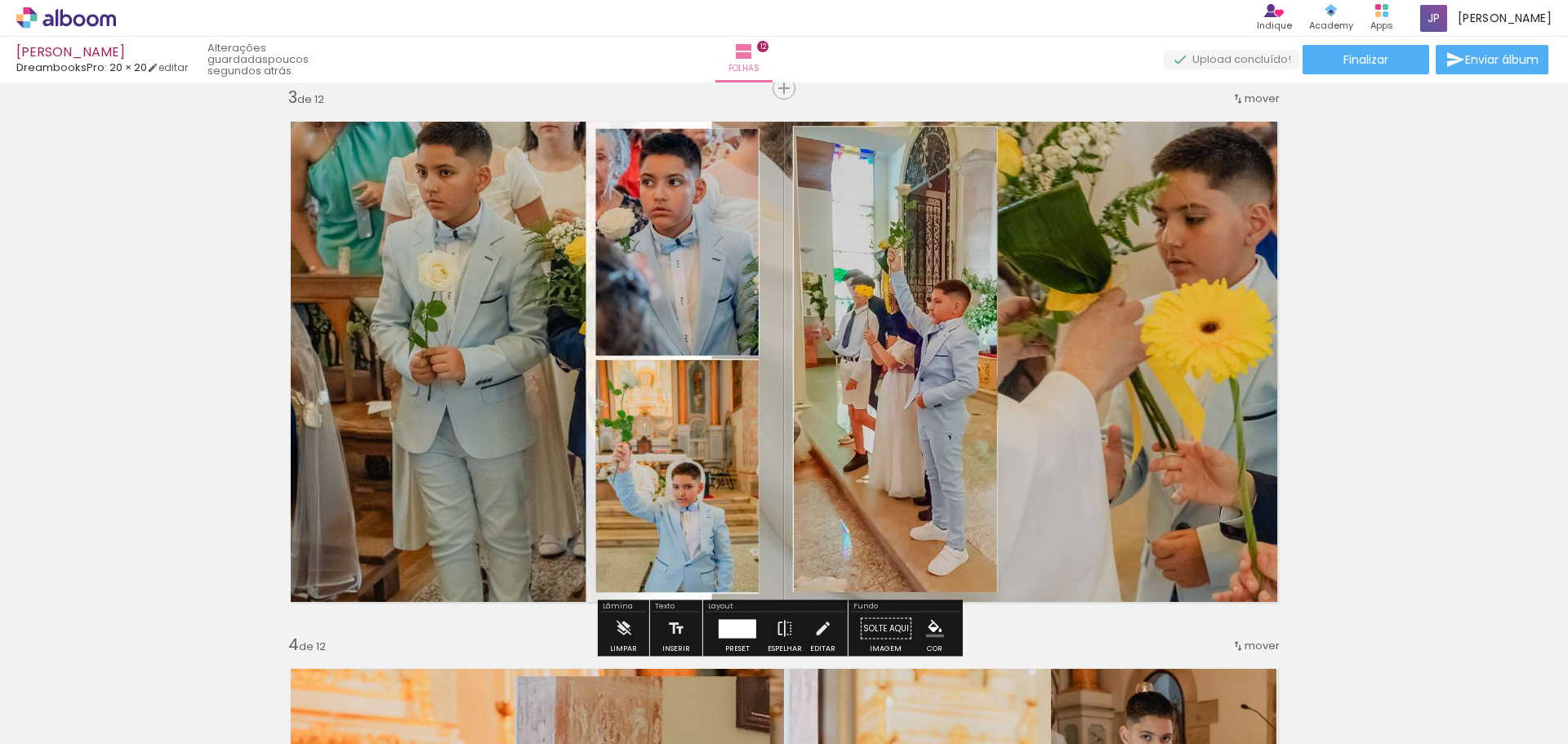
click at [974, 252] on quentale-photo at bounding box center [783, 360] width 988 height 482
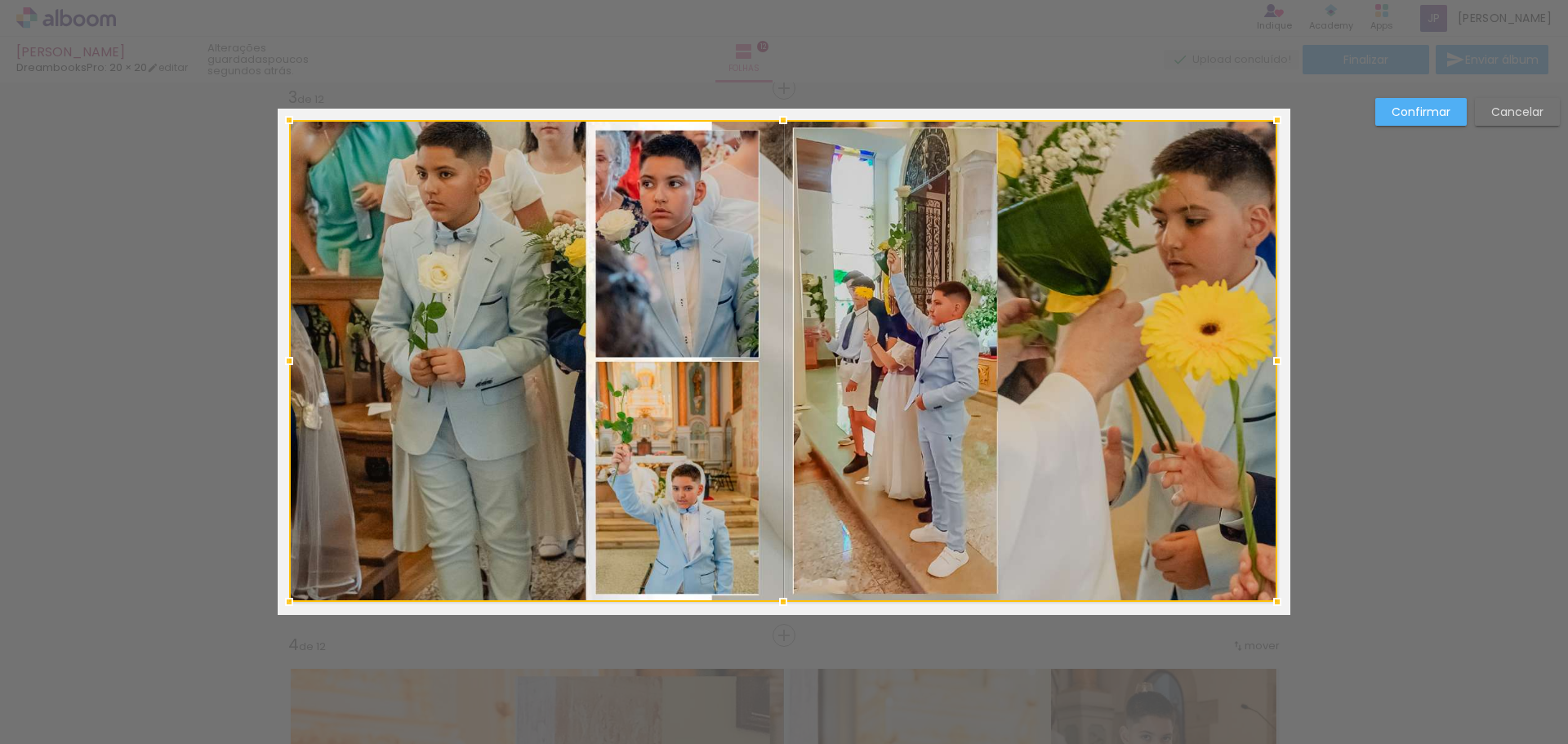
click at [1446, 100] on paper-button "Confirmar" at bounding box center [1420, 112] width 91 height 27
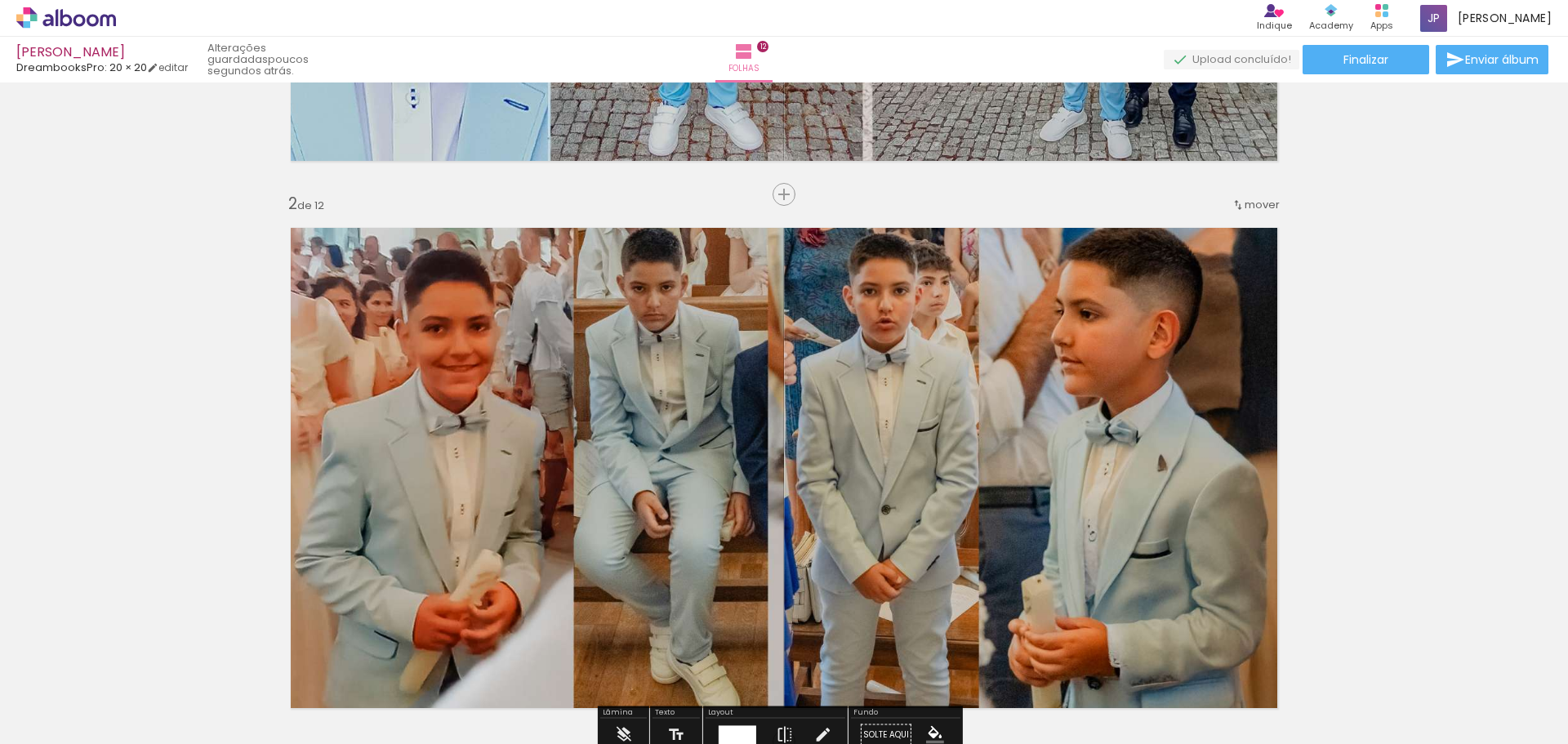
click at [851, 460] on quentale-photo at bounding box center [784, 468] width 1013 height 506
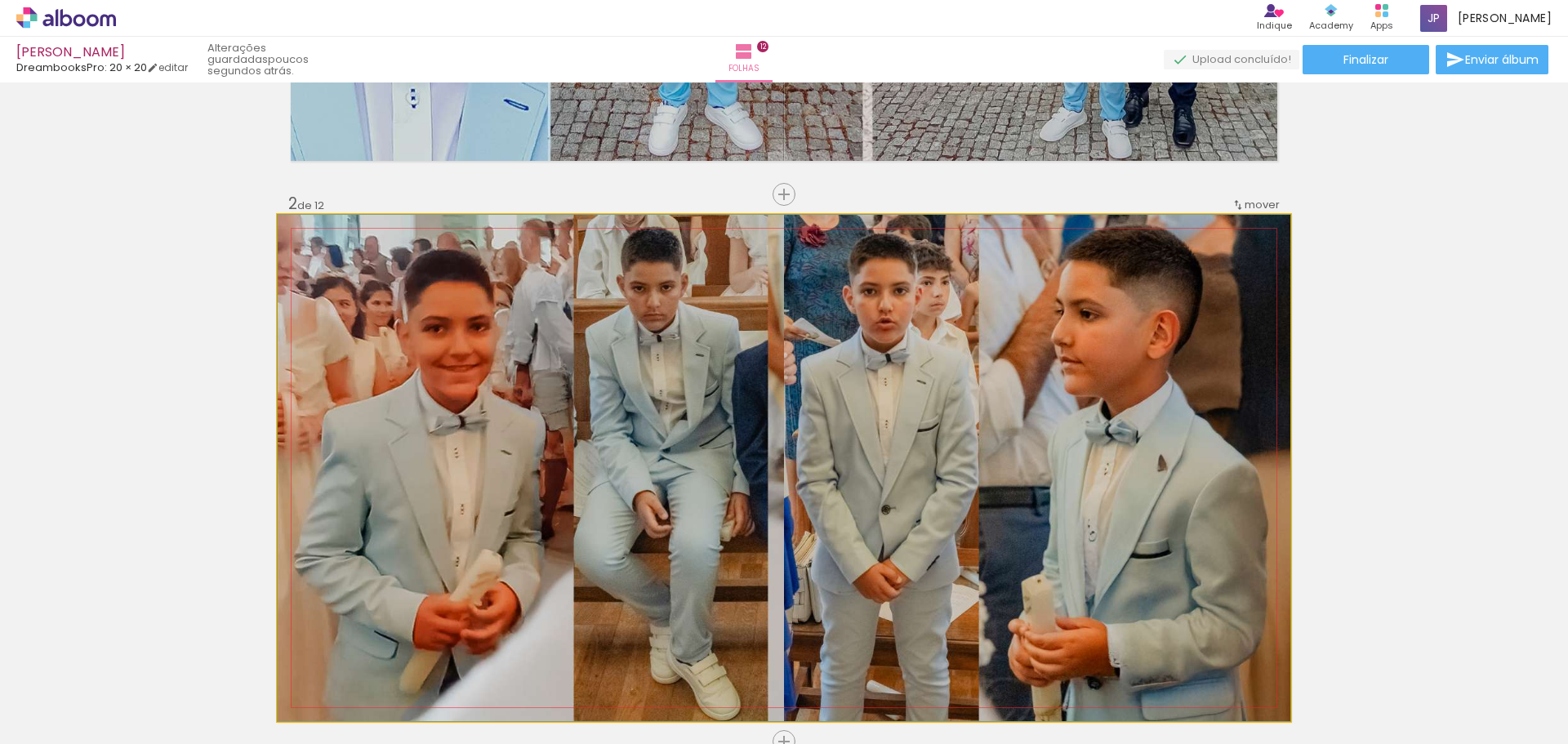
click at [851, 460] on quentale-photo at bounding box center [784, 468] width 1013 height 506
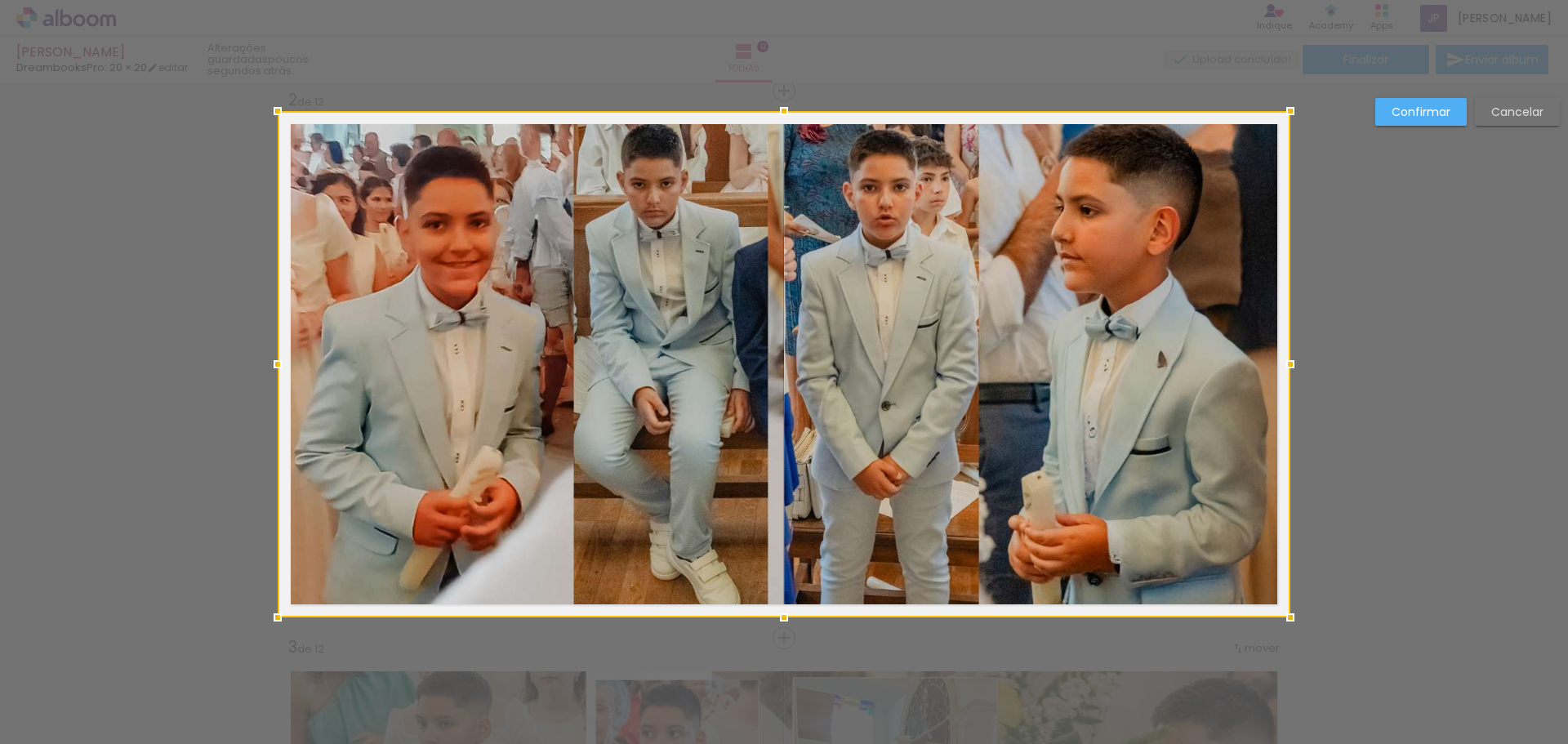
scroll to position [568, 0]
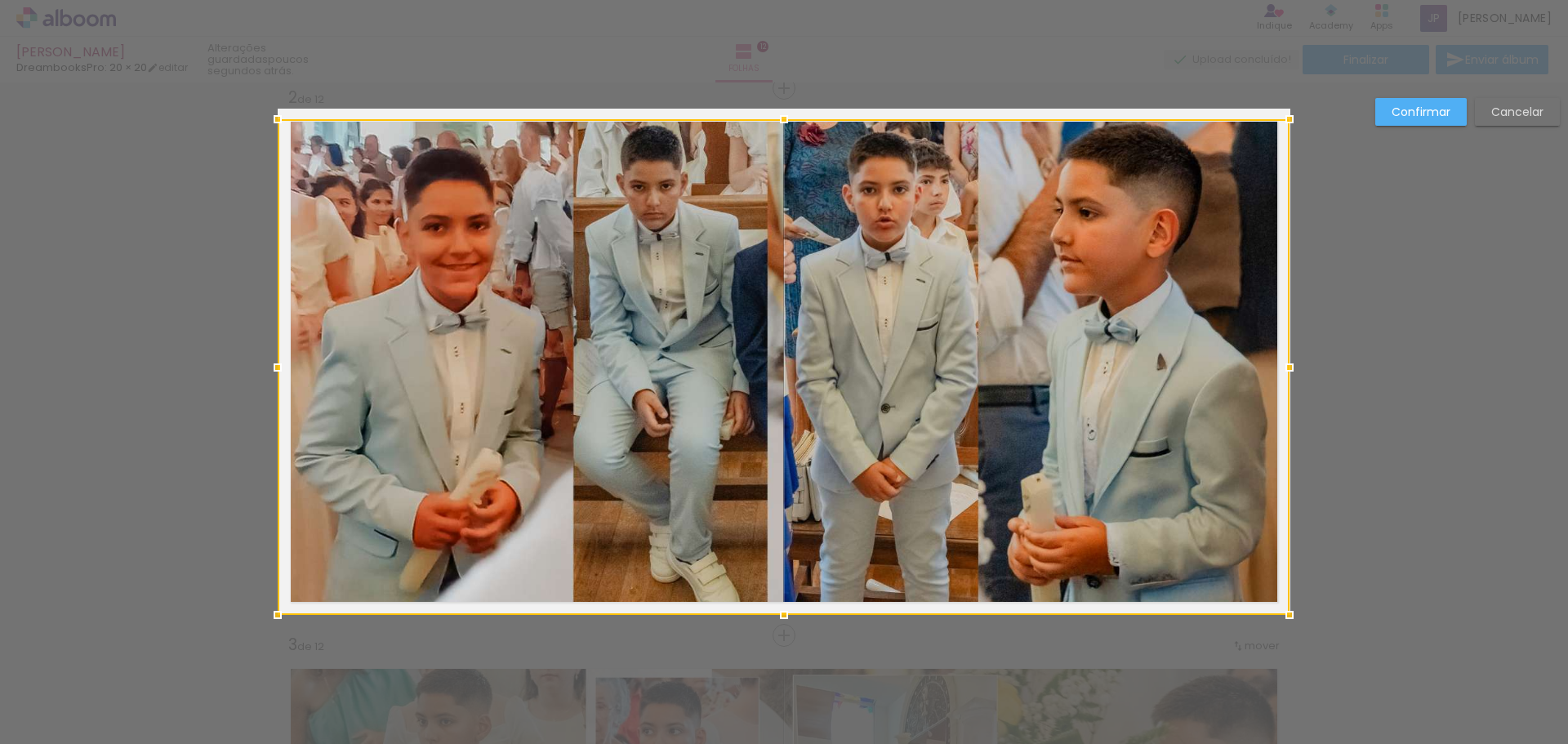
drag, startPoint x: 1285, startPoint y: 110, endPoint x: 1281, endPoint y: 120, distance: 10.8
click at [1273, 120] on div at bounding box center [1288, 119] width 32 height 32
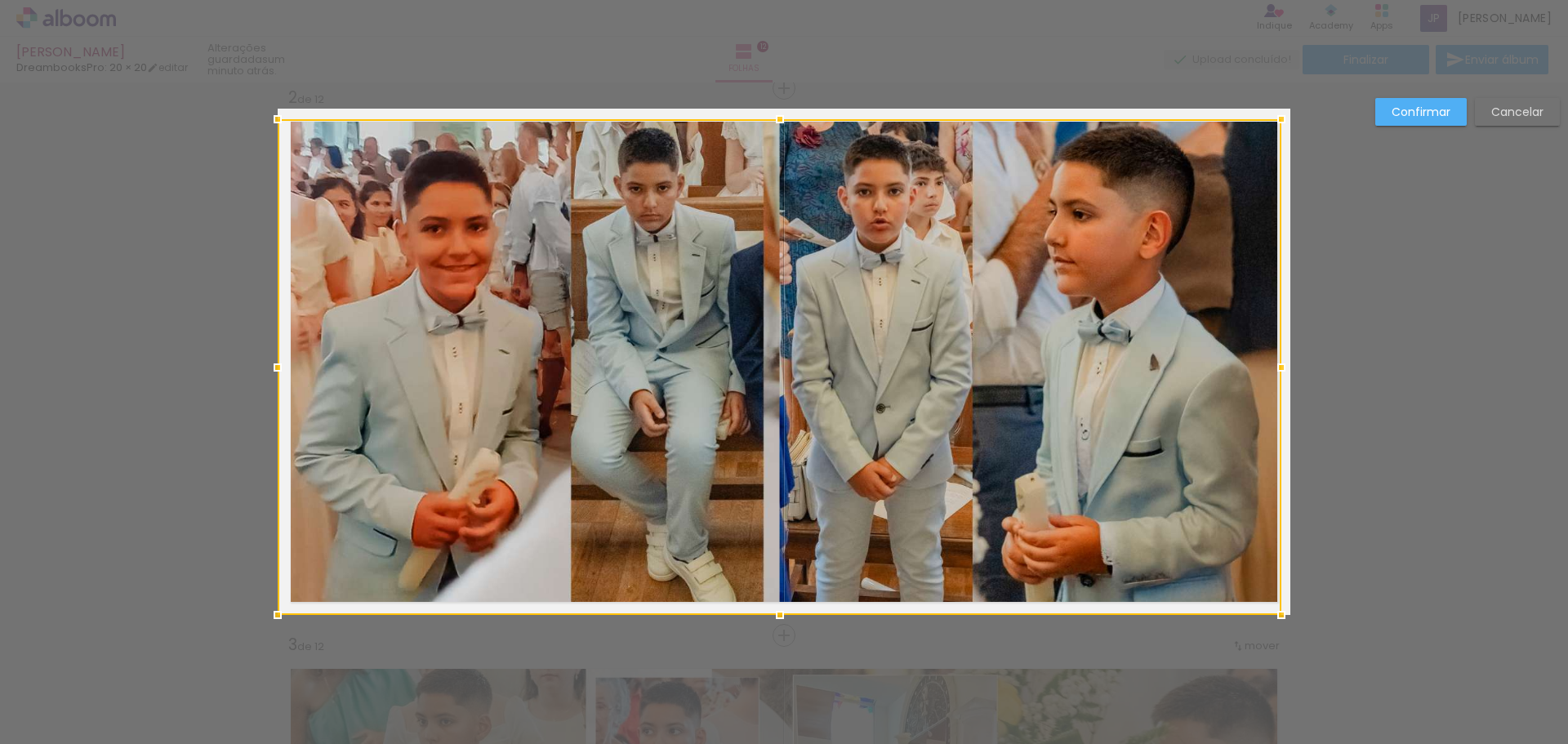
click at [1273, 367] on div at bounding box center [1281, 367] width 32 height 32
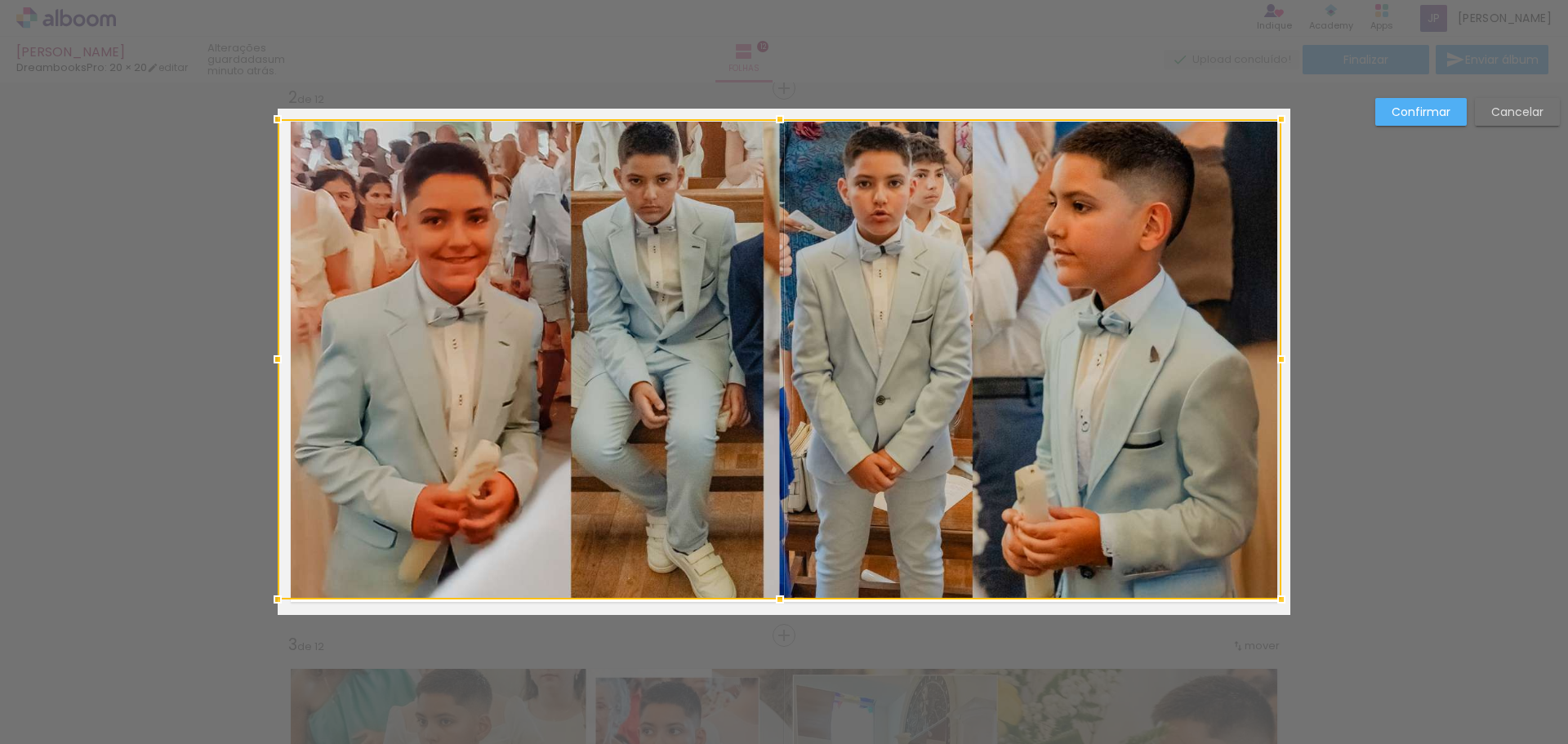
drag, startPoint x: 777, startPoint y: 616, endPoint x: 777, endPoint y: 601, distance: 15.0
click at [777, 601] on div at bounding box center [779, 599] width 32 height 32
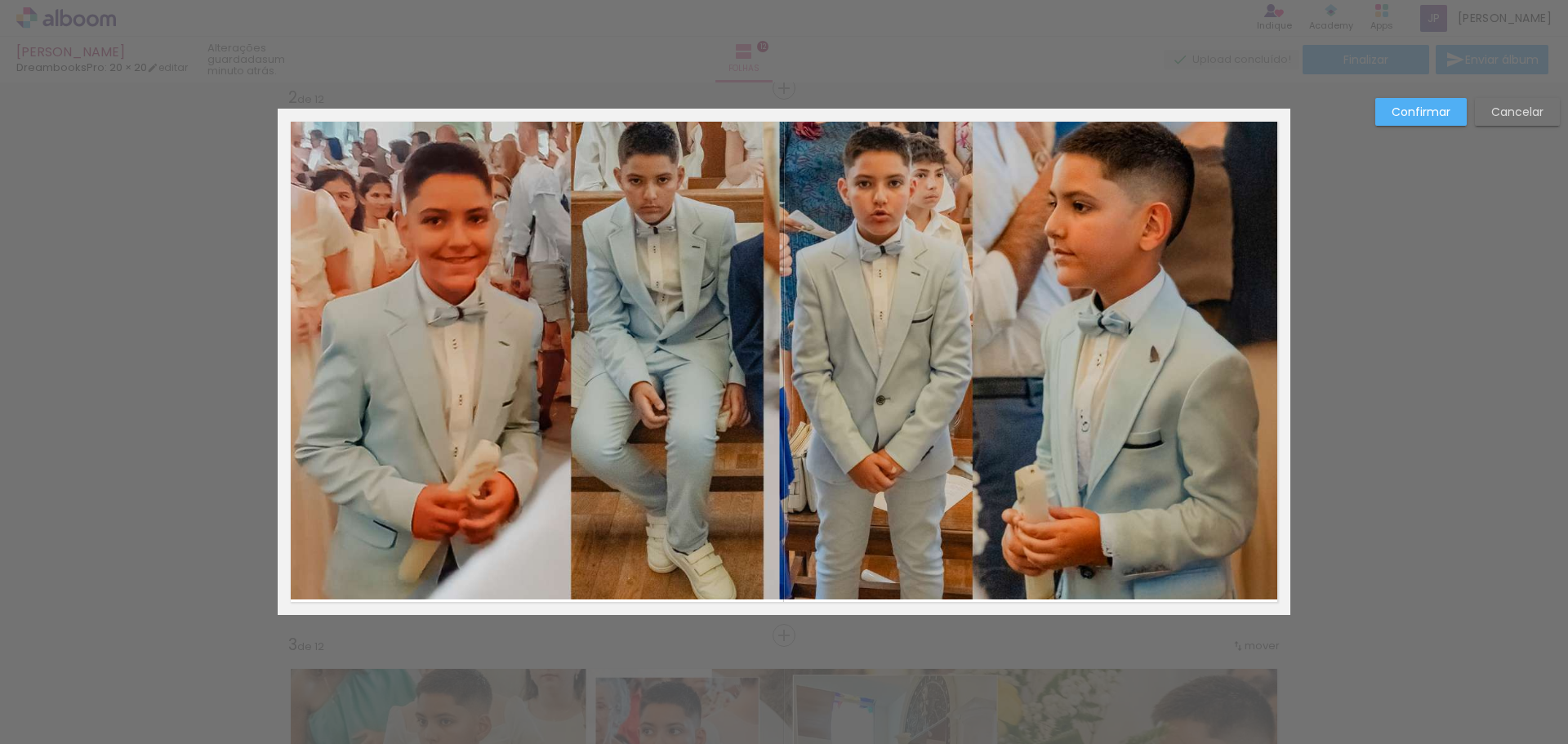
click at [781, 599] on quentale-photo at bounding box center [779, 359] width 1004 height 480
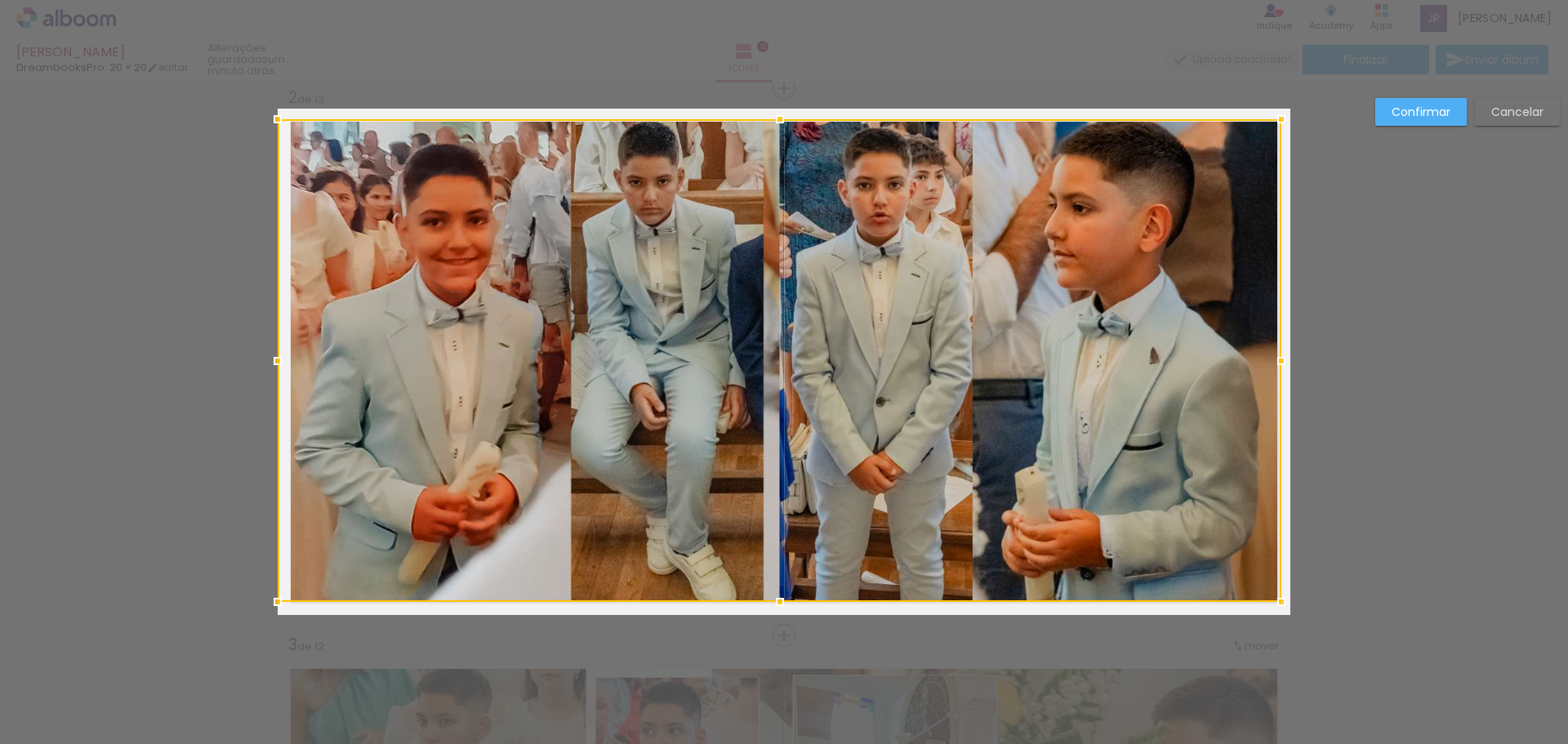
click at [776, 597] on div at bounding box center [779, 602] width 32 height 32
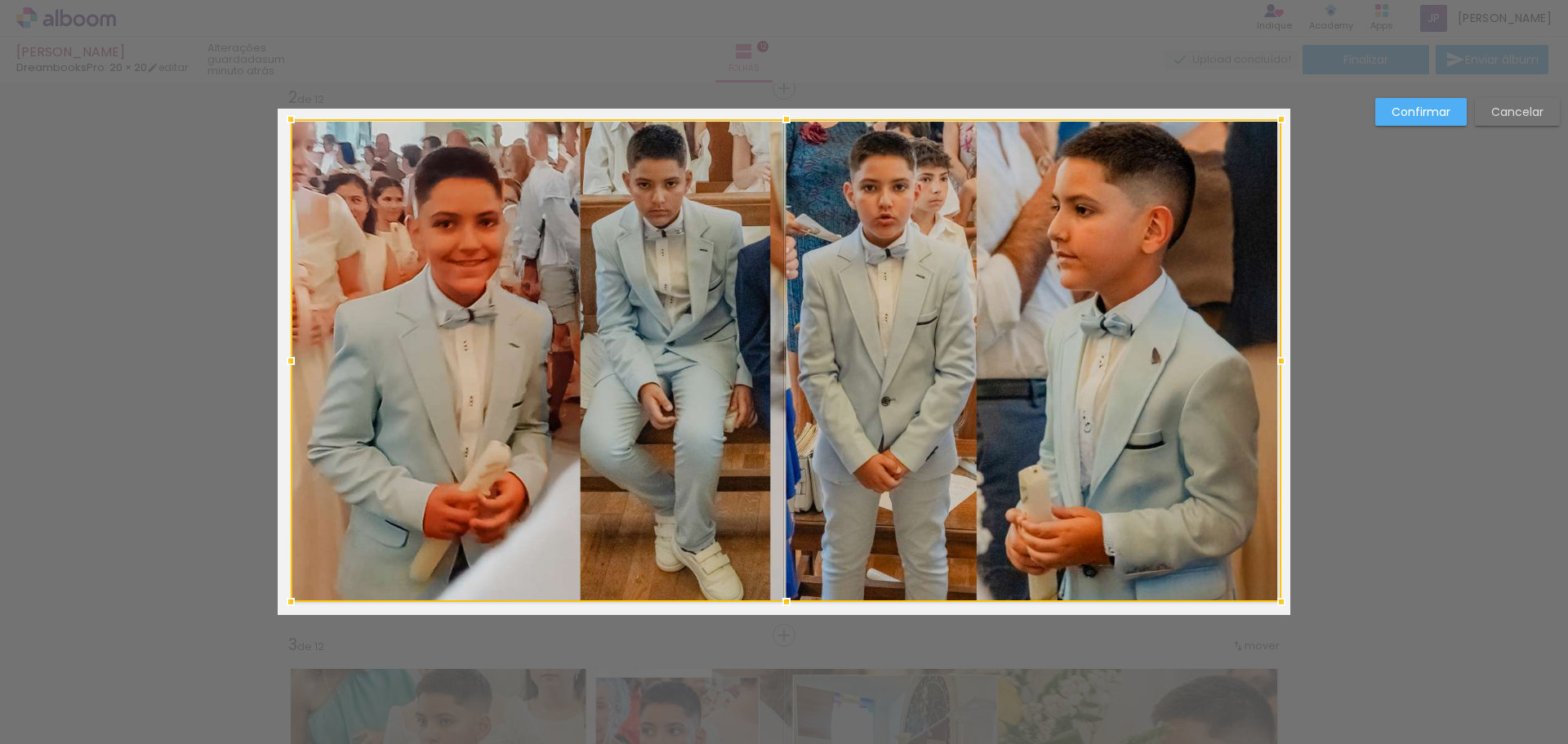
drag, startPoint x: 281, startPoint y: 362, endPoint x: 294, endPoint y: 362, distance: 13.0
click at [294, 362] on div at bounding box center [290, 360] width 32 height 32
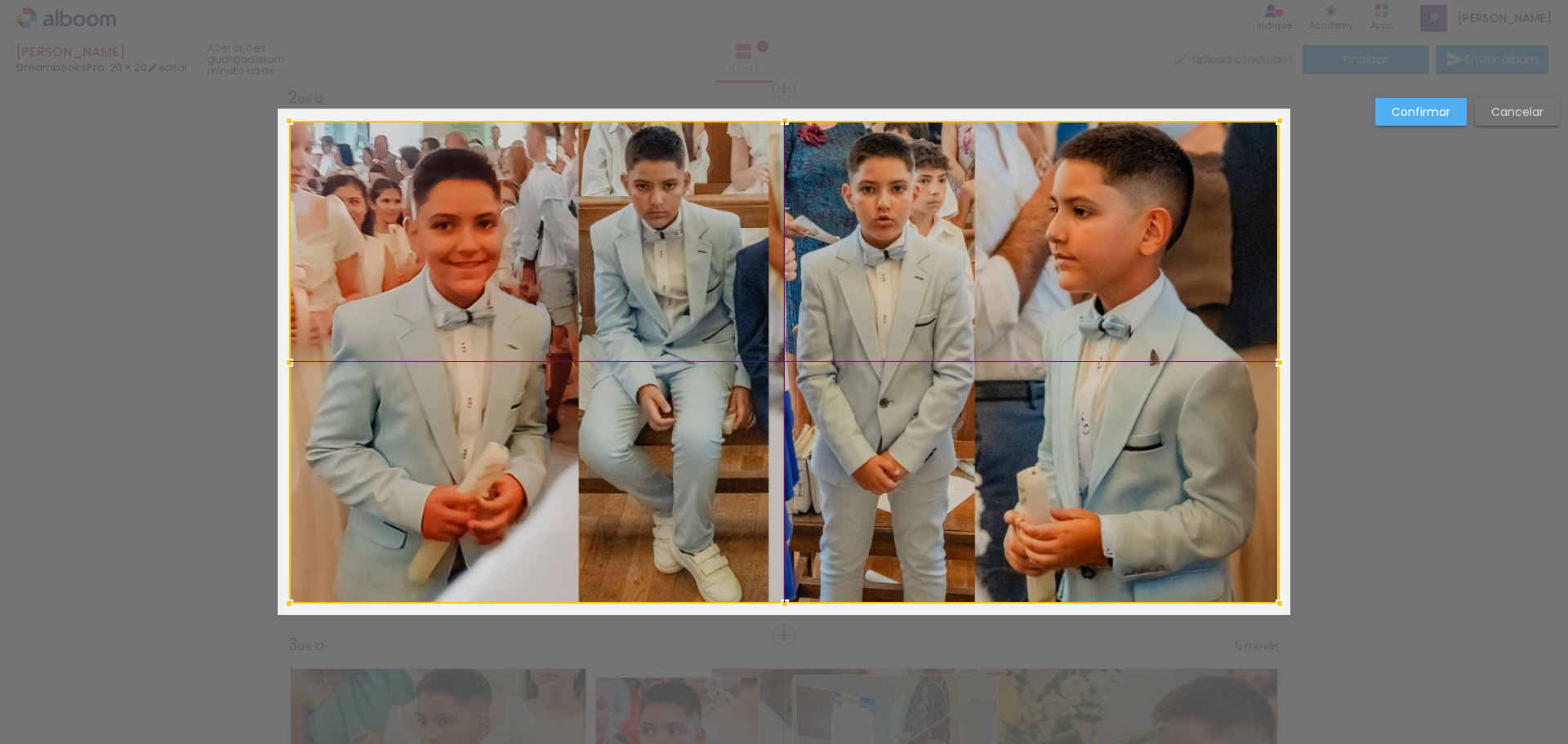
click at [980, 254] on div at bounding box center [784, 362] width 990 height 483
click at [0, 0] on slot "Confirmar" at bounding box center [0, 0] width 0 height 0
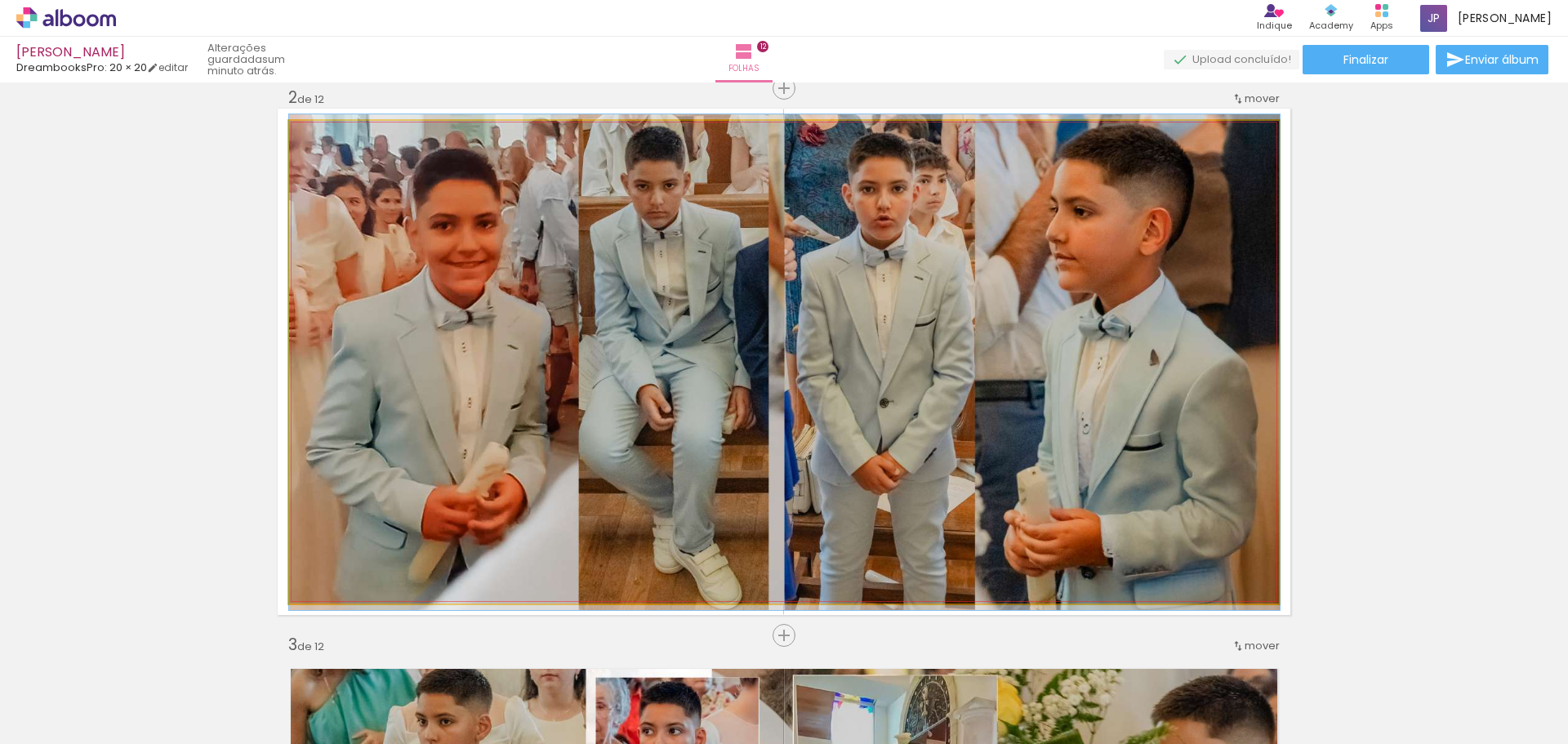
click at [895, 373] on quentale-photo at bounding box center [784, 362] width 990 height 483
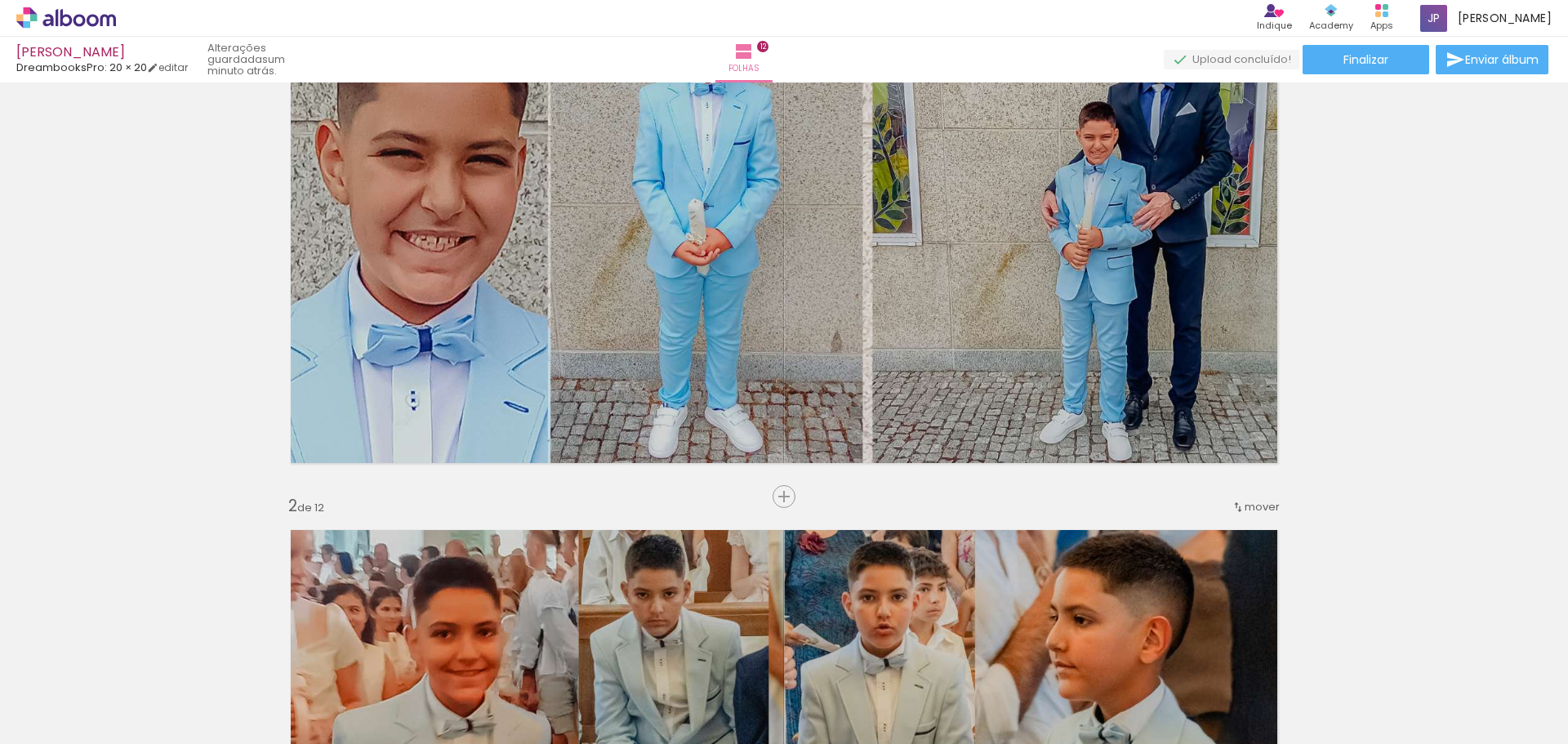
scroll to position [0, 0]
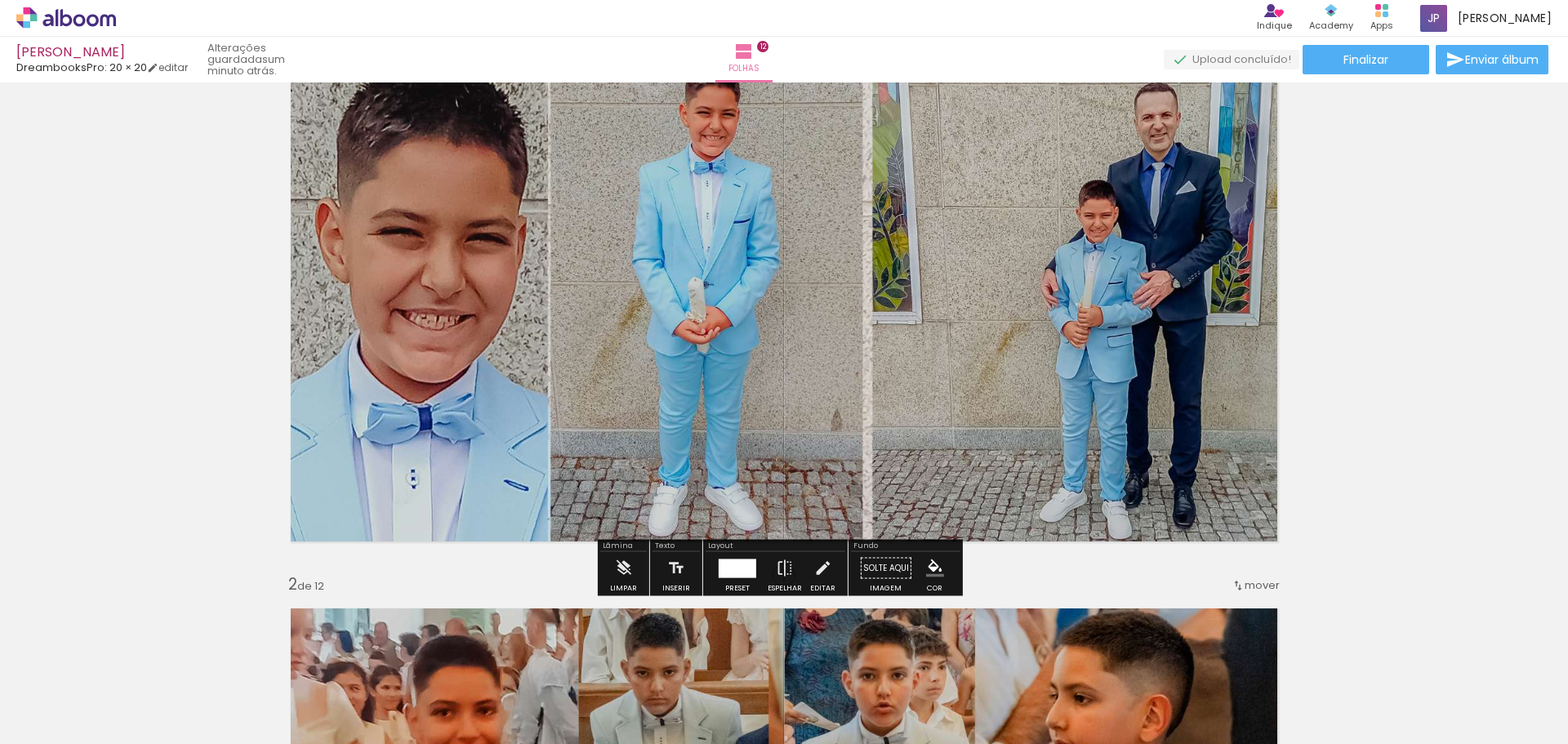
click at [921, 328] on quentale-photo at bounding box center [784, 301] width 1013 height 506
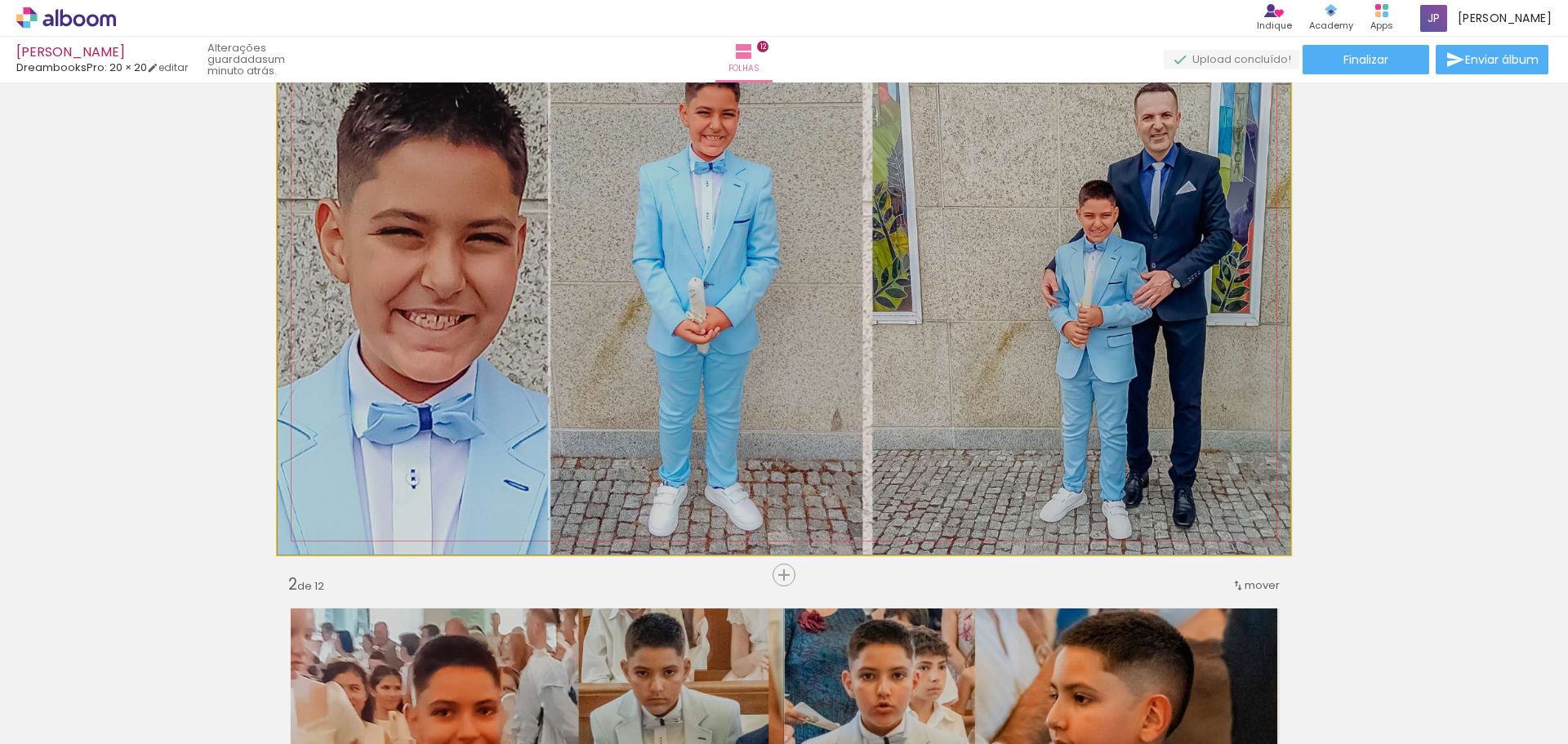
click at [921, 328] on quentale-photo at bounding box center [784, 301] width 1013 height 506
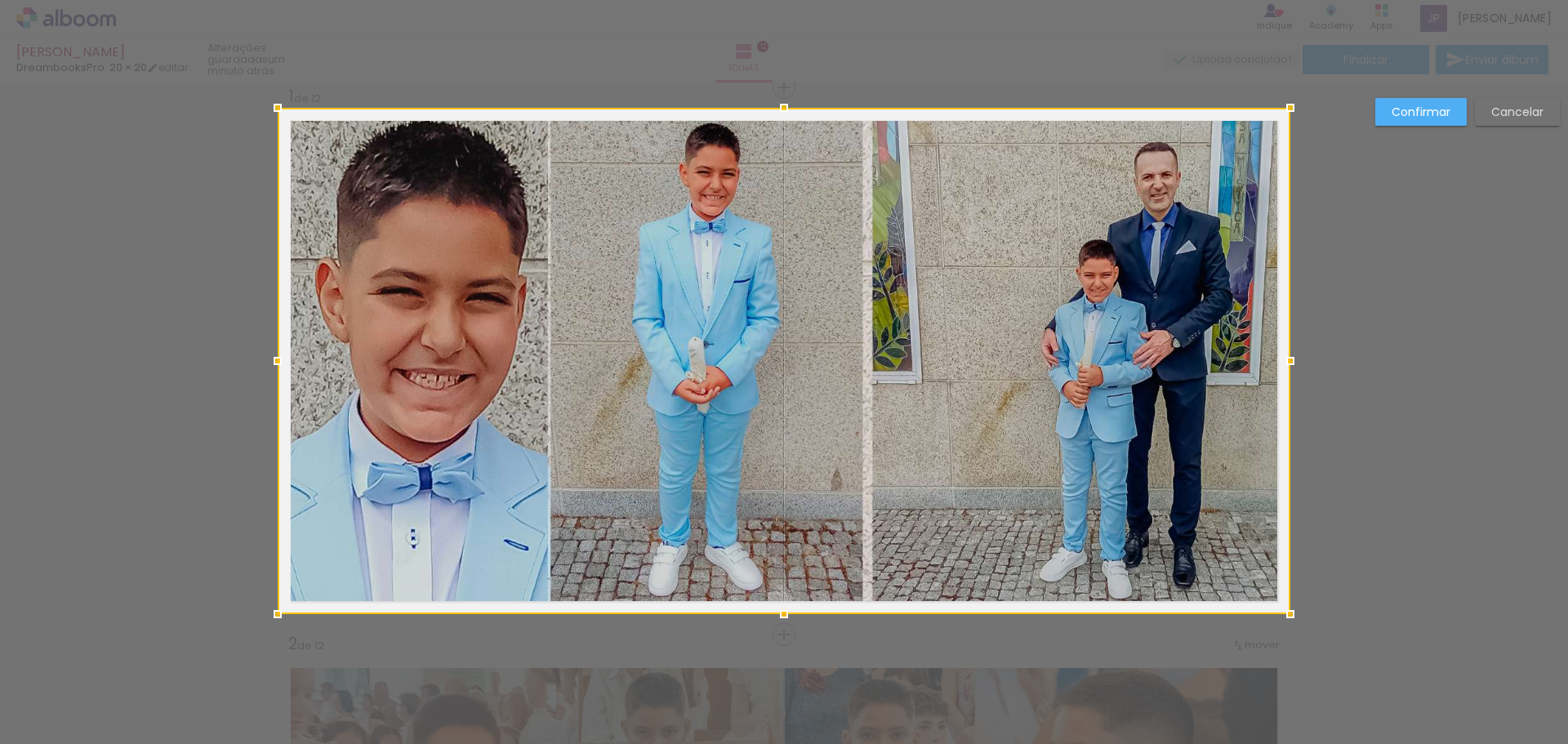
scroll to position [22, 0]
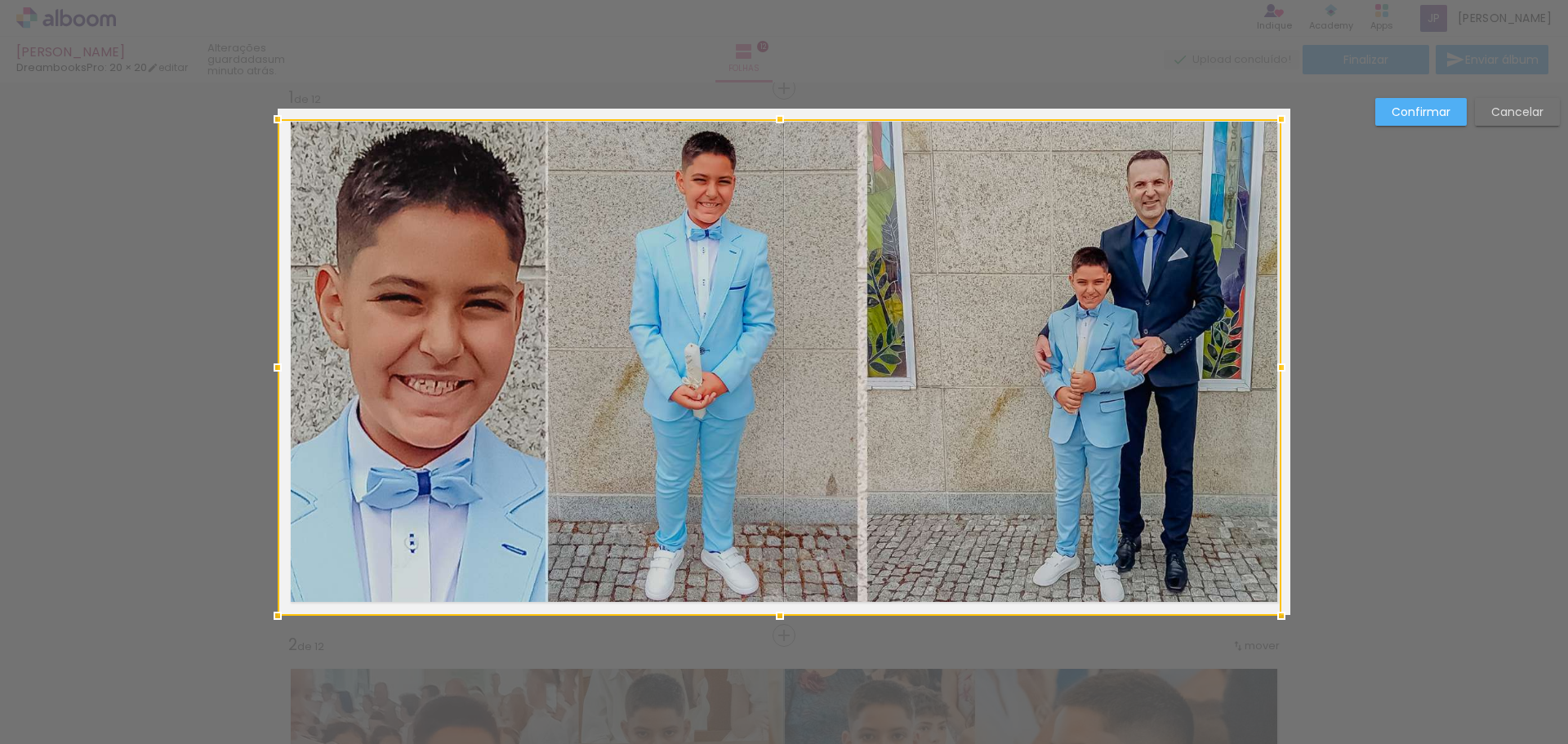
drag, startPoint x: 1278, startPoint y: 107, endPoint x: 1264, endPoint y: 115, distance: 16.1
click at [1265, 115] on div at bounding box center [1281, 119] width 32 height 32
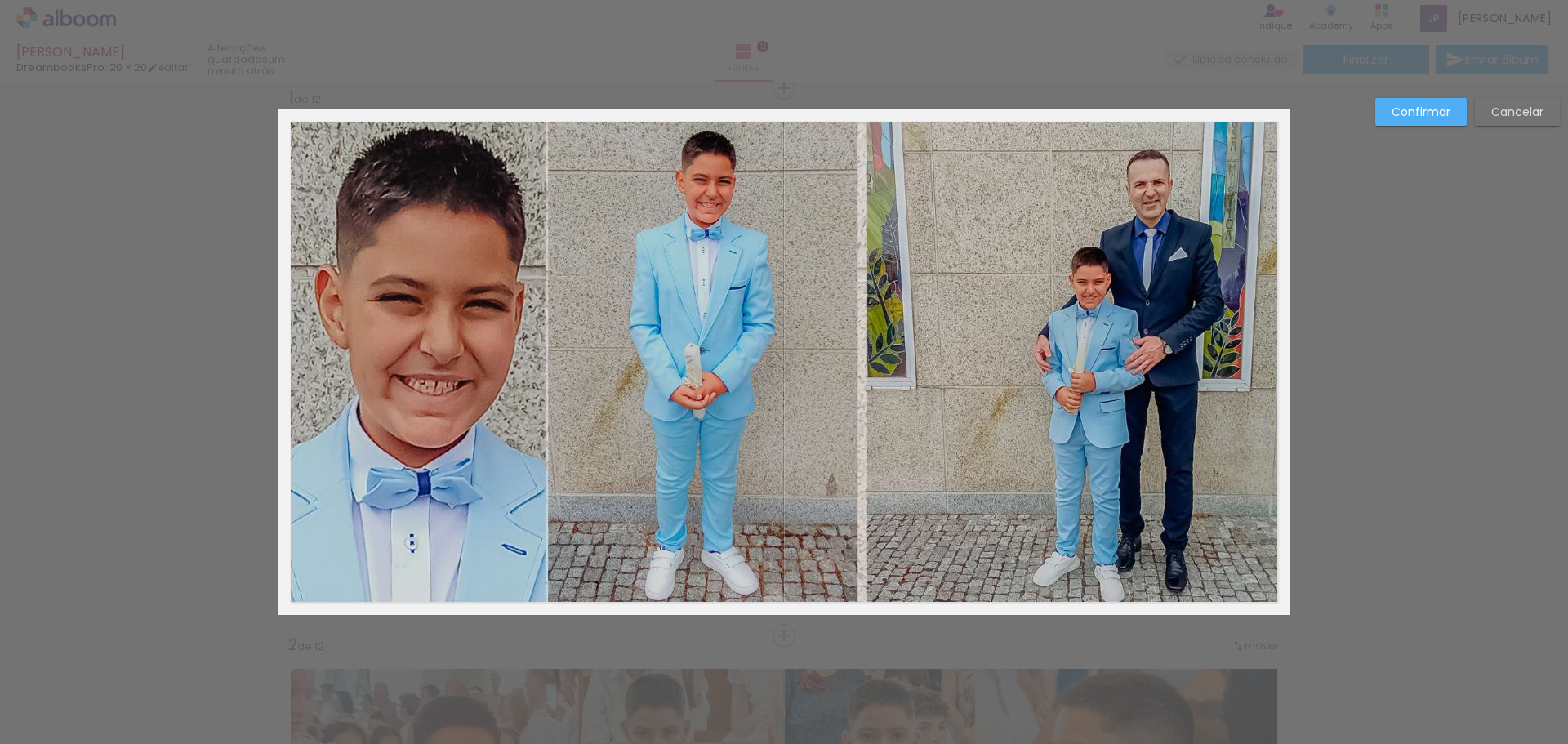
click at [306, 585] on quentale-photo at bounding box center [779, 368] width 1004 height 497
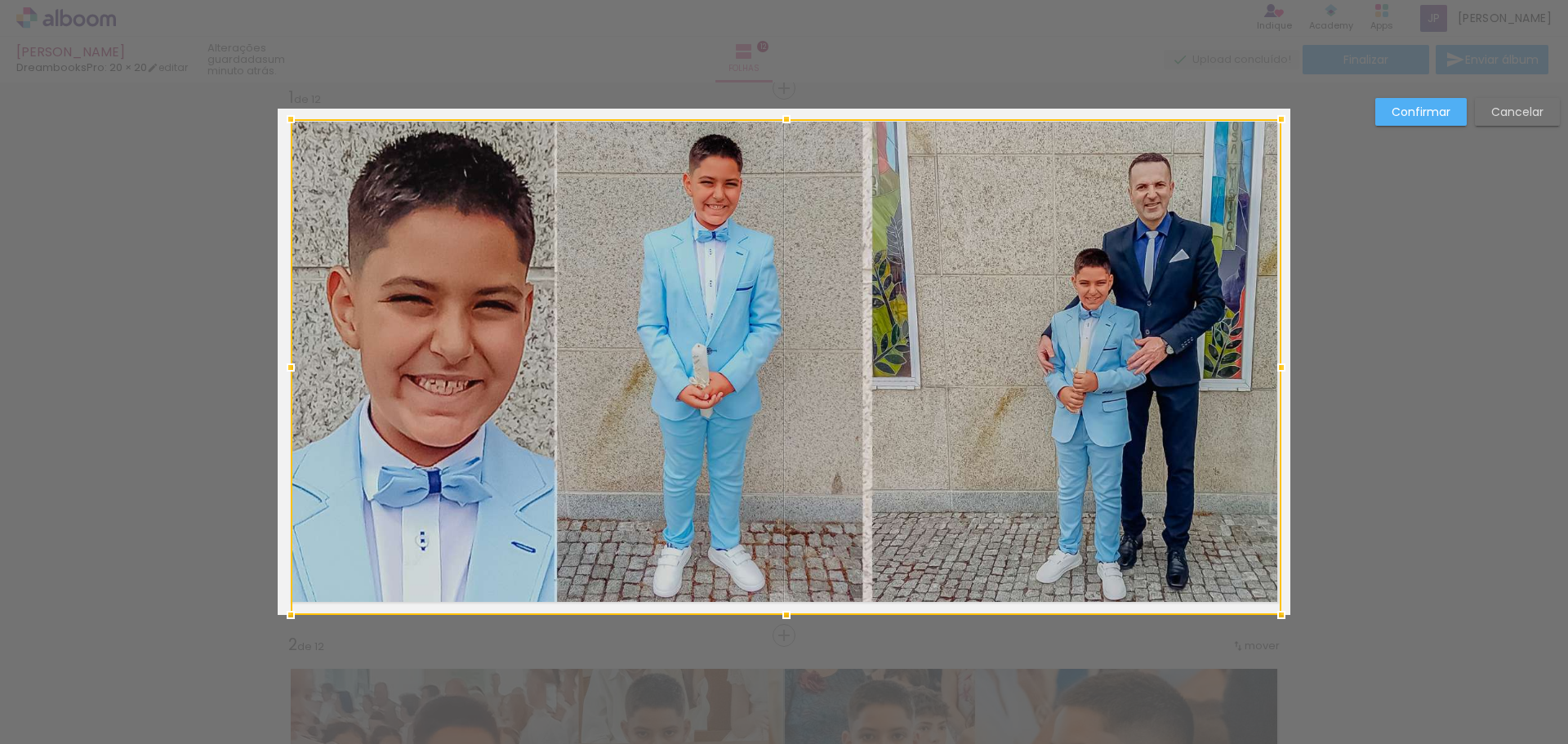
drag, startPoint x: 270, startPoint y: 615, endPoint x: 319, endPoint y: 611, distance: 49.2
click at [283, 606] on div at bounding box center [290, 614] width 32 height 32
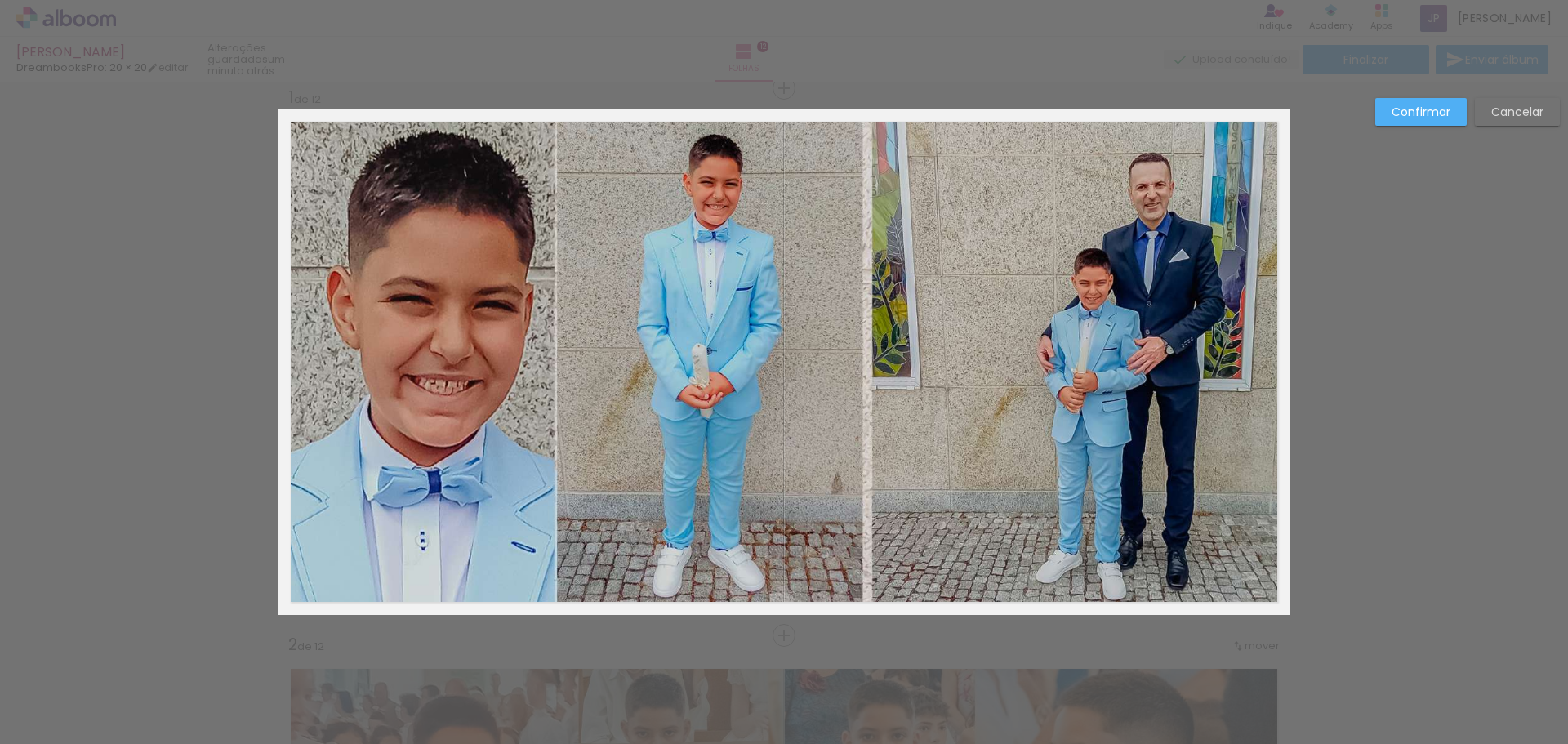
click at [777, 582] on quentale-photo at bounding box center [785, 367] width 990 height 496
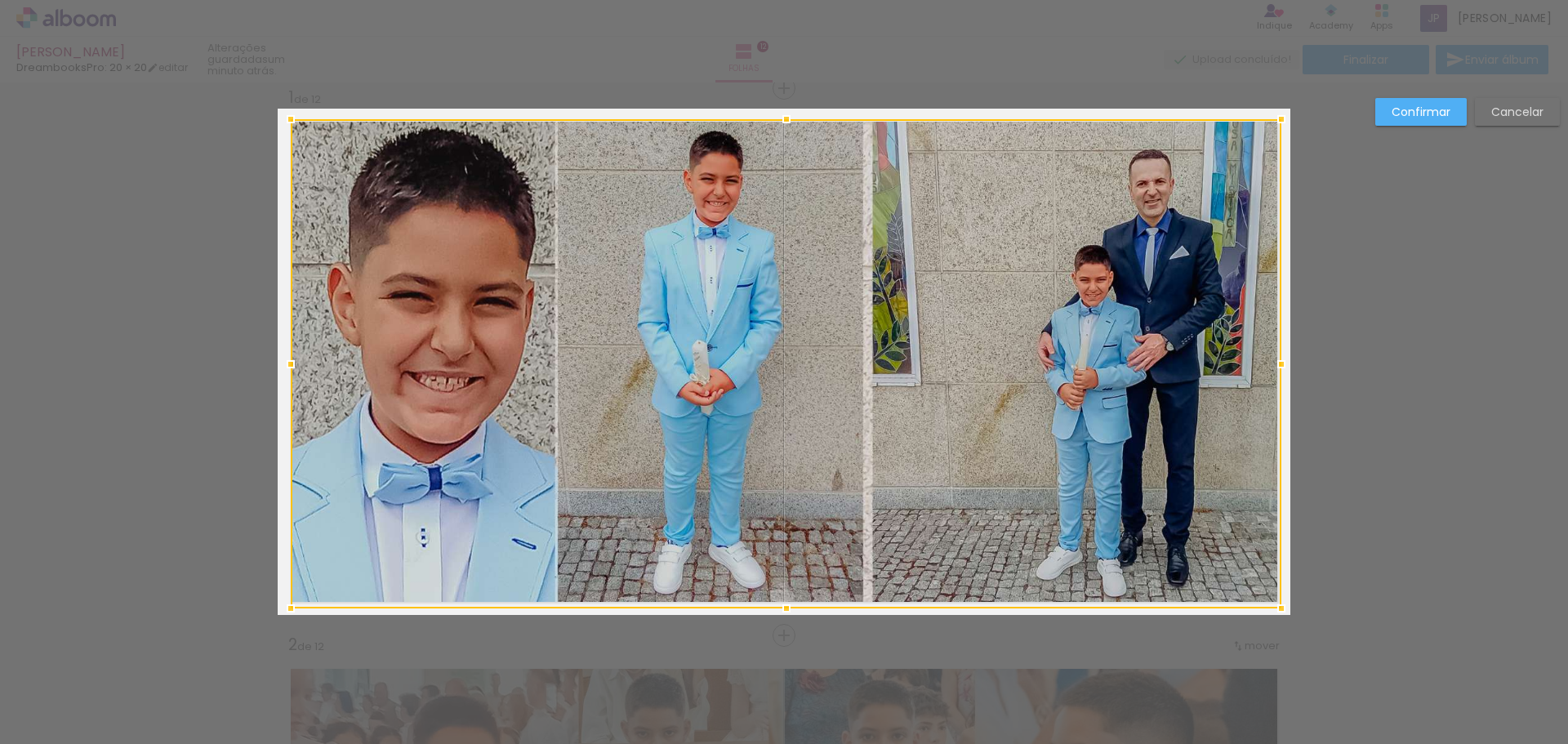
click at [781, 605] on div at bounding box center [786, 608] width 32 height 32
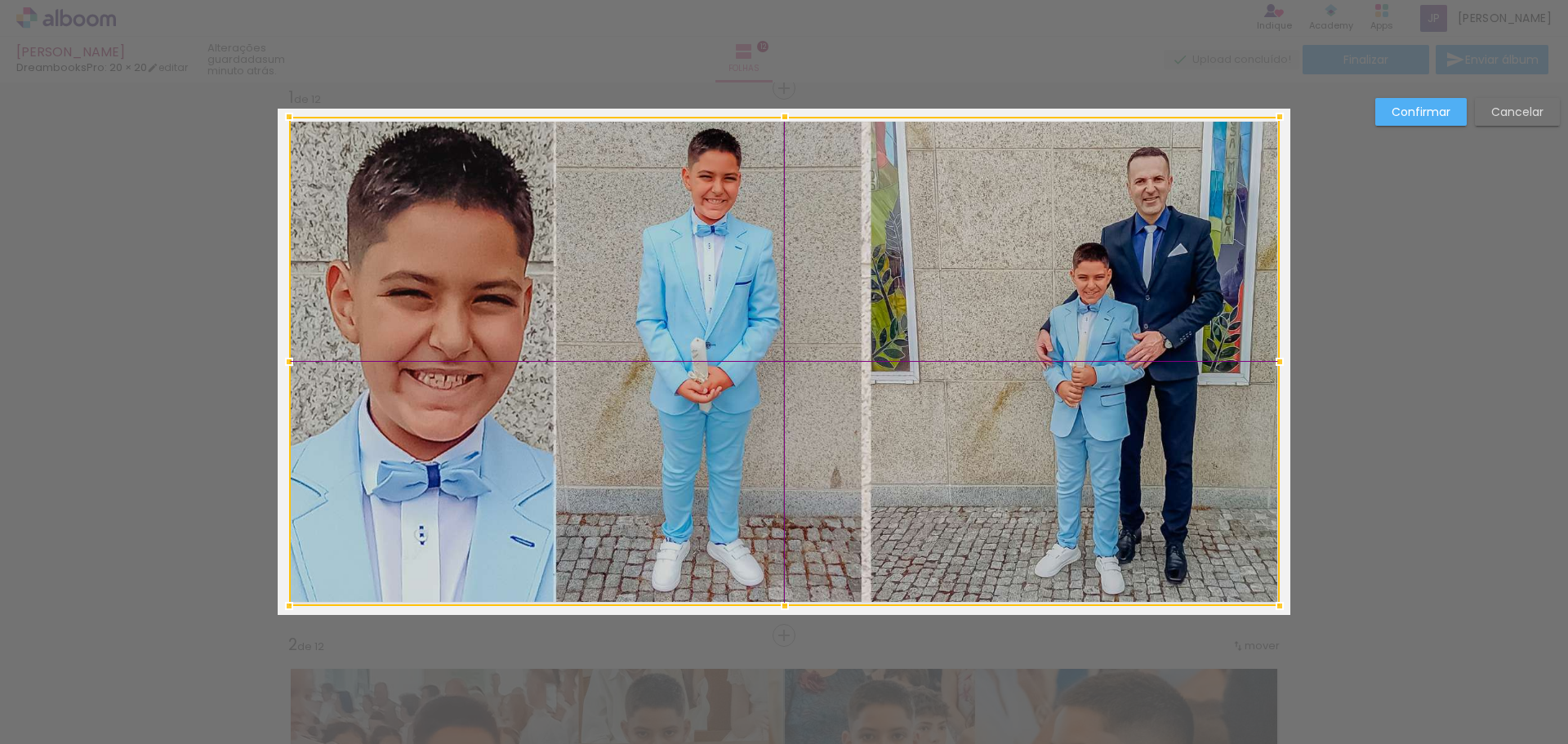
click at [796, 583] on div at bounding box center [784, 361] width 990 height 489
click at [1409, 122] on paper-button "Confirmar" at bounding box center [1420, 112] width 91 height 27
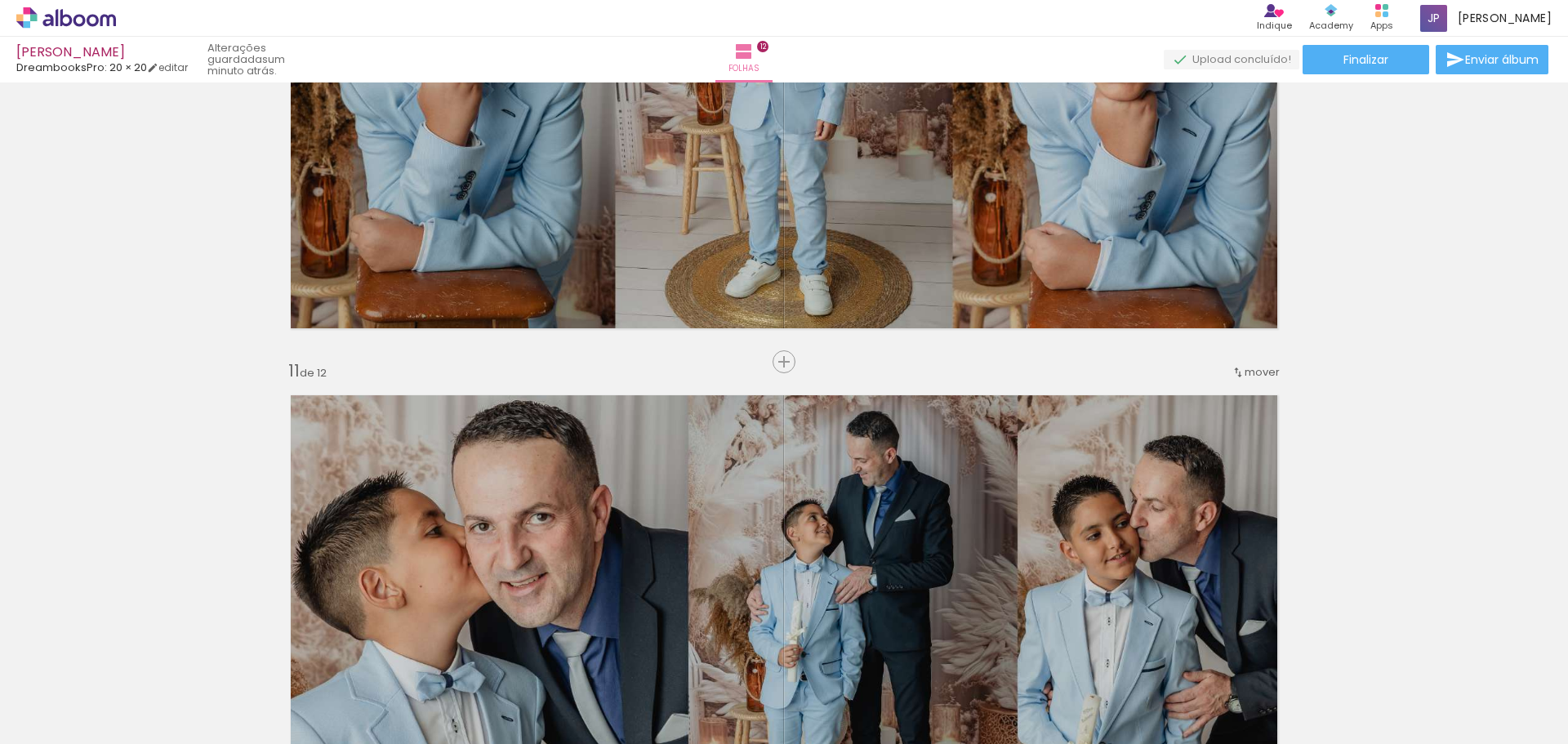
scroll to position [5392, 0]
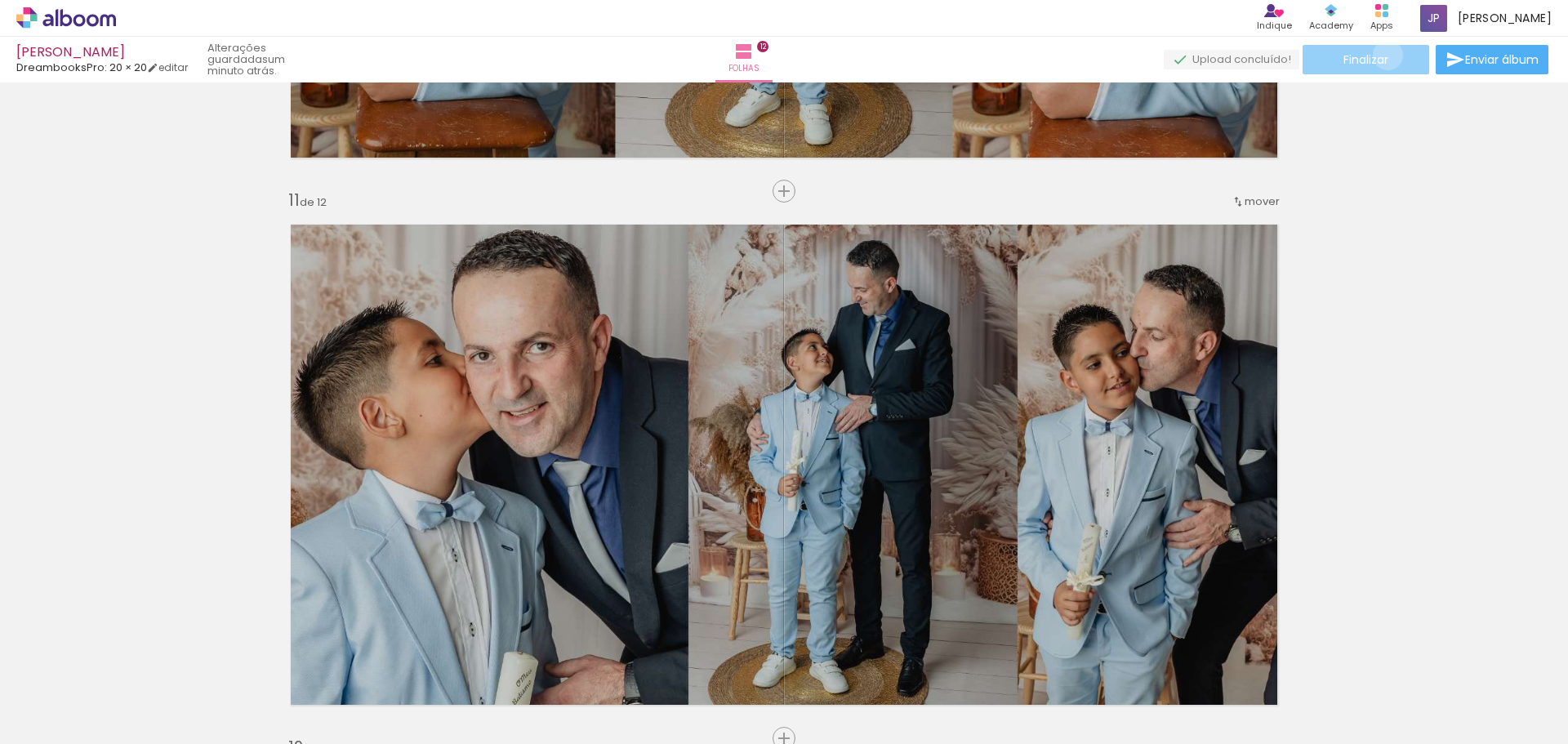
click at [1382, 55] on span "Finalizar" at bounding box center [1366, 60] width 45 height 12
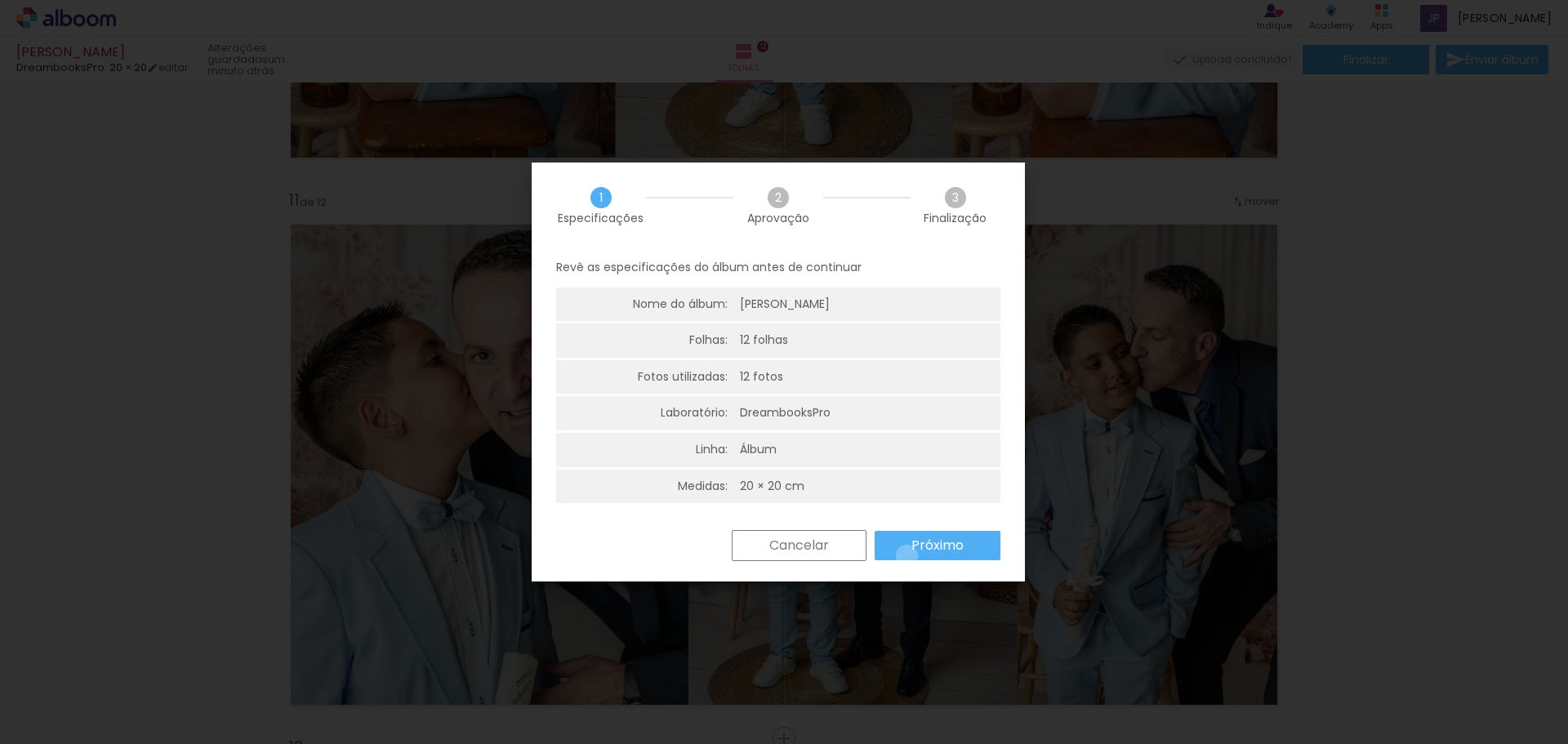
click at [907, 557] on paper-button "Próximo" at bounding box center [937, 546] width 126 height 29
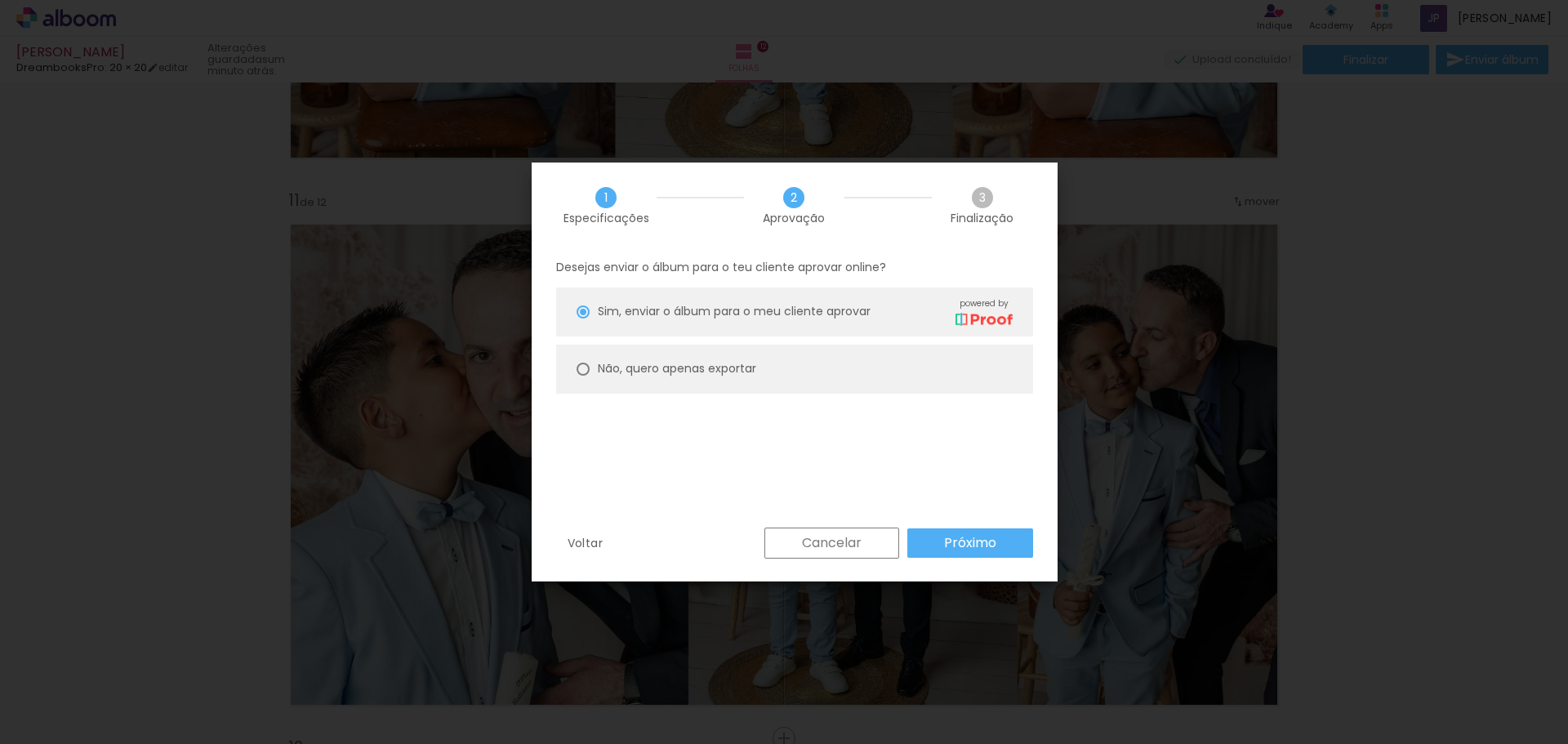
click at [1017, 544] on paper-button "Próximo" at bounding box center [970, 543] width 126 height 29
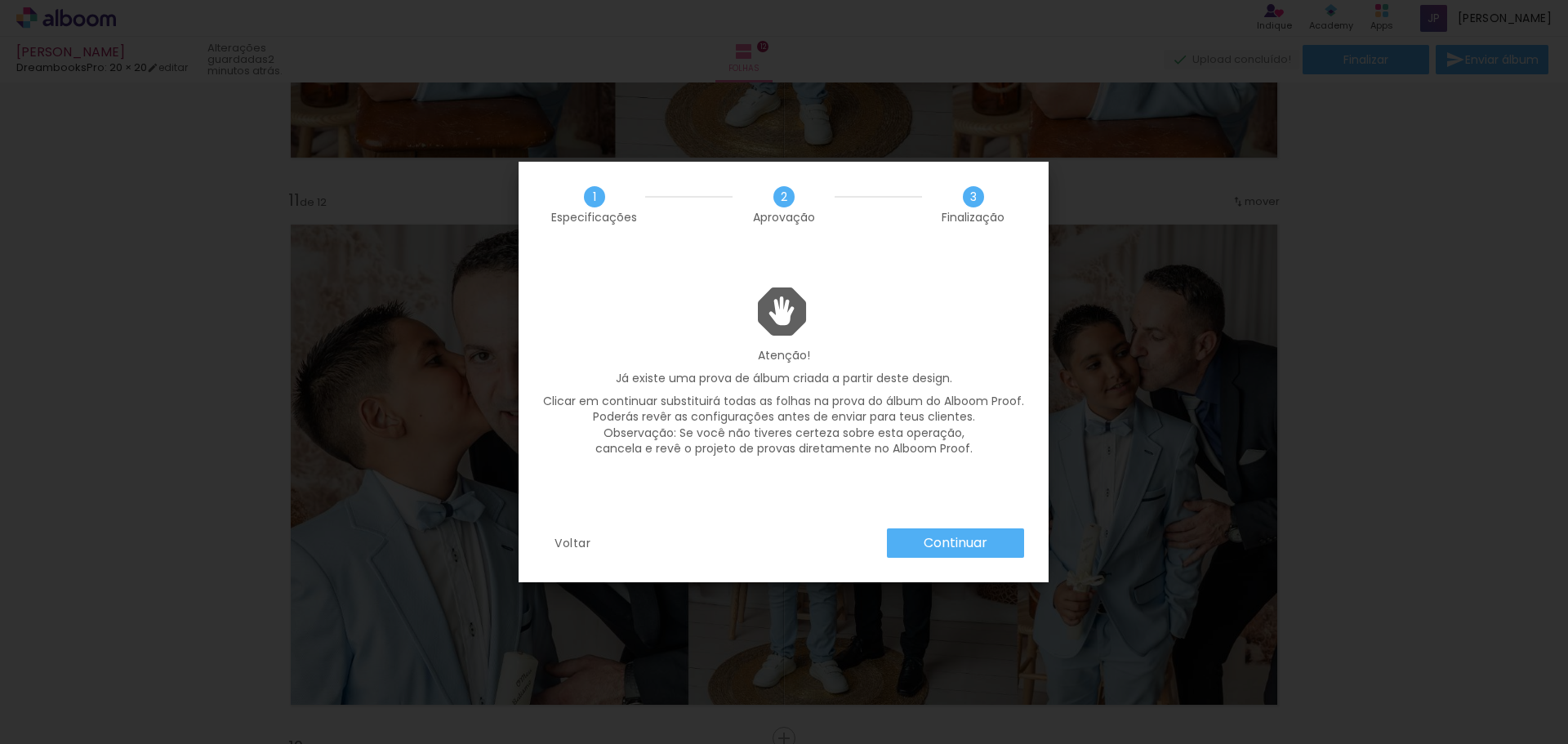
click at [0, 0] on slot "Voltar" at bounding box center [0, 0] width 0 height 0
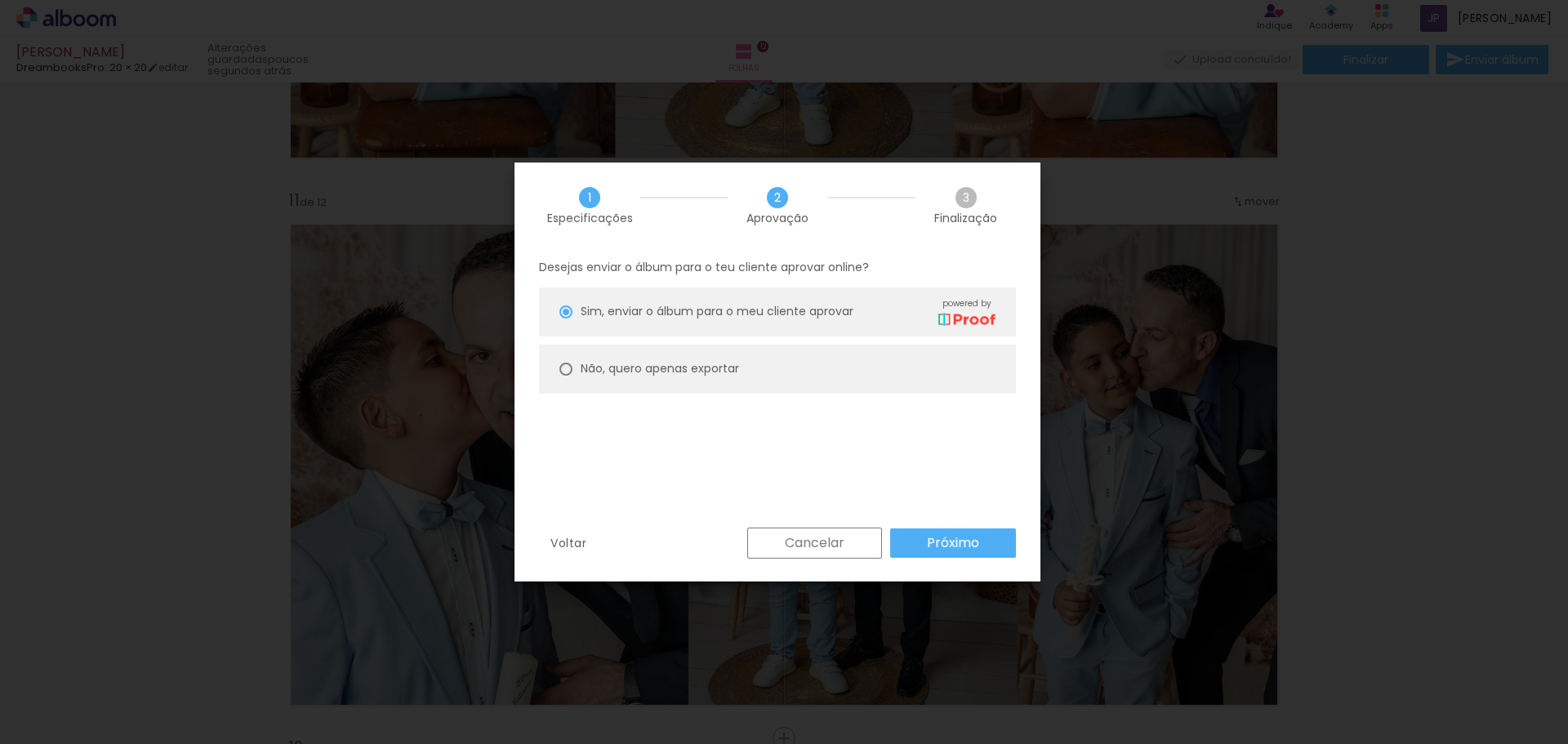
click at [0, 0] on slot "Próximo" at bounding box center [0, 0] width 0 height 0
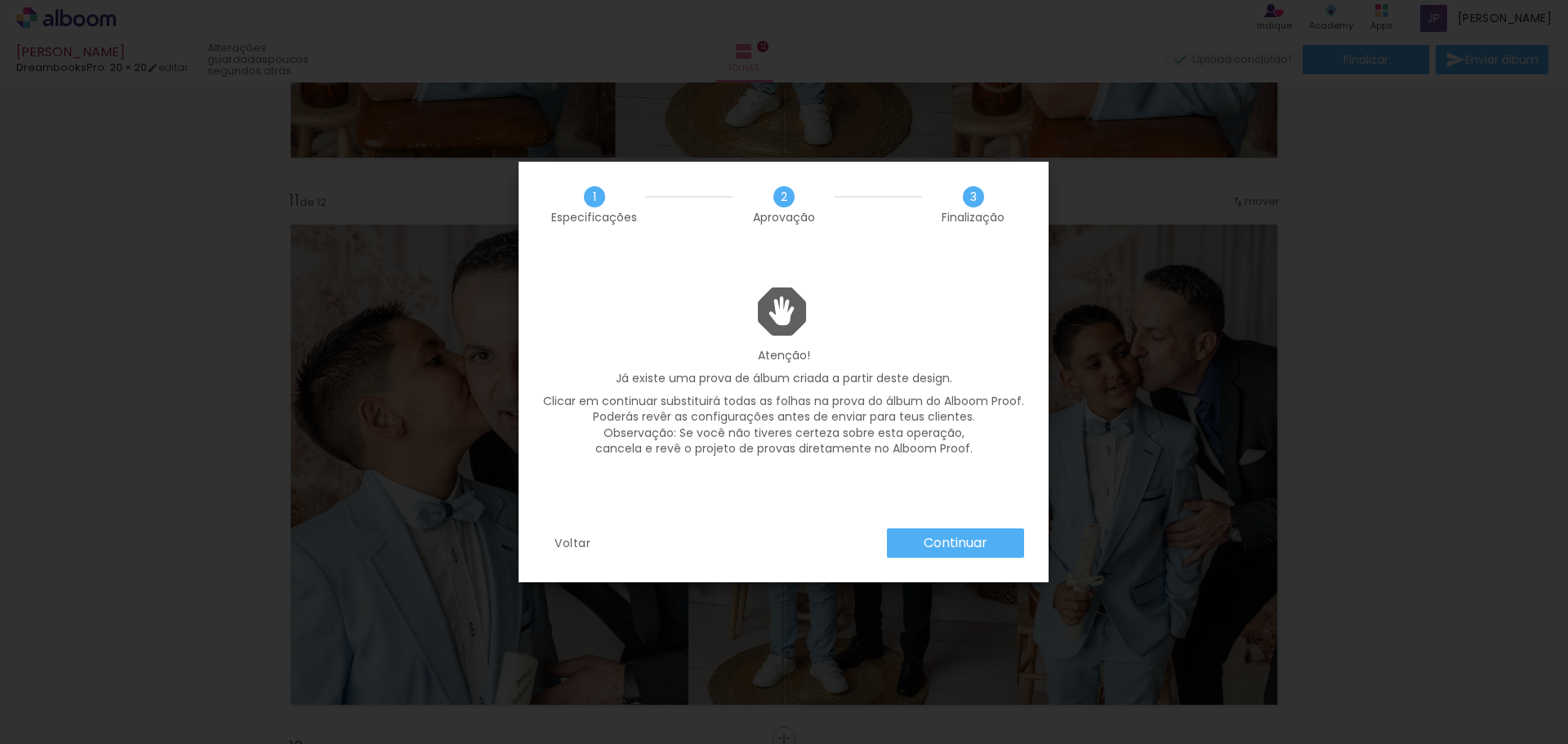
click at [0, 0] on slot "Continuar" at bounding box center [0, 0] width 0 height 0
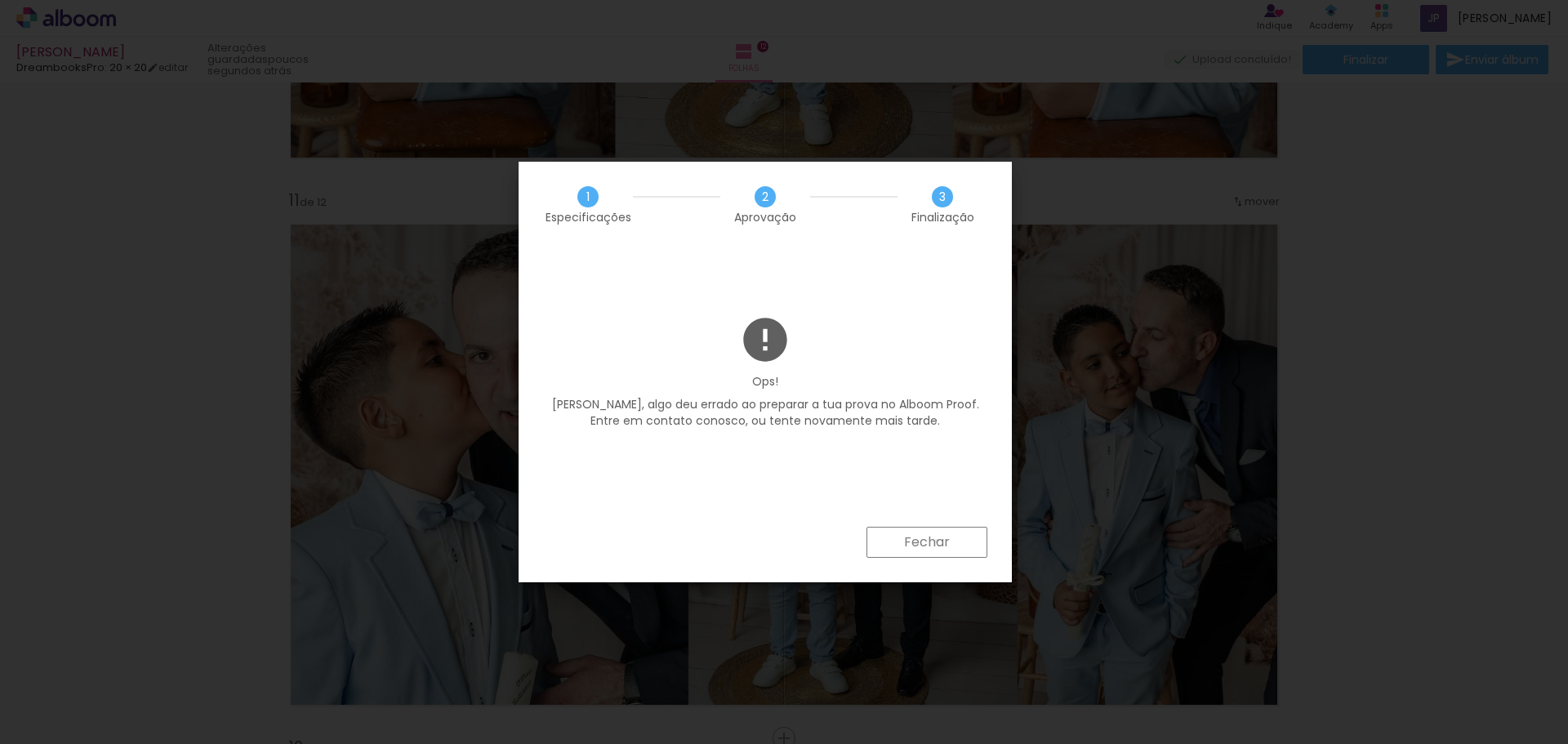
click at [0, 0] on slot "Fechar" at bounding box center [0, 0] width 0 height 0
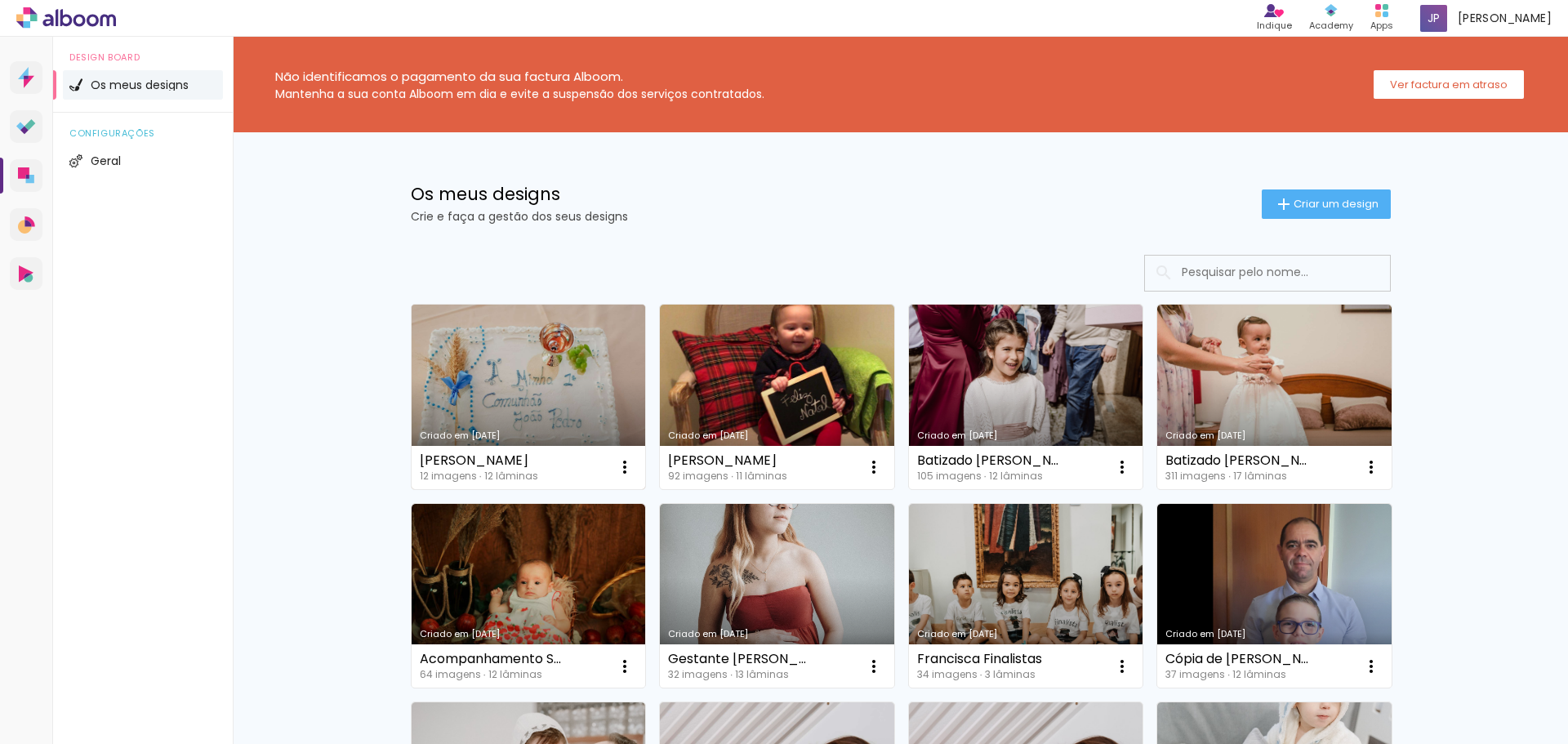
click at [483, 374] on link "Criado em [DATE]" at bounding box center [528, 397] width 235 height 185
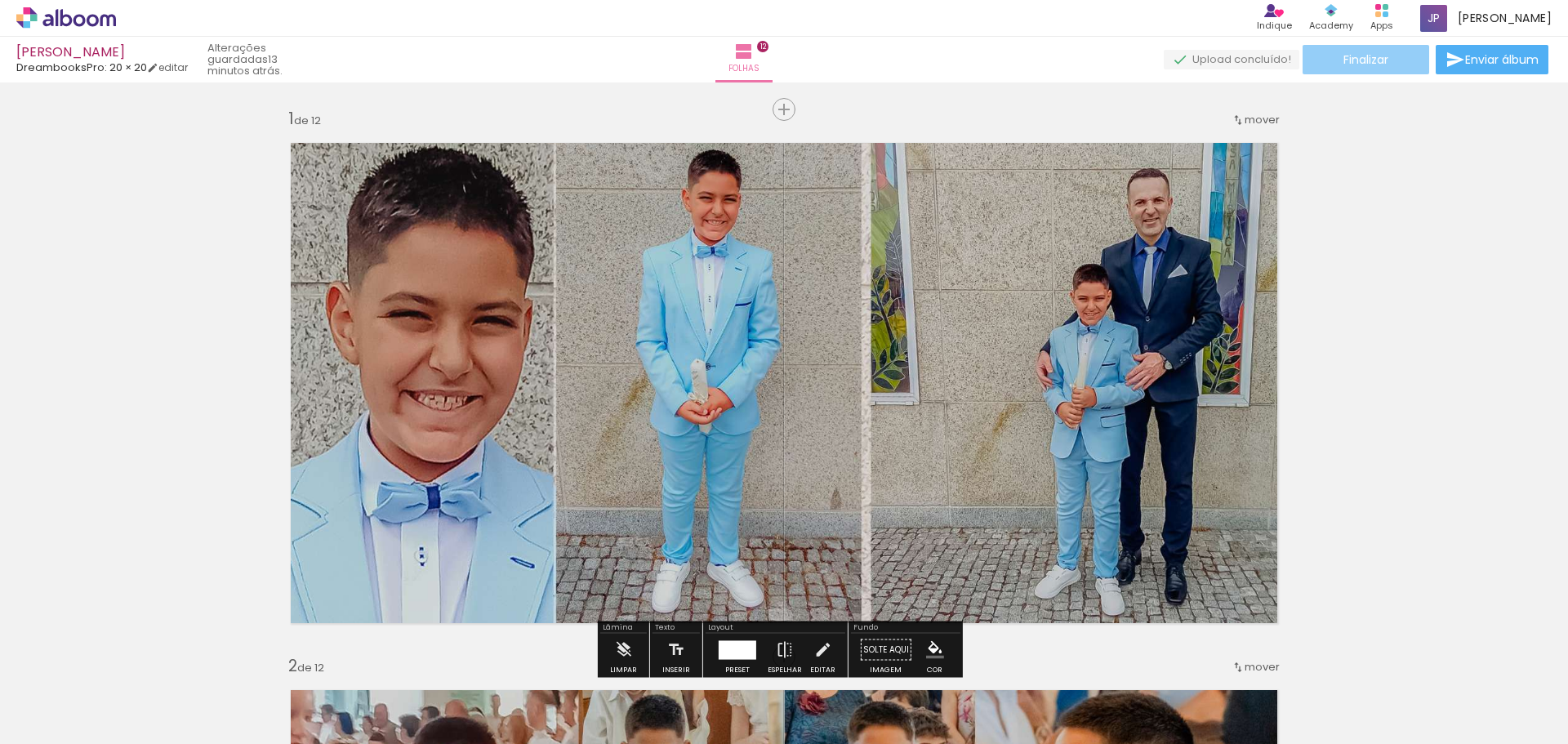
click at [1350, 63] on span "Finalizar" at bounding box center [1366, 60] width 45 height 12
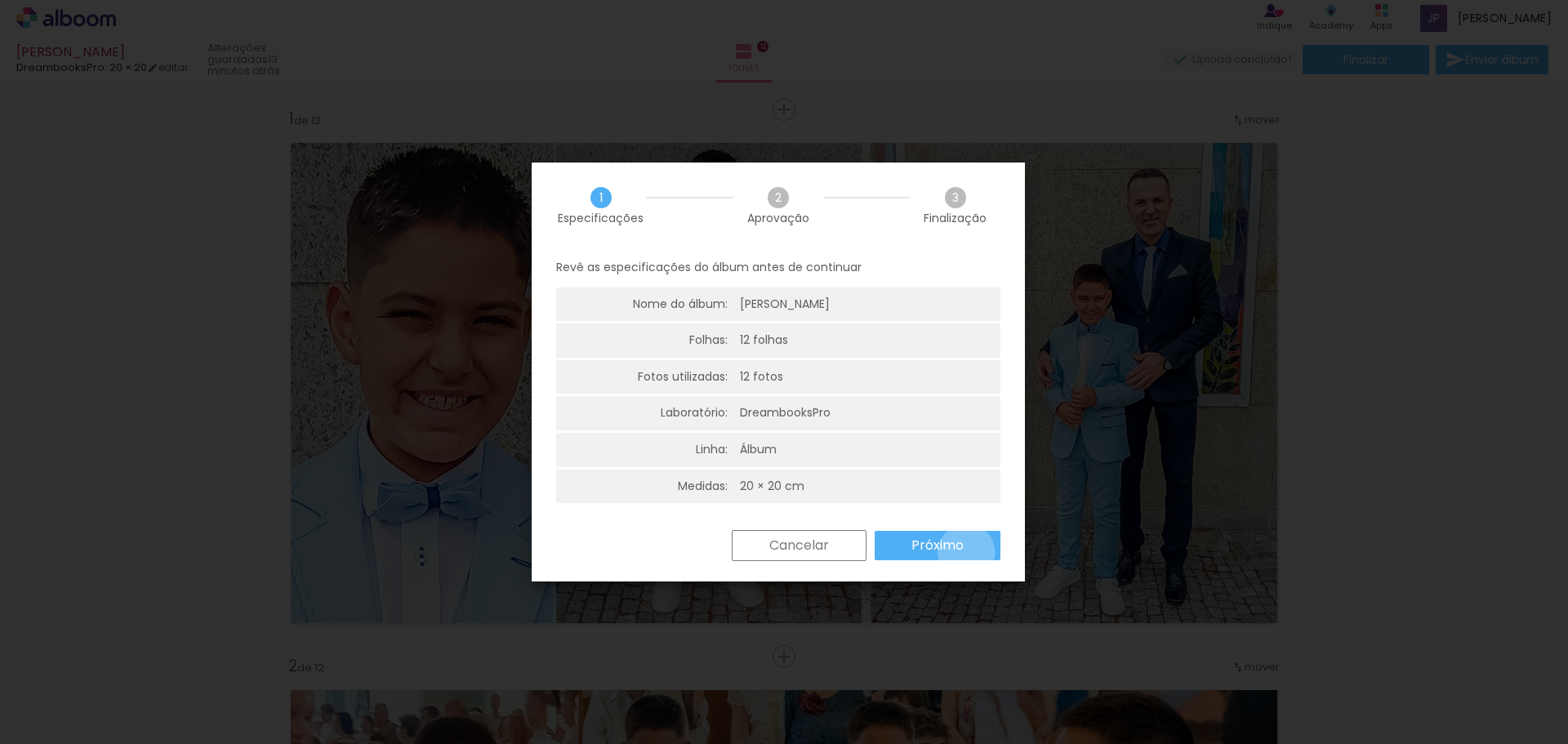
click at [966, 553] on paper-button "Próximo" at bounding box center [937, 546] width 126 height 29
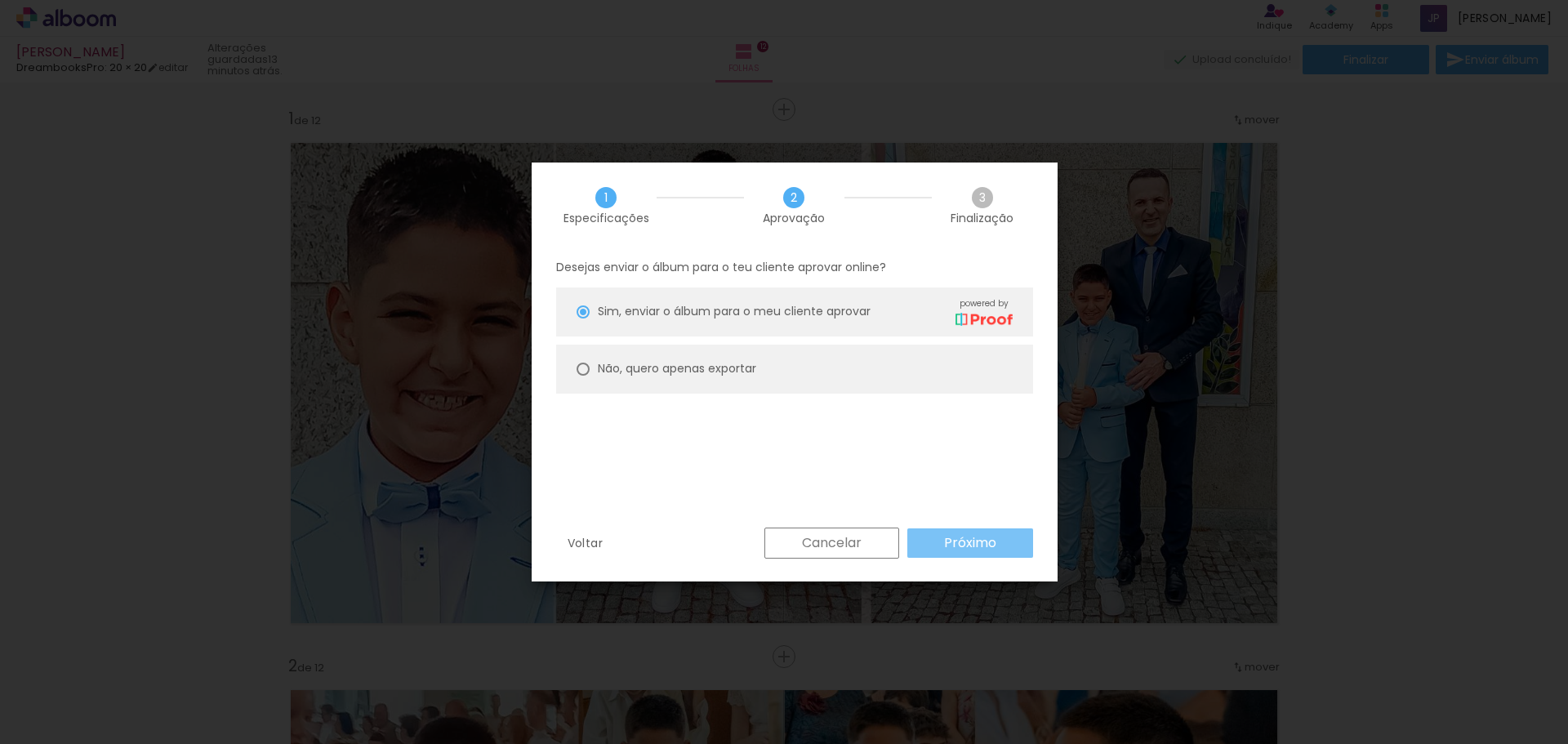
click at [0, 0] on slot "Próximo" at bounding box center [0, 0] width 0 height 0
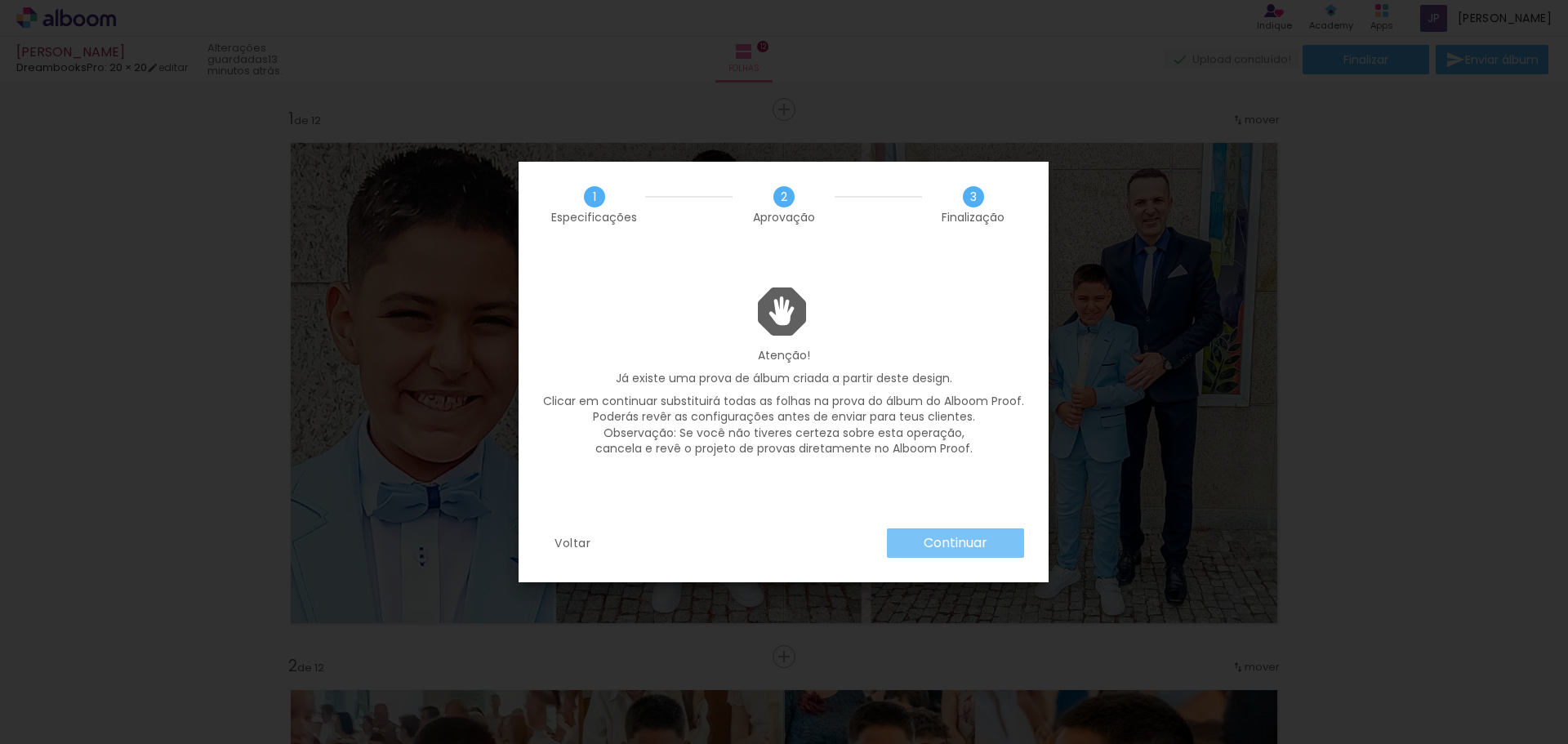
drag, startPoint x: 967, startPoint y: 544, endPoint x: 985, endPoint y: 436, distance: 109.5
click at [985, 436] on div "1 Especificações 2 Aprovação 3 Finalização Atenção! Já existe uma prova de álbu…" at bounding box center [783, 372] width 530 height 421
click at [0, 0] on slot "Continuar" at bounding box center [0, 0] width 0 height 0
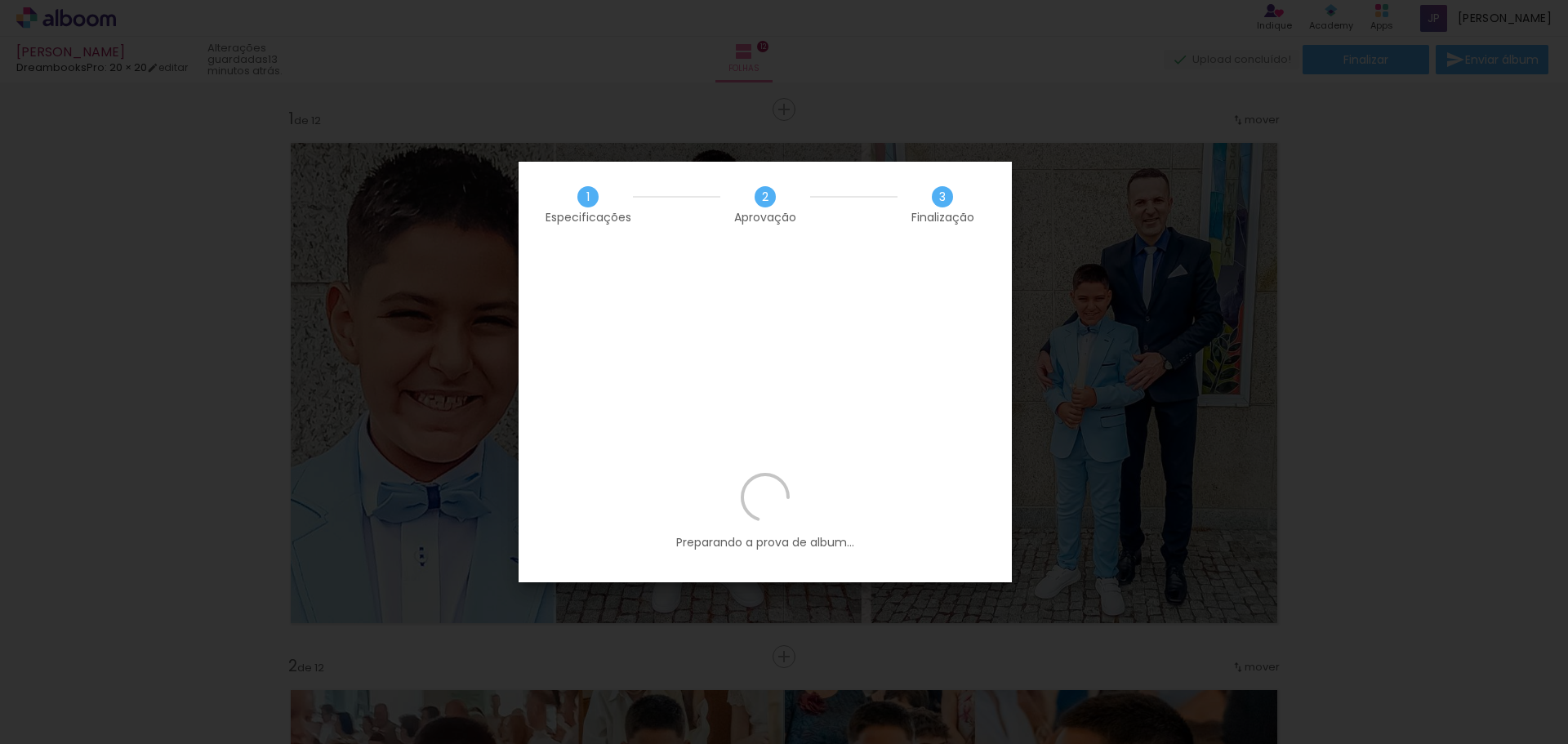
drag, startPoint x: 957, startPoint y: 543, endPoint x: 1272, endPoint y: 148, distance: 505.2
click at [1272, 148] on iron-overlay-backdrop at bounding box center [784, 372] width 1568 height 744
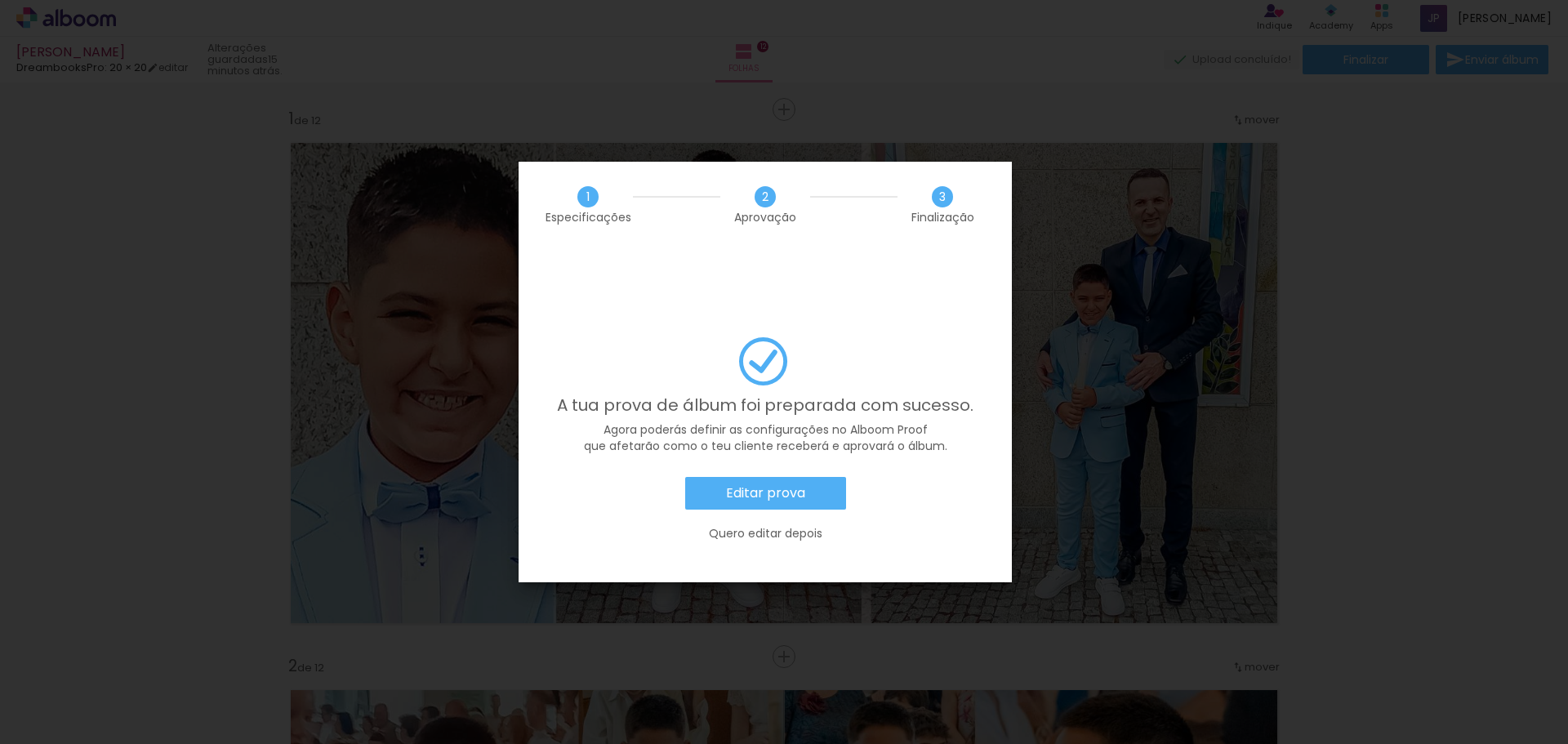
click at [787, 477] on paper-button "Editar prova" at bounding box center [765, 493] width 161 height 32
